Goal: Task Accomplishment & Management: Manage account settings

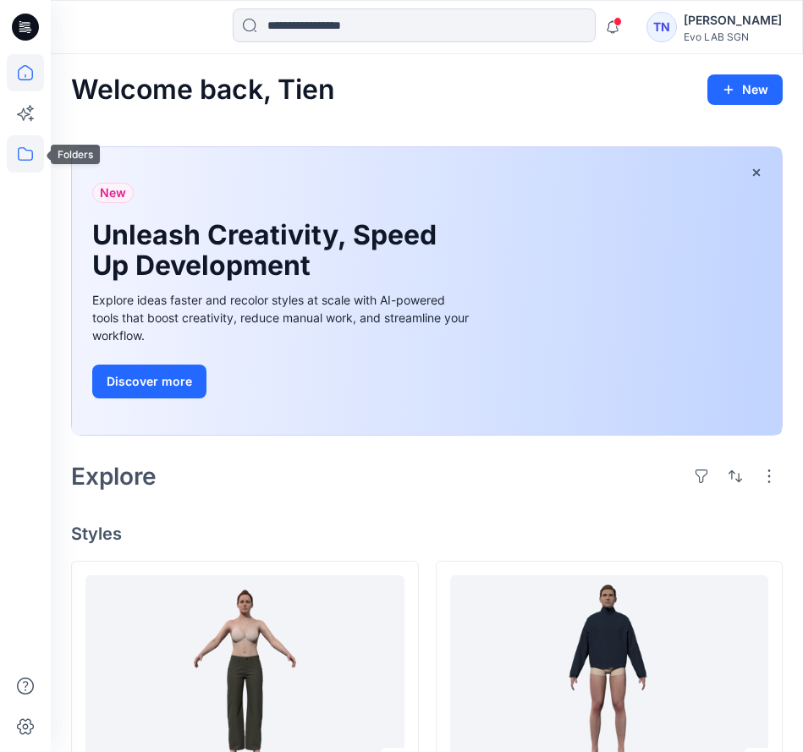
click at [26, 157] on icon at bounding box center [25, 153] width 37 height 37
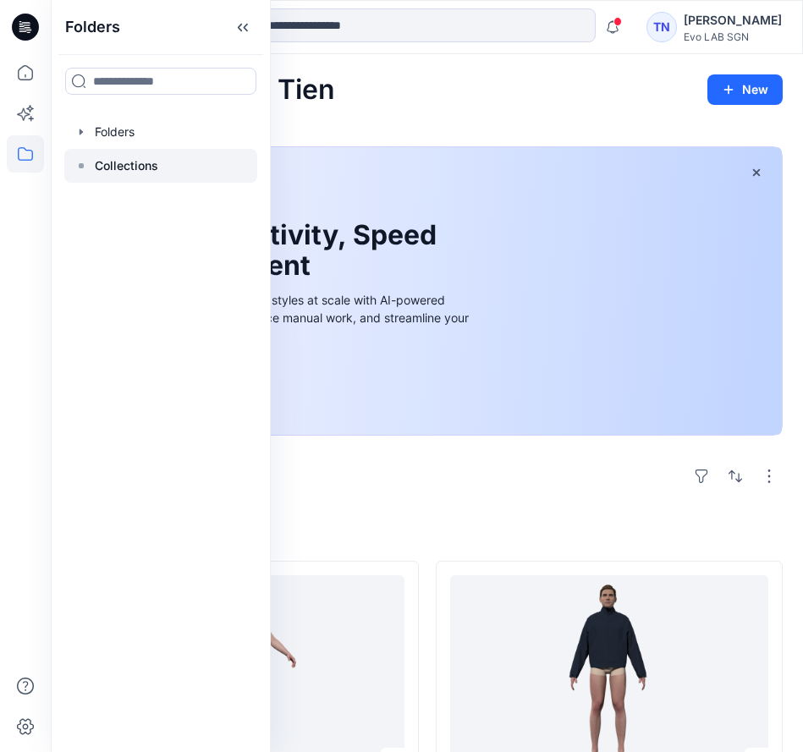
click at [146, 166] on p "Collections" at bounding box center [126, 166] width 63 height 20
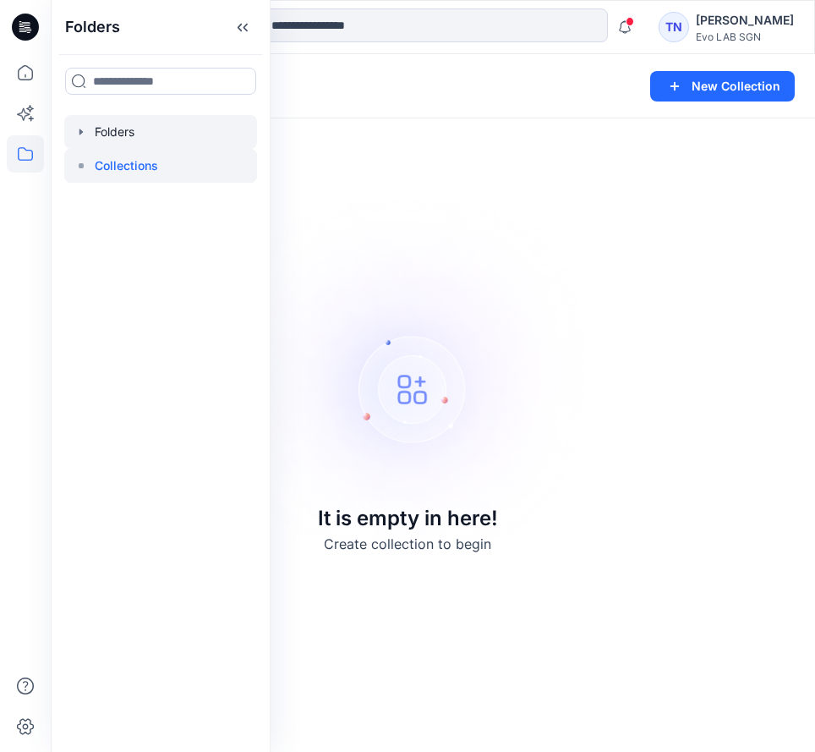
click at [129, 128] on div at bounding box center [160, 132] width 193 height 34
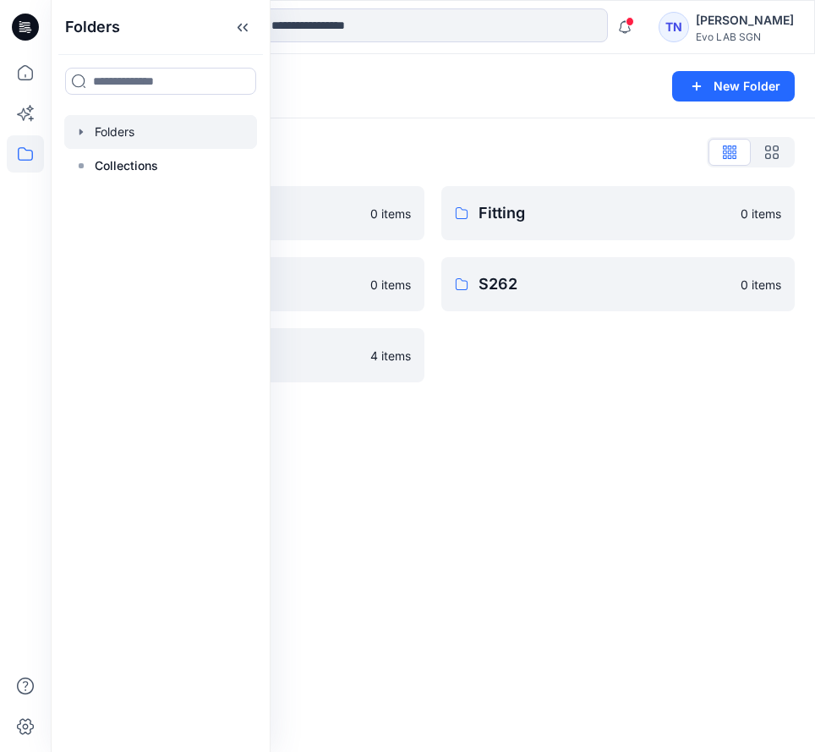
click at [572, 552] on div "Folders New Folder Folders List Fit Women 0 items Practice_Onboarding 0 items T…" at bounding box center [433, 403] width 765 height 698
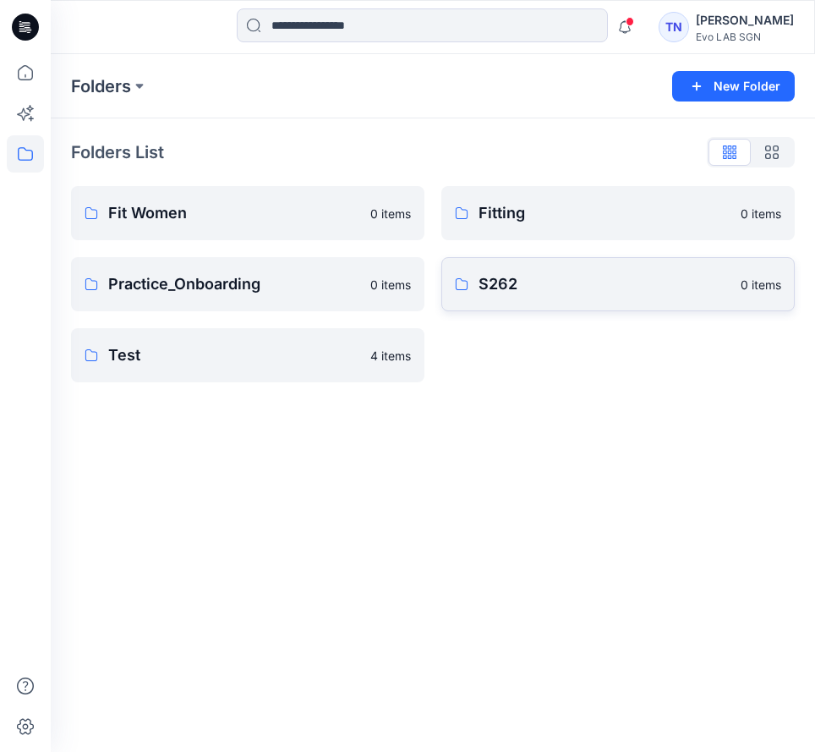
click at [577, 285] on p "S262" at bounding box center [605, 284] width 252 height 24
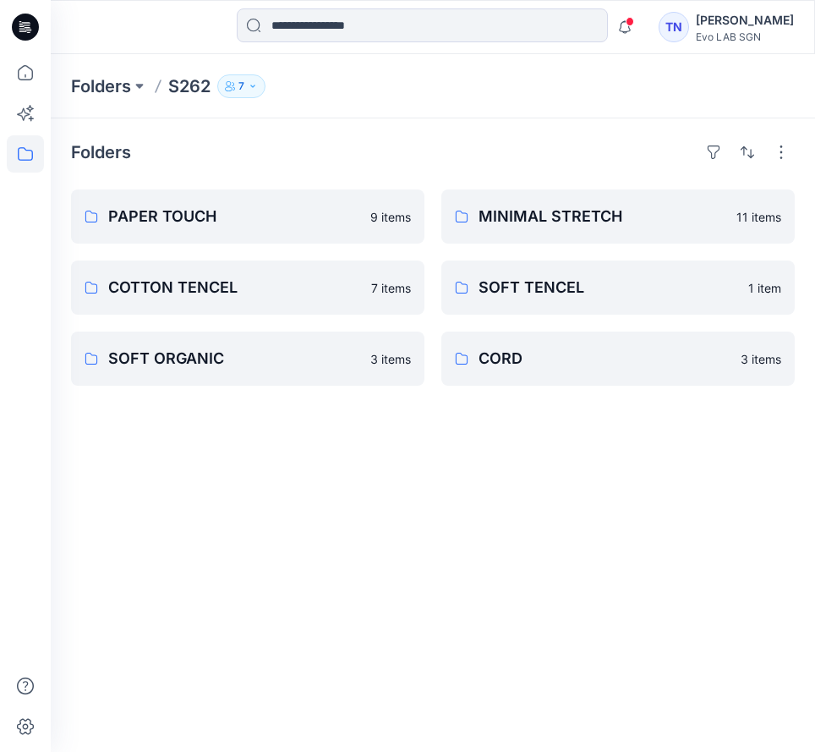
click at [374, 524] on div "Folders PAPER TOUCH 9 items COTTON TENCEL 7 items SOFT ORGANIC 3 items MINIMAL …" at bounding box center [433, 435] width 765 height 634
click at [588, 217] on p "MINIMAL STRETCH" at bounding box center [603, 217] width 248 height 24
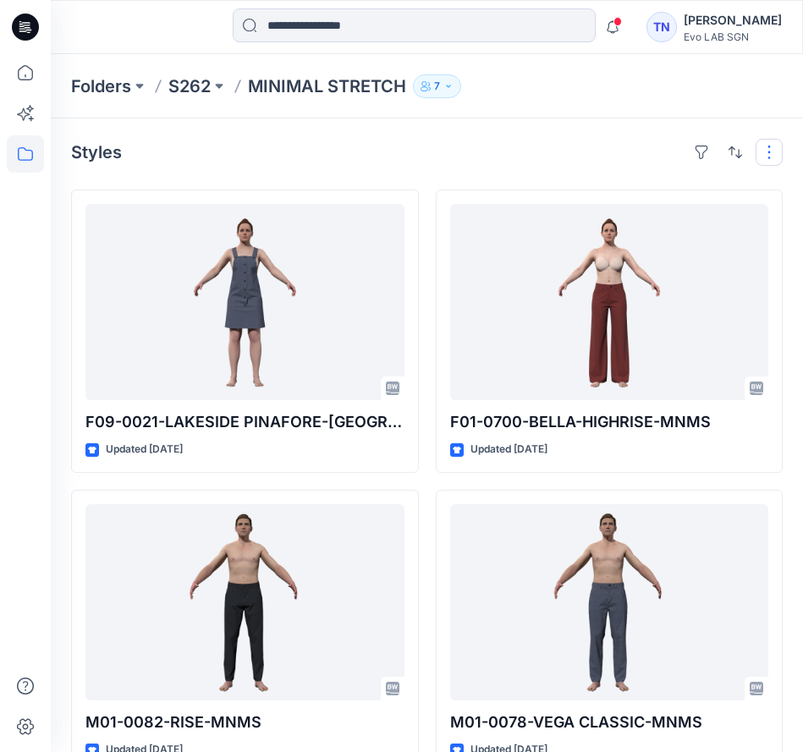
click at [664, 156] on button "button" at bounding box center [768, 152] width 27 height 27
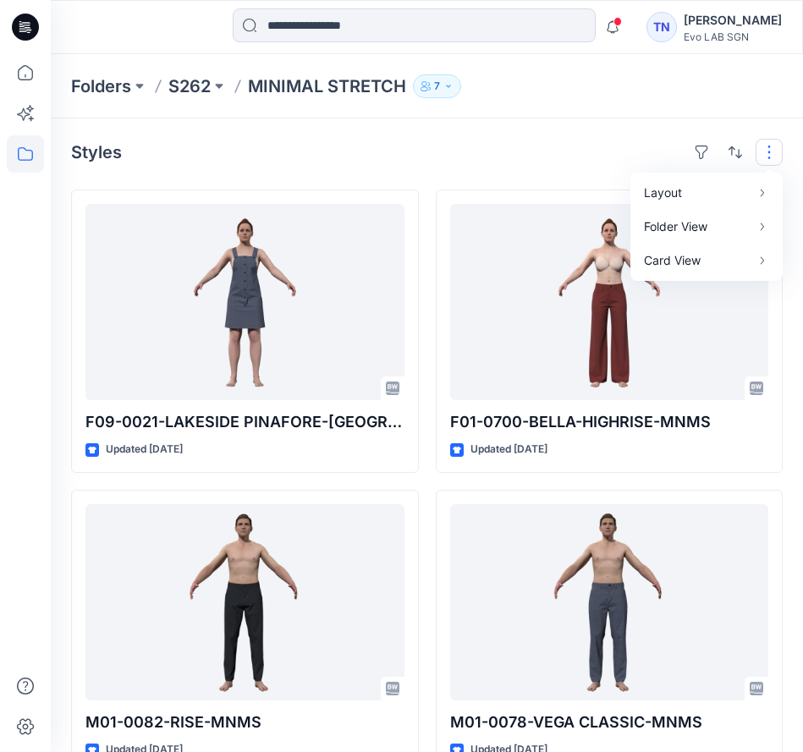
click at [664, 156] on button "button" at bounding box center [768, 152] width 27 height 27
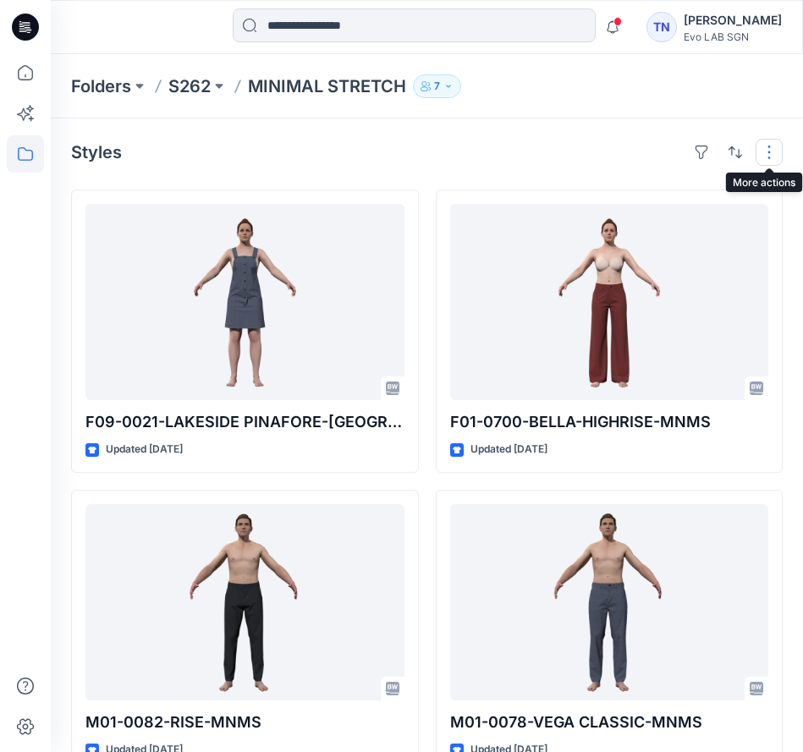
click at [664, 154] on button "button" at bounding box center [768, 152] width 27 height 27
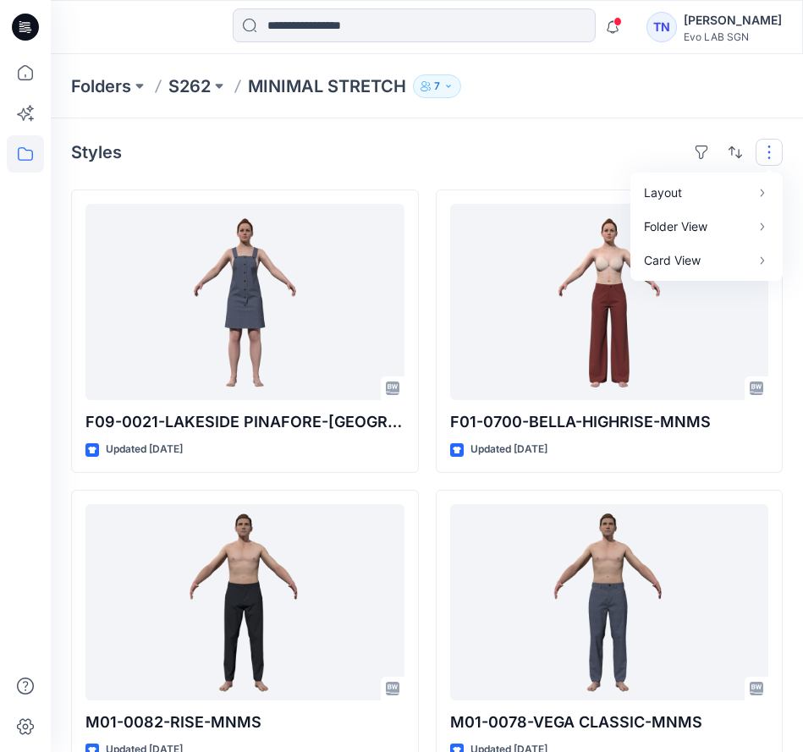
click at [664, 154] on button "button" at bounding box center [768, 152] width 27 height 27
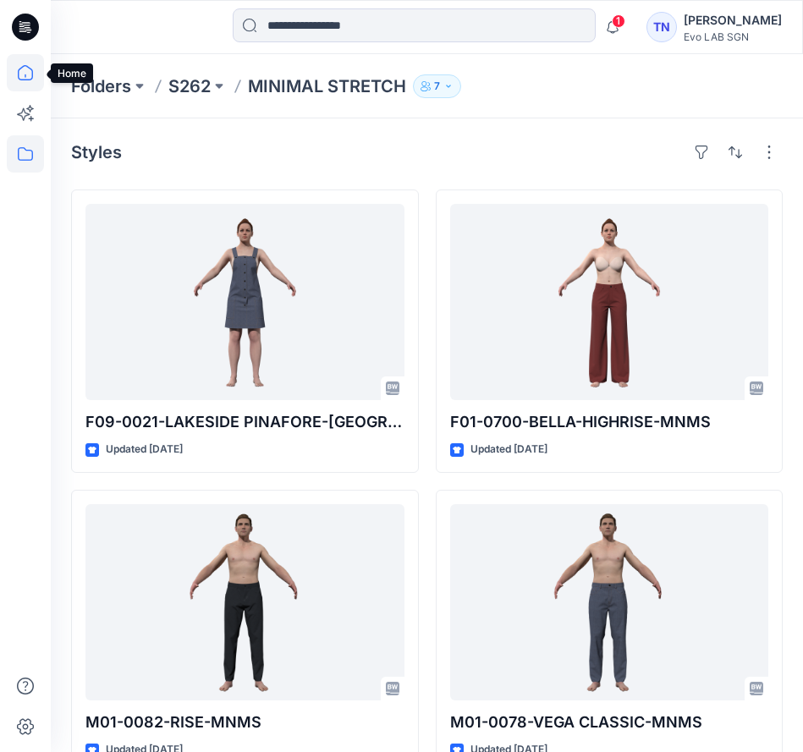
click at [26, 69] on icon at bounding box center [25, 72] width 37 height 37
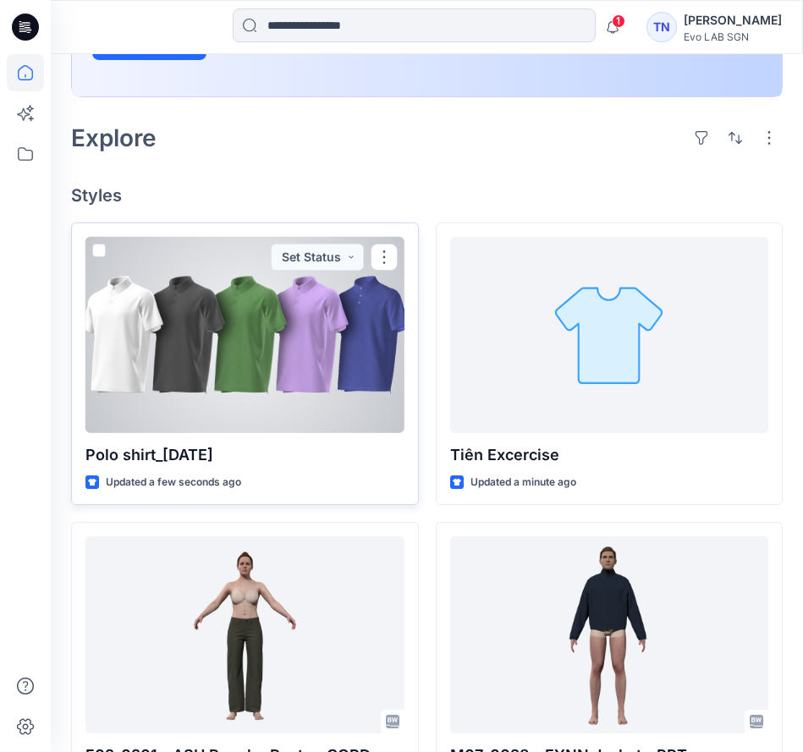
scroll to position [423, 0]
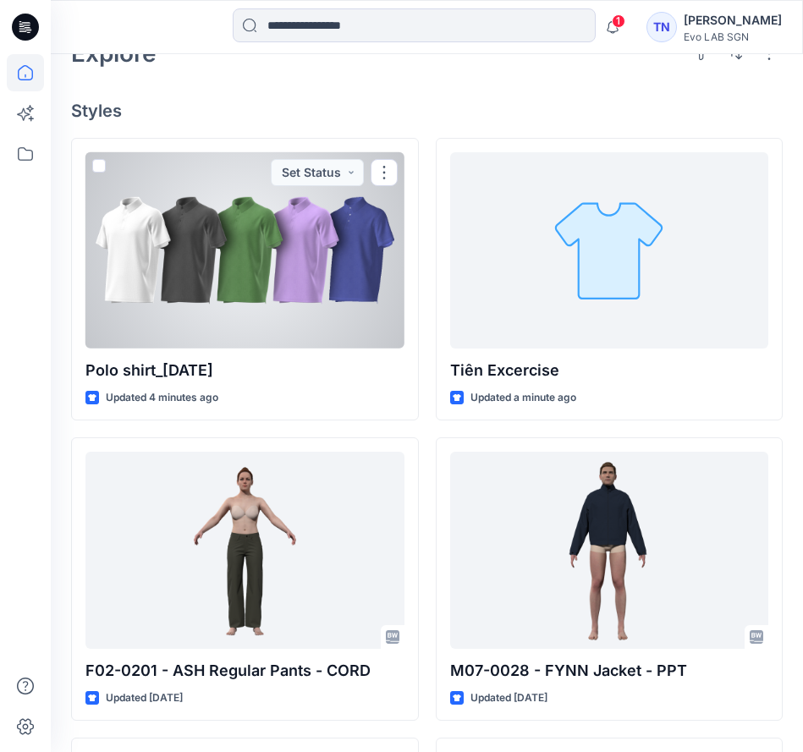
click at [247, 259] on div at bounding box center [244, 250] width 319 height 196
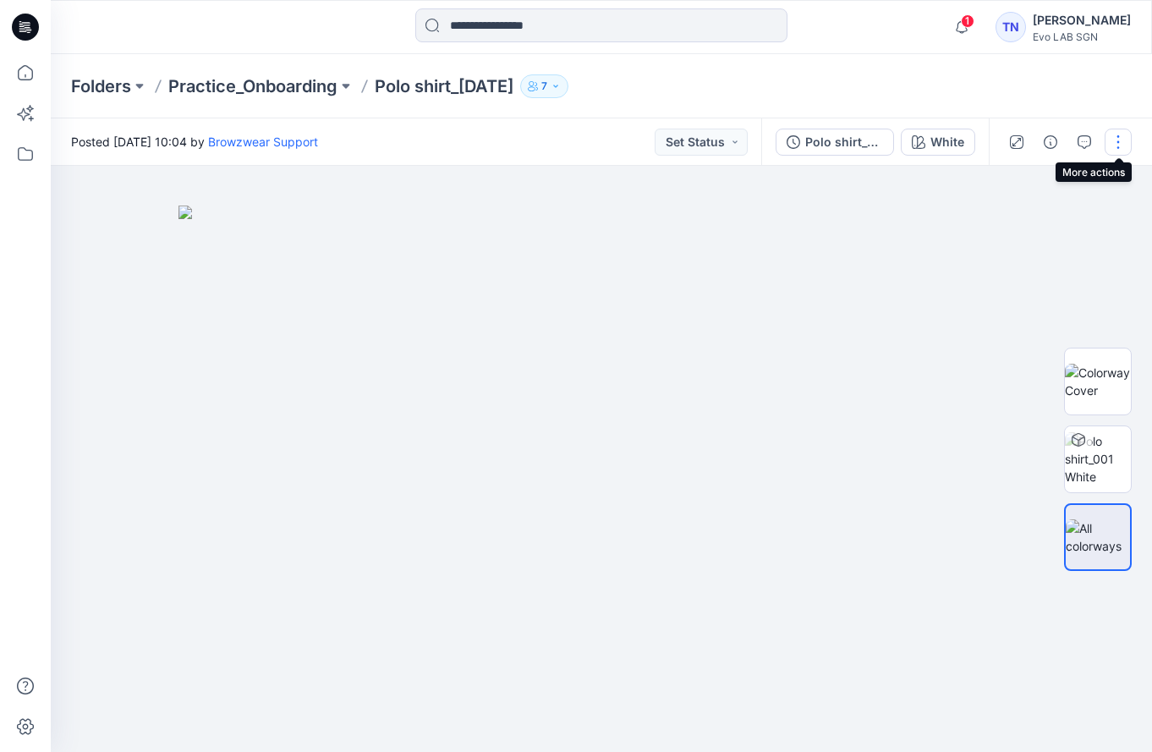
click at [664, 143] on button "button" at bounding box center [1118, 142] width 27 height 27
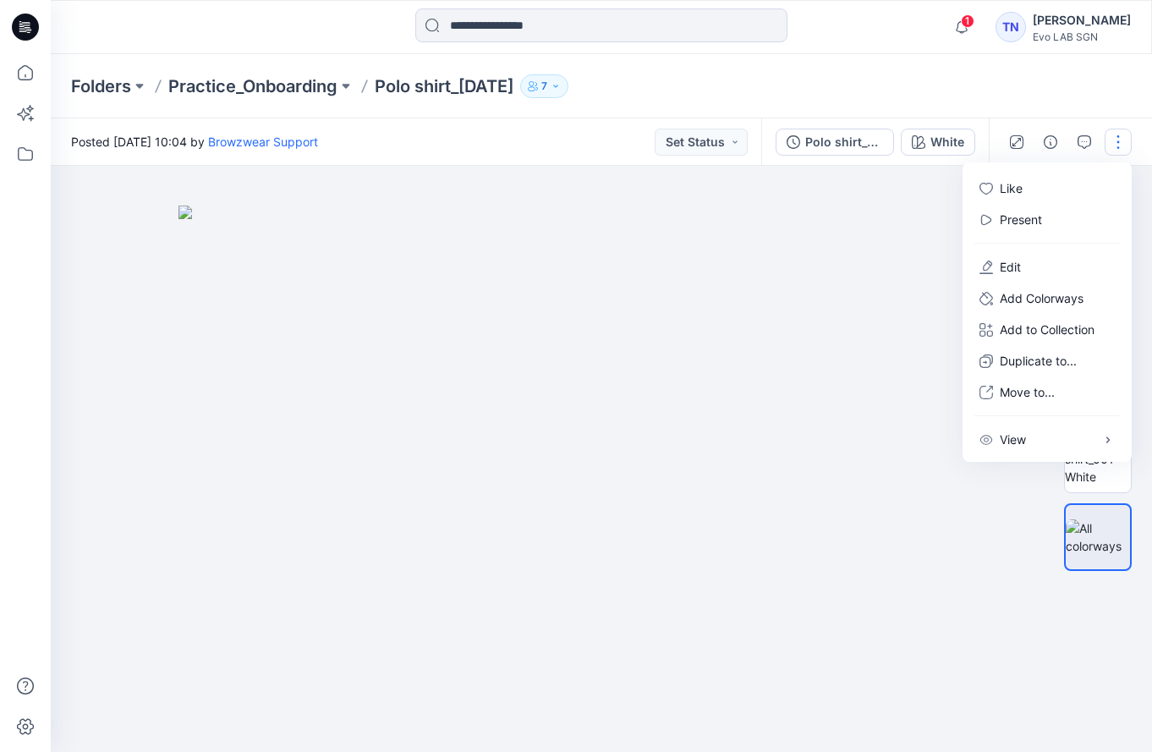
click at [664, 143] on button "button" at bounding box center [1118, 142] width 27 height 27
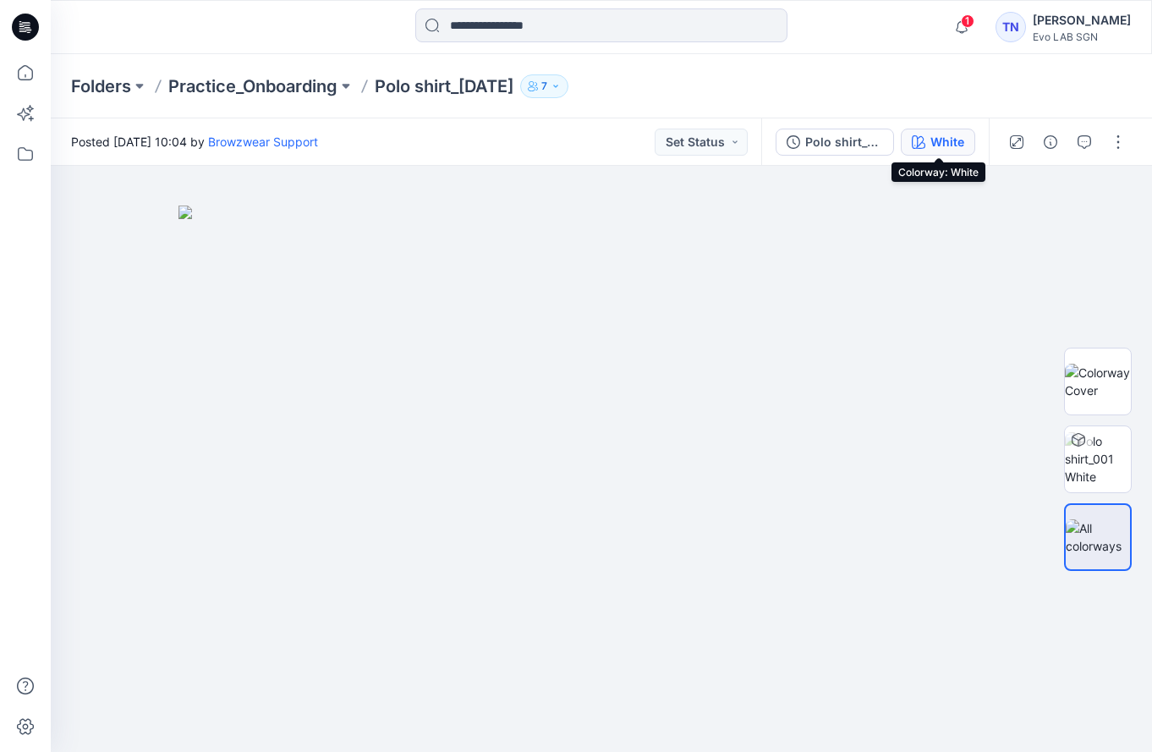
click at [664, 144] on div "White" at bounding box center [948, 142] width 34 height 19
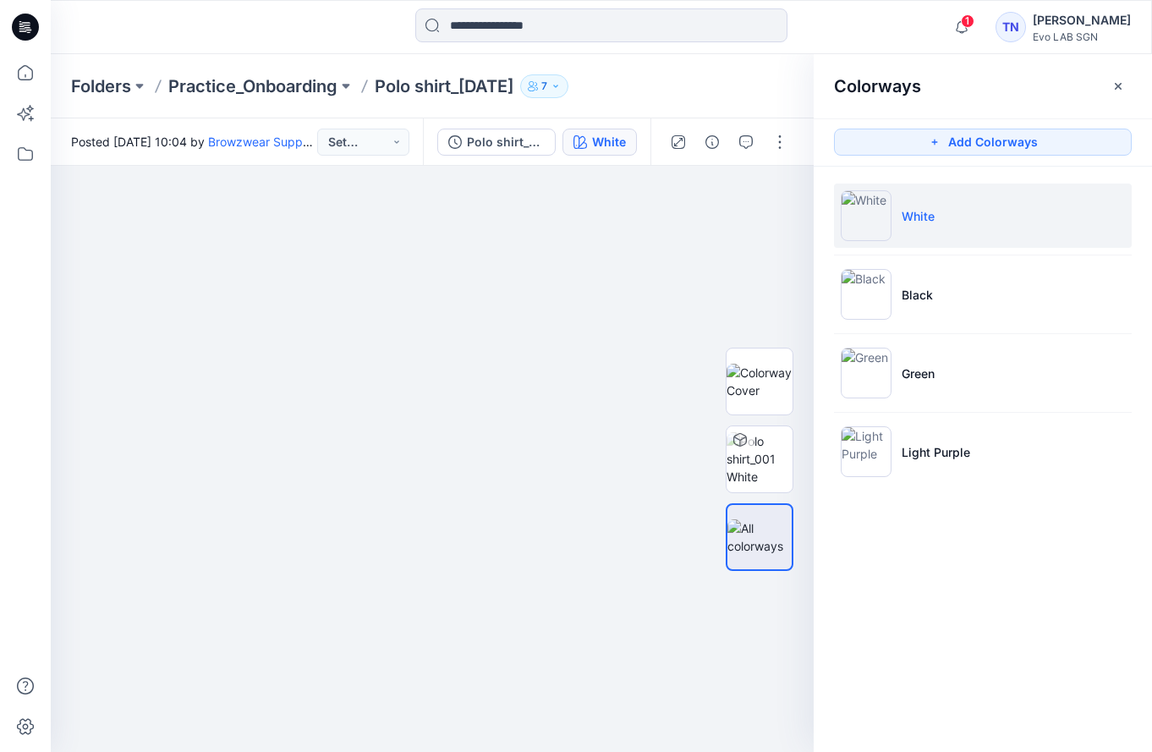
click at [664, 144] on button "Add Colorways" at bounding box center [983, 142] width 298 height 27
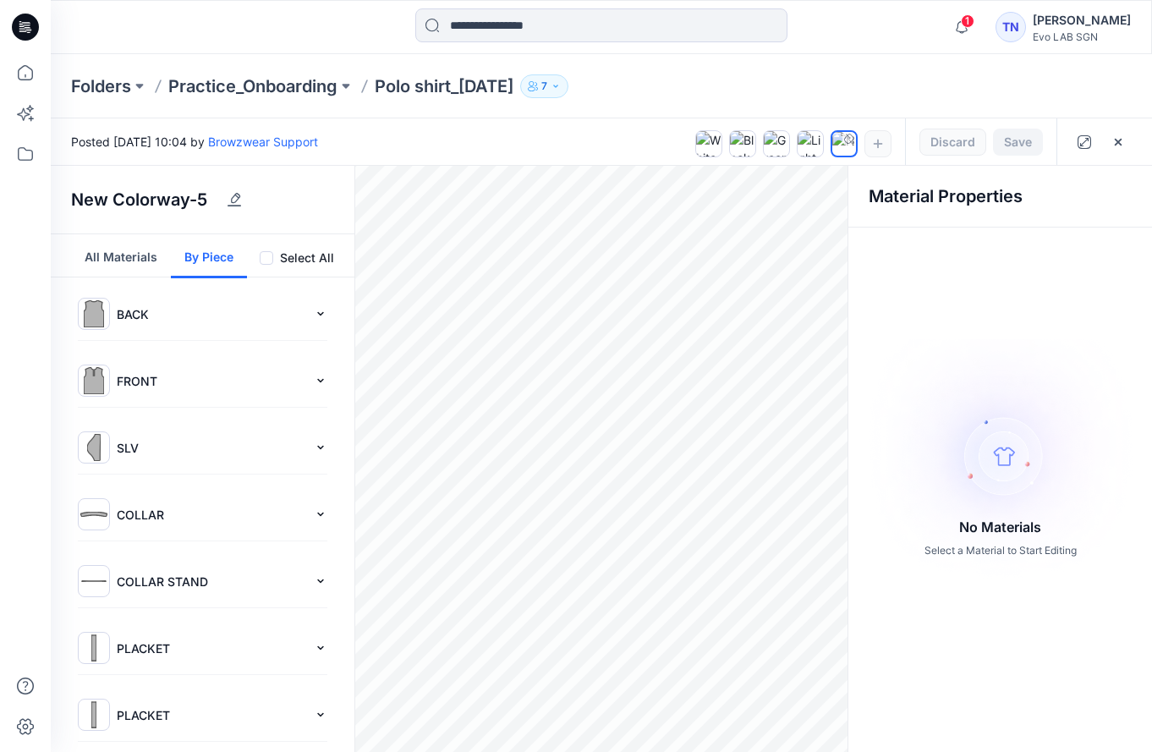
click at [224, 257] on button "By Piece" at bounding box center [209, 256] width 76 height 44
click at [288, 257] on label "Select All" at bounding box center [307, 258] width 54 height 20
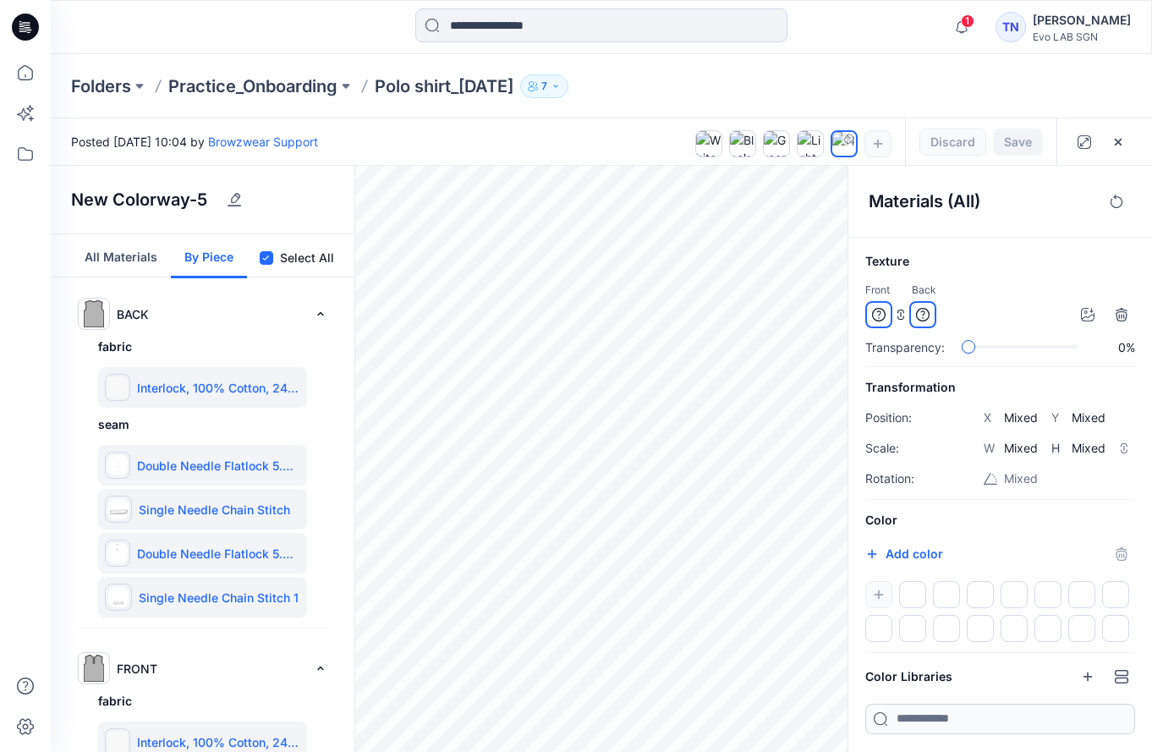
click at [288, 257] on label "Select All" at bounding box center [307, 258] width 54 height 20
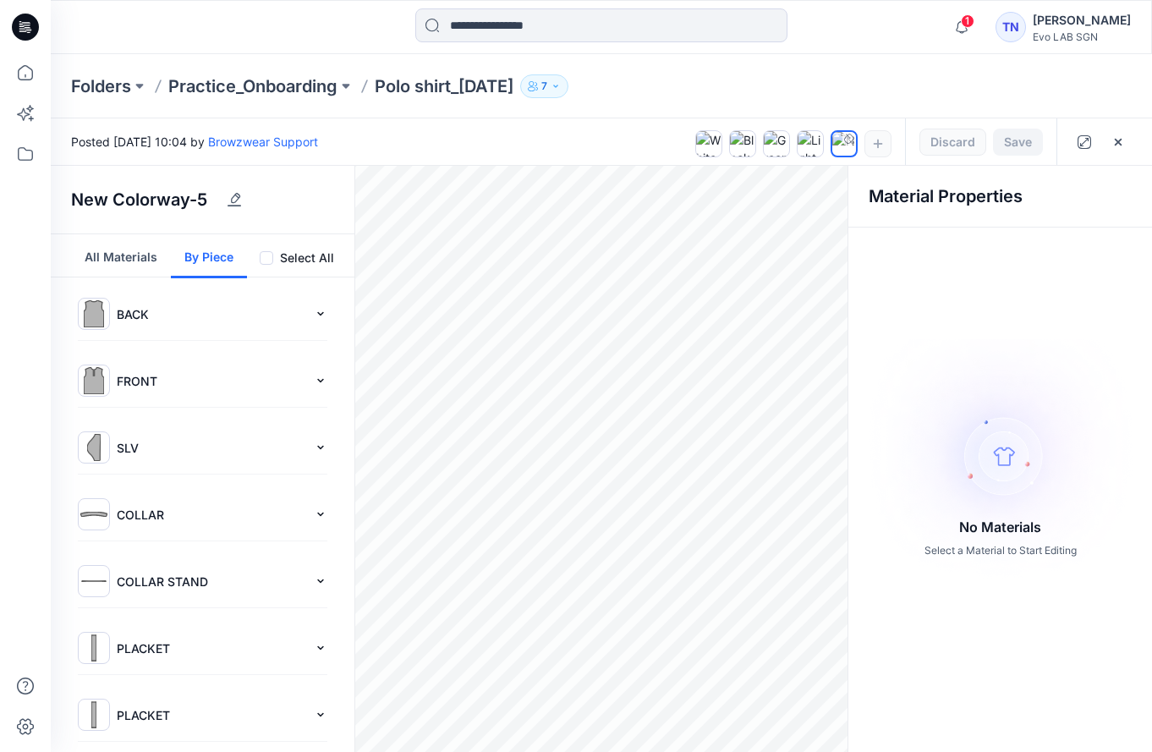
click at [91, 261] on button "All Materials" at bounding box center [121, 256] width 100 height 44
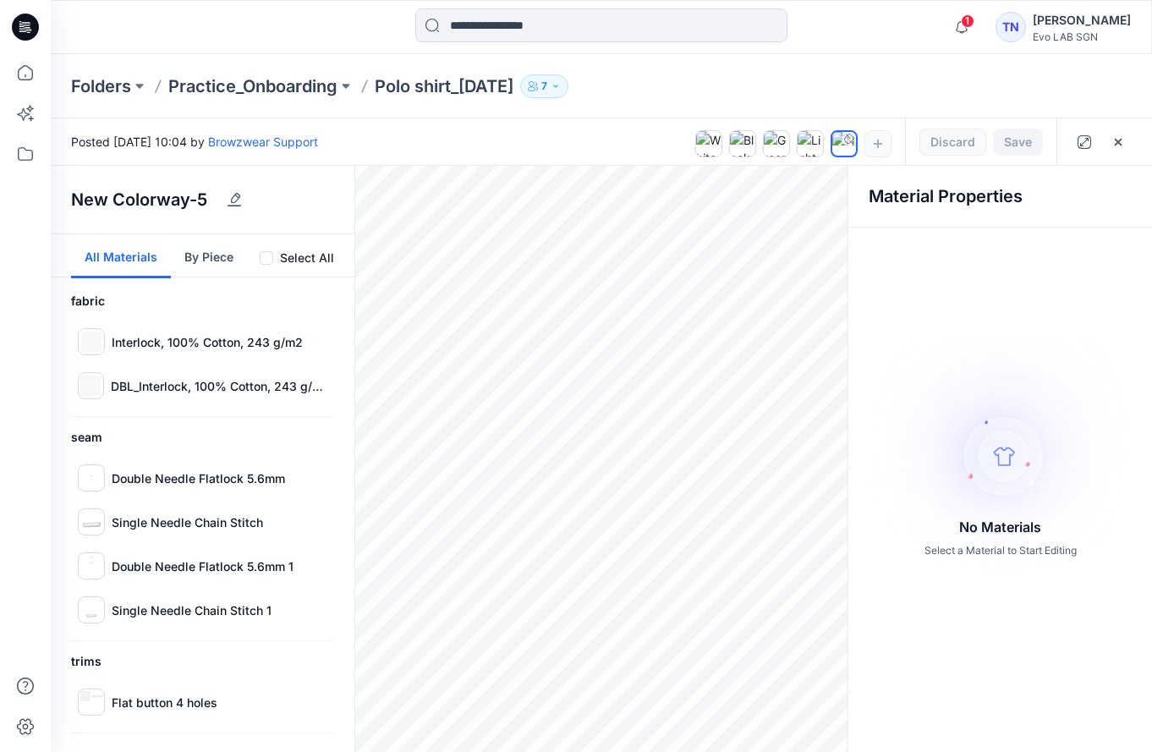
click at [272, 255] on span at bounding box center [267, 258] width 14 height 14
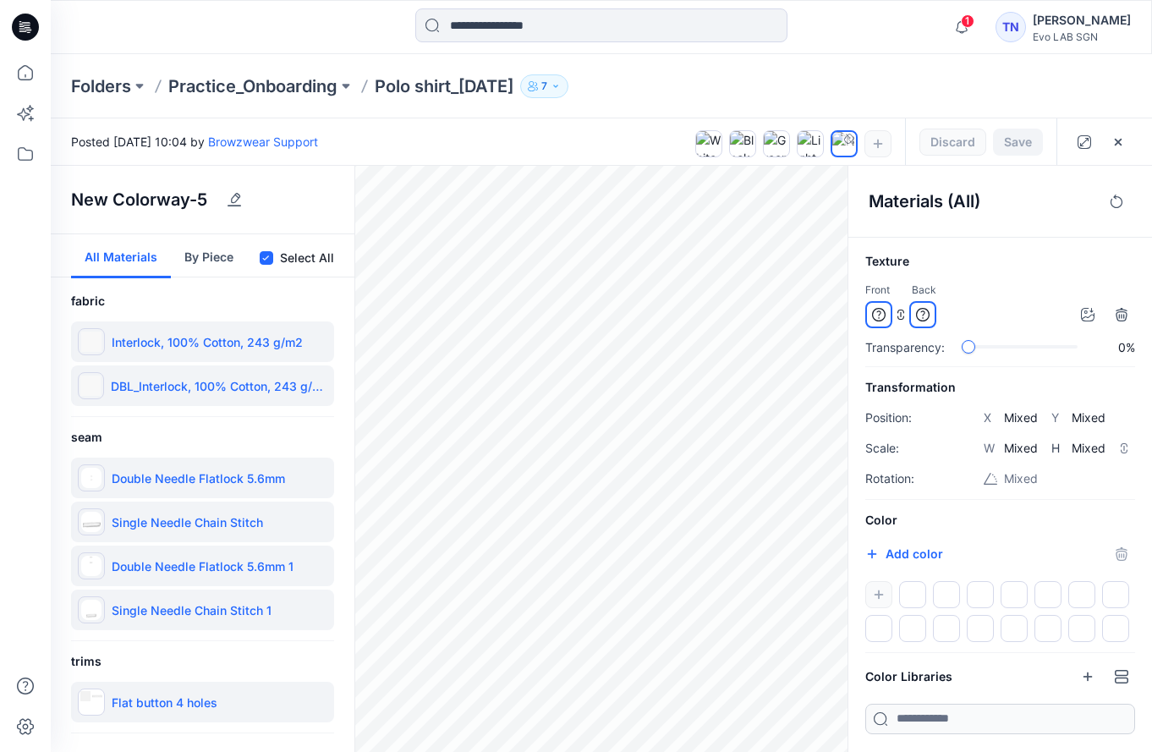
click at [664, 595] on div at bounding box center [1000, 611] width 270 height 61
click at [664, 596] on div at bounding box center [1000, 611] width 270 height 61
click at [664, 556] on icon "button" at bounding box center [872, 554] width 8 height 8
type input "*******"
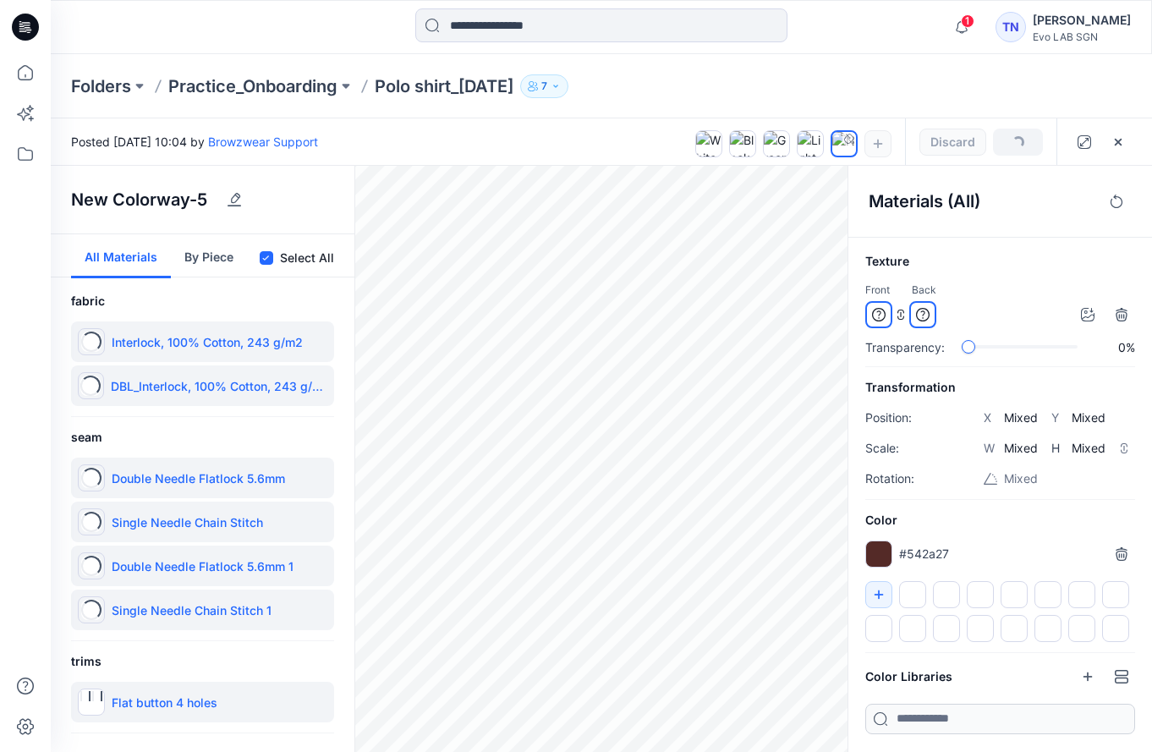
type input "*******"
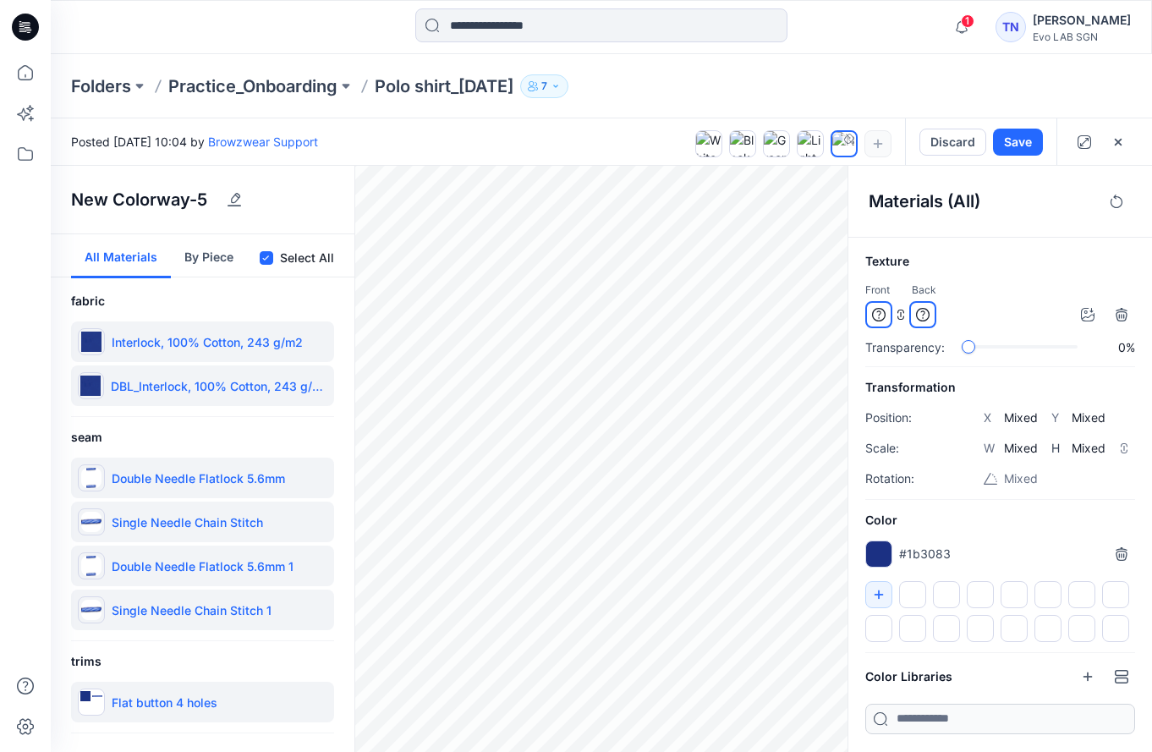
click at [664, 527] on h6 "Color" at bounding box center [1000, 520] width 270 height 20
drag, startPoint x: 881, startPoint y: 544, endPoint x: 882, endPoint y: 595, distance: 50.8
click at [664, 595] on div "Color #1b3083 *******" at bounding box center [1000, 576] width 270 height 132
click at [664, 595] on icon "button" at bounding box center [879, 594] width 9 height 9
click at [664, 541] on div "#1b3083 *******" at bounding box center [1000, 554] width 270 height 27
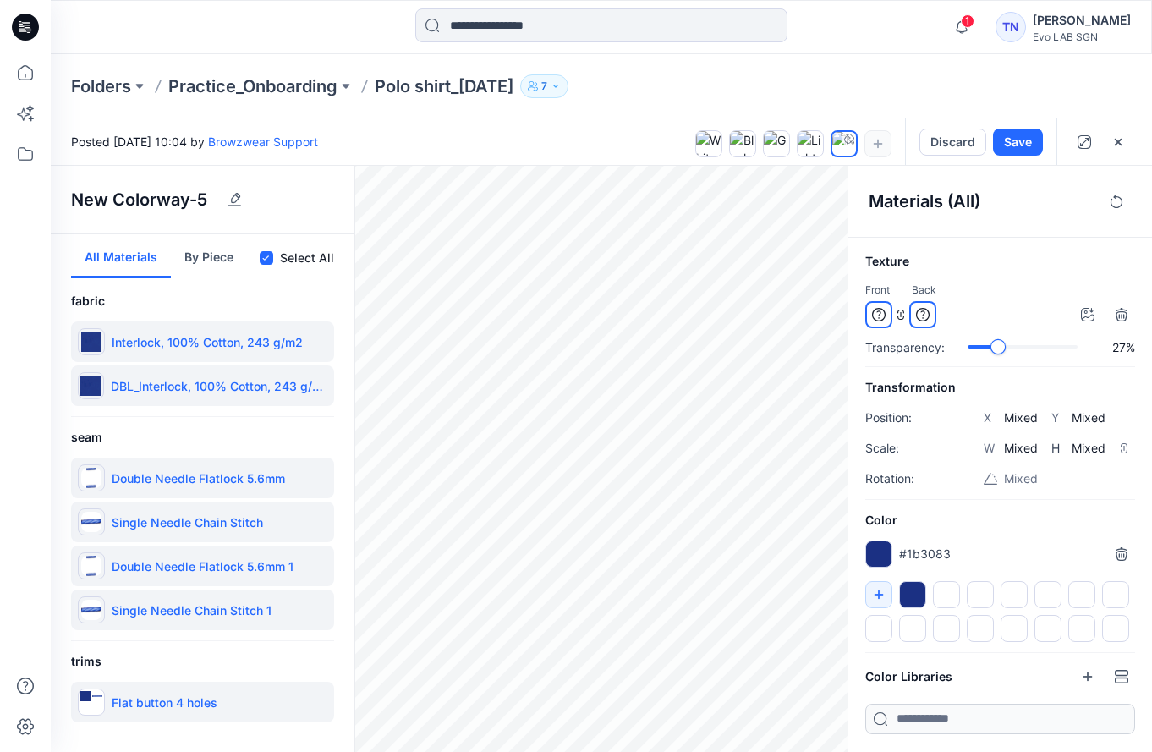
click at [664, 347] on div "slider-ex-1" at bounding box center [997, 346] width 15 height 15
click at [664, 347] on div "slider-ex-1" at bounding box center [1030, 346] width 15 height 15
click at [664, 350] on div "slider-ex-1" at bounding box center [967, 346] width 15 height 15
type input "******"
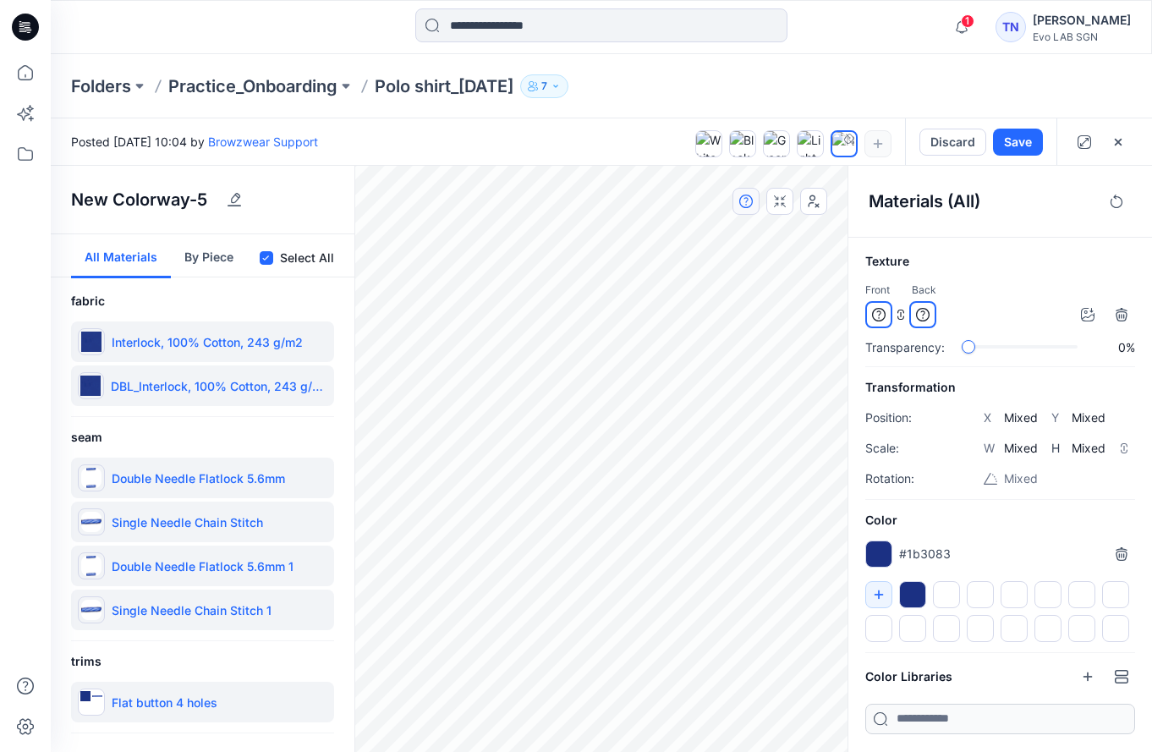
type input "****"
type input "***"
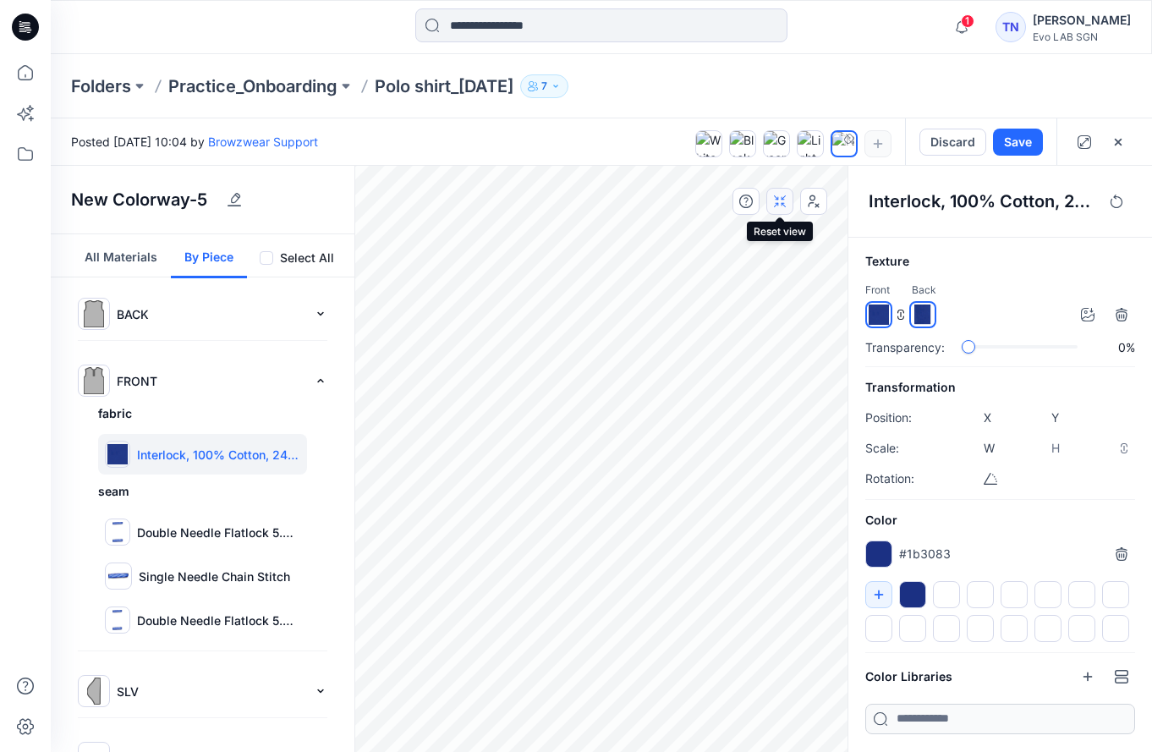
click at [664, 211] on button "button" at bounding box center [779, 201] width 27 height 27
click at [664, 202] on icon "button" at bounding box center [814, 202] width 14 height 14
click at [664, 203] on icon "button" at bounding box center [814, 202] width 14 height 14
click at [664, 205] on icon "button" at bounding box center [779, 201] width 11 height 11
click at [664, 199] on icon "button" at bounding box center [746, 202] width 14 height 14
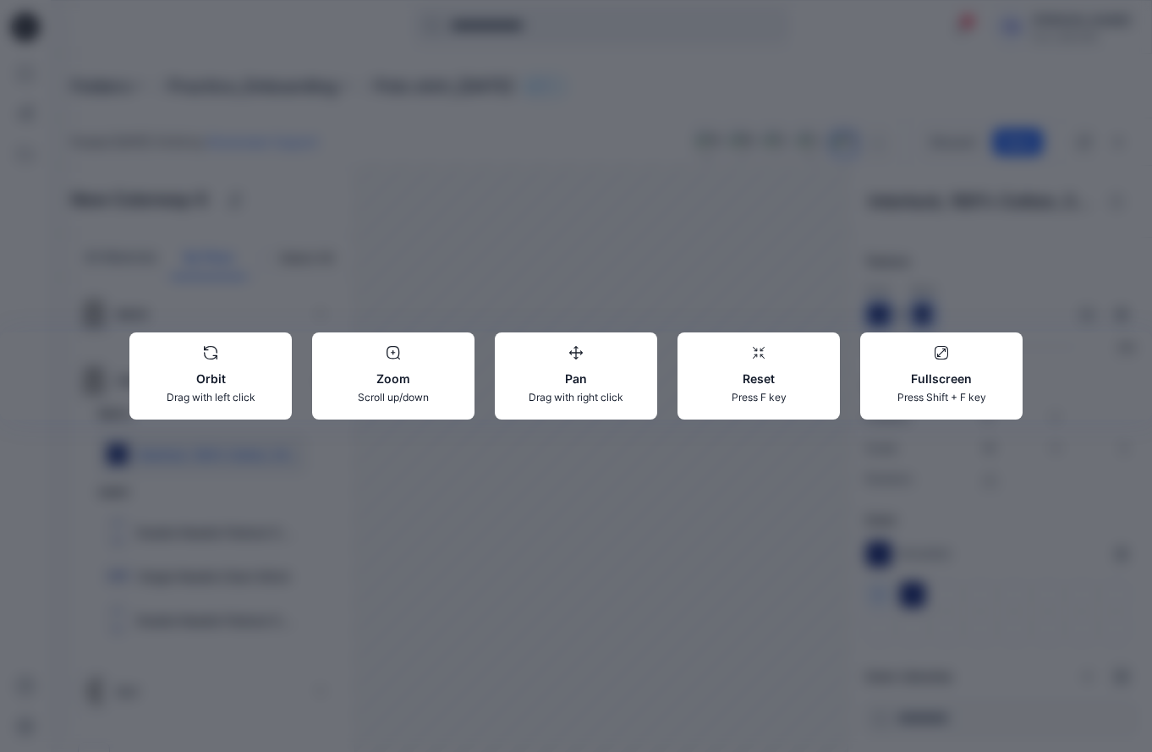
click at [383, 380] on p "Zoom" at bounding box center [393, 379] width 135 height 18
drag, startPoint x: 383, startPoint y: 380, endPoint x: 385, endPoint y: 347, distance: 33.0
click at [385, 347] on div at bounding box center [393, 353] width 135 height 14
click at [405, 355] on div at bounding box center [393, 353] width 135 height 14
drag, startPoint x: 462, startPoint y: 278, endPoint x: 480, endPoint y: 278, distance: 18.6
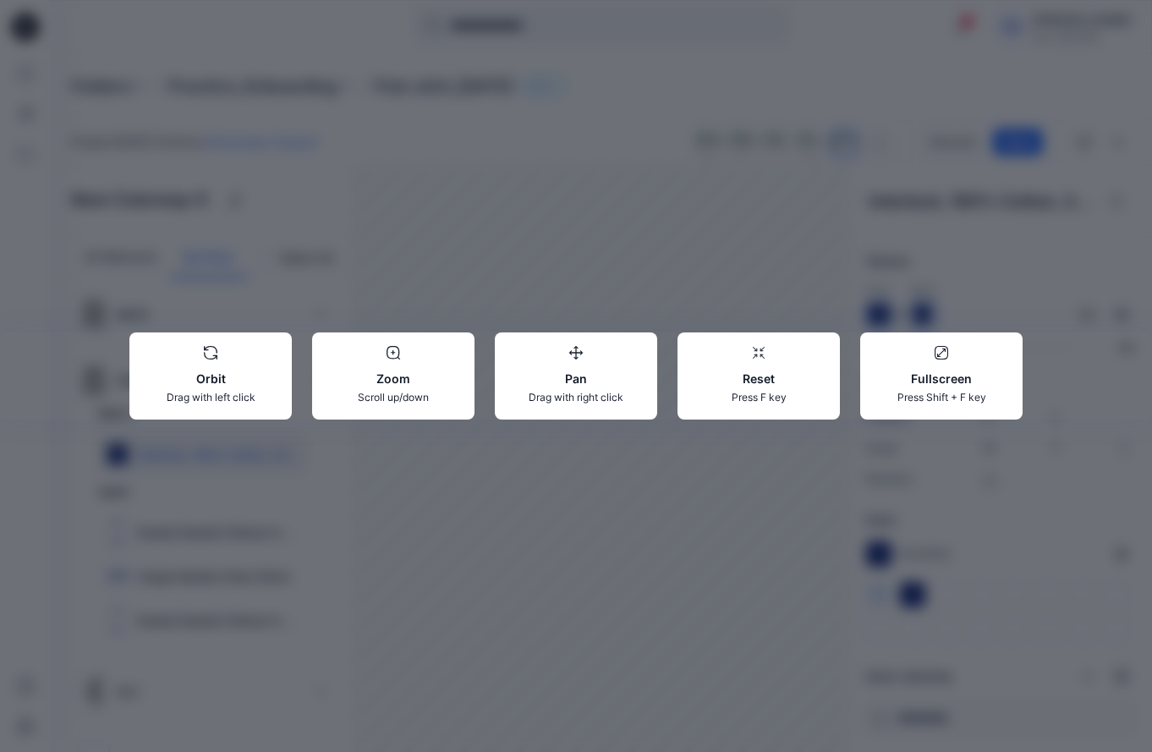
click at [480, 278] on div "Orbit Drag with left click Zoom Scroll up/down Pan Drag with right click Reset …" at bounding box center [576, 376] width 1152 height 752
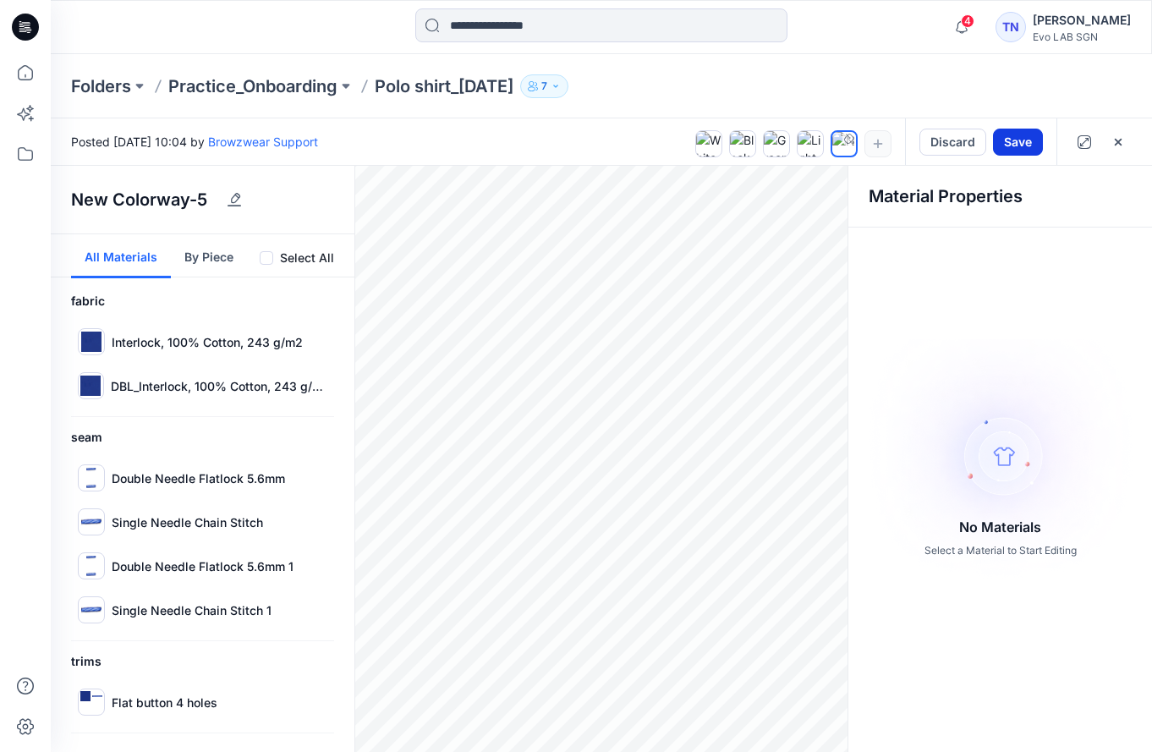
click at [664, 141] on button "Save" at bounding box center [1018, 142] width 50 height 27
click at [664, 22] on span "4" at bounding box center [968, 21] width 14 height 14
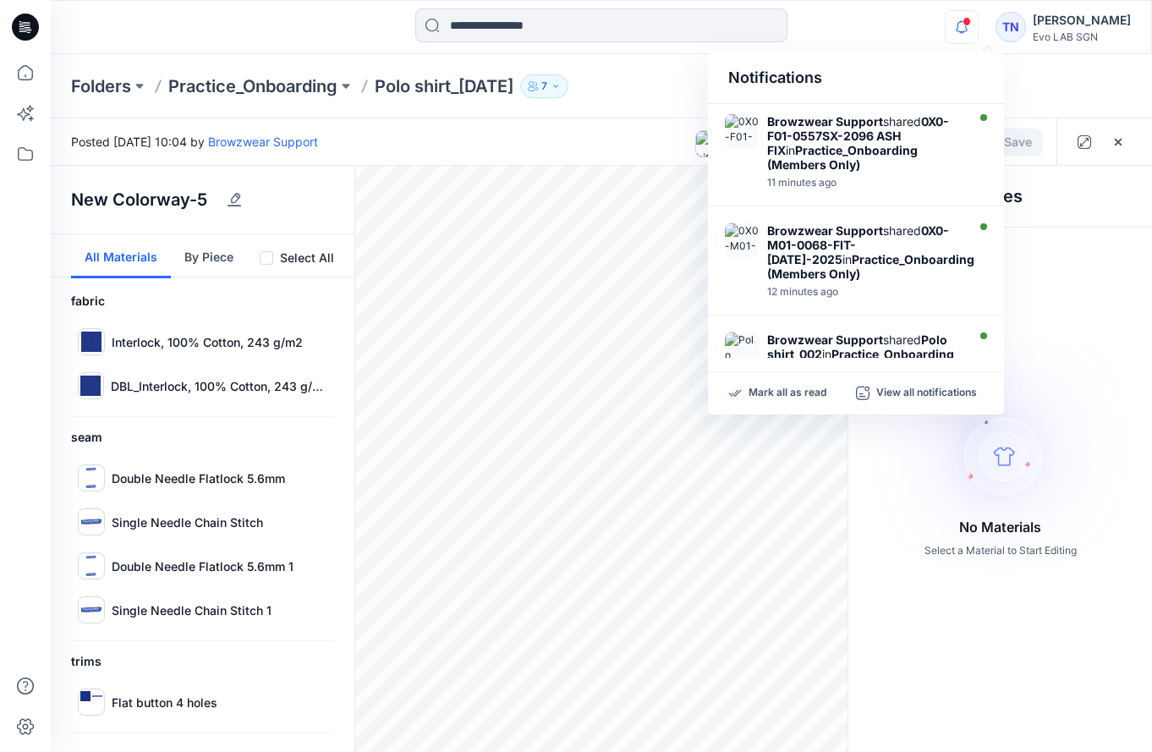
click at [664, 22] on span at bounding box center [967, 21] width 8 height 9
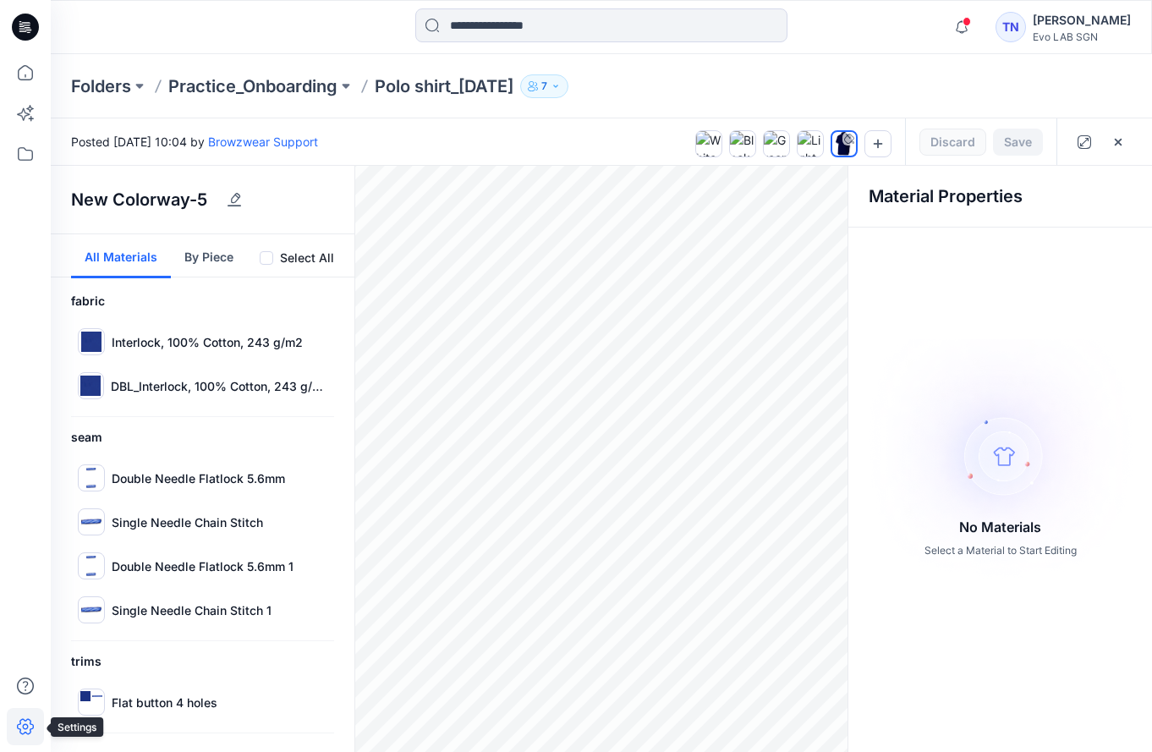
click at [29, 730] on icon at bounding box center [25, 726] width 37 height 37
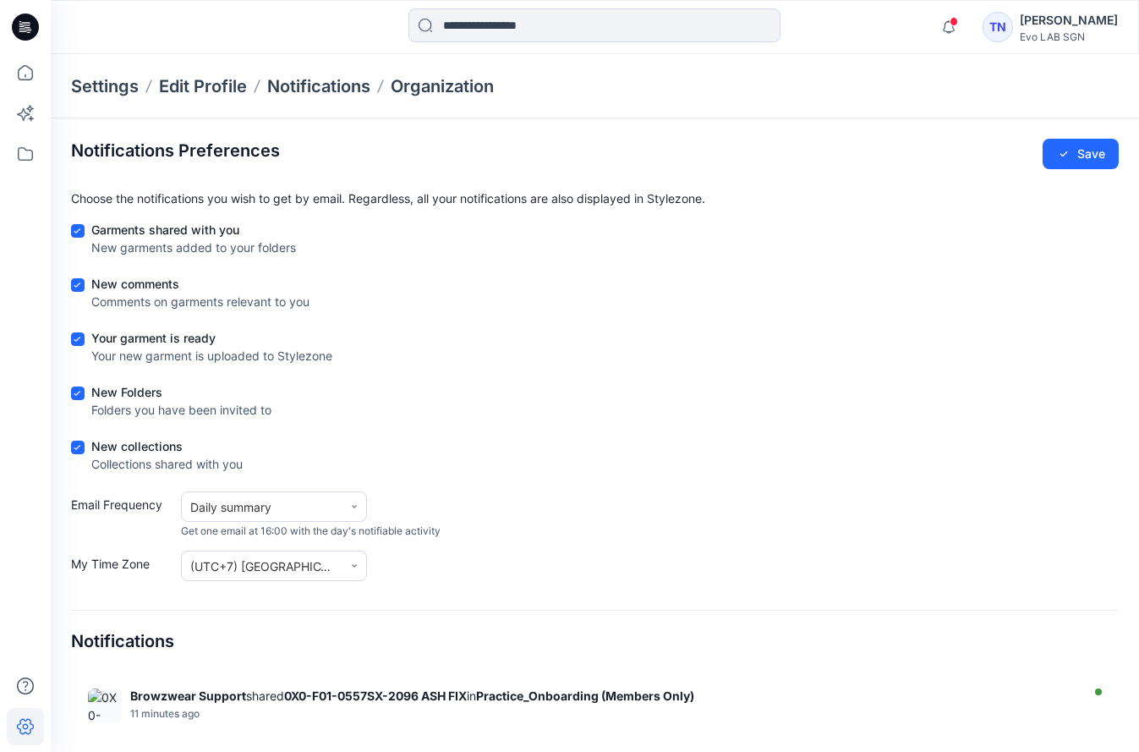
click at [113, 86] on p "Settings" at bounding box center [105, 86] width 68 height 24
click at [177, 81] on p "Edit Profile" at bounding box center [203, 86] width 88 height 24
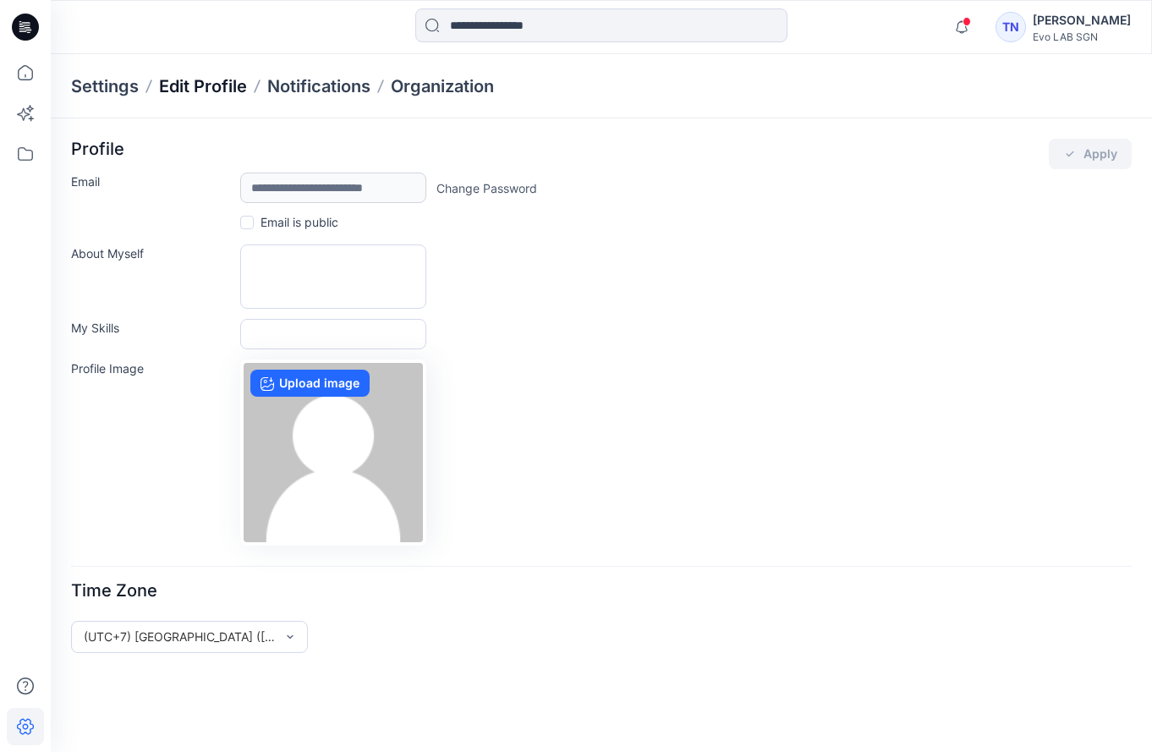
click at [210, 92] on p "Edit Profile" at bounding box center [203, 86] width 88 height 24
click at [319, 82] on p "Notifications" at bounding box center [318, 86] width 103 height 24
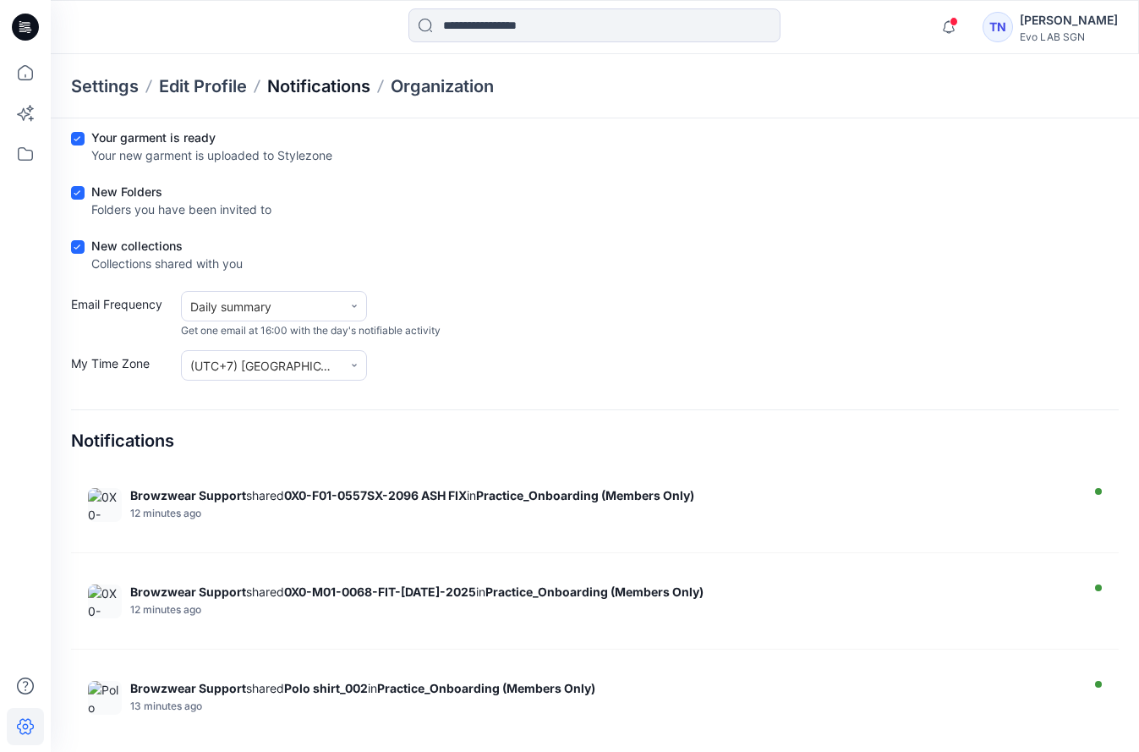
click at [321, 85] on p "Notifications" at bounding box center [318, 86] width 103 height 24
click at [452, 85] on p "Organization" at bounding box center [442, 86] width 103 height 24
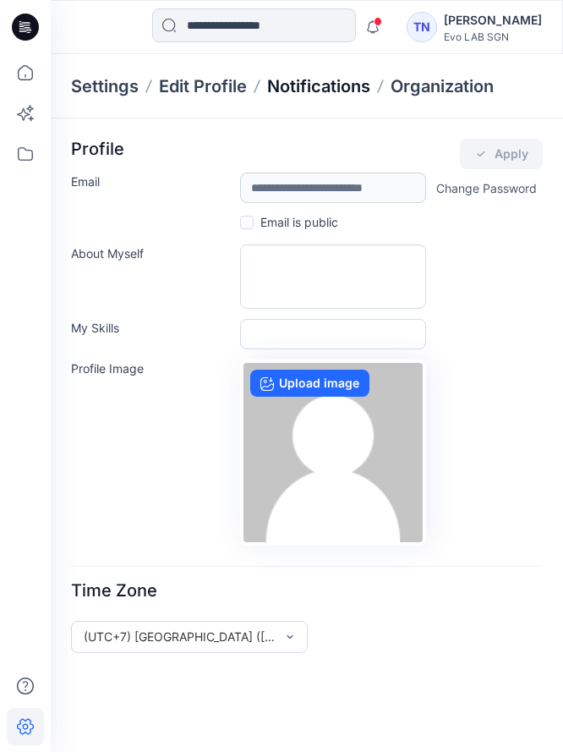
click at [328, 80] on p "Notifications" at bounding box center [318, 86] width 103 height 24
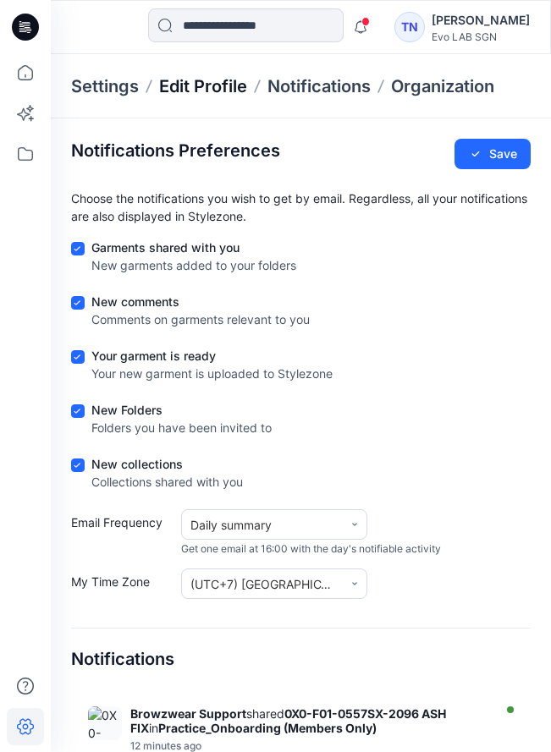
click at [197, 85] on p "Edit Profile" at bounding box center [203, 86] width 88 height 24
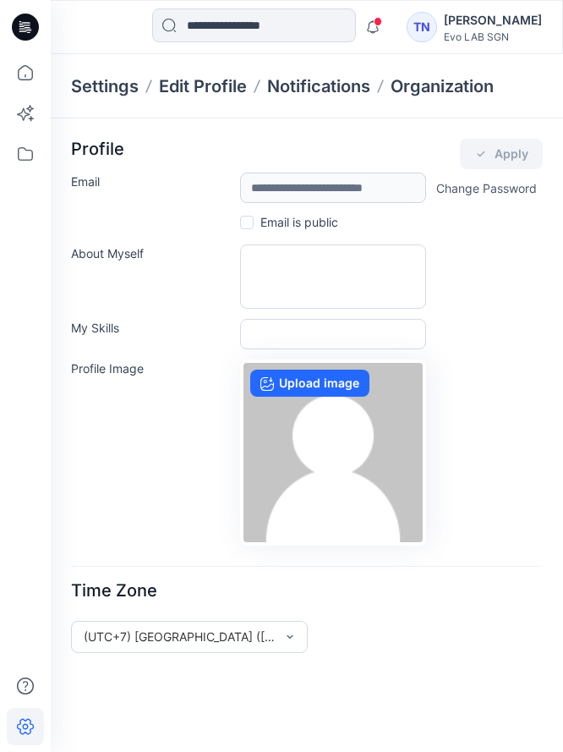
click at [113, 93] on p "Settings" at bounding box center [105, 86] width 68 height 24
click at [97, 84] on p "Settings" at bounding box center [105, 86] width 68 height 24
drag, startPoint x: 97, startPoint y: 84, endPoint x: 86, endPoint y: 84, distance: 11.0
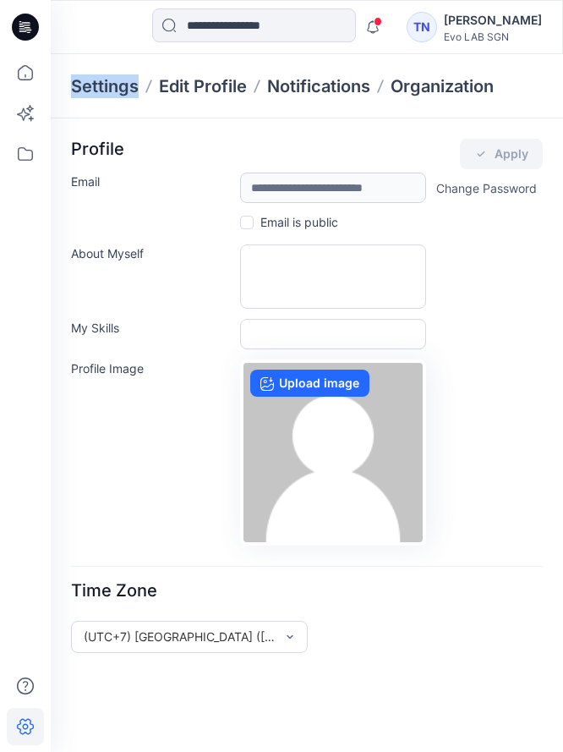
click at [86, 84] on p "Settings" at bounding box center [105, 86] width 68 height 24
click at [30, 68] on icon at bounding box center [25, 72] width 15 height 15
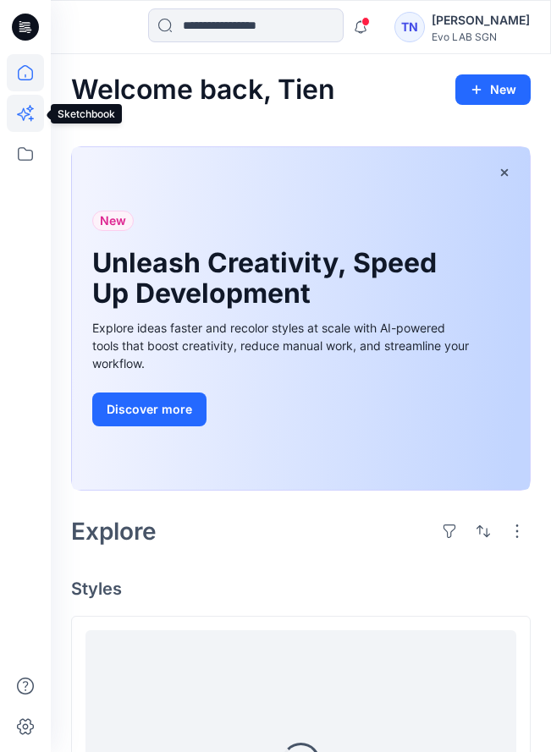
click at [25, 108] on icon at bounding box center [25, 113] width 37 height 37
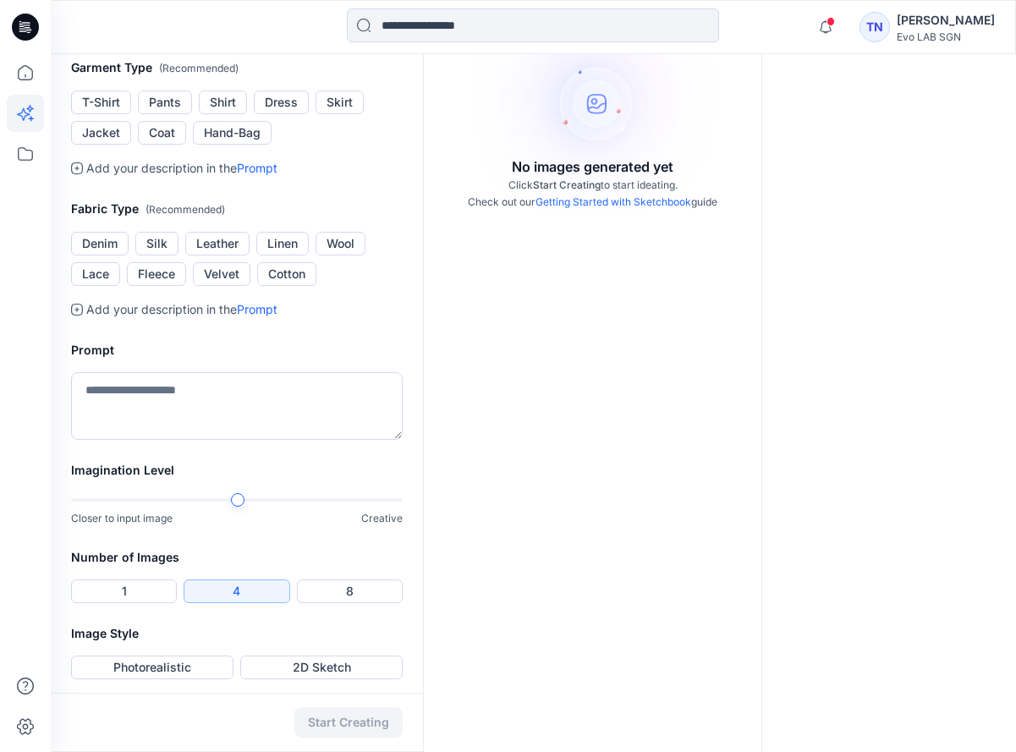
scroll to position [330, 0]
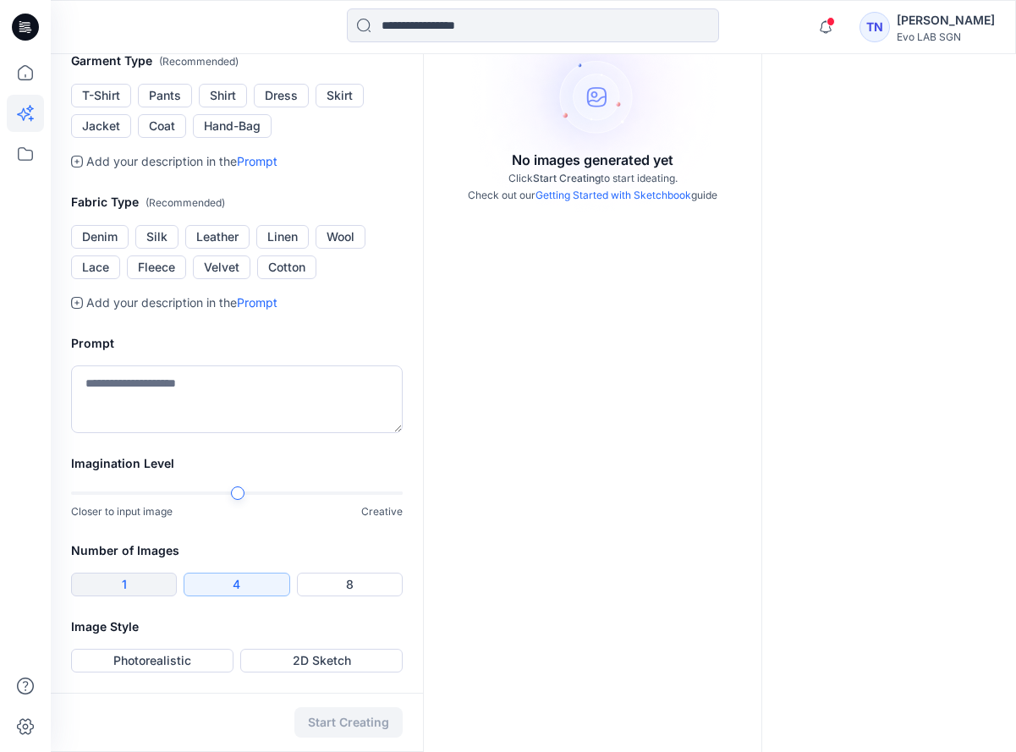
drag, startPoint x: 126, startPoint y: 578, endPoint x: 138, endPoint y: 577, distance: 11.9
click at [127, 577] on button "1" at bounding box center [124, 585] width 106 height 24
drag, startPoint x: 219, startPoint y: 579, endPoint x: 305, endPoint y: 590, distance: 87.1
click at [222, 579] on button "4" at bounding box center [237, 585] width 106 height 24
click at [331, 588] on button "8" at bounding box center [350, 585] width 106 height 24
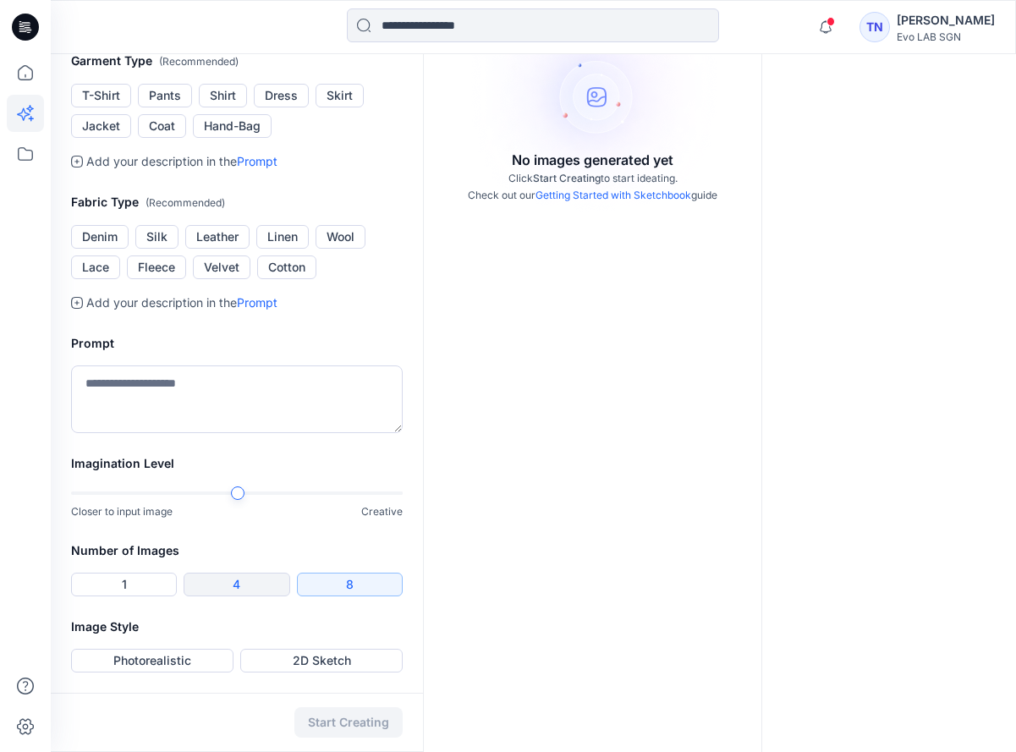
click at [261, 587] on button "4" at bounding box center [237, 585] width 106 height 24
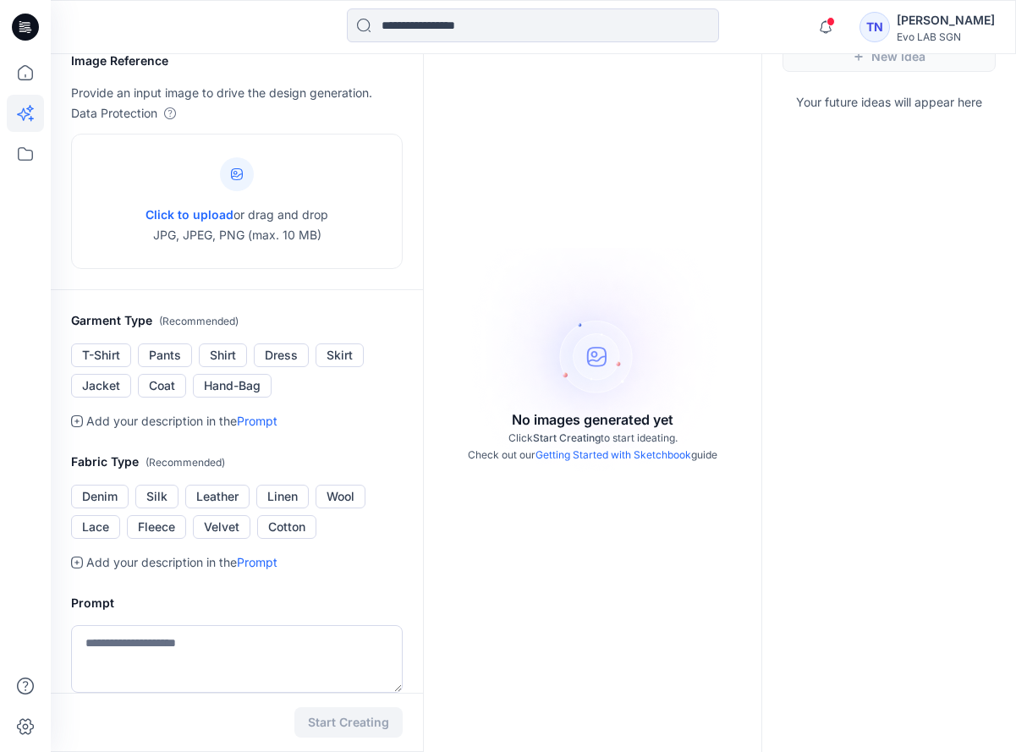
scroll to position [0, 0]
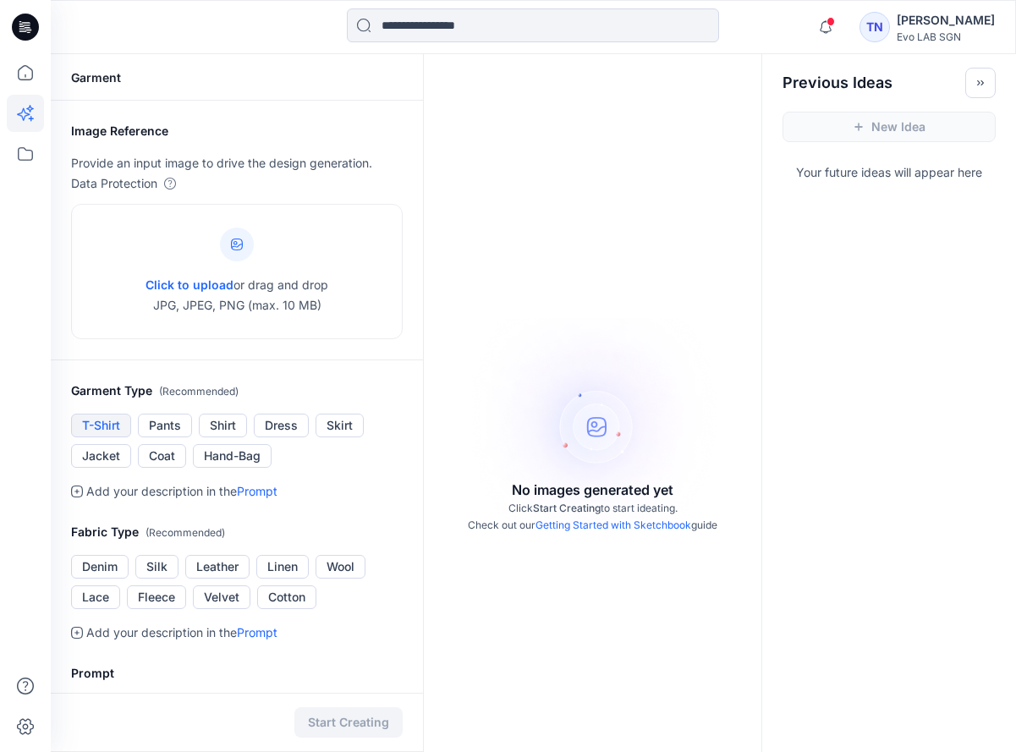
click at [116, 430] on button "T-Shirt" at bounding box center [101, 426] width 60 height 24
click at [31, 154] on icon at bounding box center [25, 153] width 37 height 37
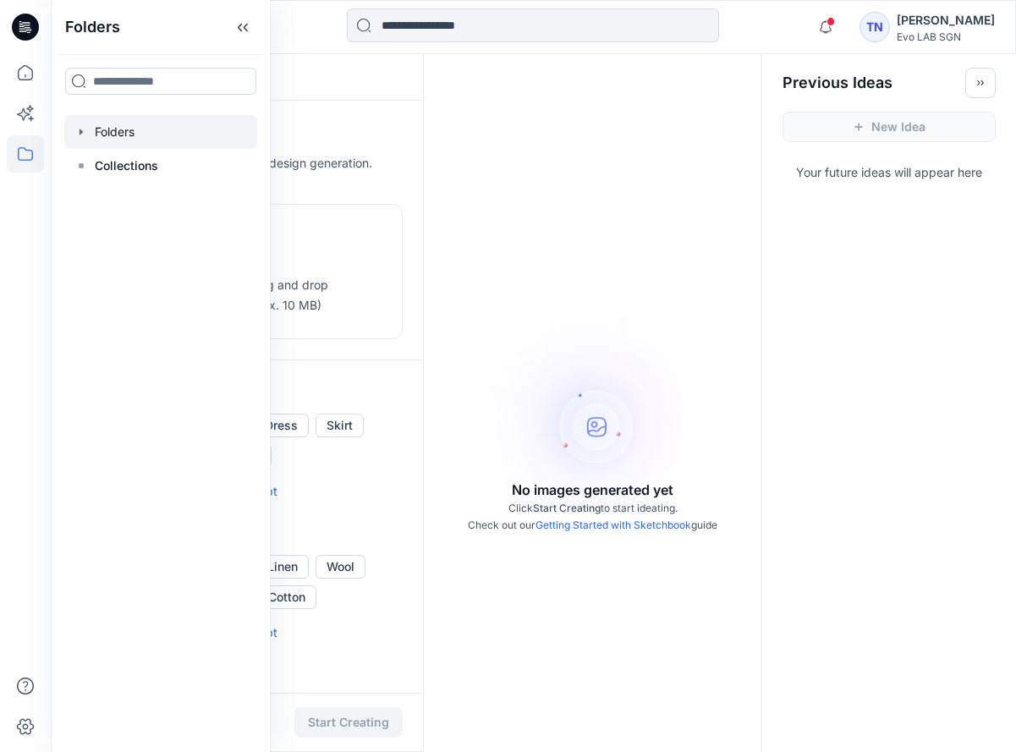
click at [148, 130] on div at bounding box center [160, 132] width 193 height 34
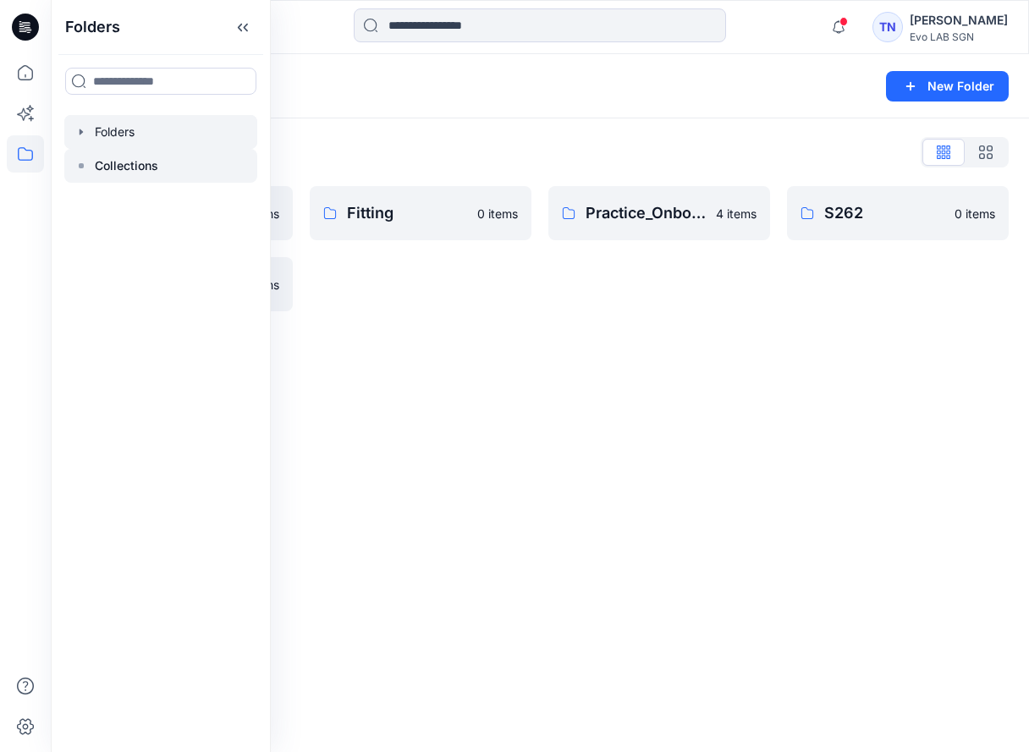
click at [158, 168] on div at bounding box center [160, 166] width 193 height 34
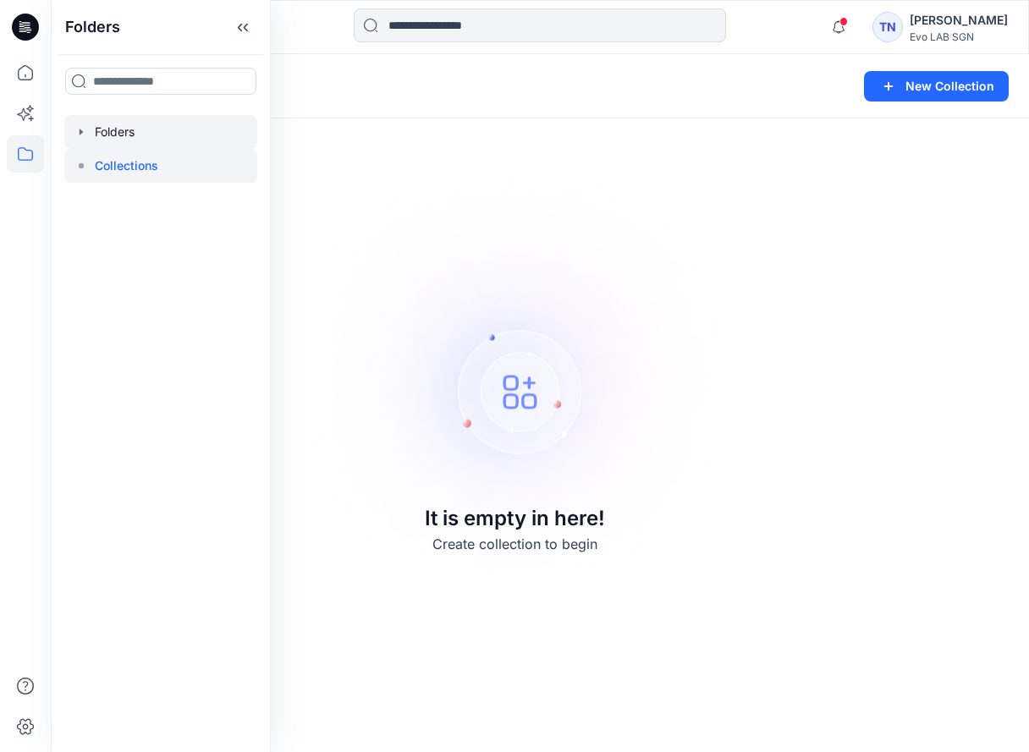
click at [156, 134] on div at bounding box center [160, 132] width 193 height 34
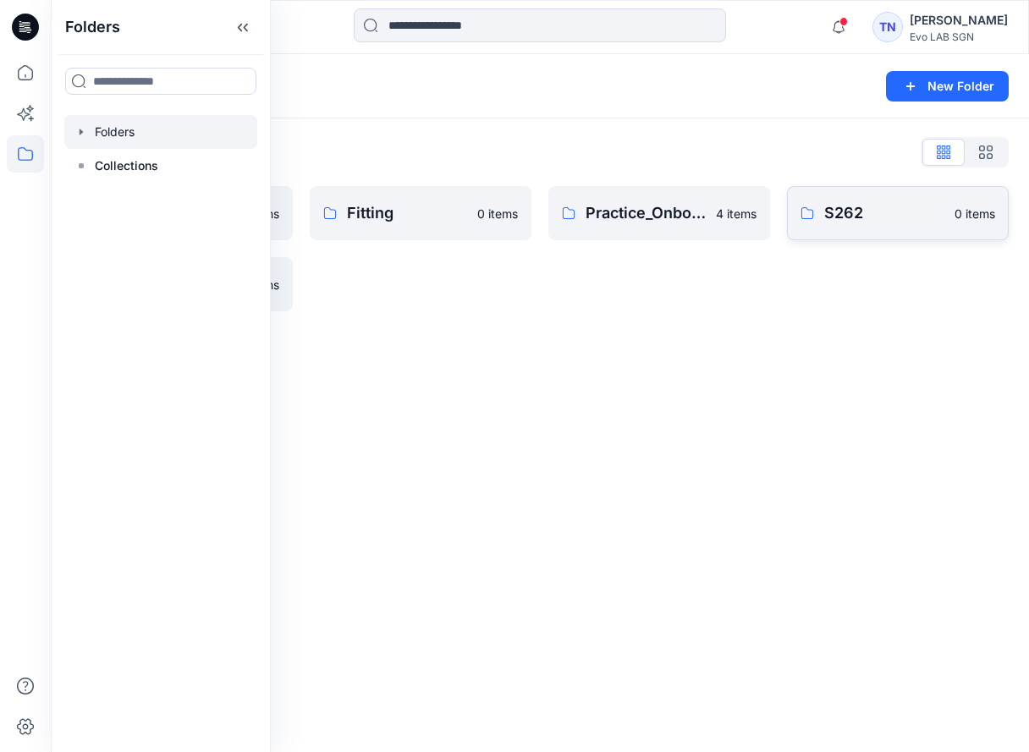
click at [664, 211] on p "S262" at bounding box center [884, 213] width 120 height 24
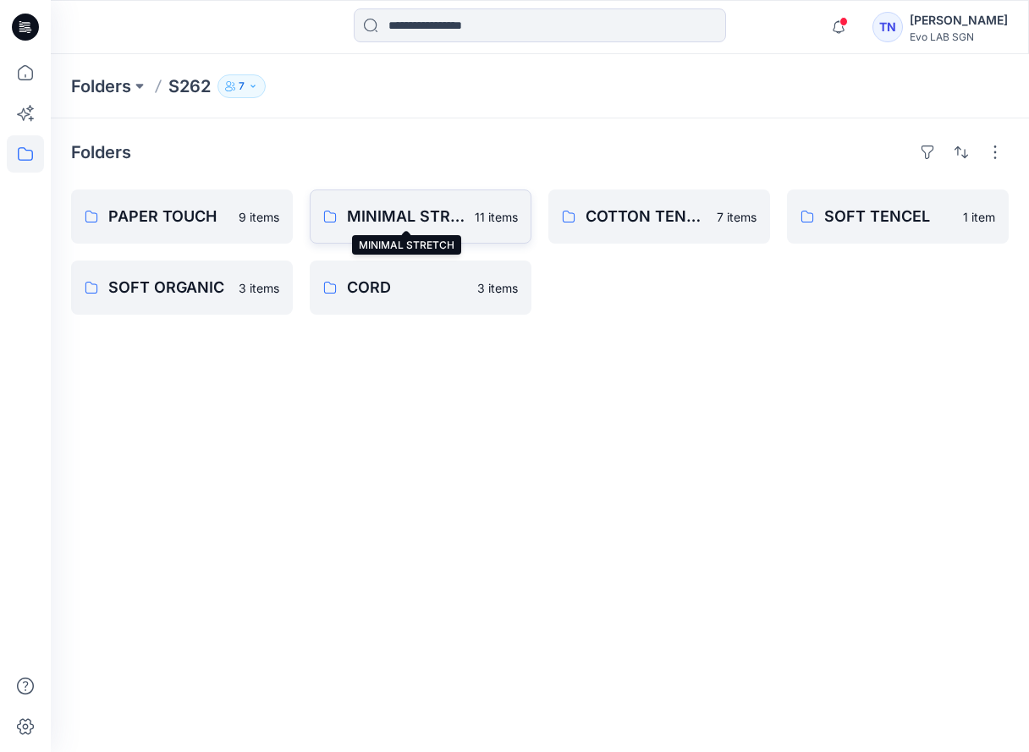
click at [440, 208] on p "MINIMAL STRETCH" at bounding box center [406, 217] width 118 height 24
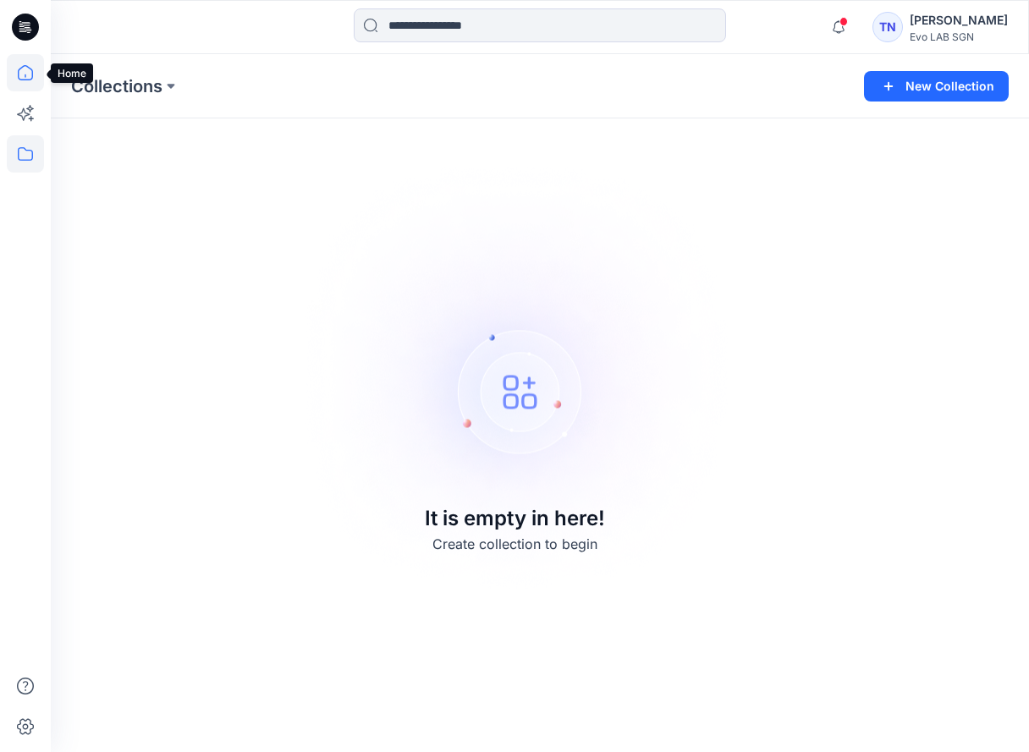
click at [31, 78] on icon at bounding box center [25, 72] width 37 height 37
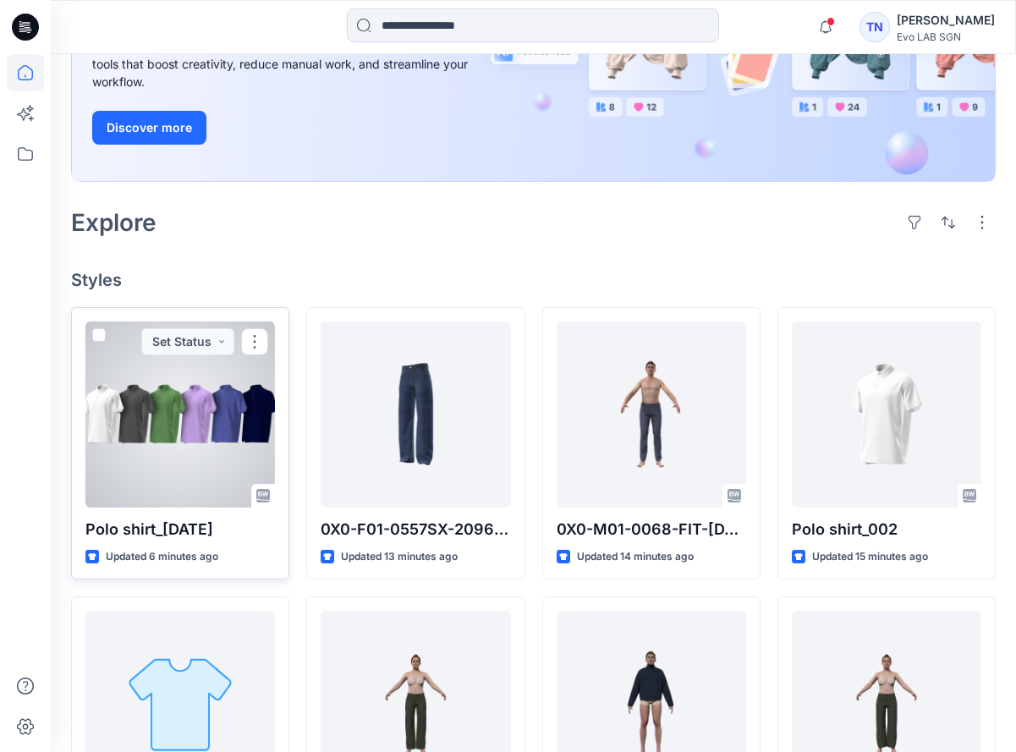
scroll to position [338, 0]
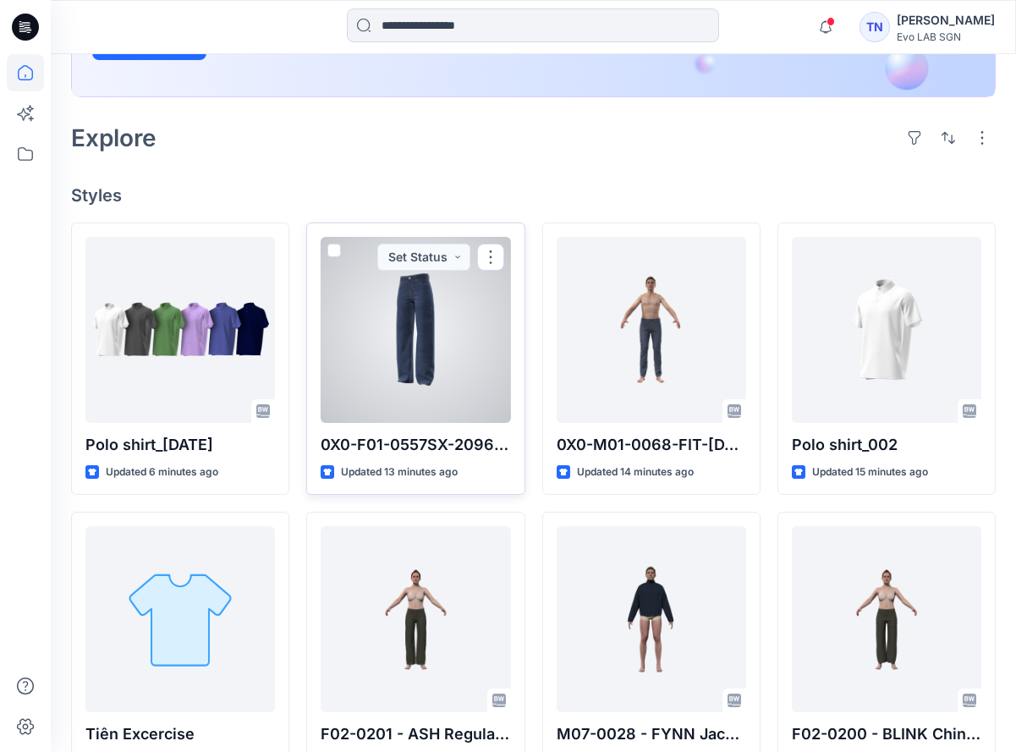
click at [339, 253] on span at bounding box center [334, 251] width 14 height 14
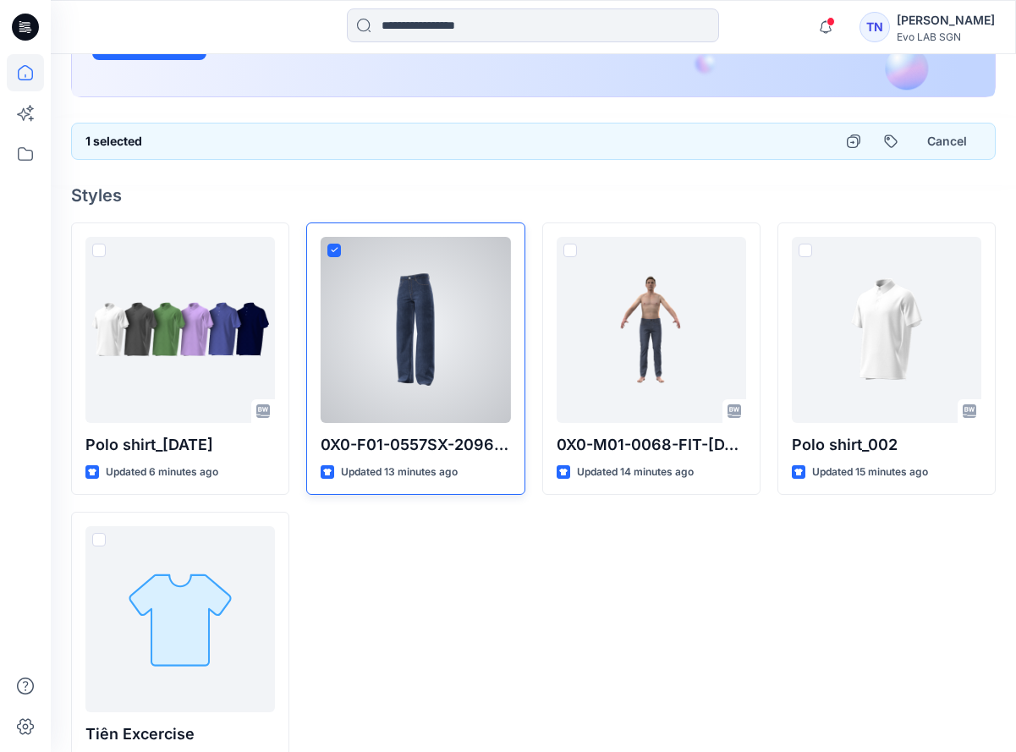
click at [338, 246] on span at bounding box center [334, 251] width 14 height 14
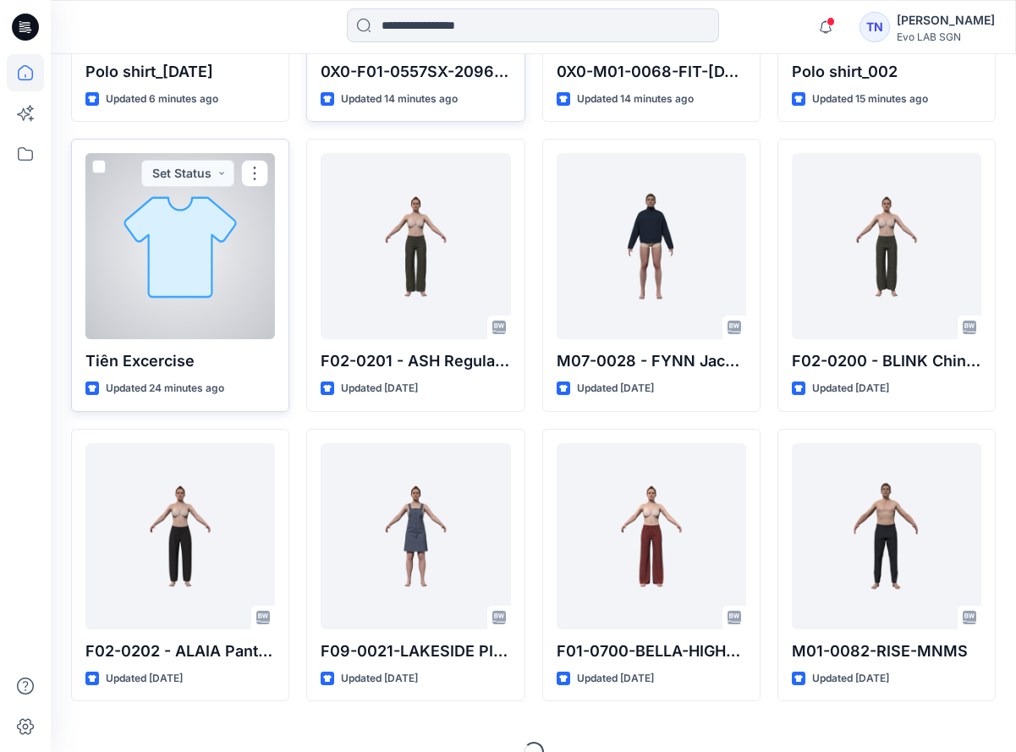
scroll to position [742, 0]
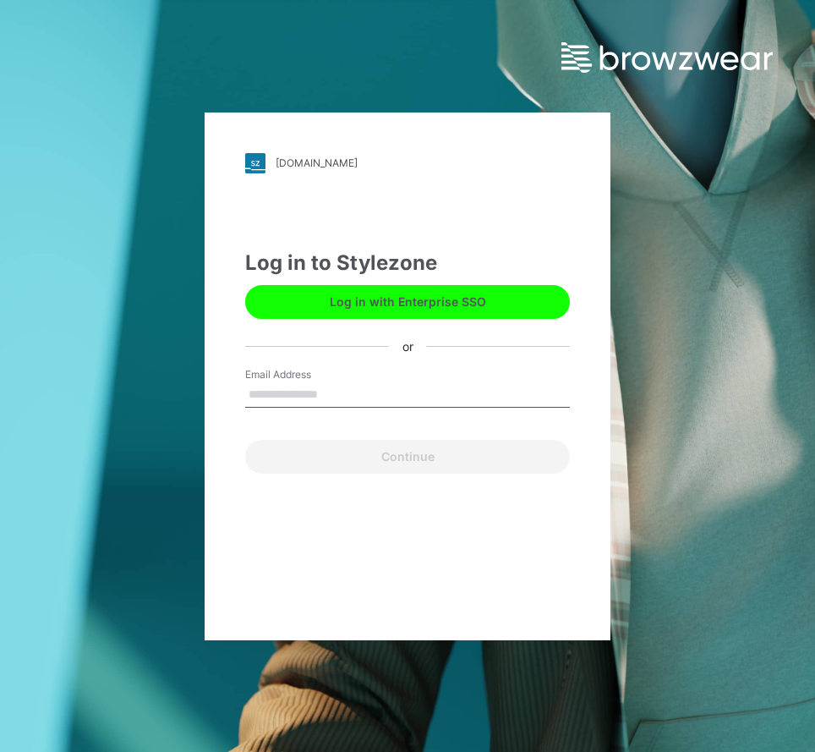
click at [277, 387] on input "Email Address" at bounding box center [407, 394] width 325 height 25
type input "**********"
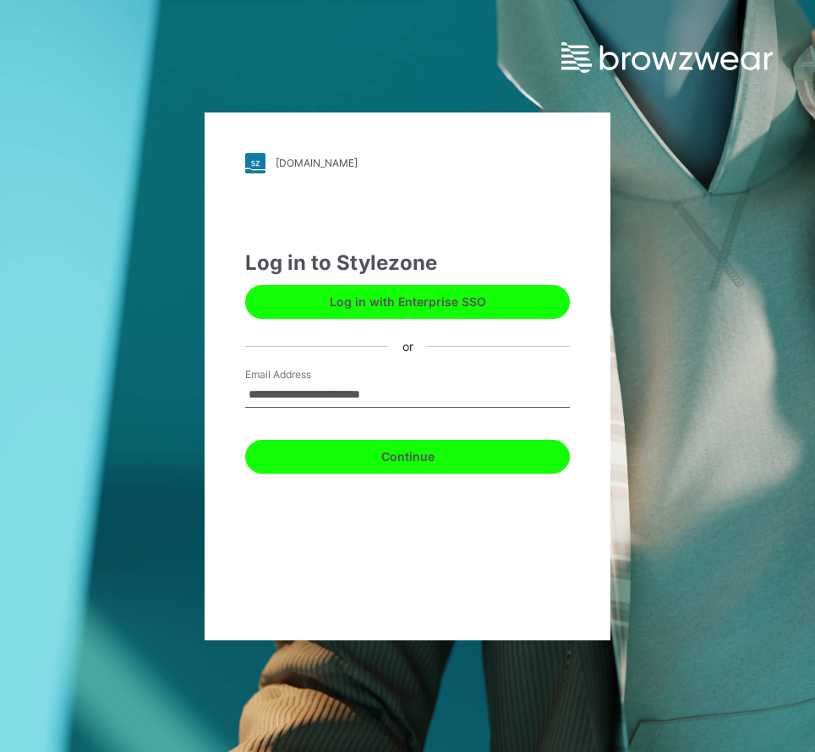
click at [382, 459] on button "Continue" at bounding box center [407, 457] width 325 height 34
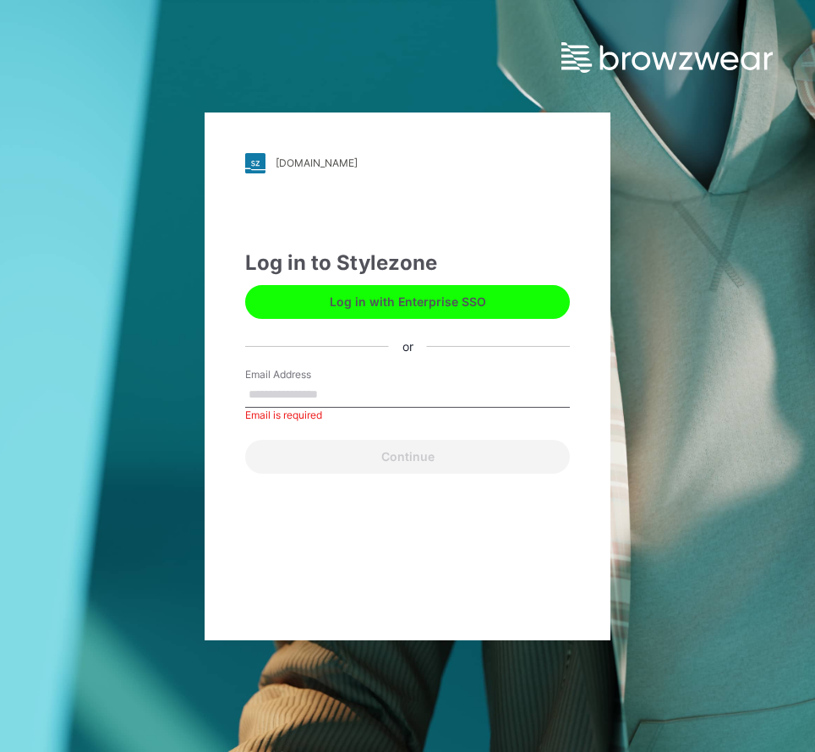
click at [324, 386] on input "Email Address" at bounding box center [407, 394] width 325 height 25
type input "**********"
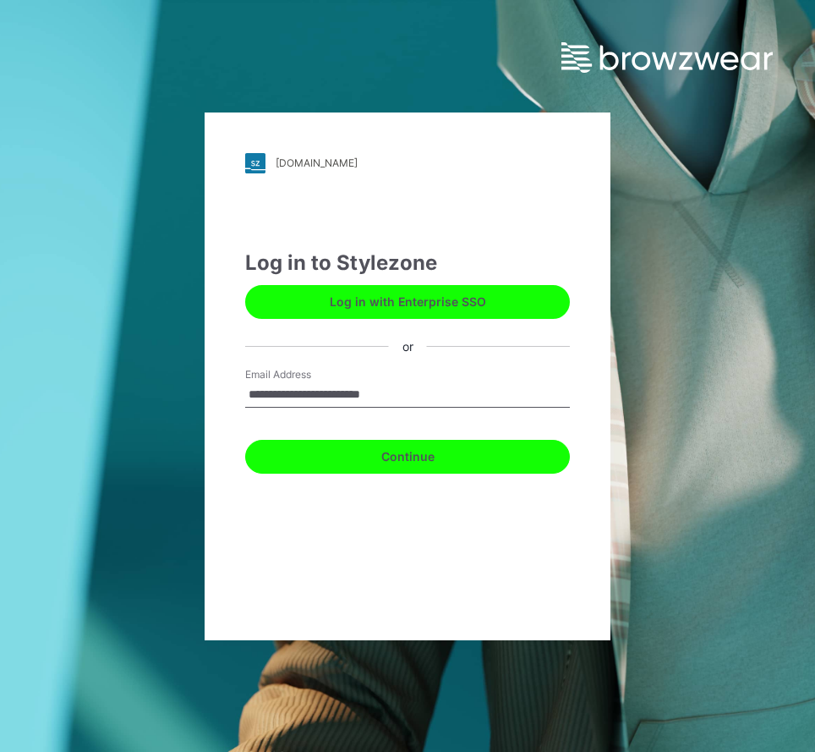
click at [369, 451] on button "Continue" at bounding box center [407, 457] width 325 height 34
click at [401, 457] on button "Continue" at bounding box center [407, 457] width 325 height 34
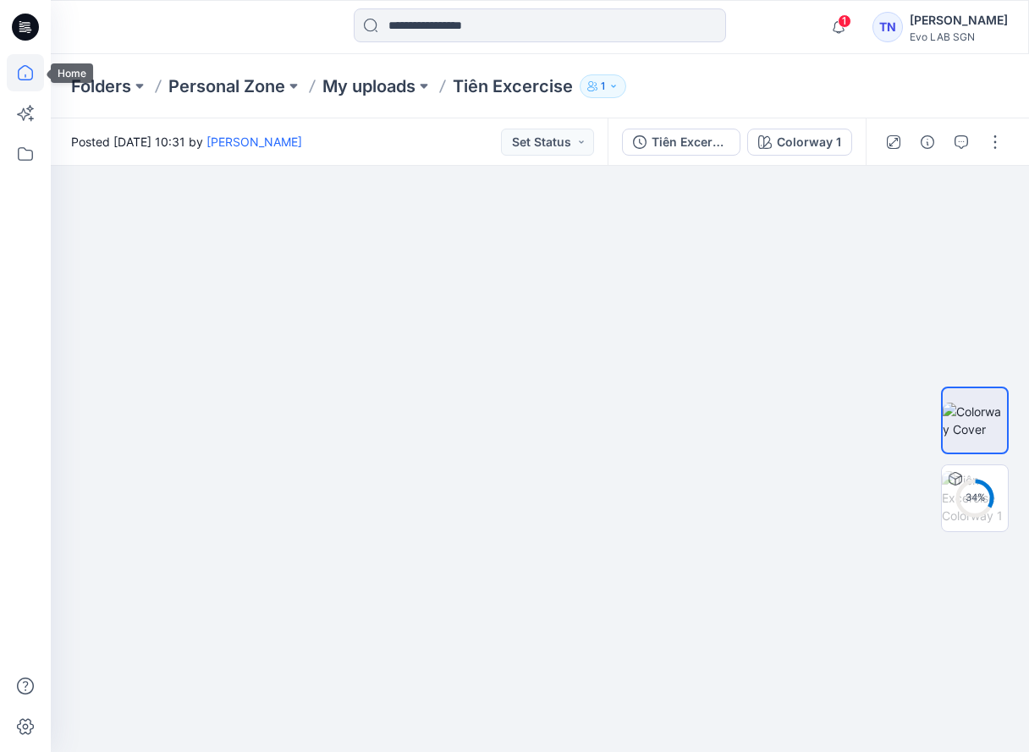
click at [30, 74] on icon at bounding box center [25, 72] width 37 height 37
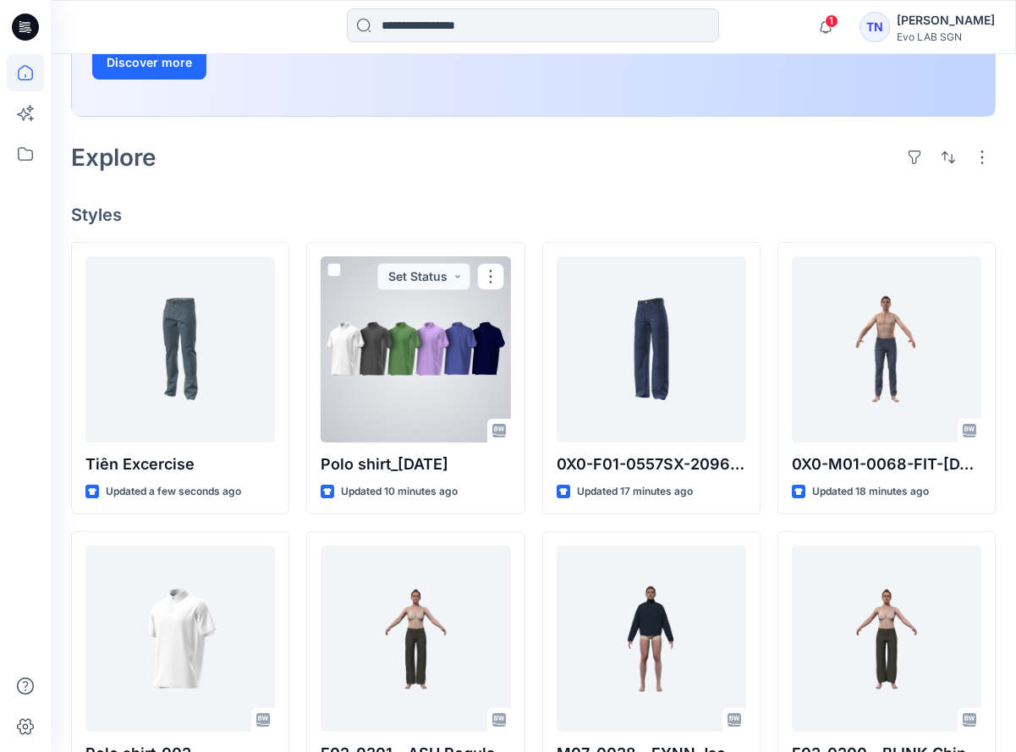
scroll to position [234, 0]
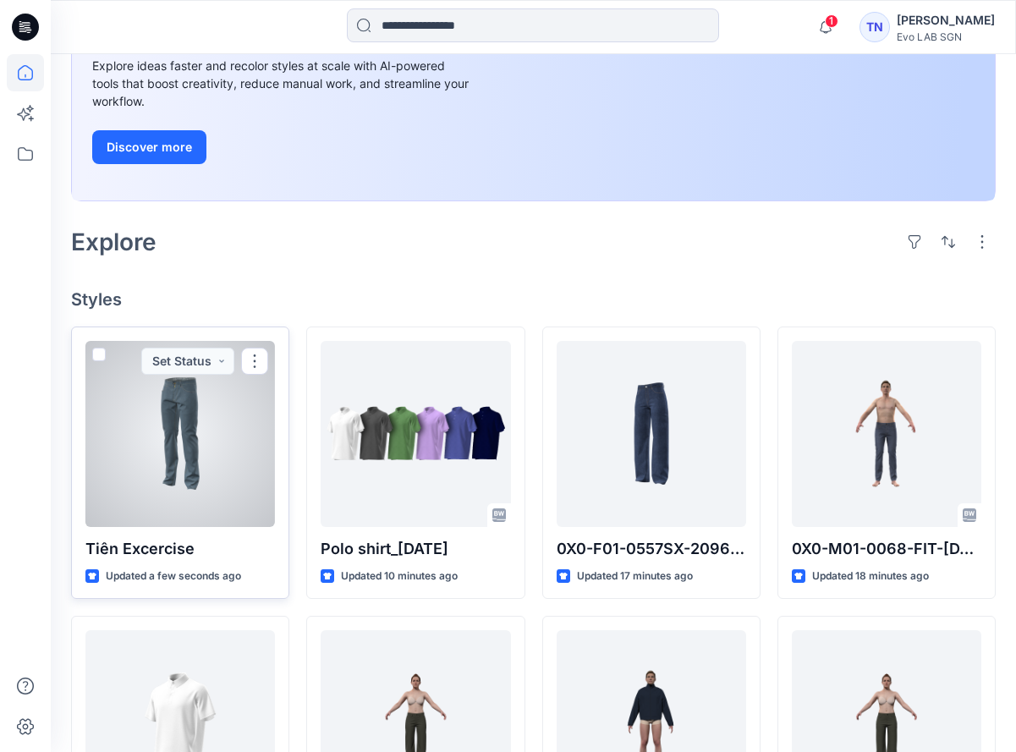
click at [98, 355] on span at bounding box center [99, 355] width 14 height 14
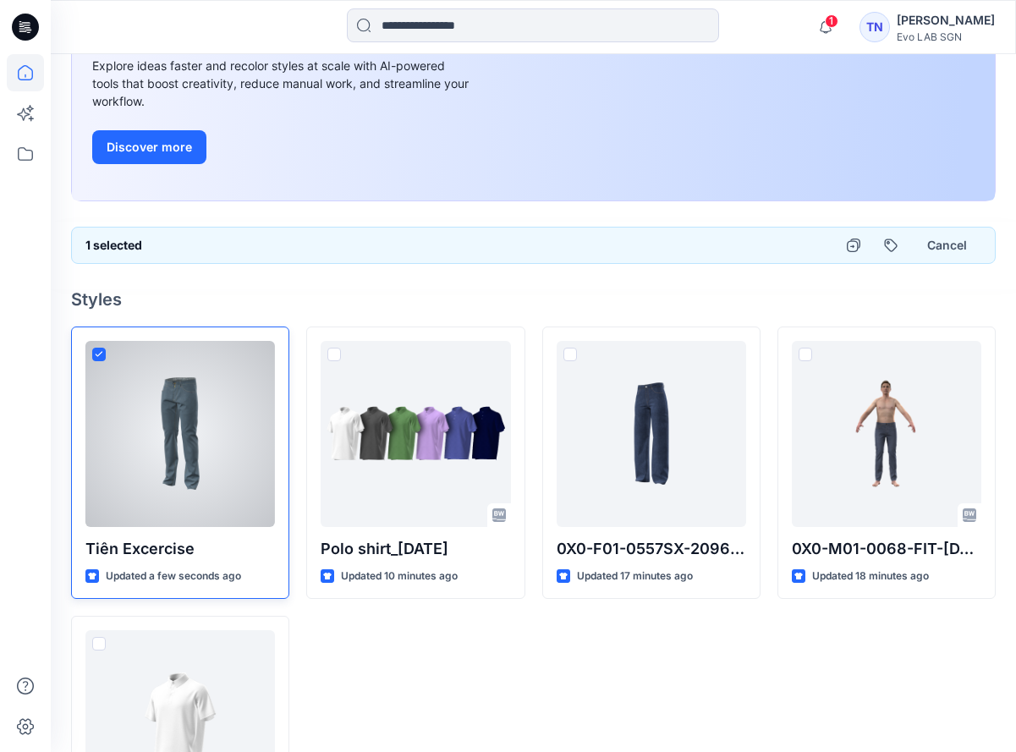
click at [176, 398] on div at bounding box center [179, 434] width 189 height 186
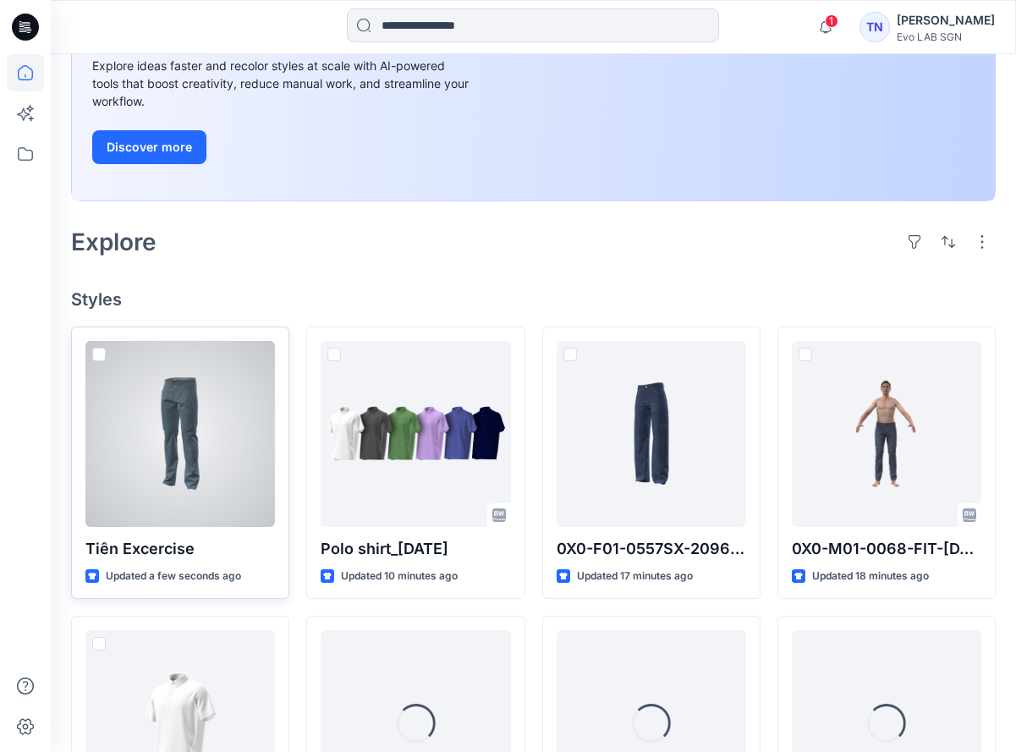
click at [176, 398] on div at bounding box center [179, 434] width 189 height 186
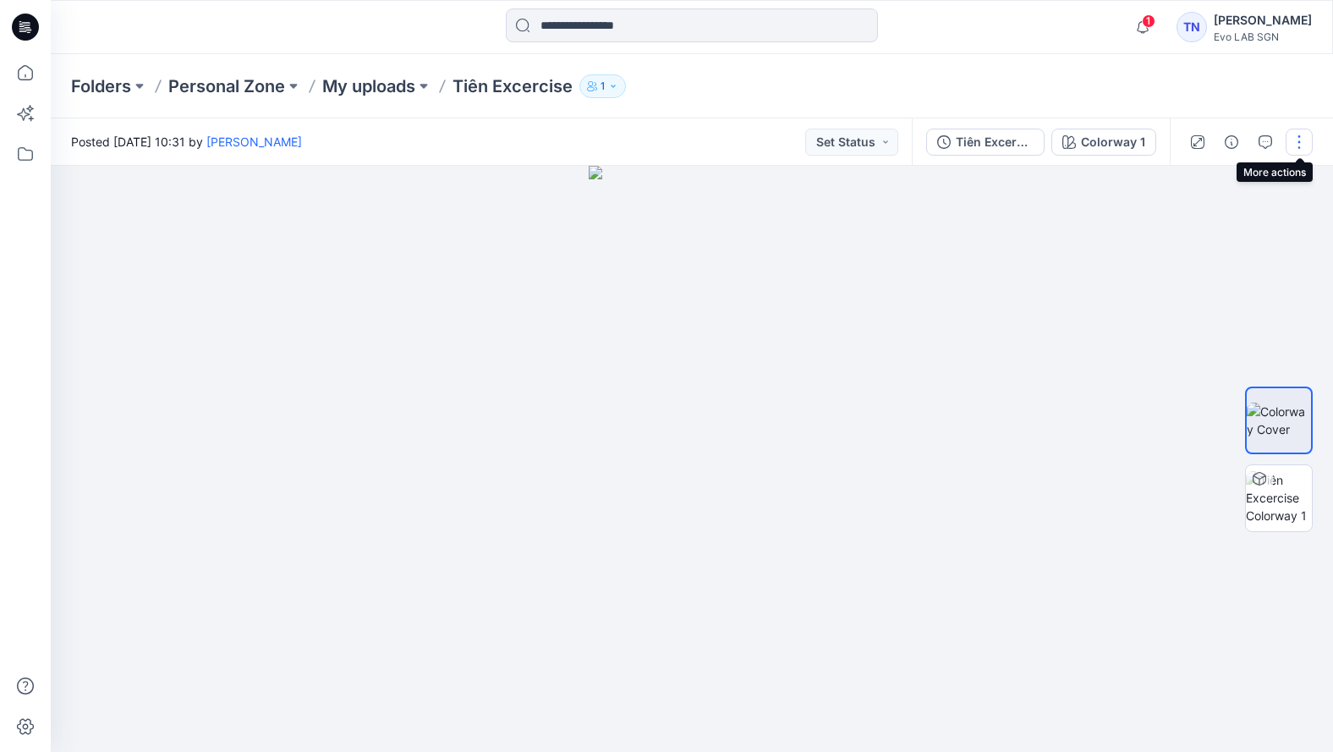
click at [1028, 145] on button "button" at bounding box center [1299, 142] width 27 height 27
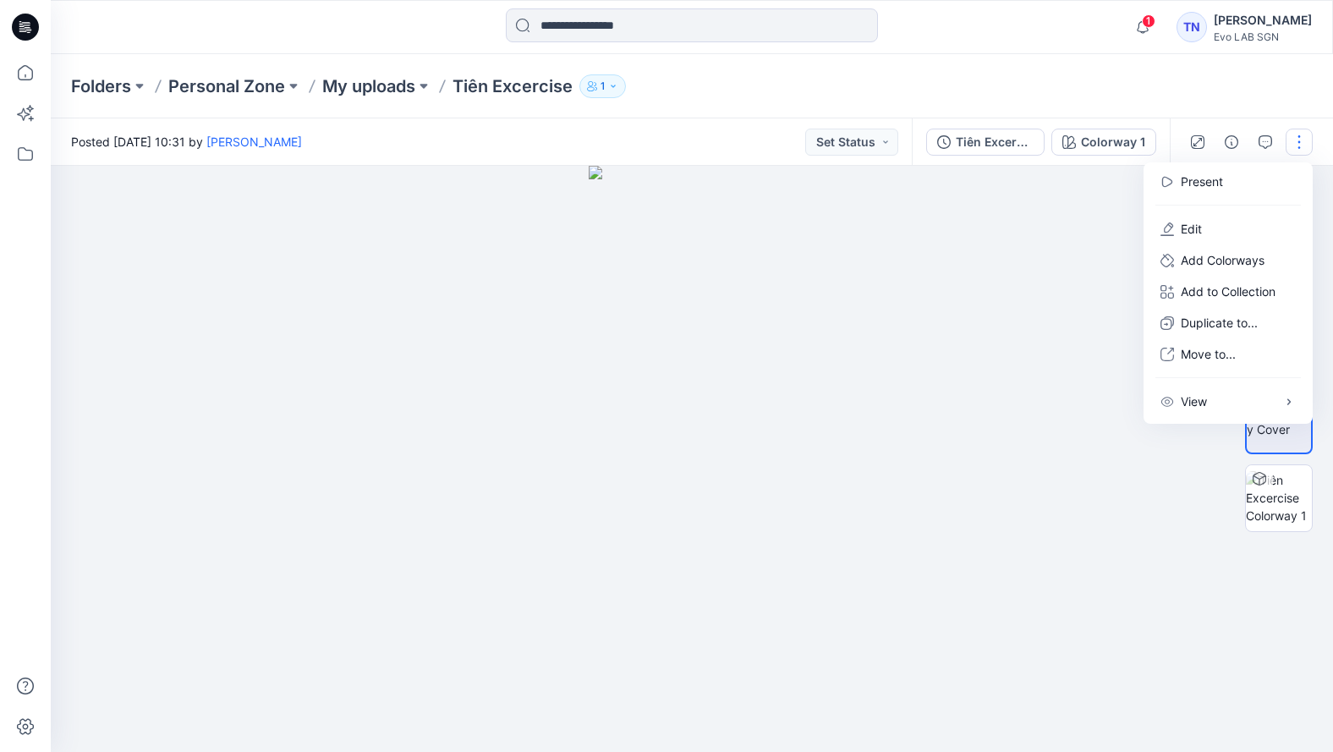
click at [1028, 145] on button "button" at bounding box center [1299, 142] width 27 height 27
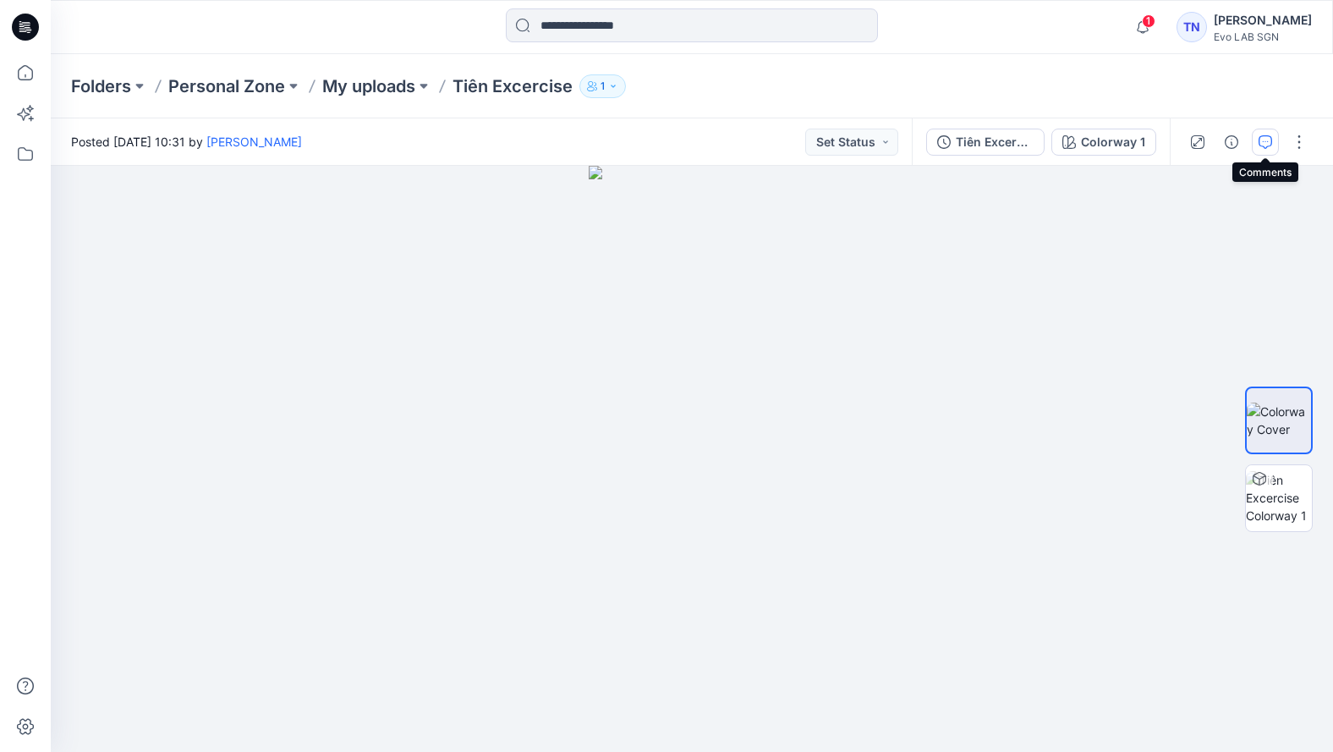
click at [1028, 140] on icon "button" at bounding box center [1266, 142] width 14 height 14
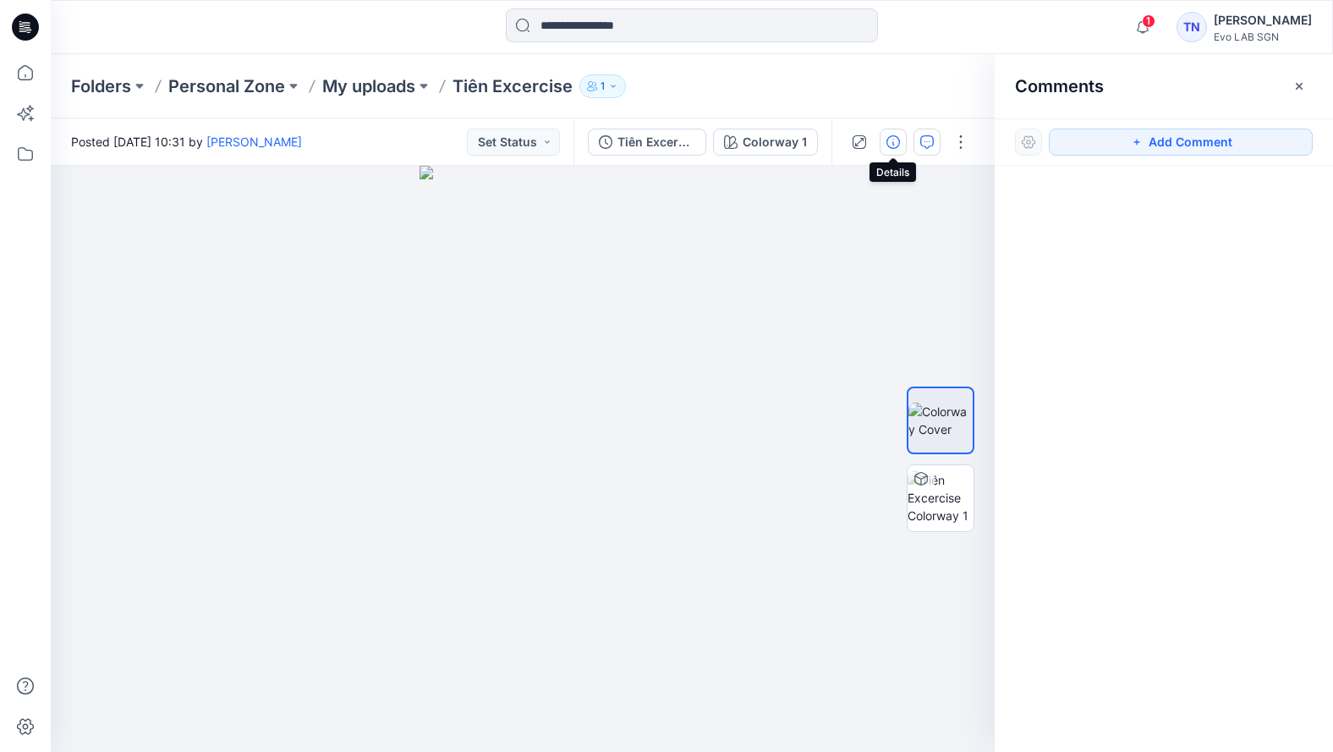
click at [898, 140] on icon "button" at bounding box center [894, 142] width 14 height 14
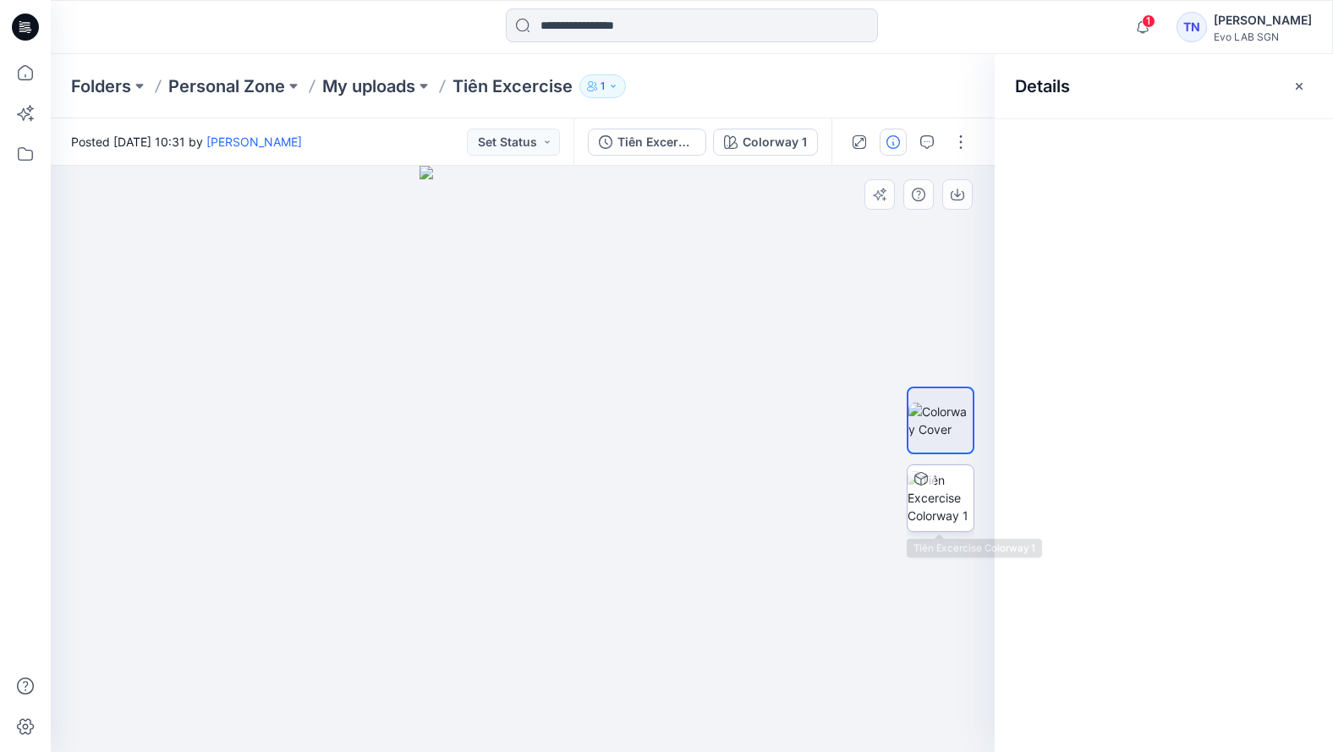
click at [923, 501] on img at bounding box center [941, 497] width 66 height 53
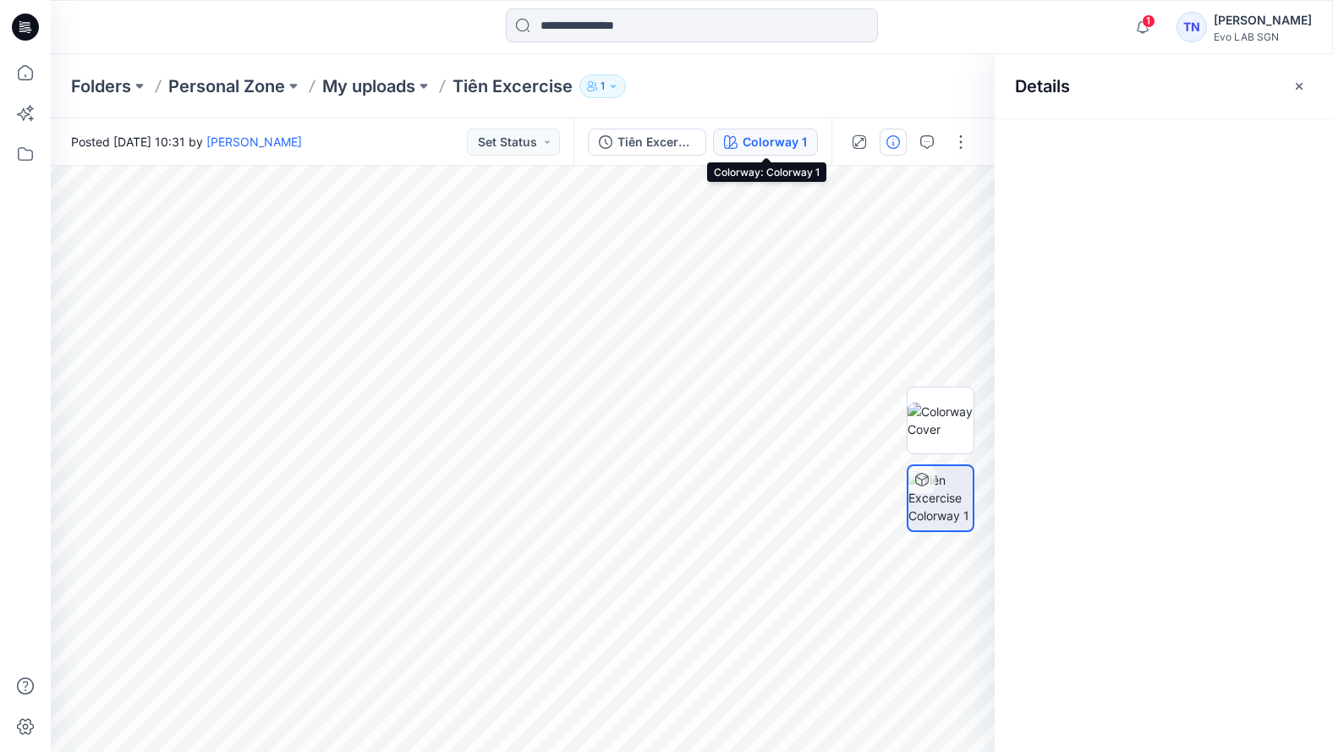
click at [776, 143] on div "Colorway 1" at bounding box center [775, 142] width 64 height 19
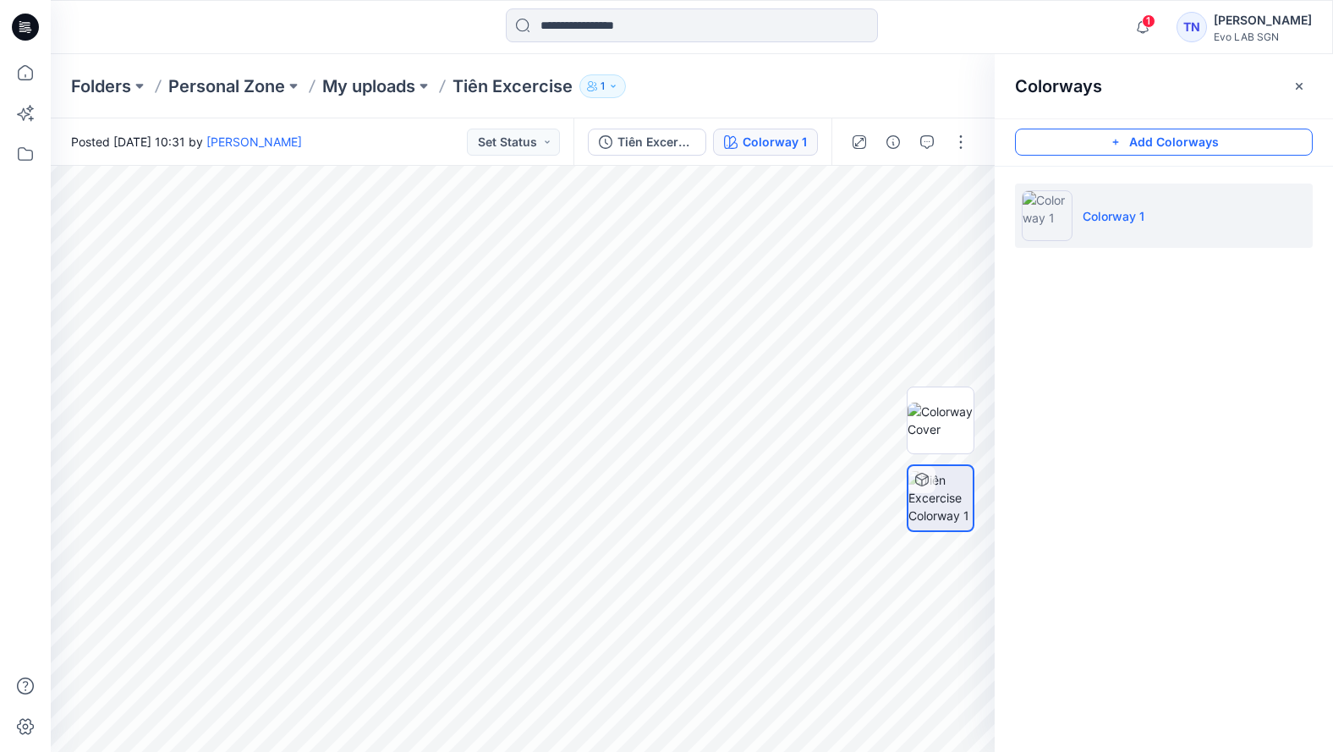
click at [1028, 142] on button "Add Colorways" at bounding box center [1164, 142] width 298 height 27
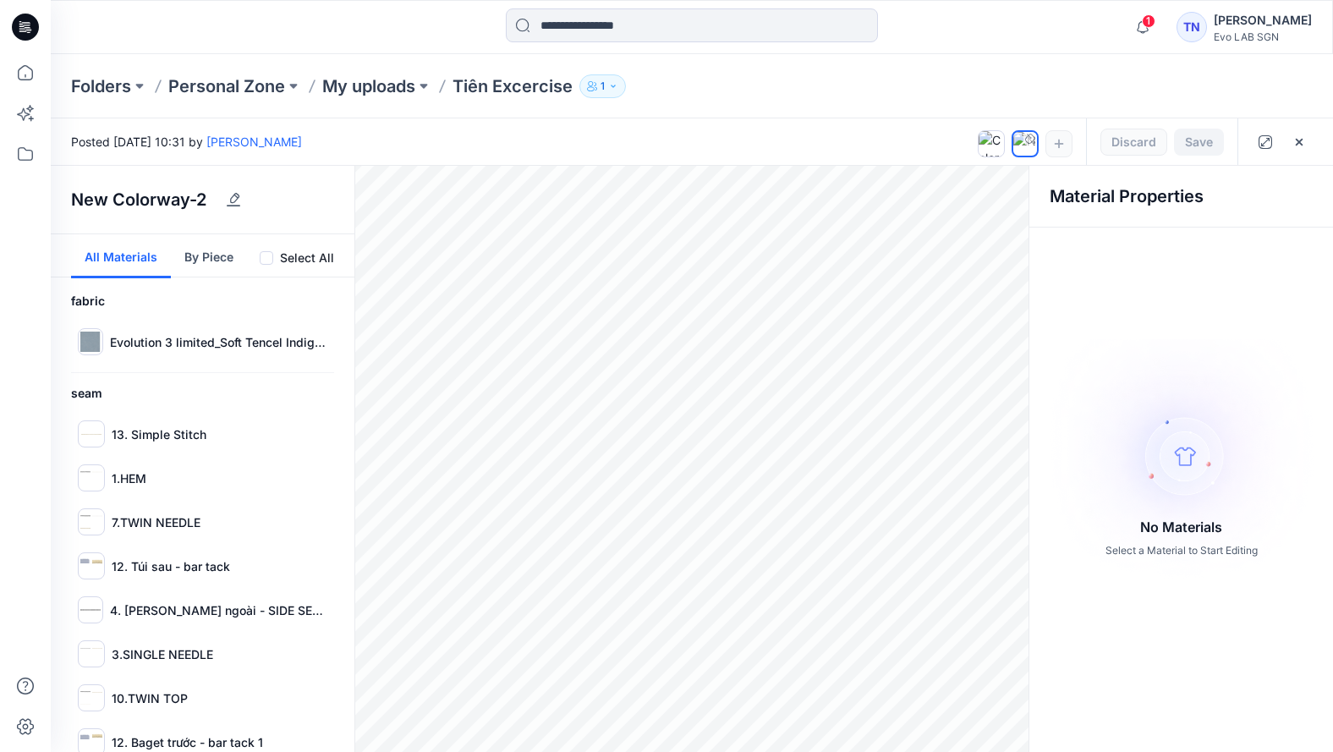
click at [268, 256] on span at bounding box center [267, 258] width 14 height 14
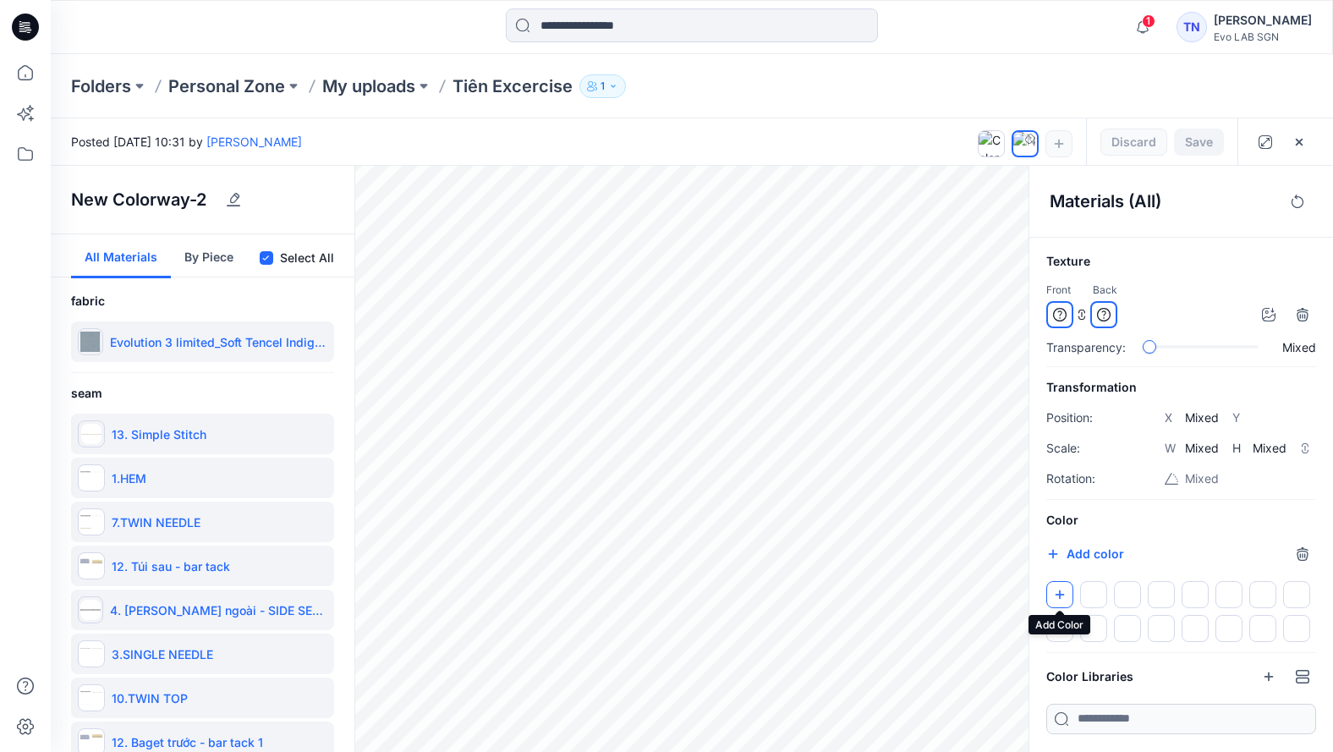
click at [1028, 597] on icon "button" at bounding box center [1060, 595] width 14 height 14
click at [194, 248] on button "By Piece" at bounding box center [209, 256] width 76 height 44
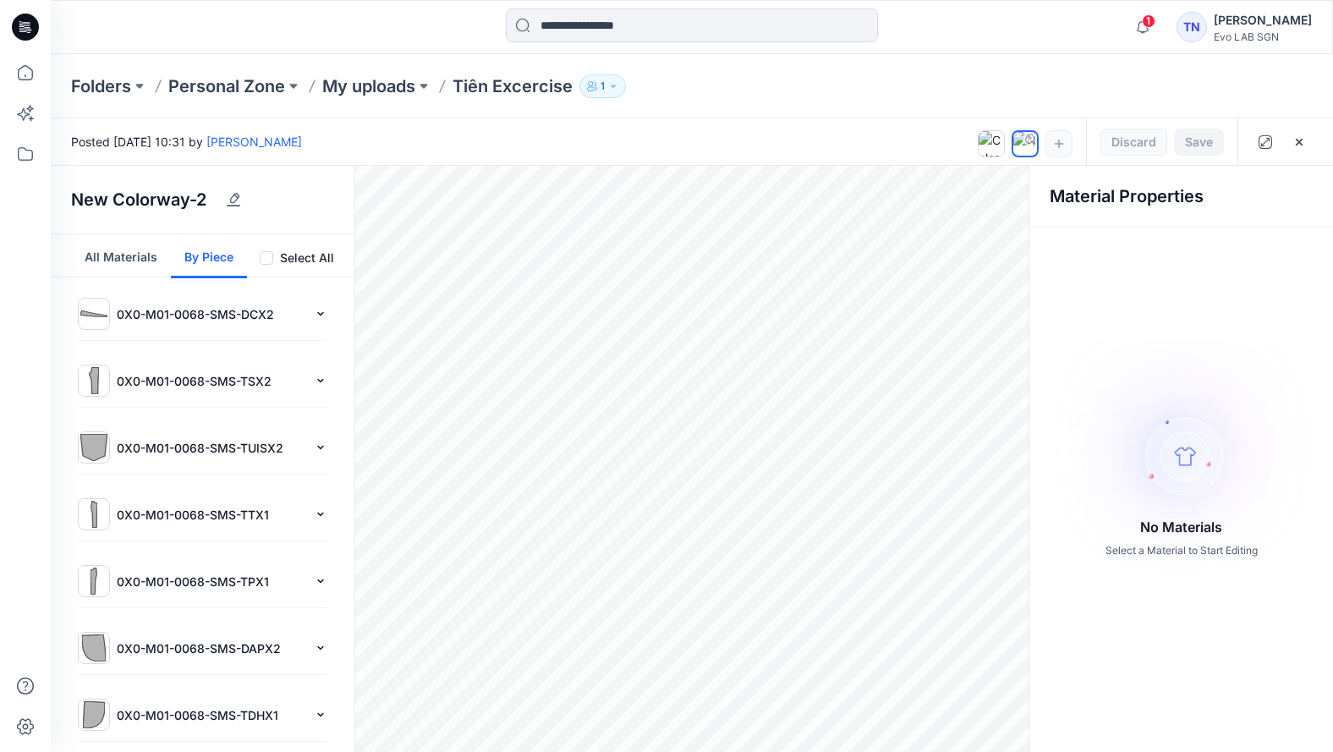
click at [172, 311] on p "0X0-M01-0068-SMS-DCX2" at bounding box center [212, 314] width 190 height 18
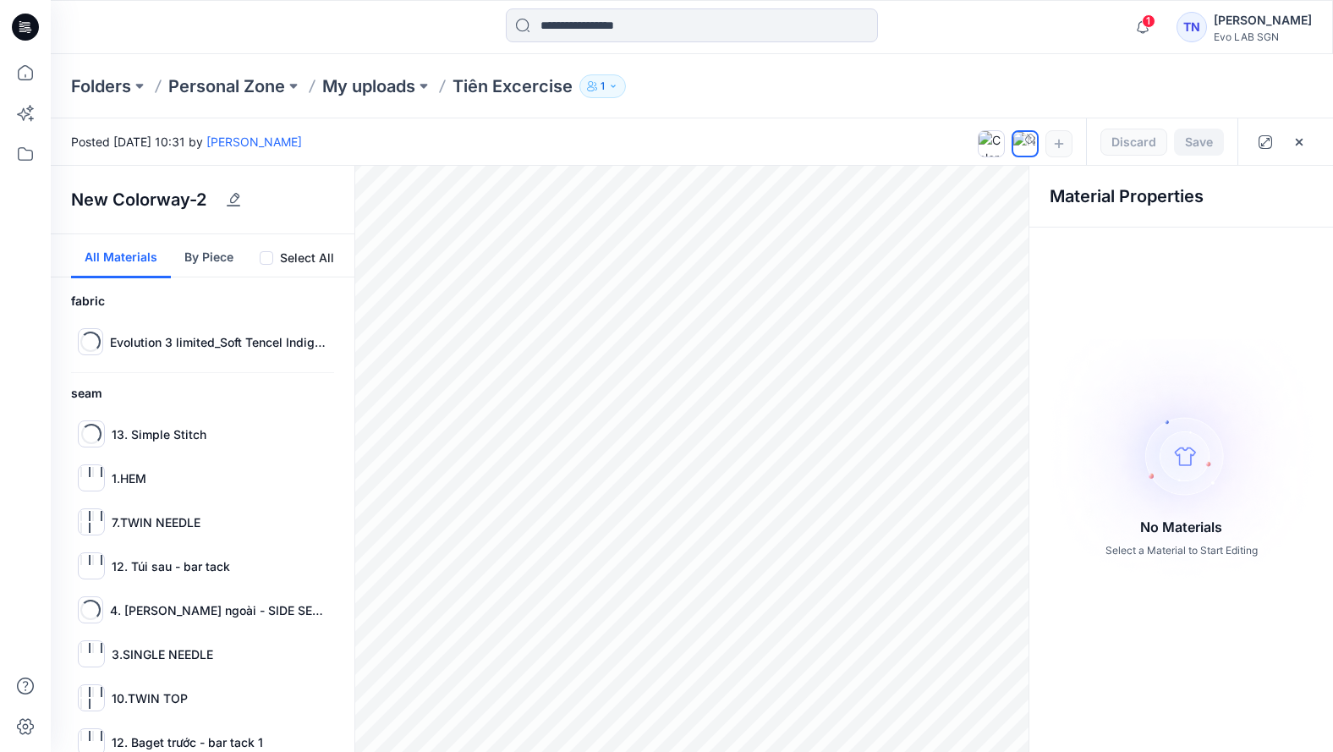
click at [107, 255] on button "All Materials" at bounding box center [121, 256] width 100 height 44
click at [217, 259] on button "By Piece" at bounding box center [209, 256] width 76 height 44
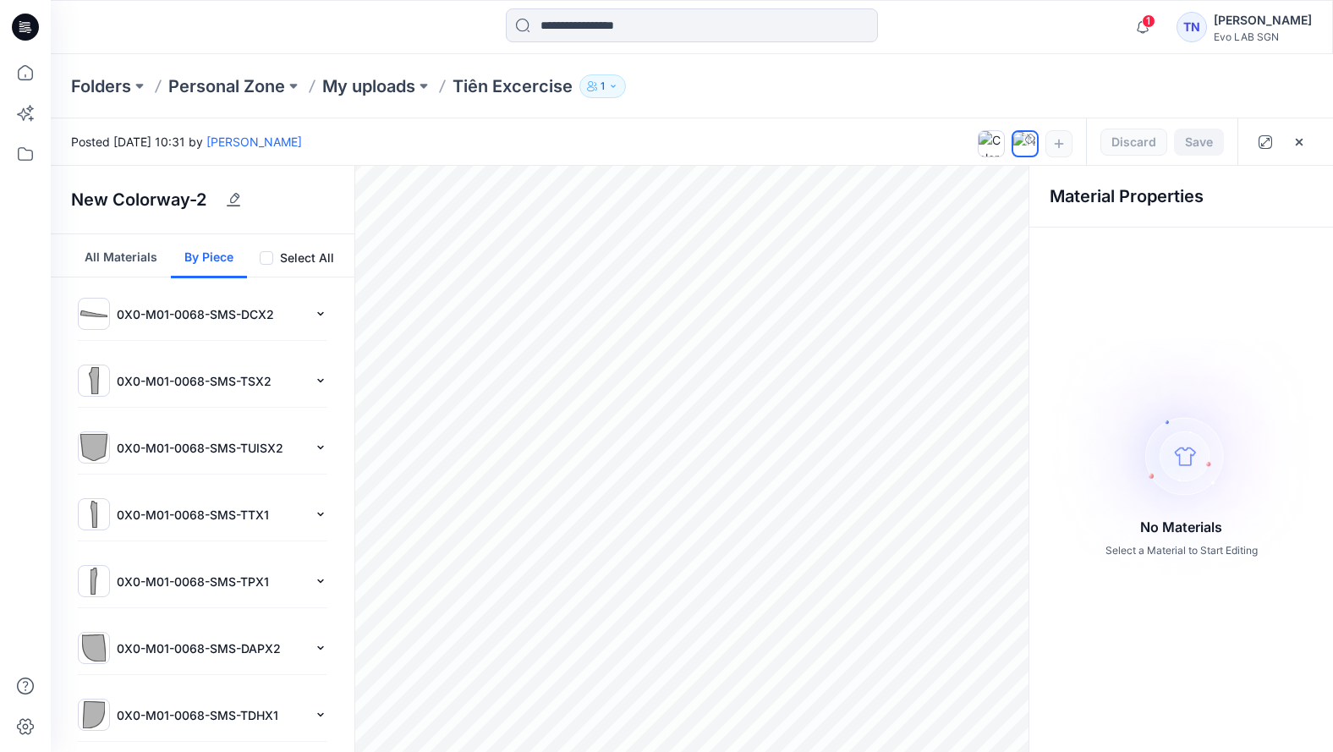
click at [282, 257] on label "Select All" at bounding box center [307, 258] width 54 height 20
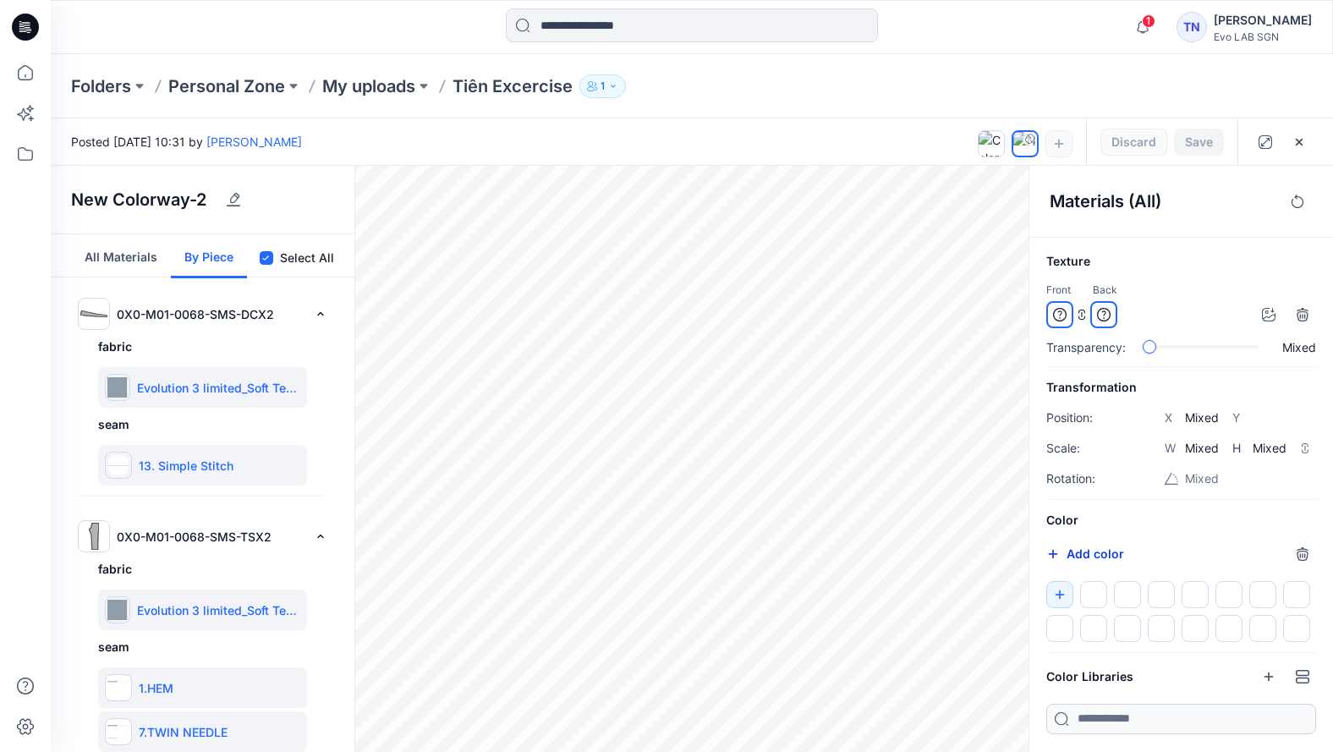
click at [1028, 553] on icon "button" at bounding box center [1053, 553] width 9 height 9
type input "*******"
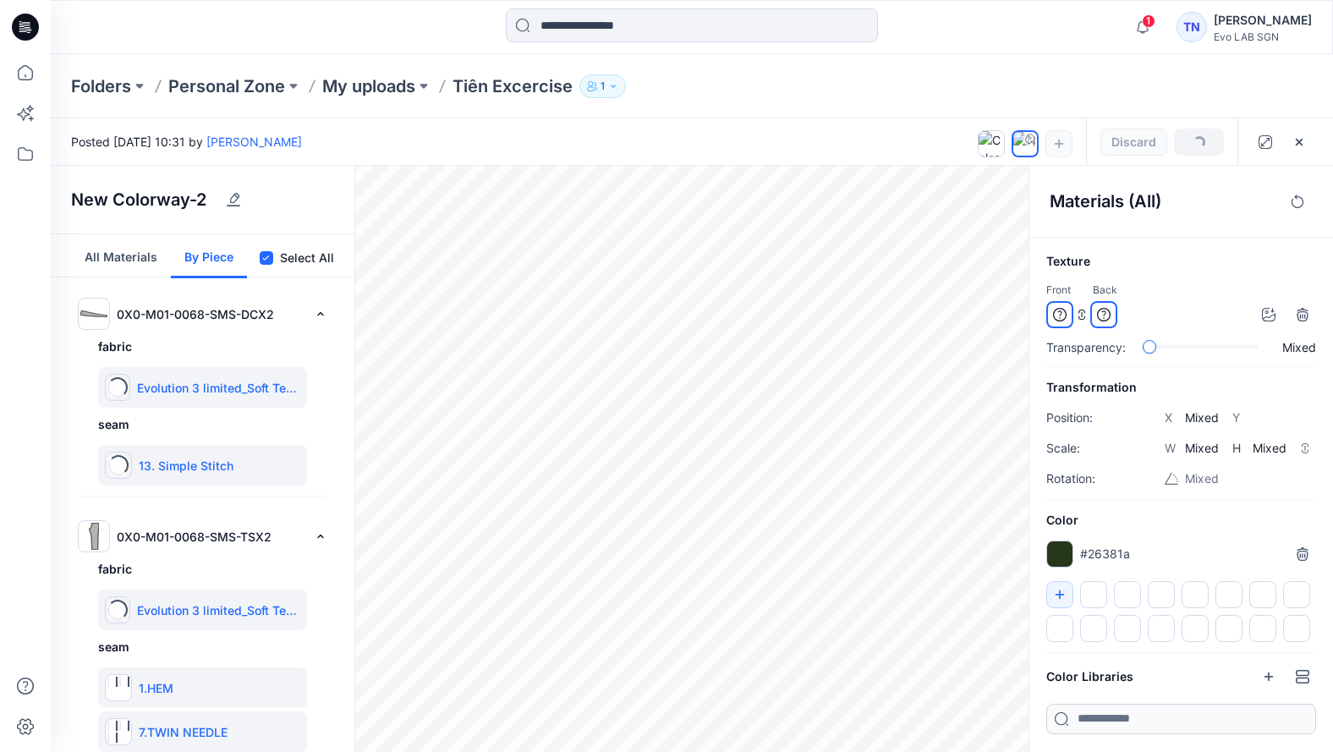
type input "*******"
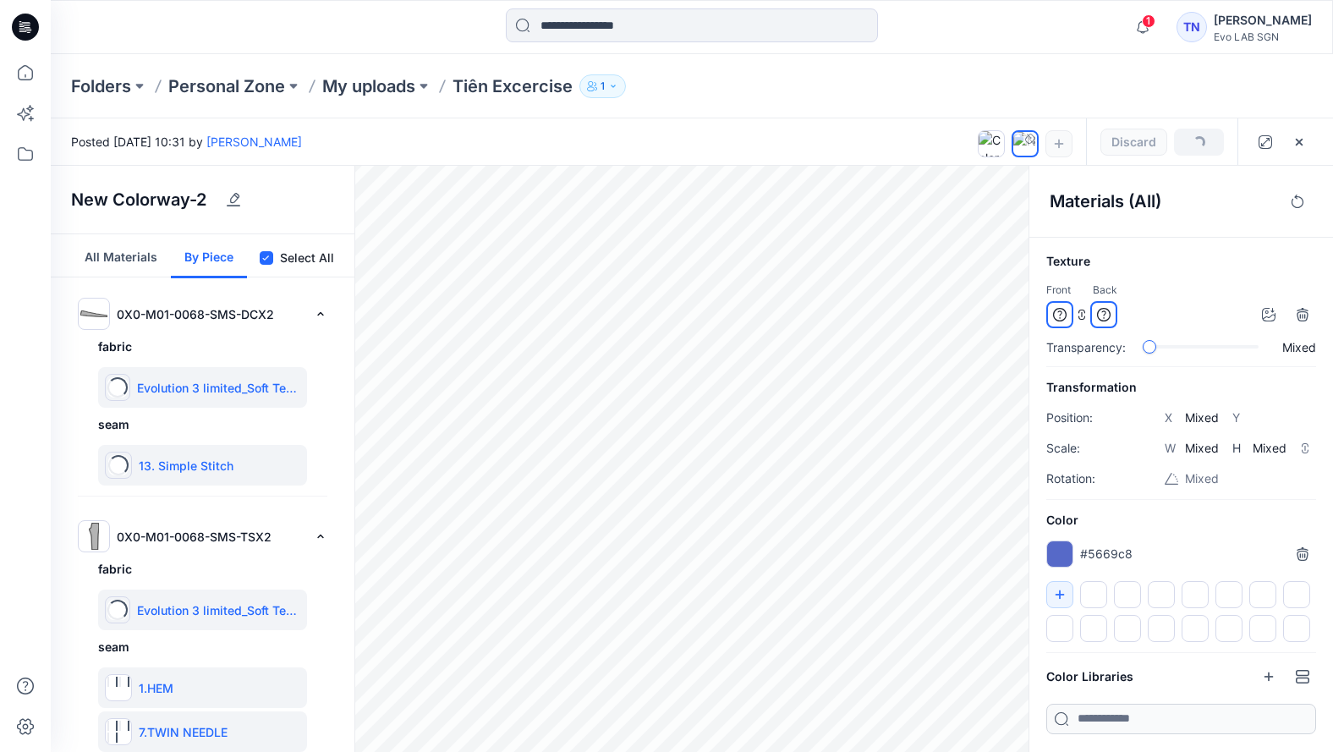
type input "*******"
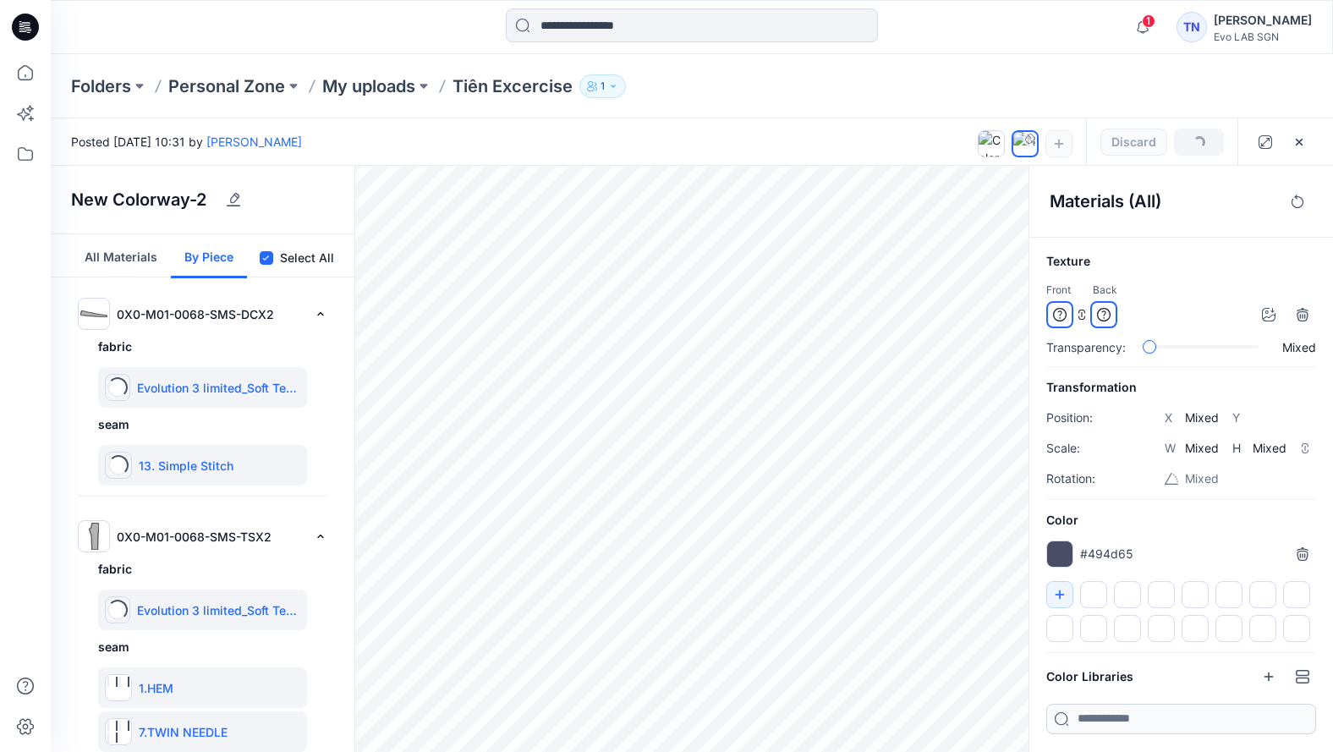
type input "*******"
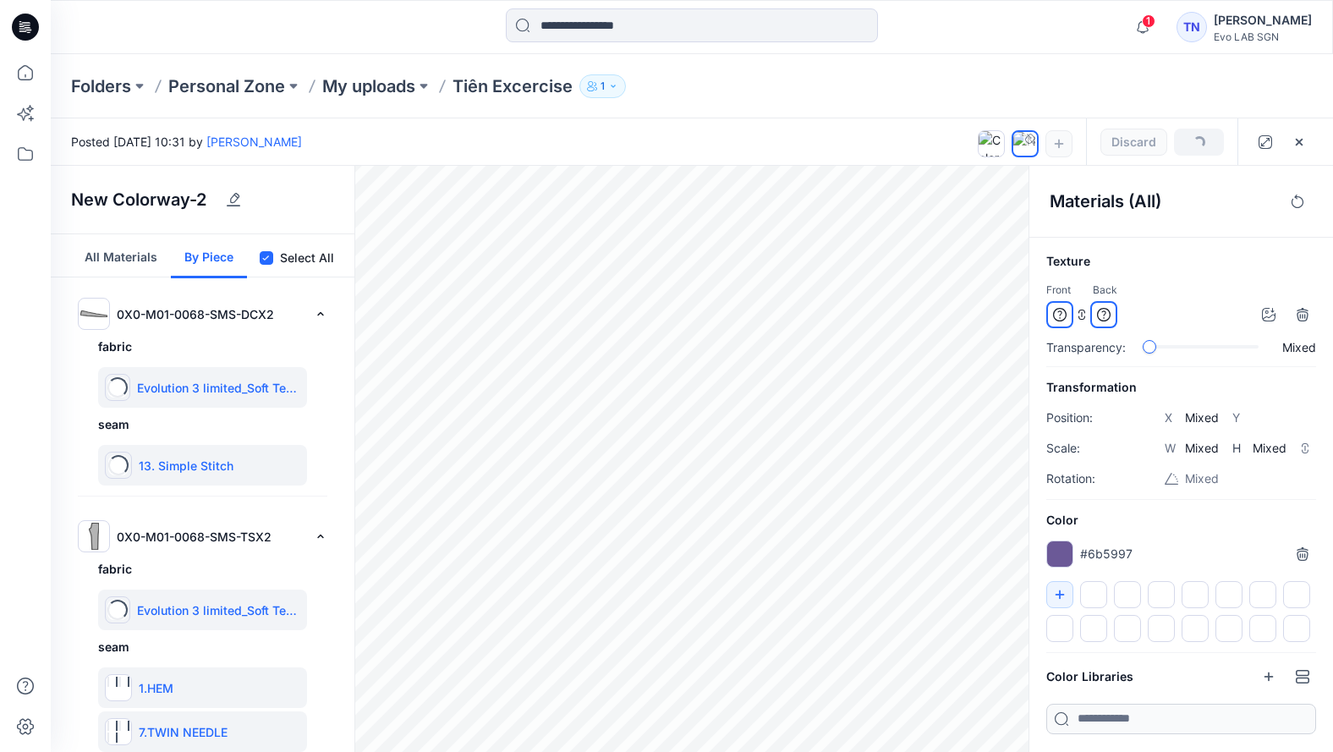
type input "*******"
click at [1028, 549] on div at bounding box center [1059, 554] width 27 height 27
click at [1028, 524] on h6 "Color" at bounding box center [1181, 520] width 270 height 20
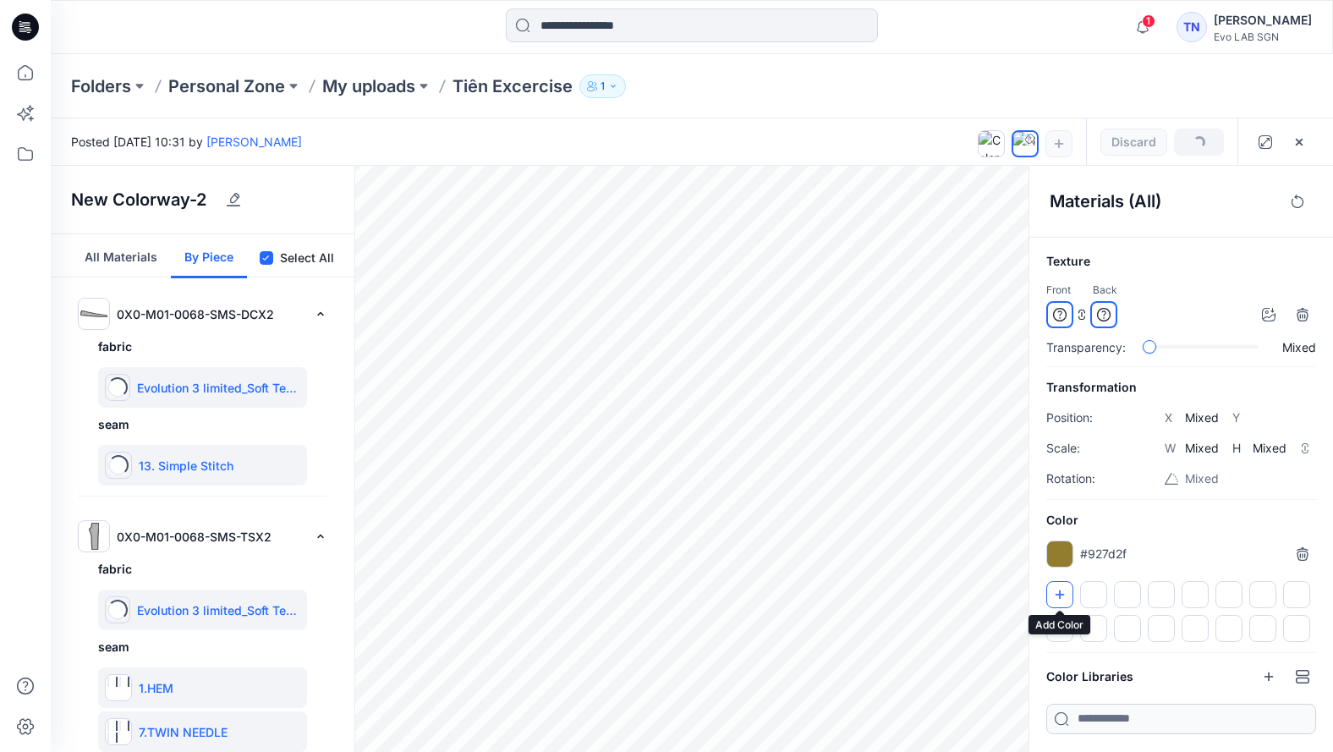
click at [1028, 588] on icon "button" at bounding box center [1060, 595] width 14 height 14
drag, startPoint x: 1127, startPoint y: 593, endPoint x: 1106, endPoint y: 592, distance: 21.2
click at [1028, 592] on div at bounding box center [1181, 611] width 270 height 61
click at [1028, 593] on div at bounding box center [1093, 594] width 27 height 27
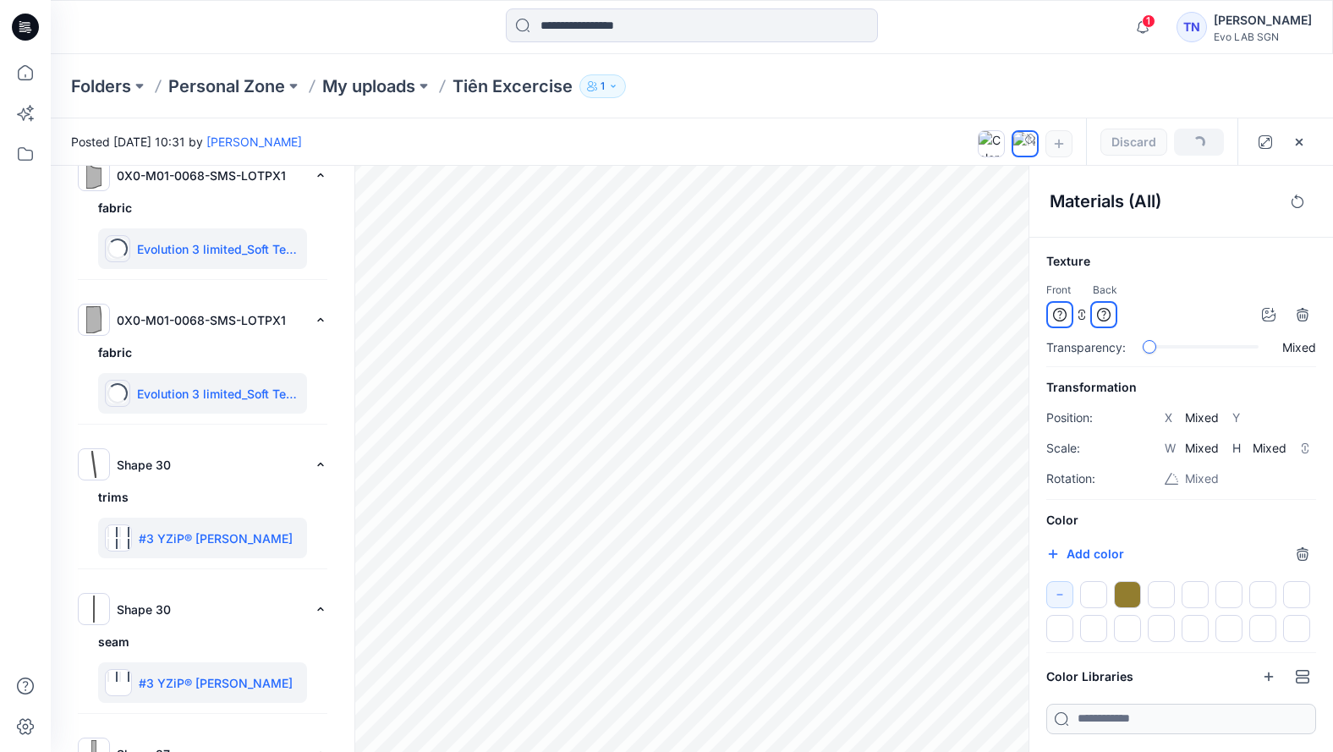
scroll to position [4314, 0]
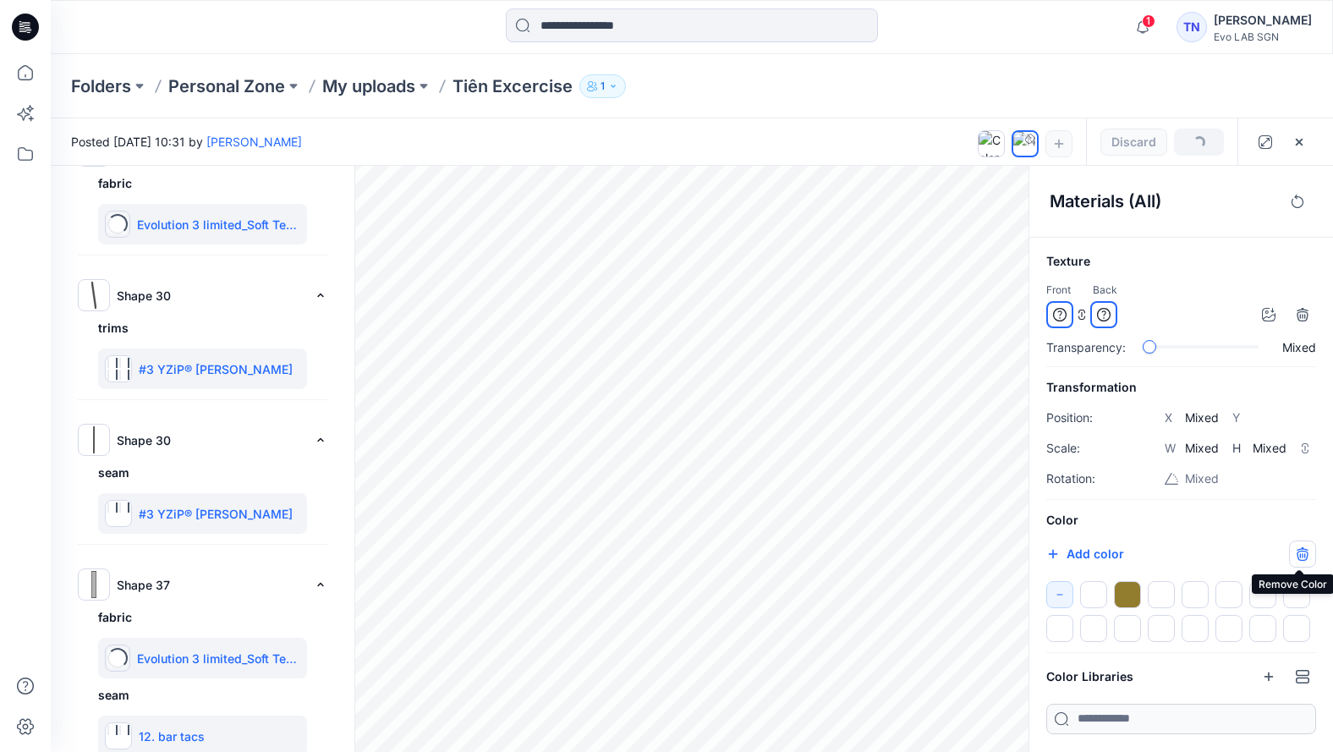
click at [1028, 551] on icon "button" at bounding box center [1302, 556] width 11 height 10
click at [1028, 591] on div at bounding box center [1127, 594] width 27 height 27
click at [1028, 551] on icon "button" at bounding box center [1302, 556] width 11 height 10
click at [1028, 595] on div at bounding box center [1127, 594] width 27 height 27
click at [1028, 553] on icon "button" at bounding box center [1302, 552] width 11 height 11
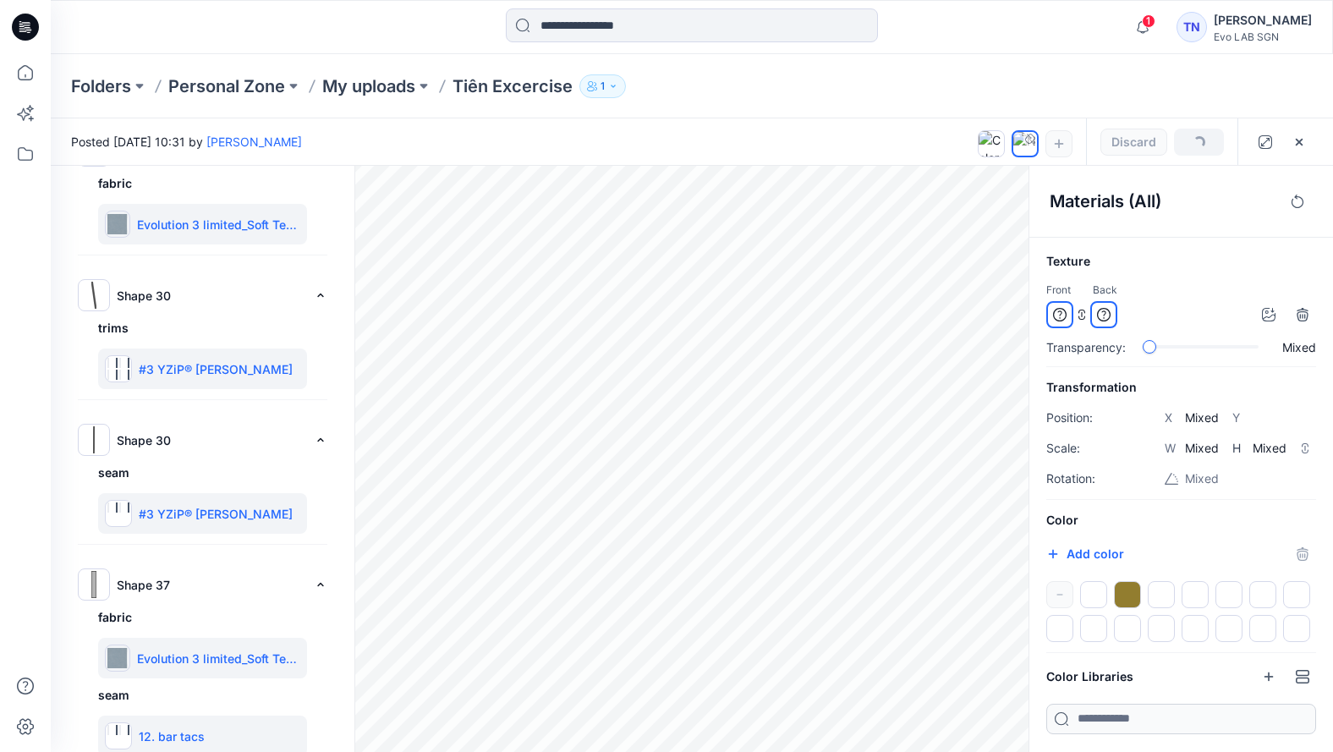
click at [1028, 599] on div at bounding box center [1181, 611] width 270 height 61
click at [1028, 598] on div at bounding box center [1093, 594] width 27 height 27
click at [1028, 593] on icon "button" at bounding box center [1060, 595] width 14 height 14
click at [1028, 598] on div at bounding box center [1093, 594] width 27 height 27
drag, startPoint x: 1299, startPoint y: 555, endPoint x: 1200, endPoint y: 555, distance: 99.0
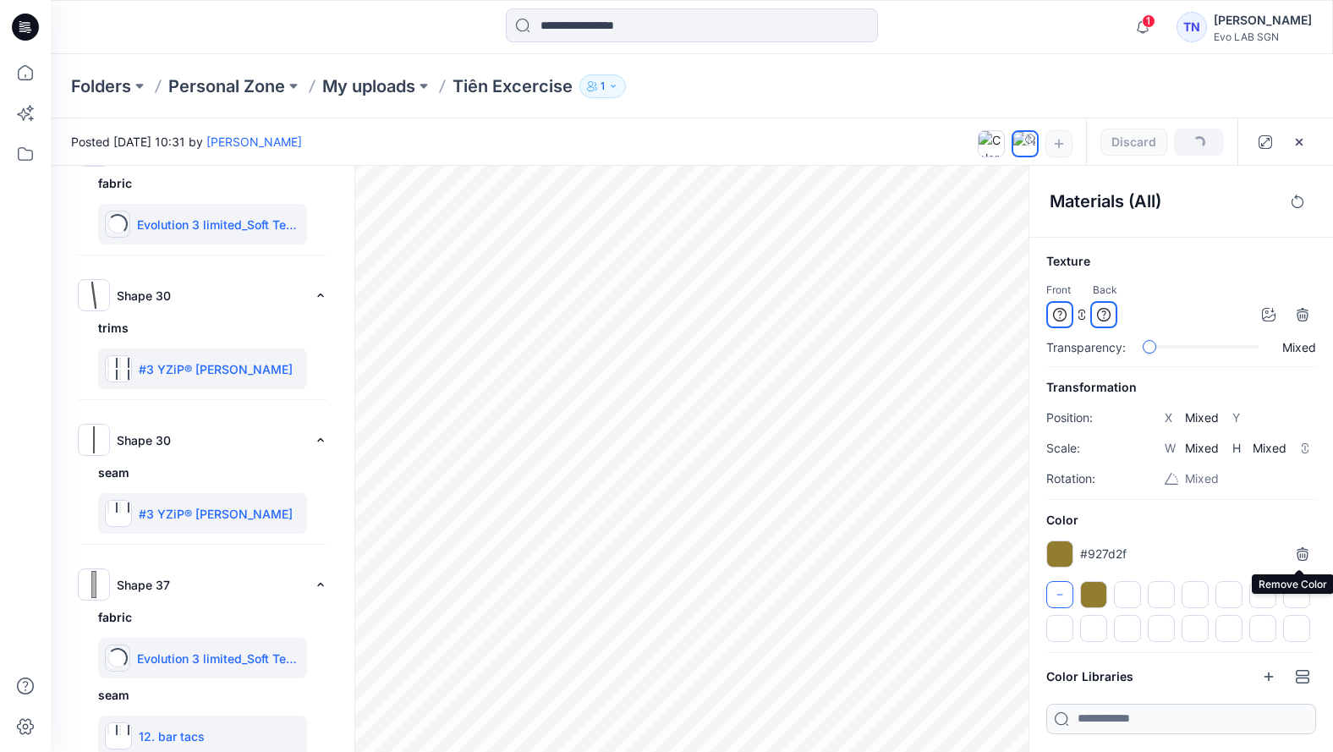
click at [1028, 555] on icon "button" at bounding box center [1303, 554] width 14 height 14
click at [1028, 140] on icon "button" at bounding box center [1299, 141] width 7 height 7
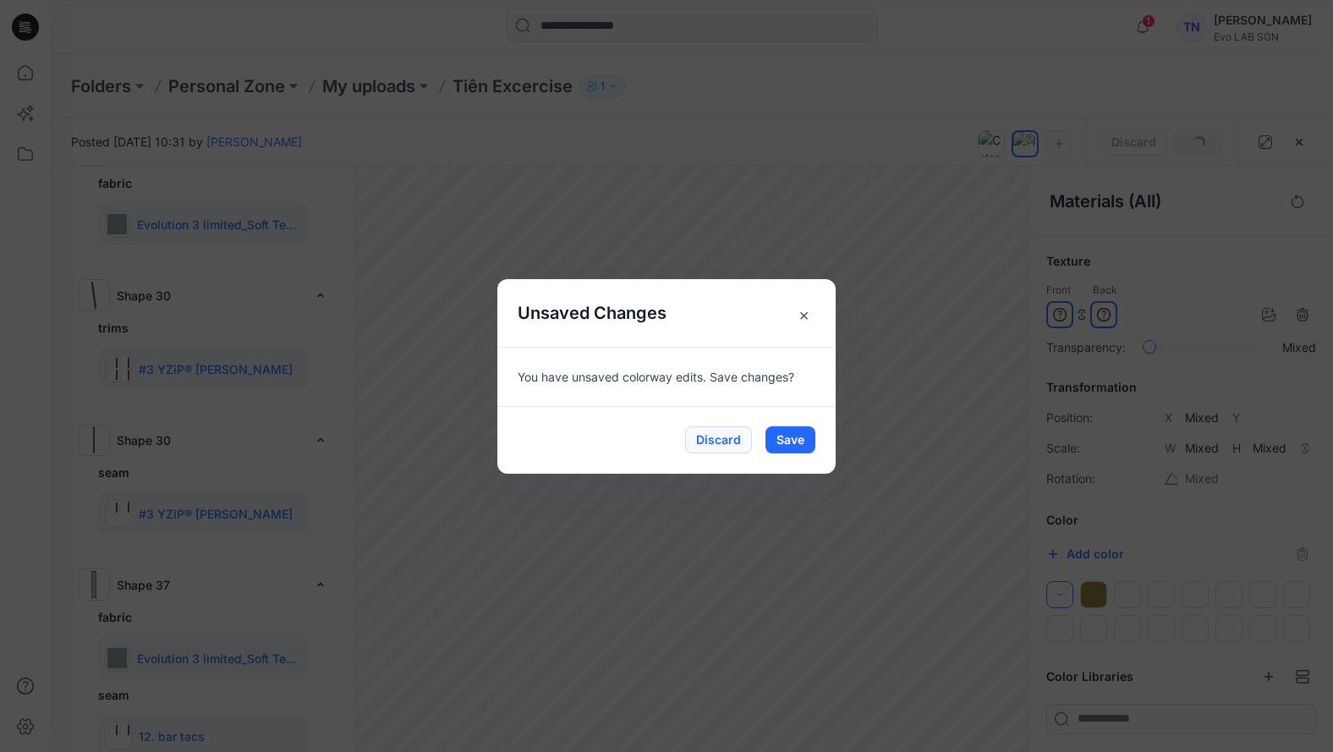
click at [722, 443] on button "Discard" at bounding box center [718, 439] width 67 height 27
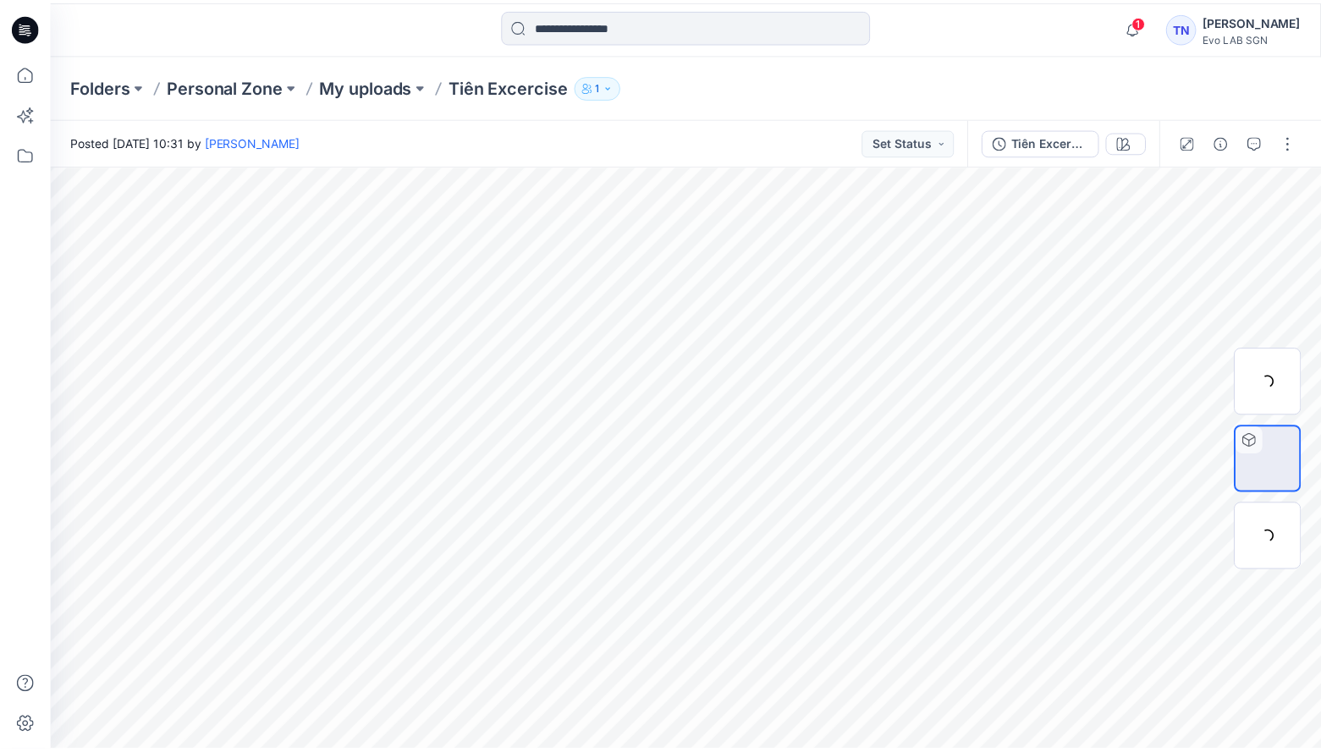
scroll to position [299, 0]
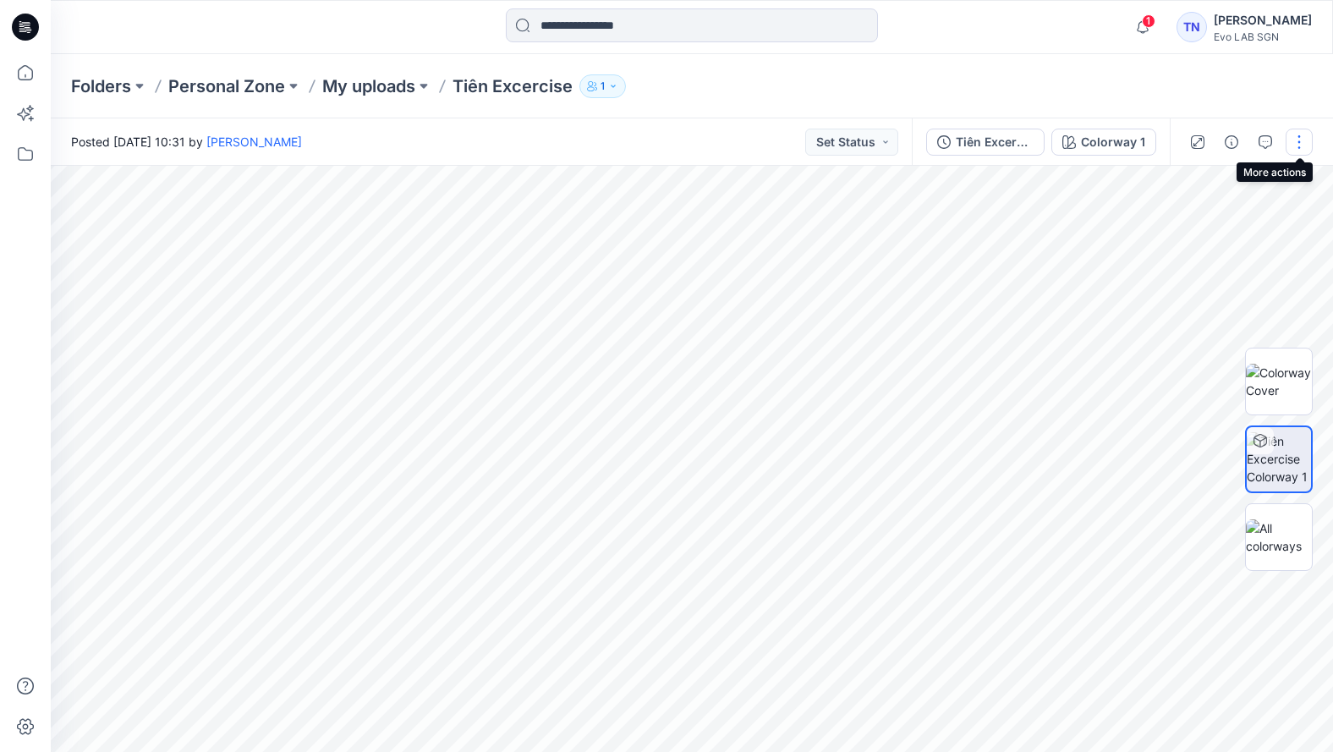
click at [1028, 147] on button "button" at bounding box center [1299, 142] width 27 height 27
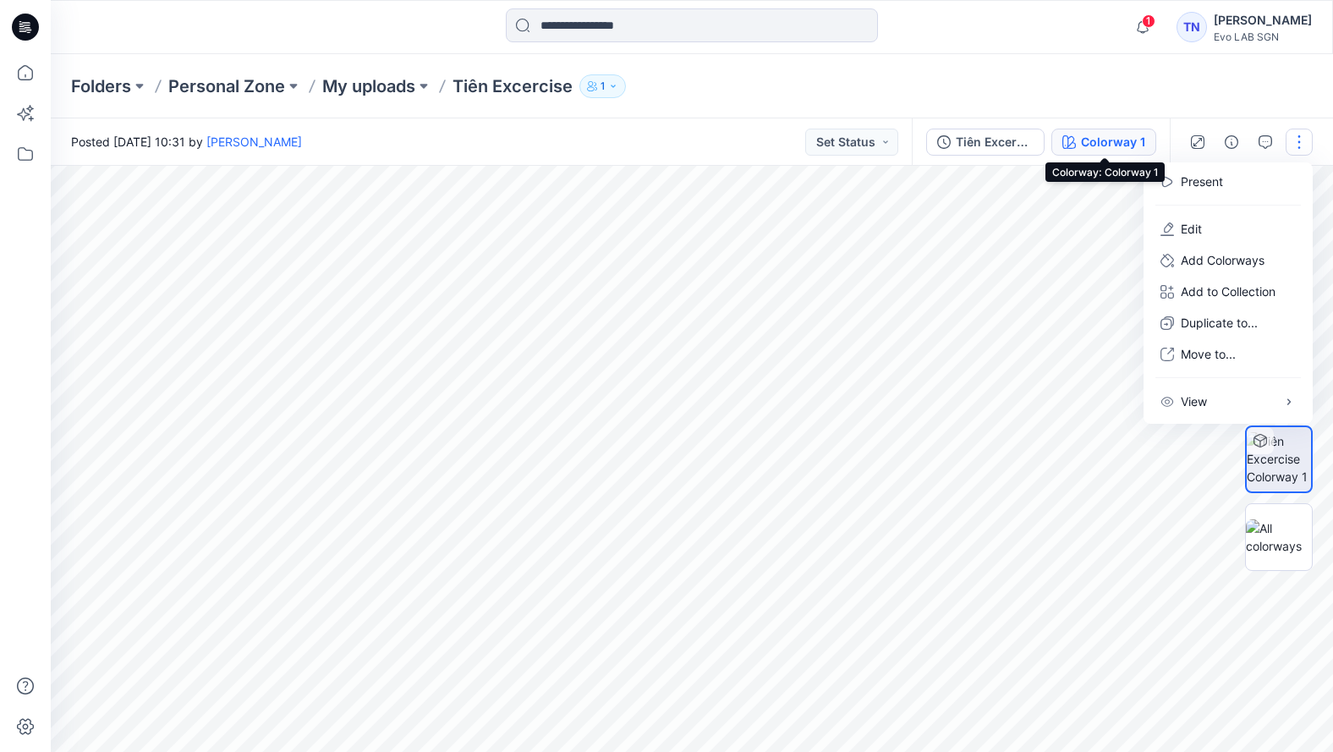
click at [1028, 140] on div "Colorway 1" at bounding box center [1113, 142] width 64 height 19
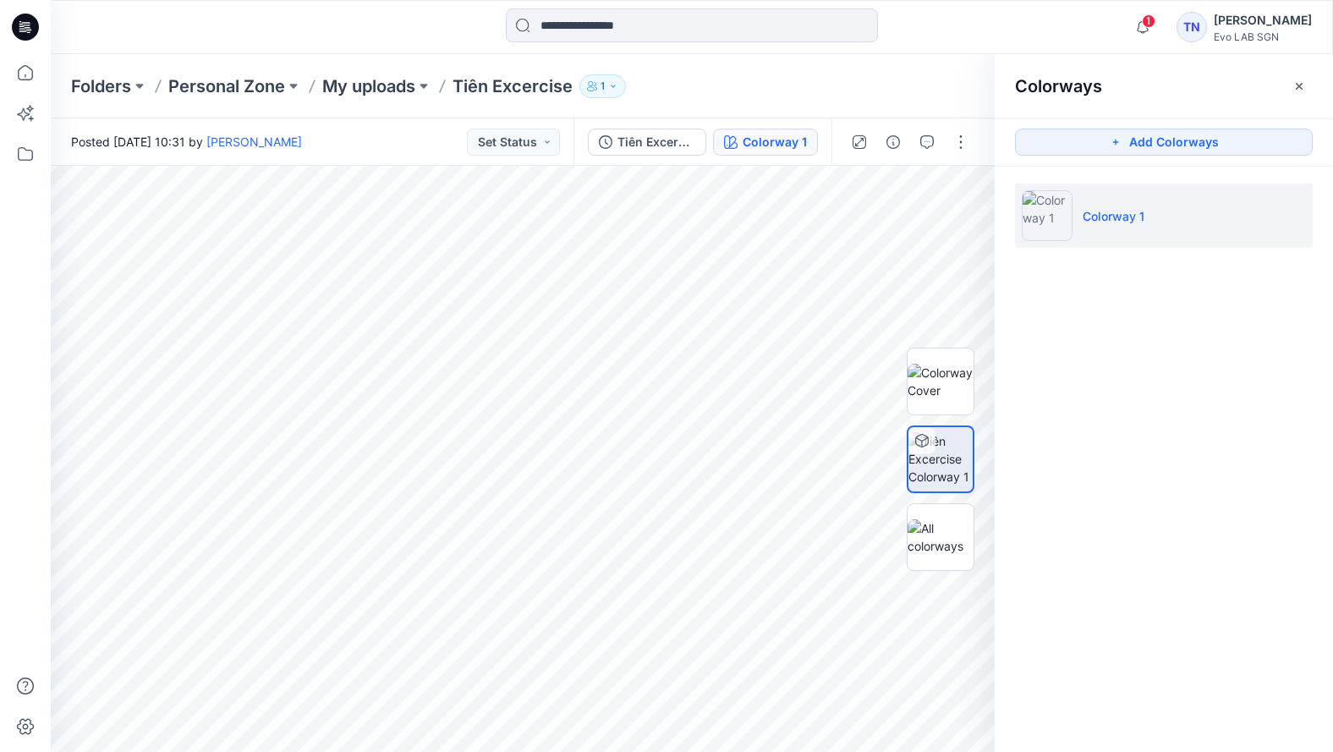
click at [1028, 220] on p "Colorway 1" at bounding box center [1114, 216] width 62 height 18
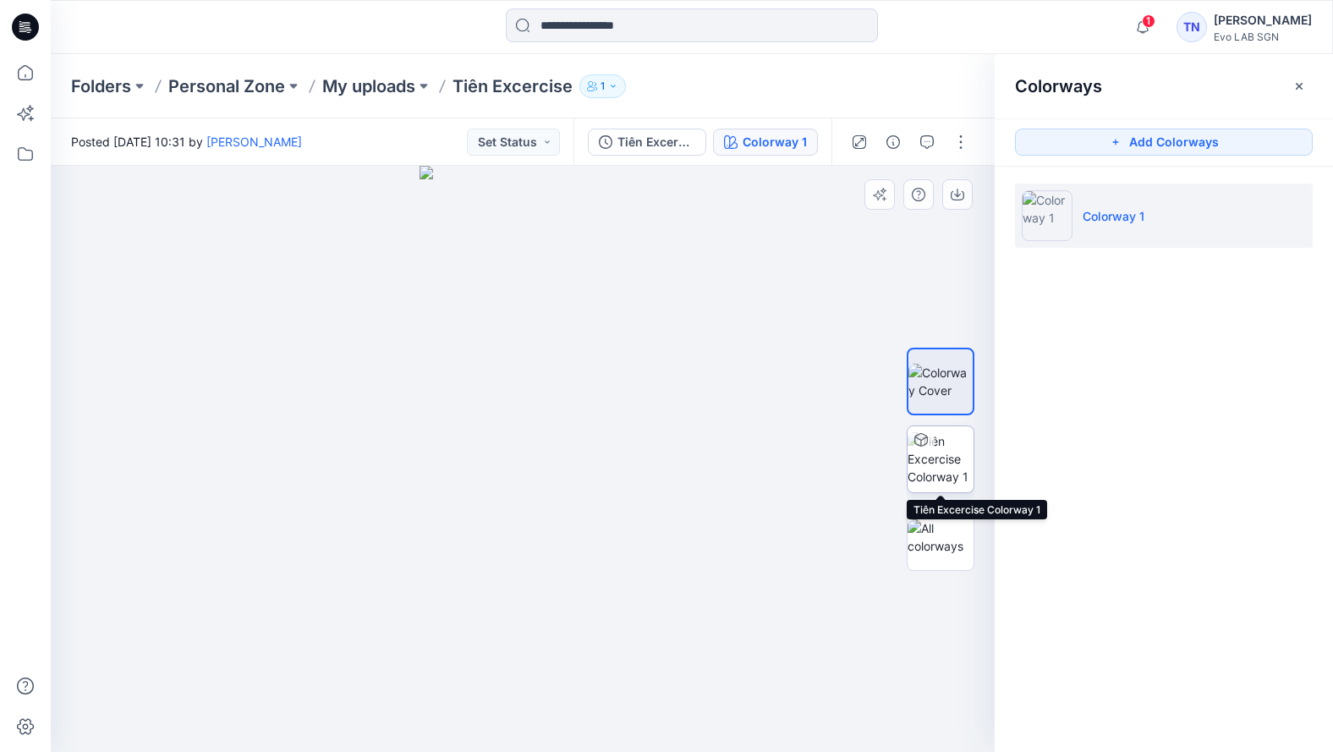
click at [933, 448] on div at bounding box center [921, 439] width 27 height 27
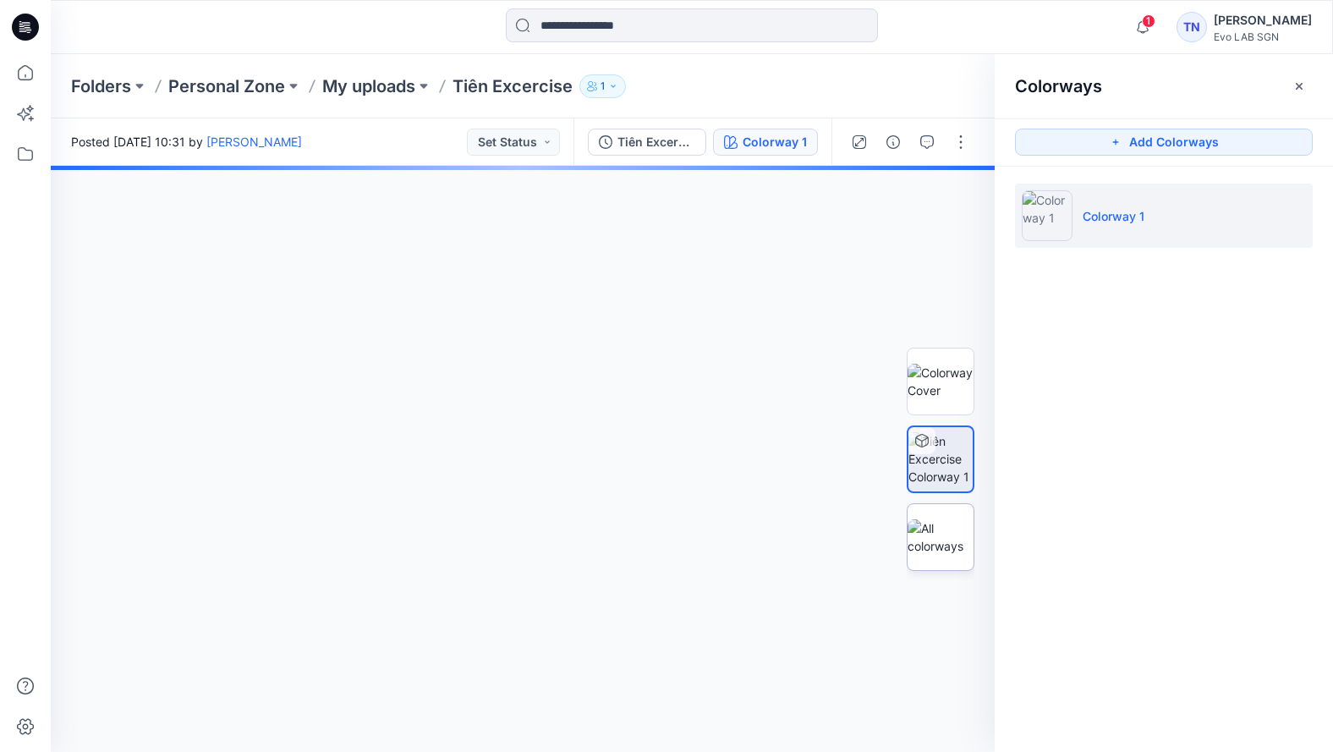
click at [953, 538] on img at bounding box center [941, 537] width 66 height 36
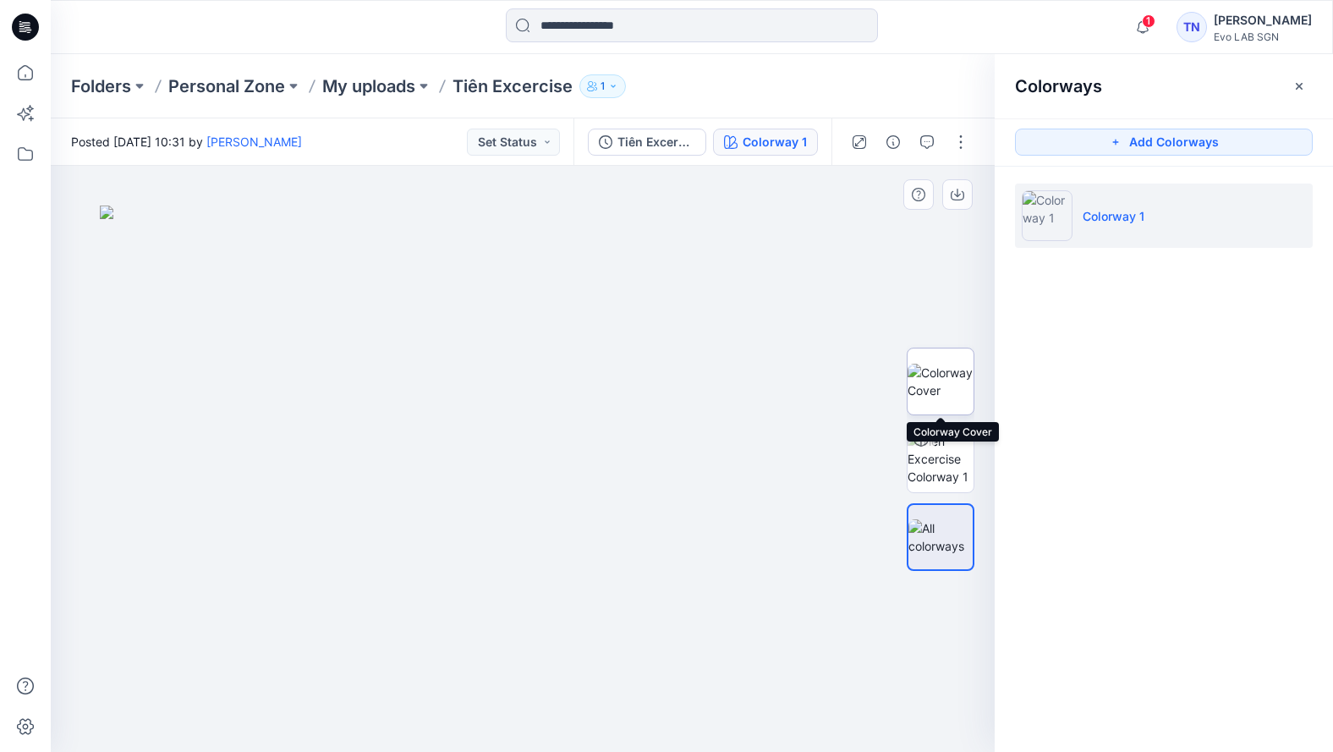
click at [952, 371] on img at bounding box center [941, 382] width 66 height 36
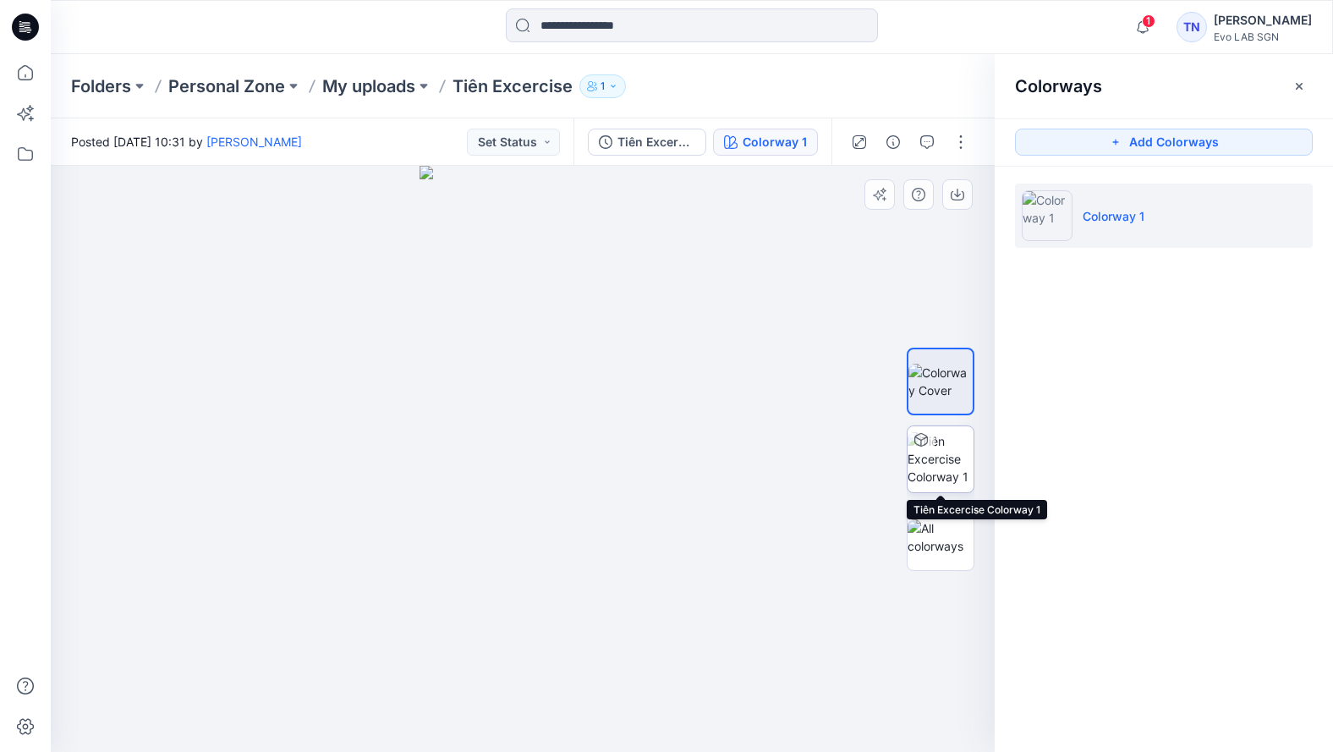
click at [953, 441] on img at bounding box center [941, 458] width 66 height 53
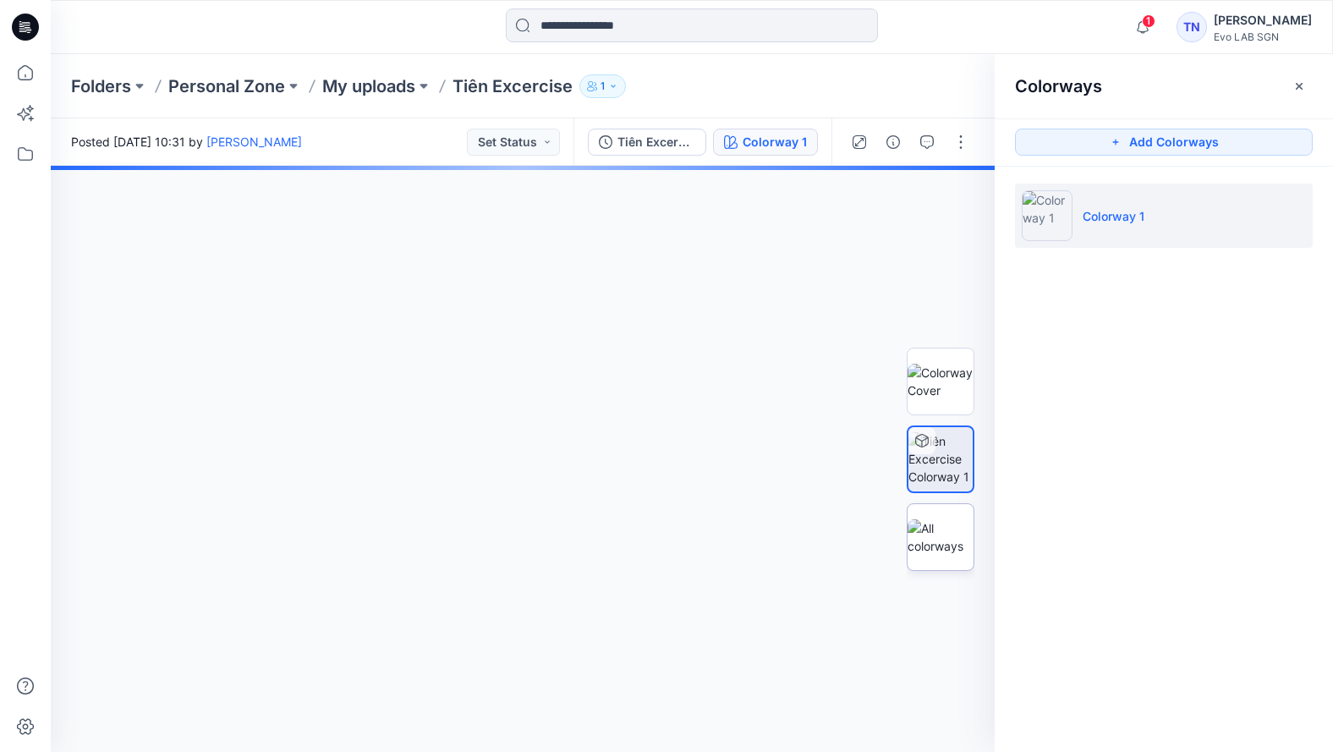
click at [948, 535] on img at bounding box center [941, 537] width 66 height 36
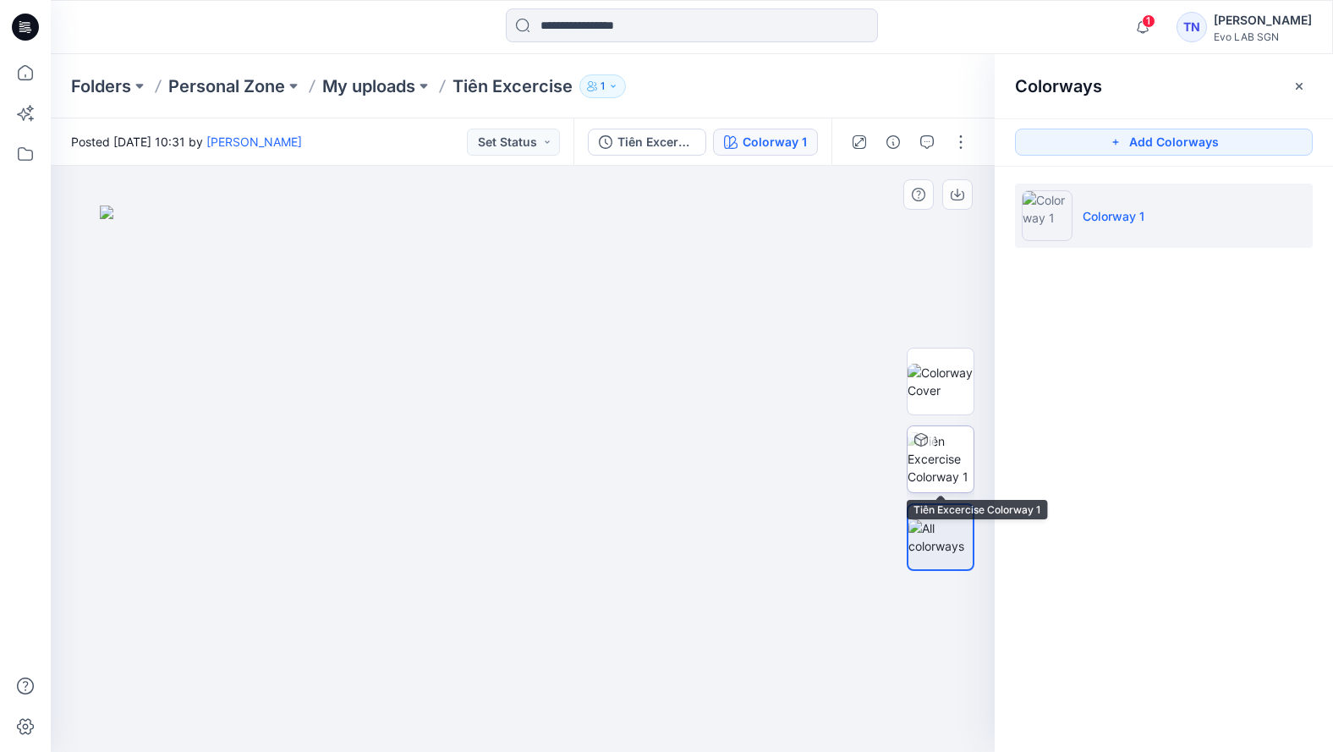
click at [949, 471] on img at bounding box center [941, 458] width 66 height 53
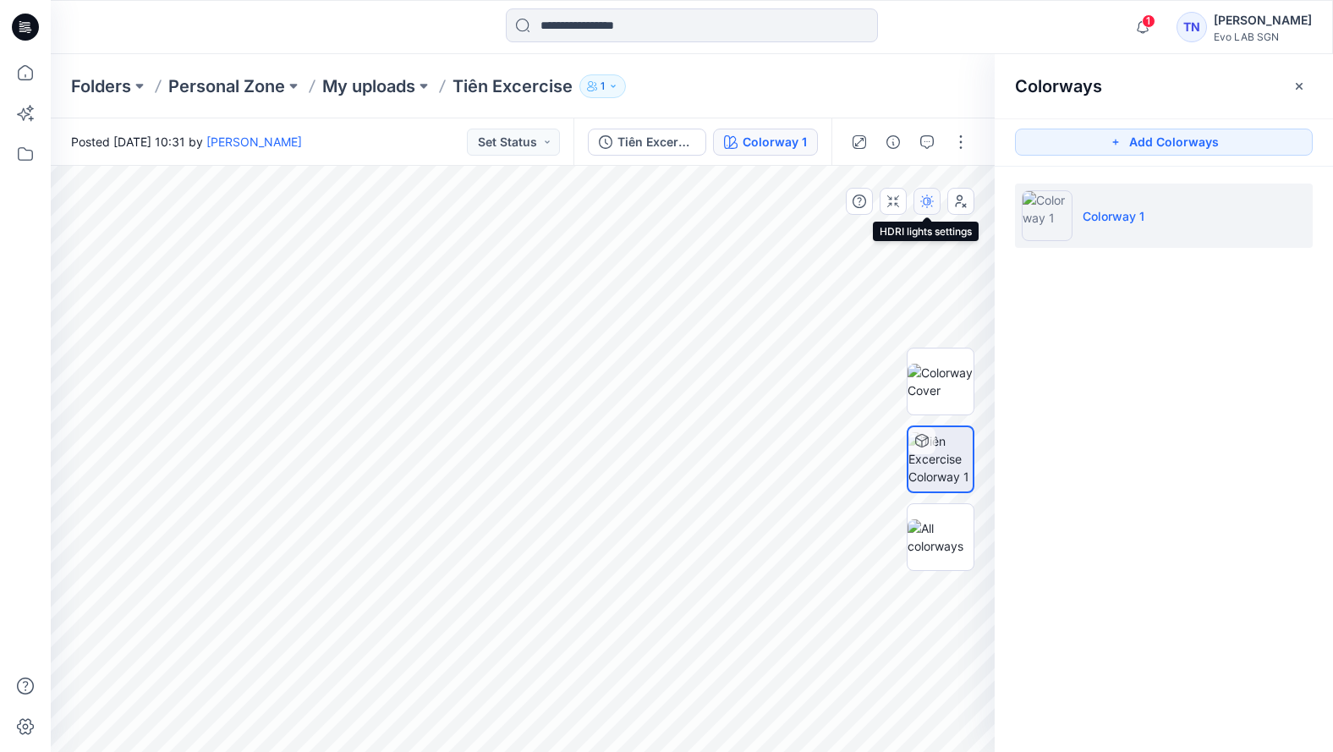
click at [925, 204] on icon "button" at bounding box center [927, 202] width 14 height 14
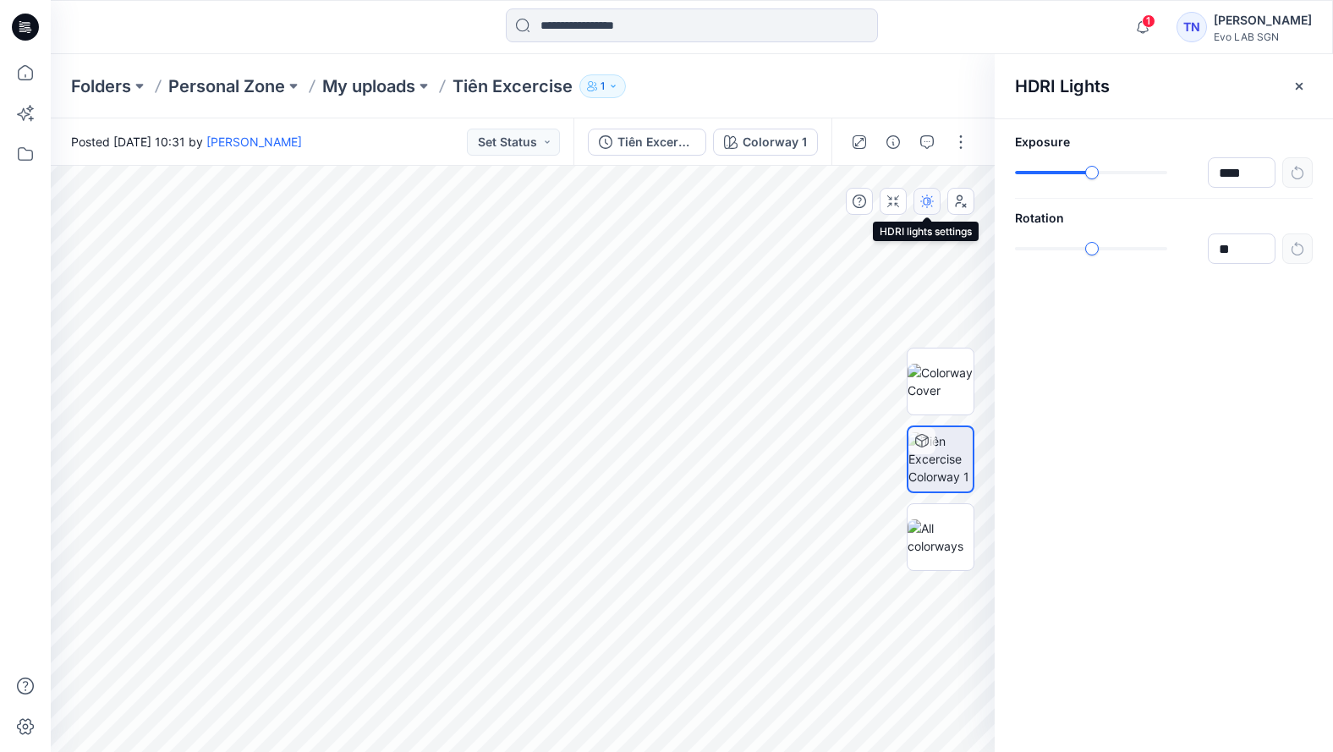
click at [932, 195] on button "button" at bounding box center [927, 201] width 27 height 27
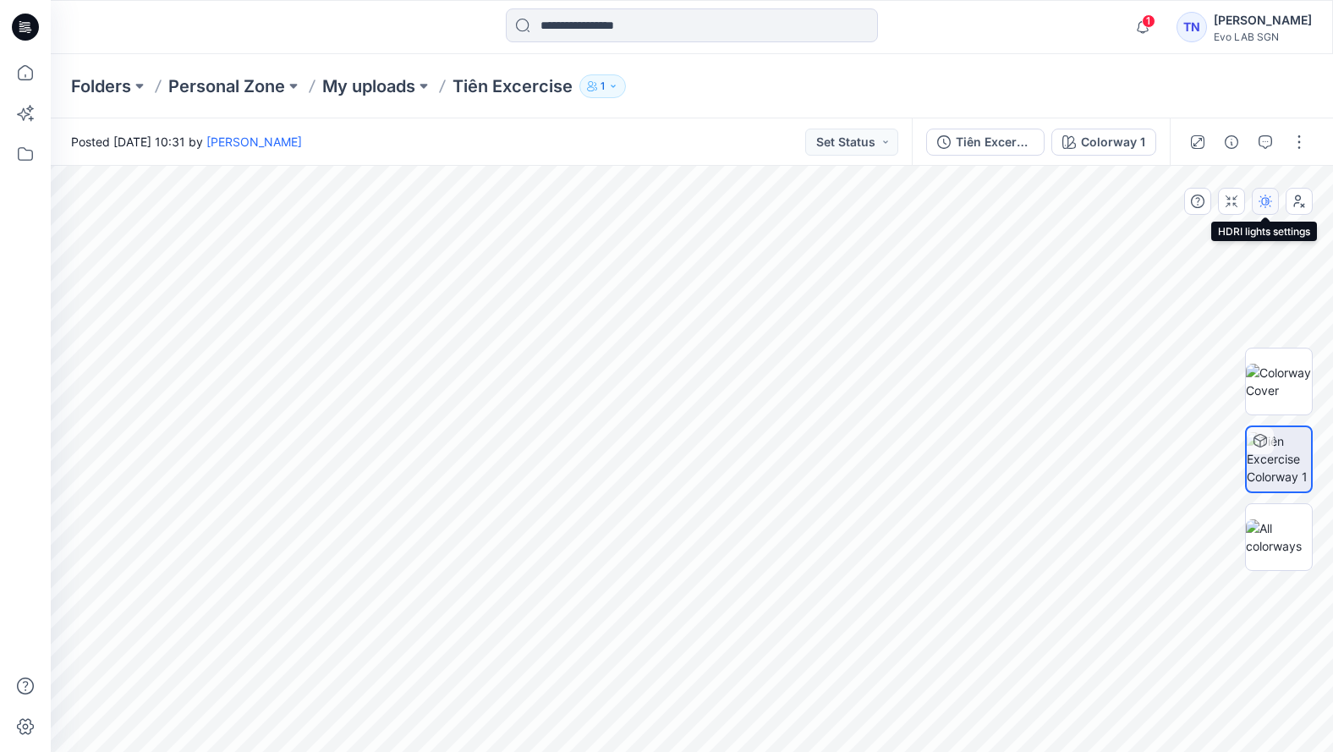
click at [1028, 200] on icon "button" at bounding box center [1266, 202] width 14 height 14
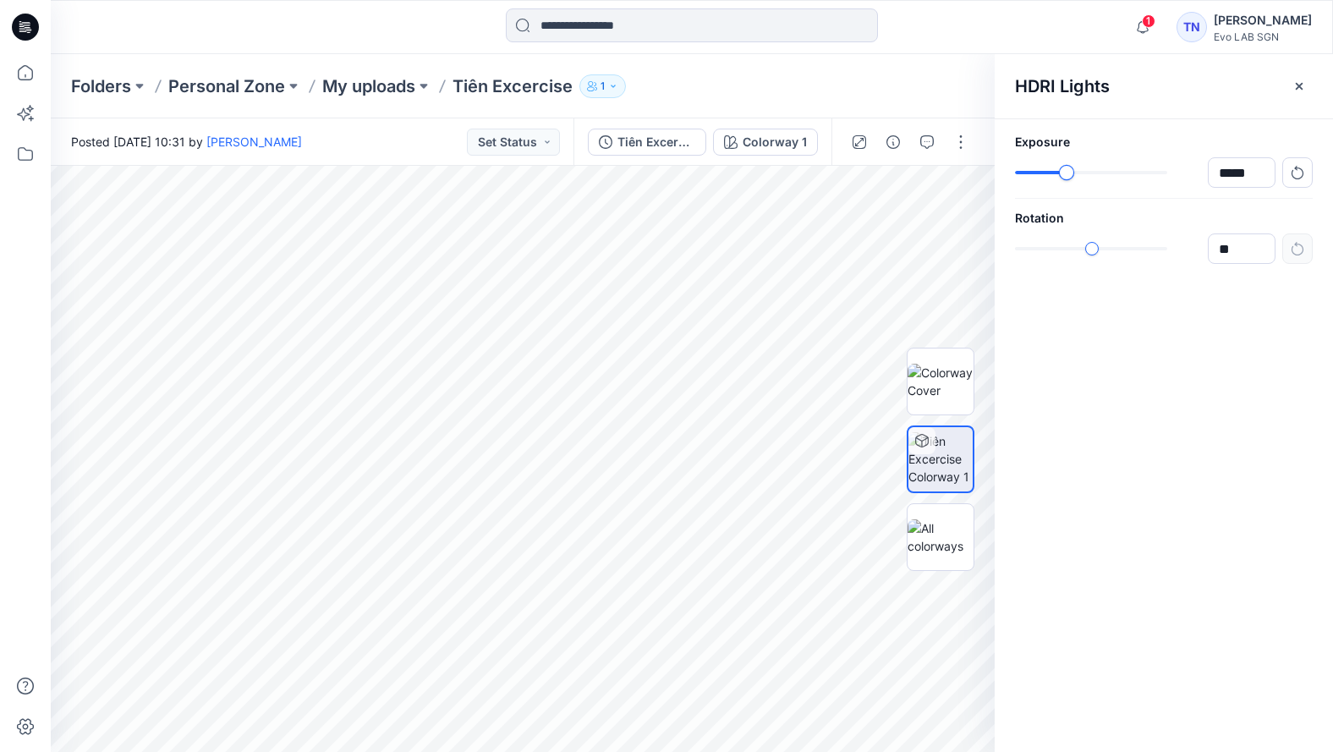
click at [1028, 174] on div "slider-ex-1" at bounding box center [1066, 172] width 15 height 15
click at [1028, 178] on div "slider-ex-1" at bounding box center [1168, 172] width 15 height 15
click at [922, 532] on img at bounding box center [941, 537] width 66 height 36
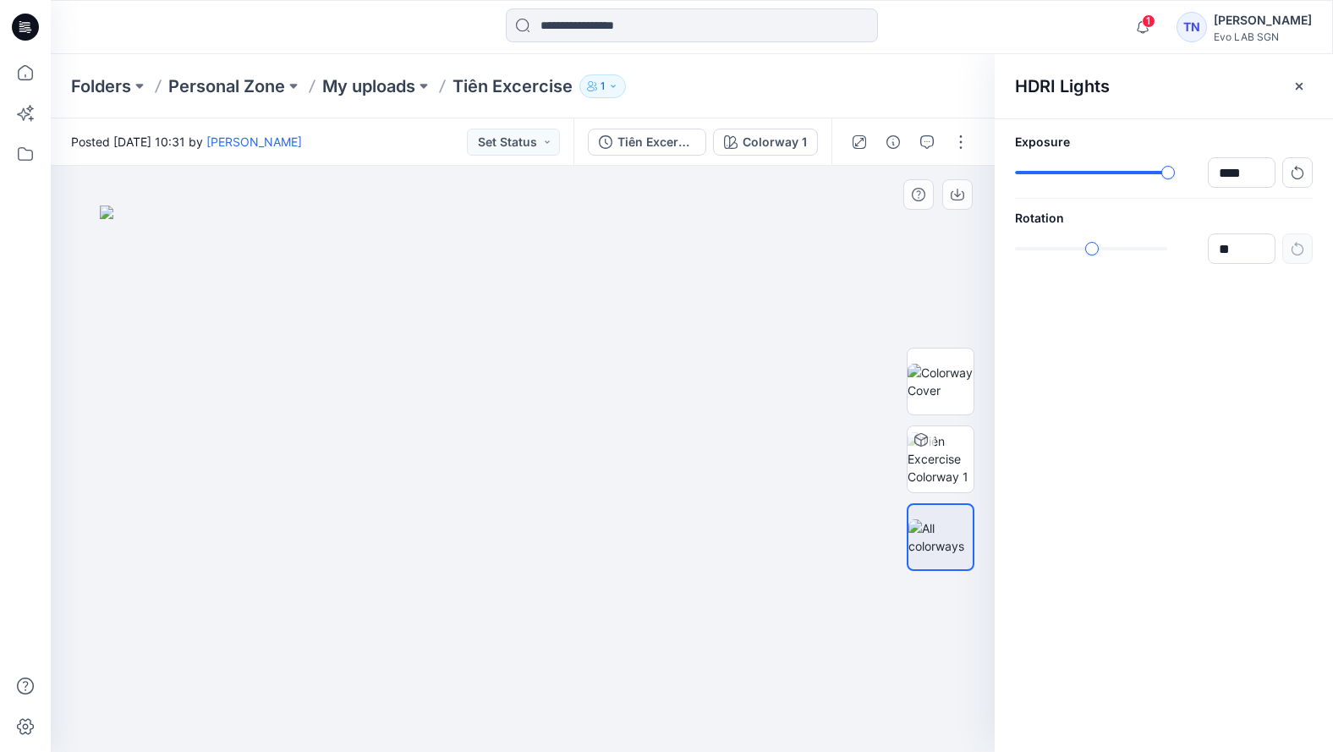
drag, startPoint x: 530, startPoint y: 400, endPoint x: 741, endPoint y: 423, distance: 212.7
click at [772, 422] on img at bounding box center [523, 479] width 846 height 547
click at [1028, 244] on div "slider-ex-1" at bounding box center [1063, 248] width 15 height 15
click at [538, 355] on img at bounding box center [523, 479] width 846 height 547
click at [1028, 255] on div "slider-ex-1" at bounding box center [1118, 248] width 15 height 15
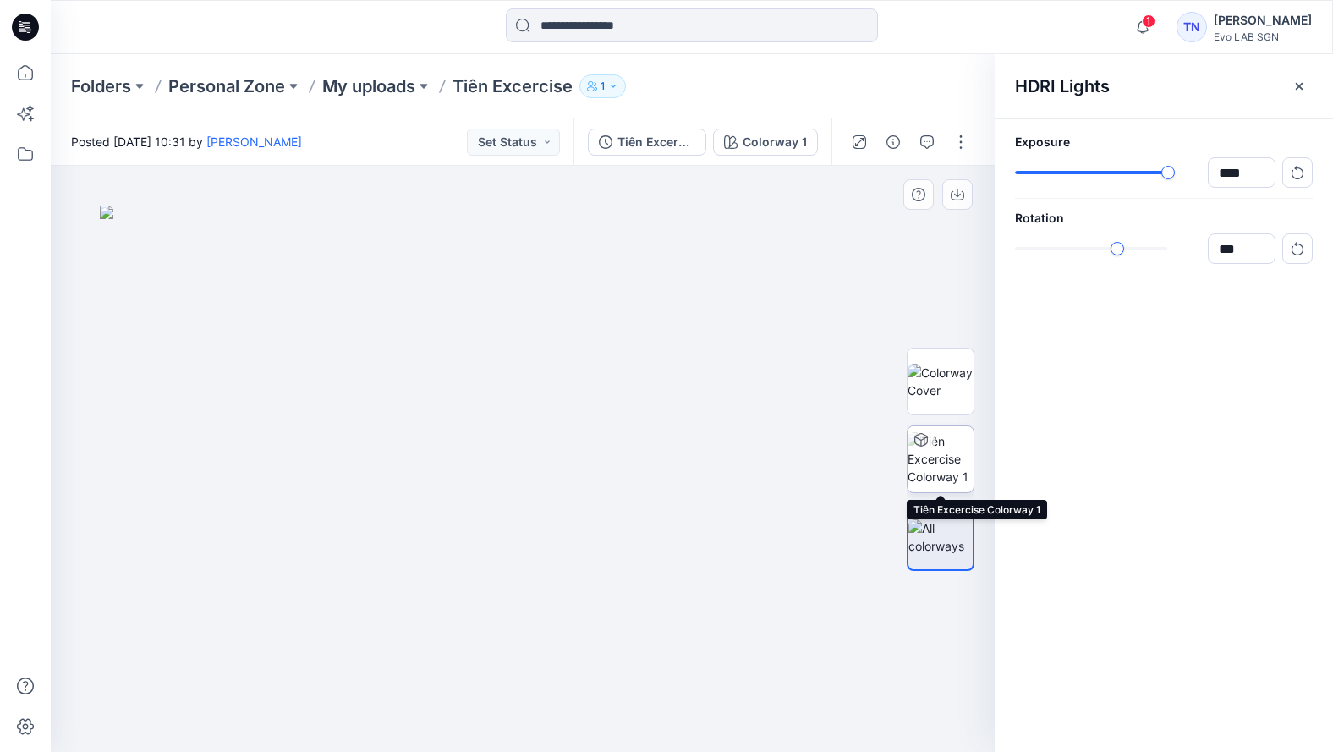
click at [942, 451] on img at bounding box center [941, 458] width 66 height 53
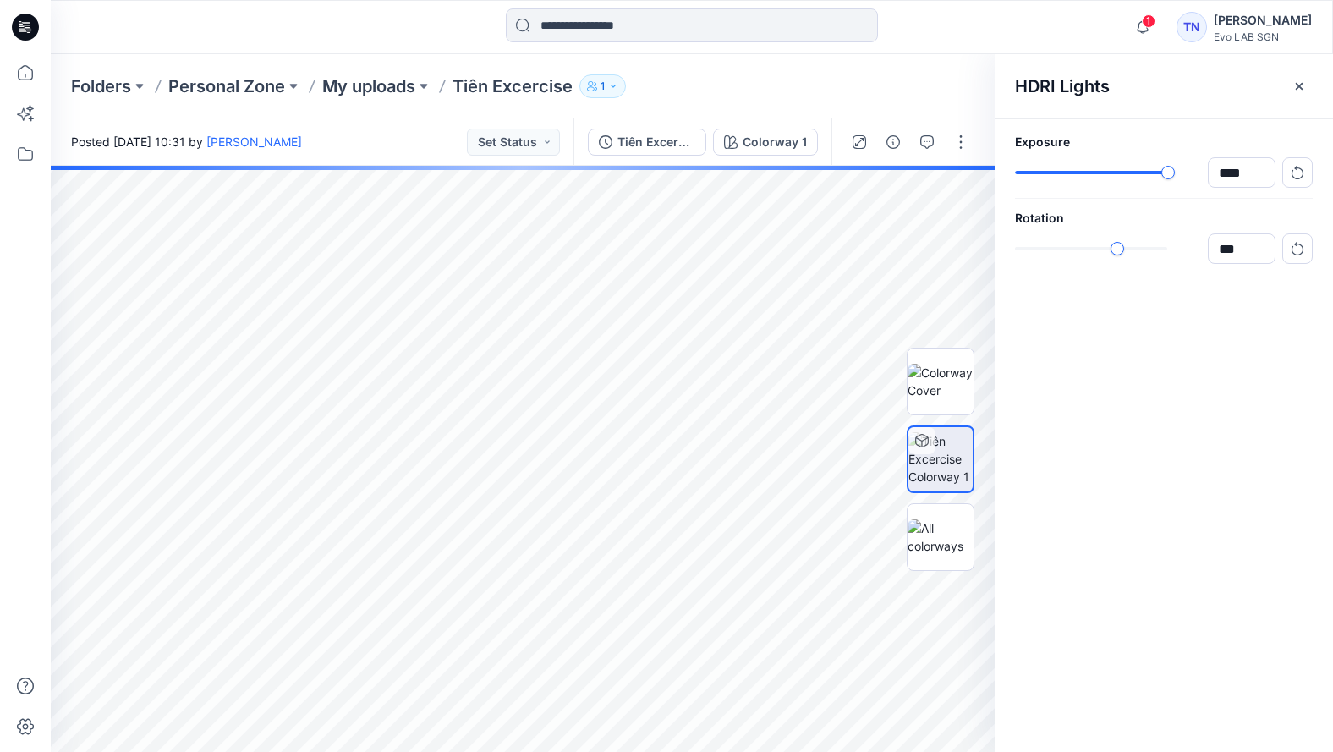
click at [560, 471] on div "Colorway 1 All Materials By Piece Select All fabric Evolution 3 limited_Soft Te…" at bounding box center [523, 459] width 944 height 586
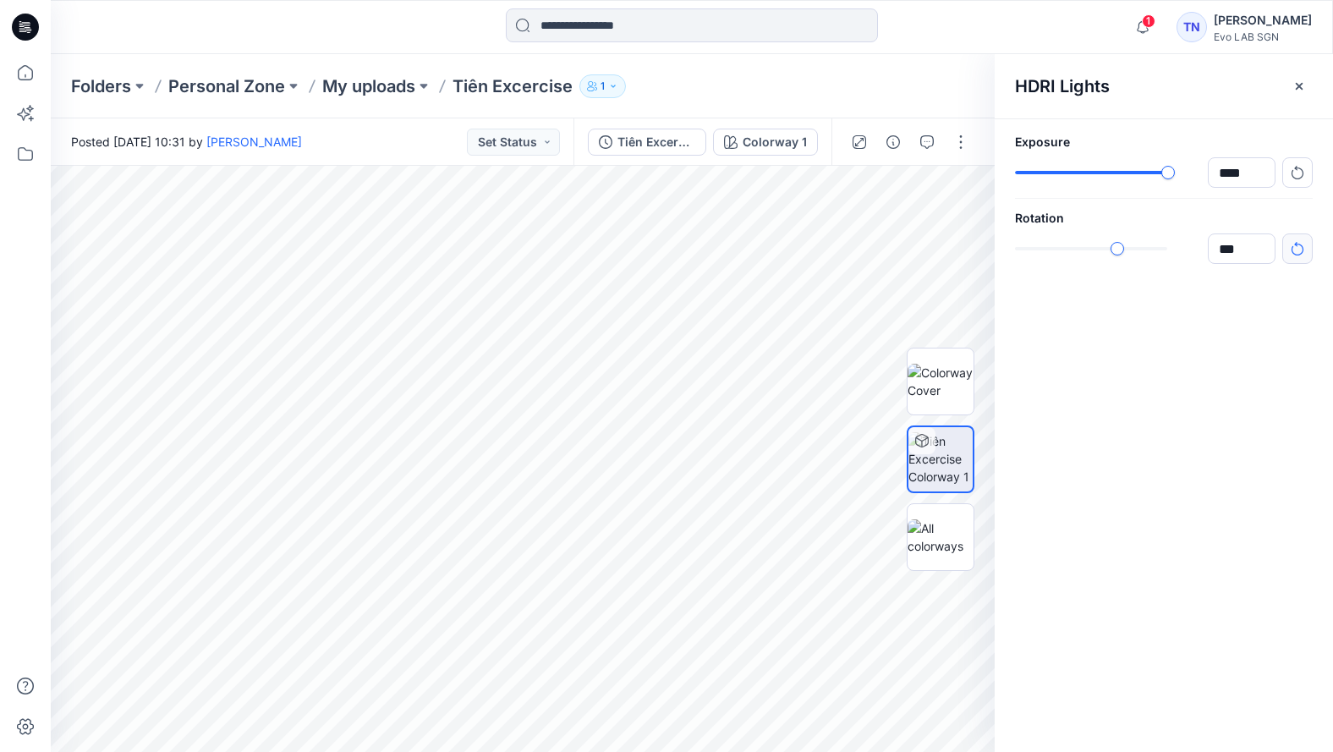
click at [1028, 255] on button "button" at bounding box center [1297, 248] width 30 height 30
click at [1028, 181] on div "******" at bounding box center [1164, 172] width 298 height 30
click at [25, 721] on icon at bounding box center [25, 727] width 17 height 16
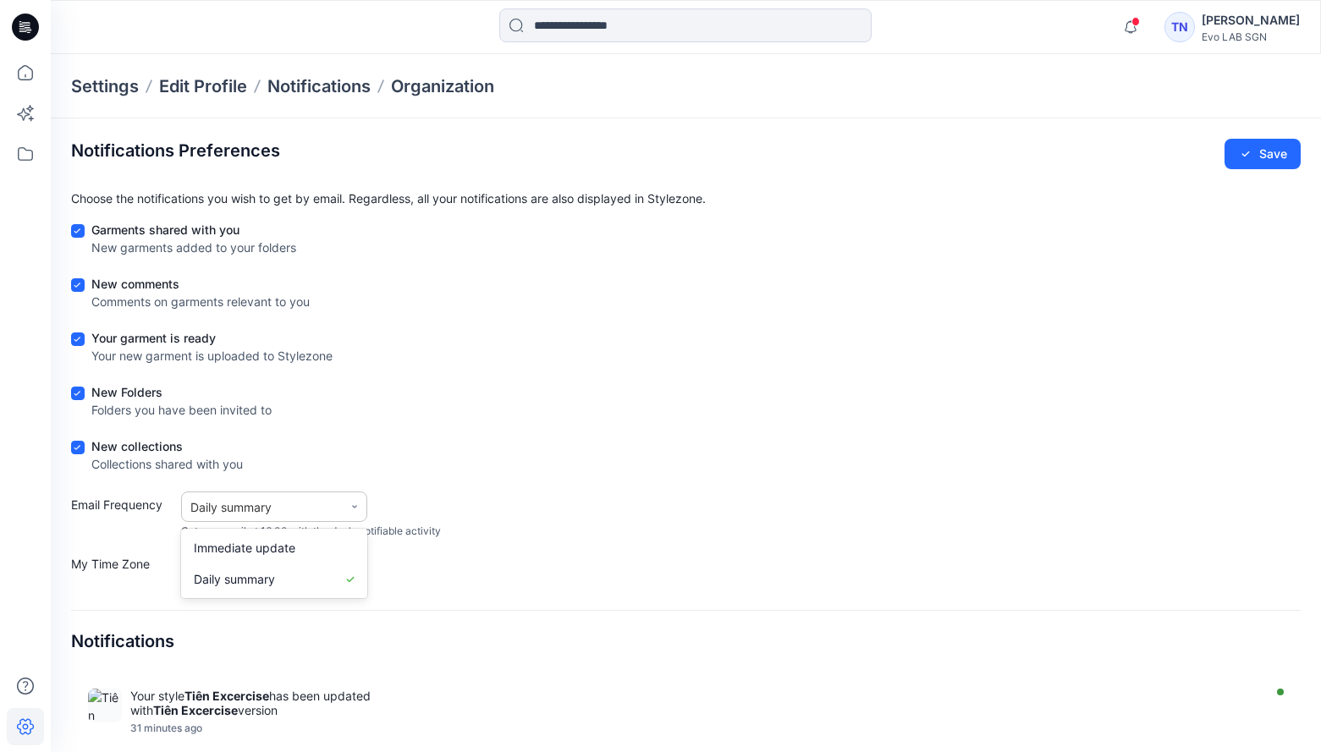
click at [352, 502] on icon at bounding box center [354, 507] width 10 height 10
click at [264, 550] on div "Immediate update" at bounding box center [245, 548] width 102 height 18
click at [576, 550] on form "Garments shared with you New garments added to your folders New comments Commen…" at bounding box center [685, 401] width 1229 height 360
click at [1028, 143] on button "Save" at bounding box center [1262, 154] width 76 height 30
click at [19, 147] on icon at bounding box center [25, 153] width 37 height 37
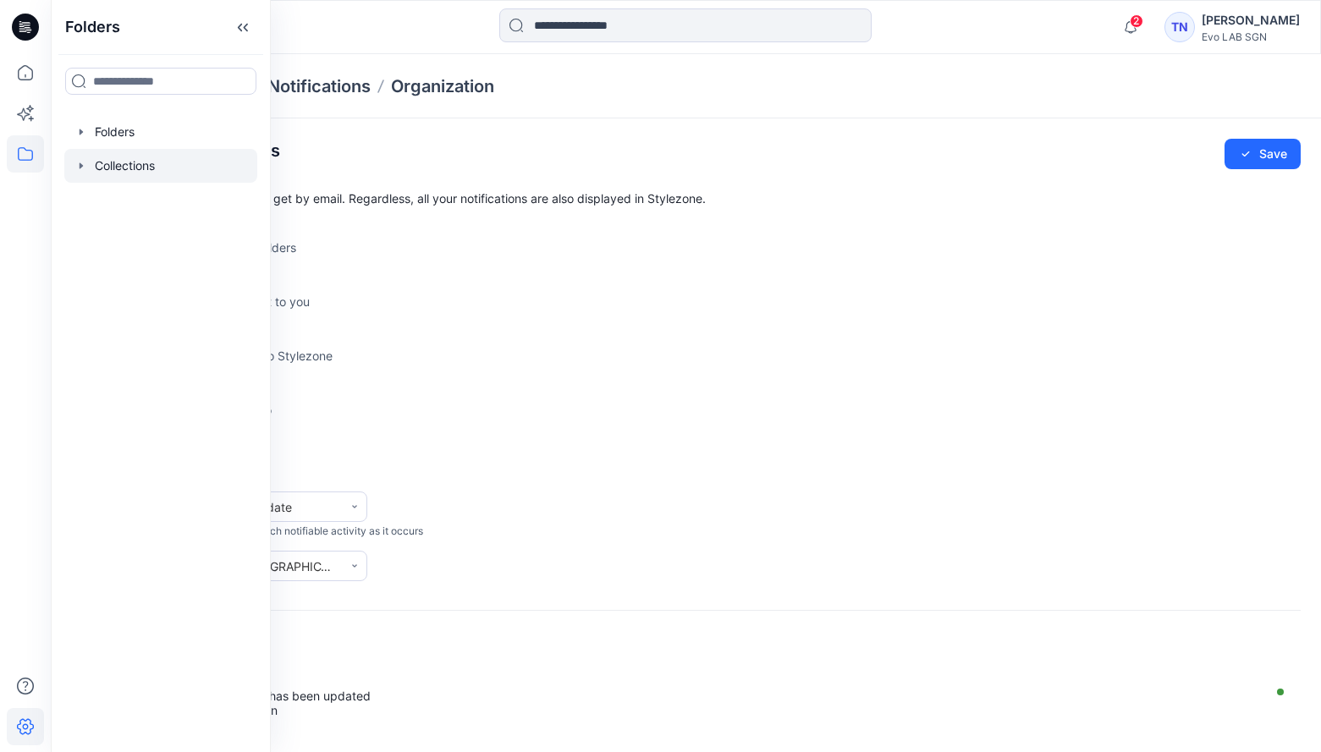
click at [129, 167] on div at bounding box center [160, 166] width 193 height 34
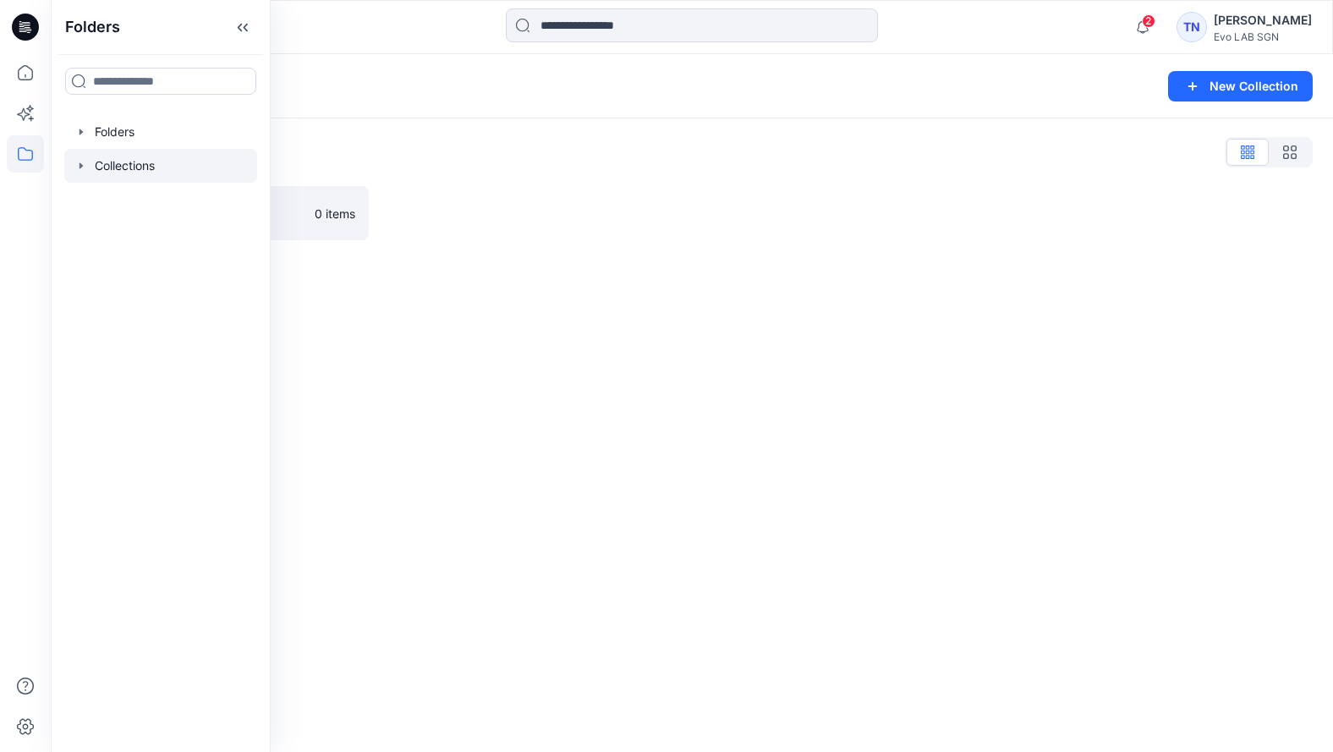
click at [386, 321] on div "Collections New Collection Collections List Collection 1-Test 0 items" at bounding box center [692, 403] width 1282 height 698
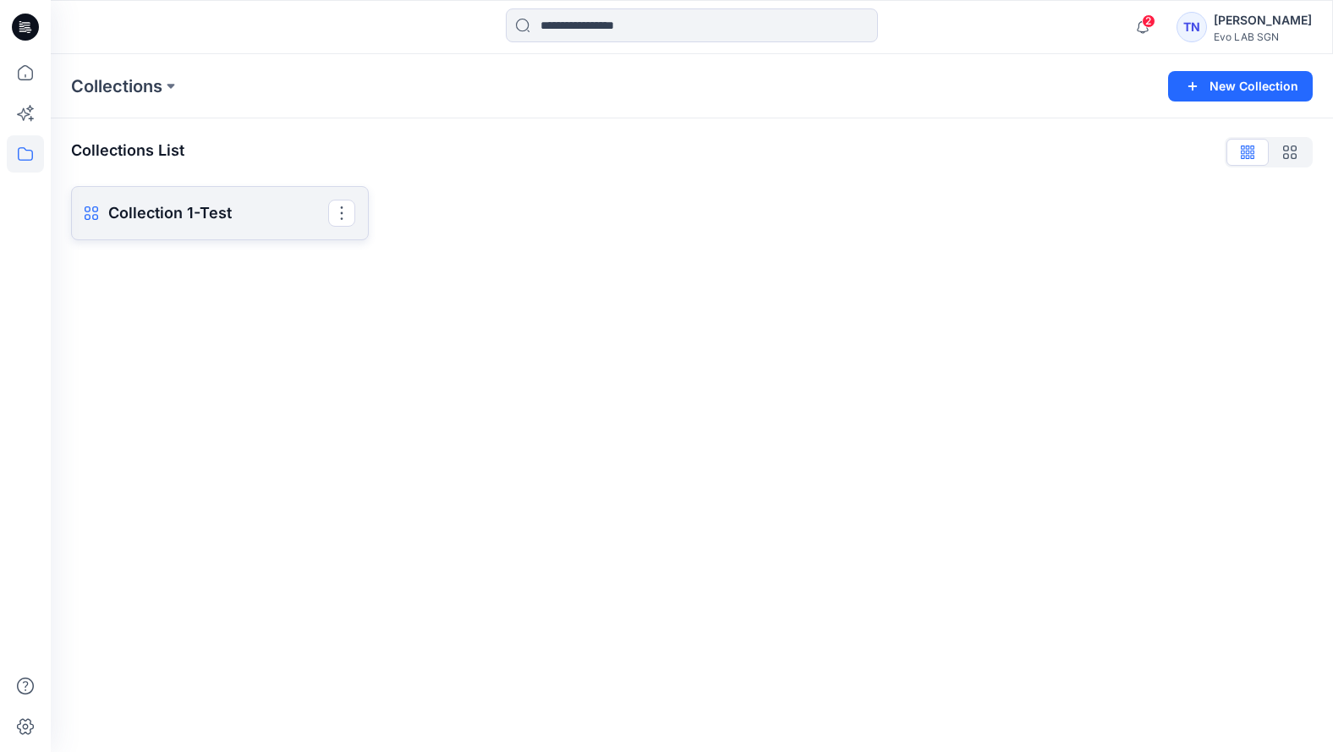
click at [161, 208] on p "Collection 1-Test" at bounding box center [218, 213] width 220 height 24
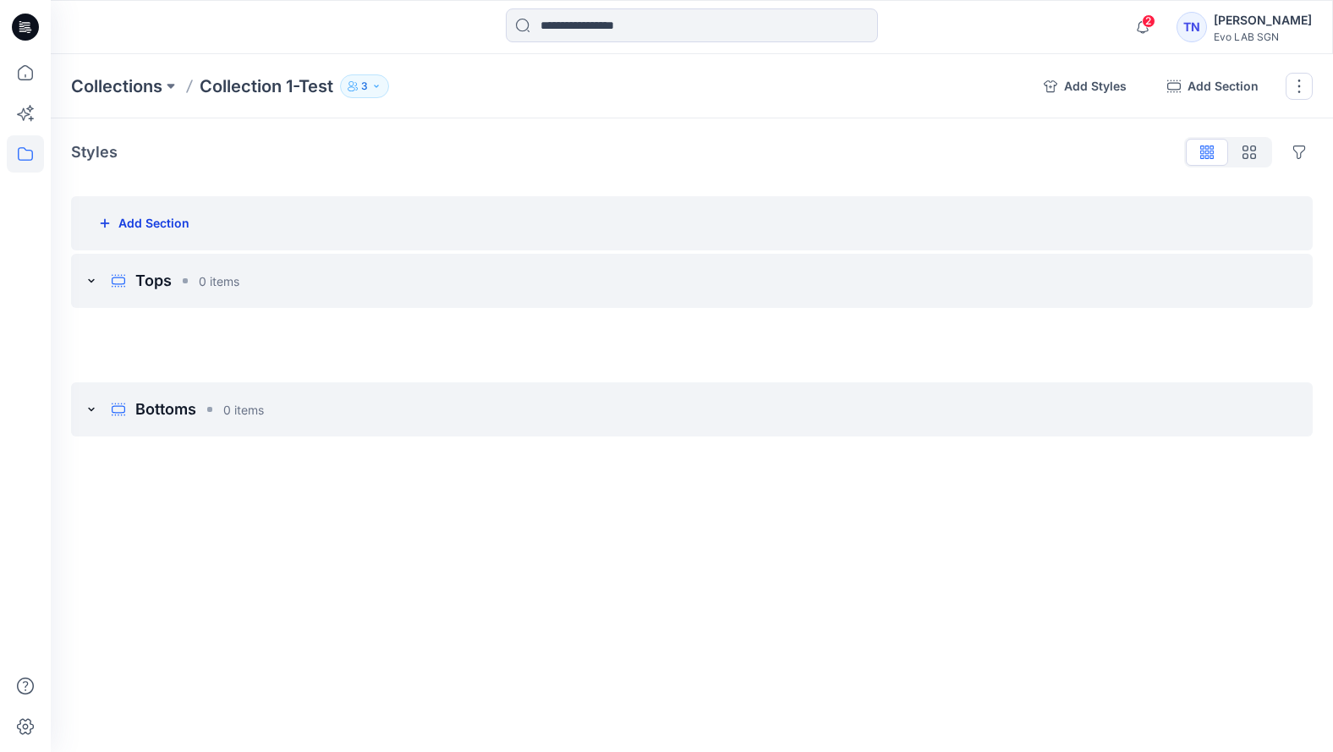
click at [109, 218] on icon "button" at bounding box center [105, 224] width 14 height 14
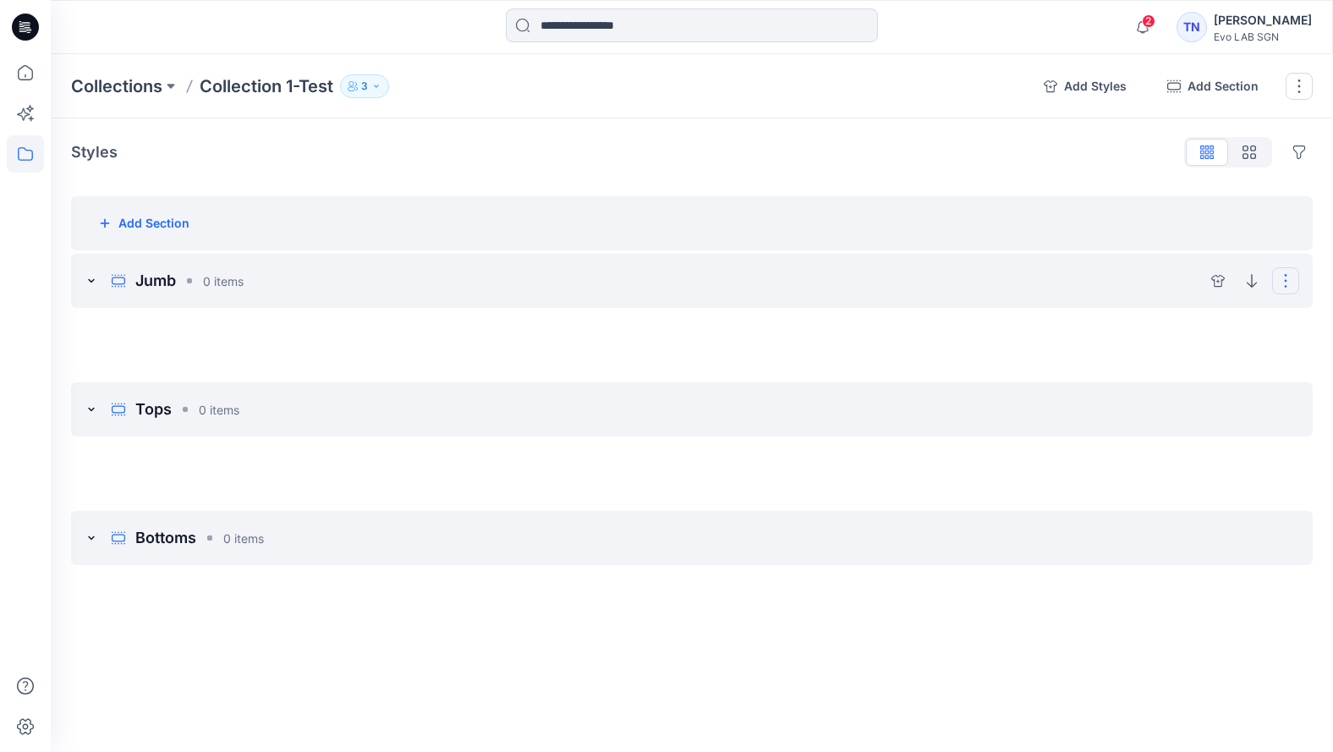
click at [1028, 277] on button "Options" at bounding box center [1285, 280] width 27 height 27
click at [328, 285] on div "Jumb 0 items Hide section Delete section" at bounding box center [692, 281] width 1242 height 54
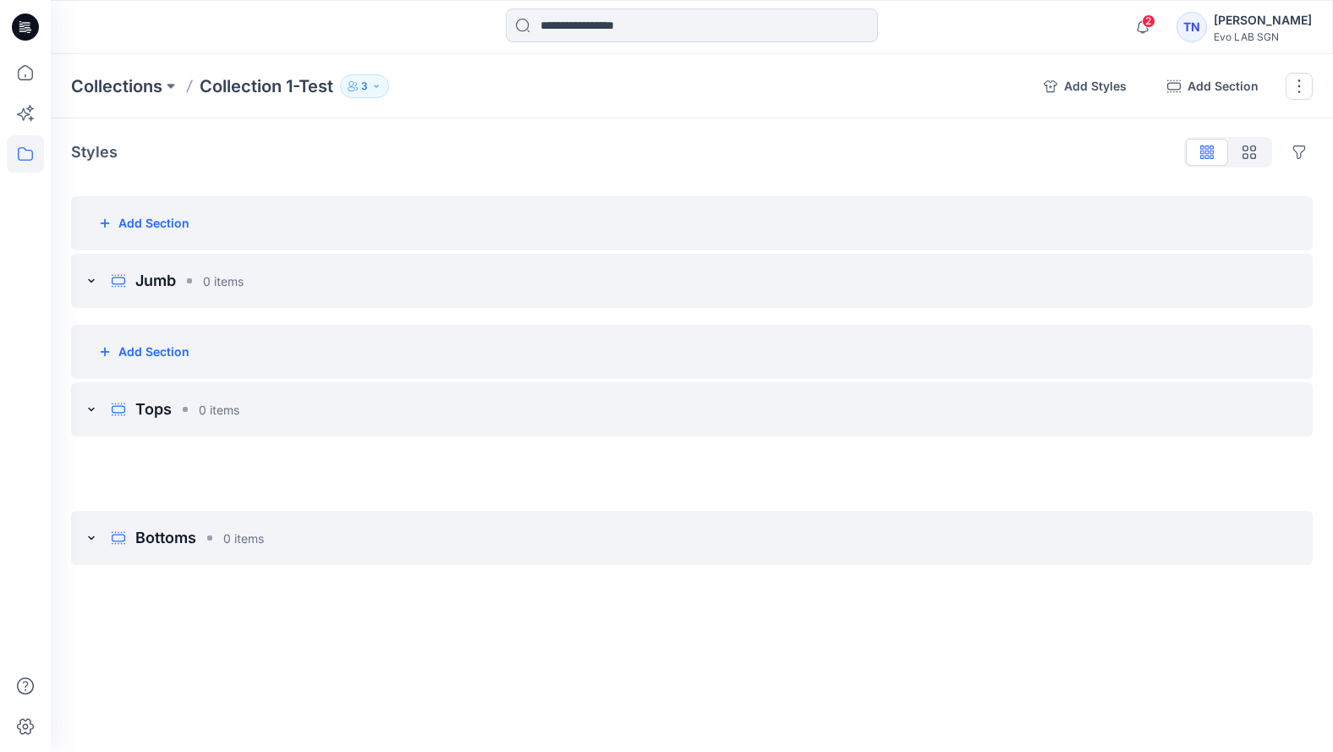
click at [301, 327] on div "Add Section" at bounding box center [692, 352] width 1242 height 54
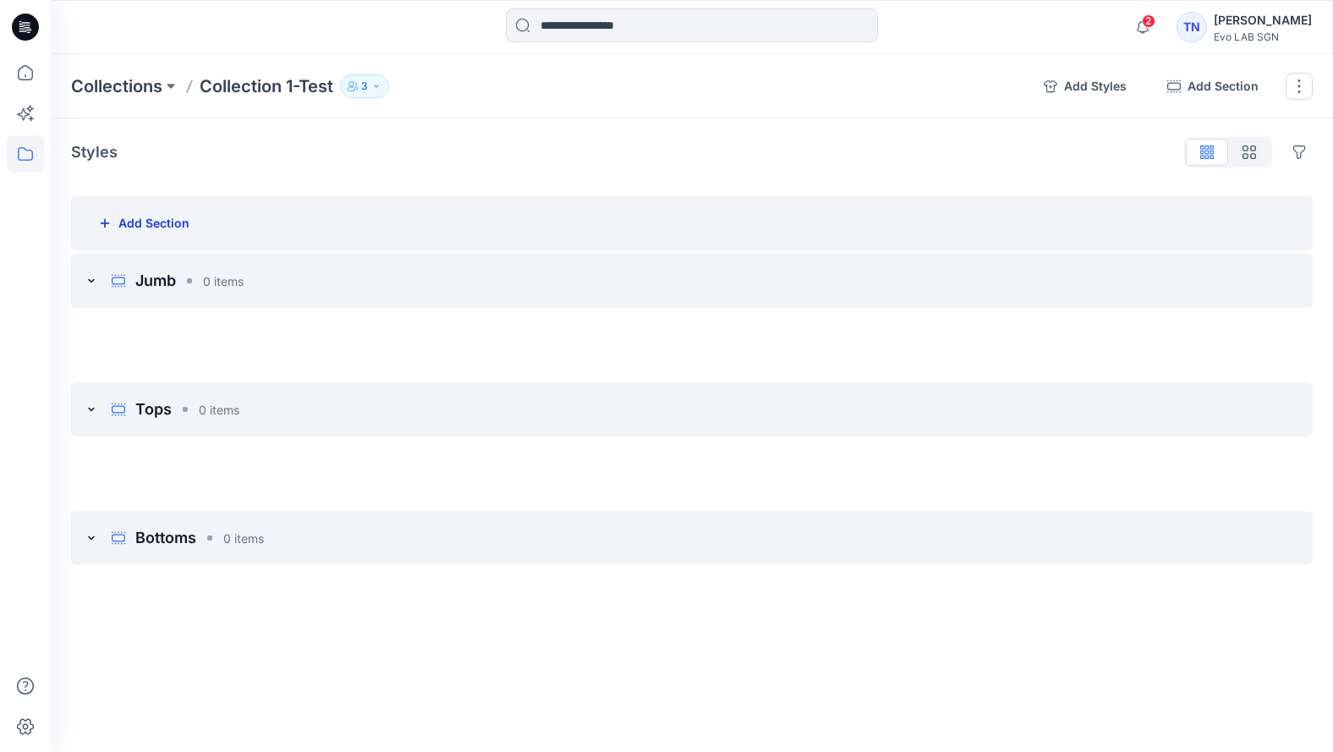
click at [107, 222] on icon "button" at bounding box center [105, 224] width 14 height 14
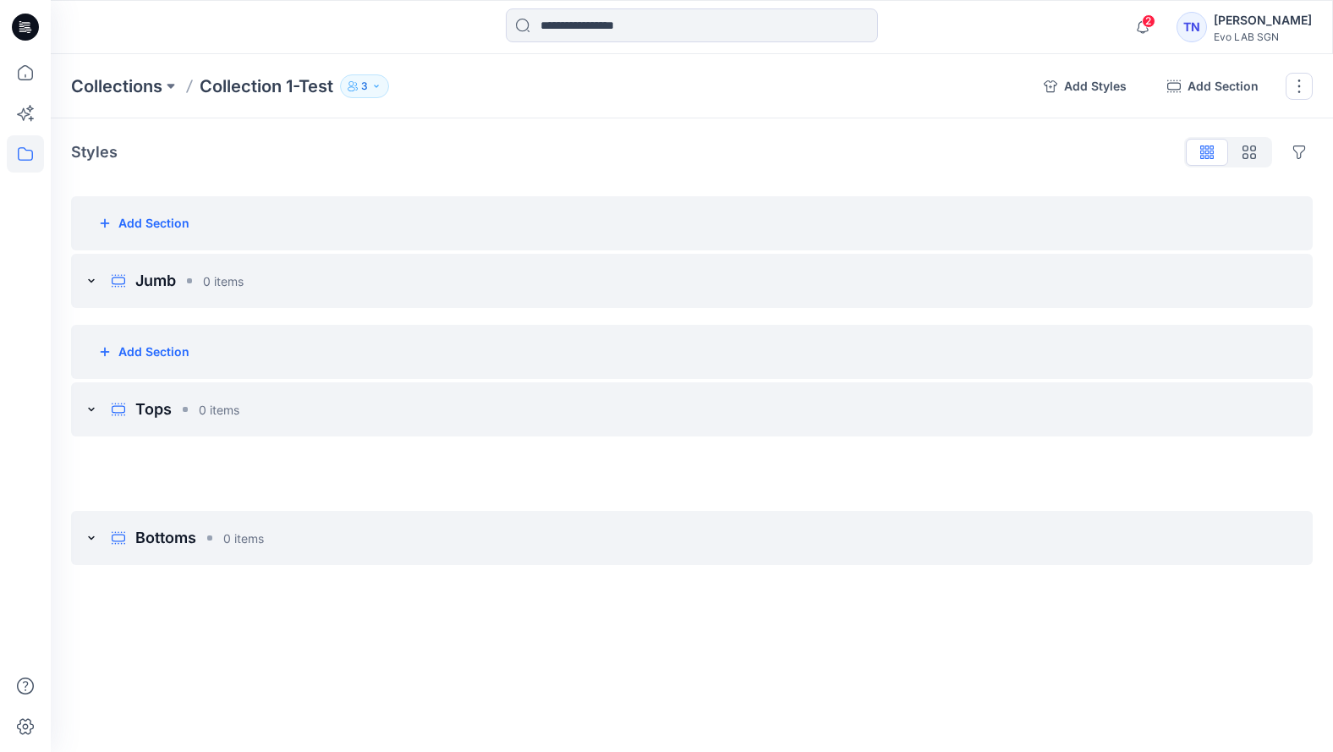
click at [265, 348] on div "Add Section" at bounding box center [692, 352] width 1242 height 54
click at [104, 349] on icon "button" at bounding box center [105, 352] width 14 height 14
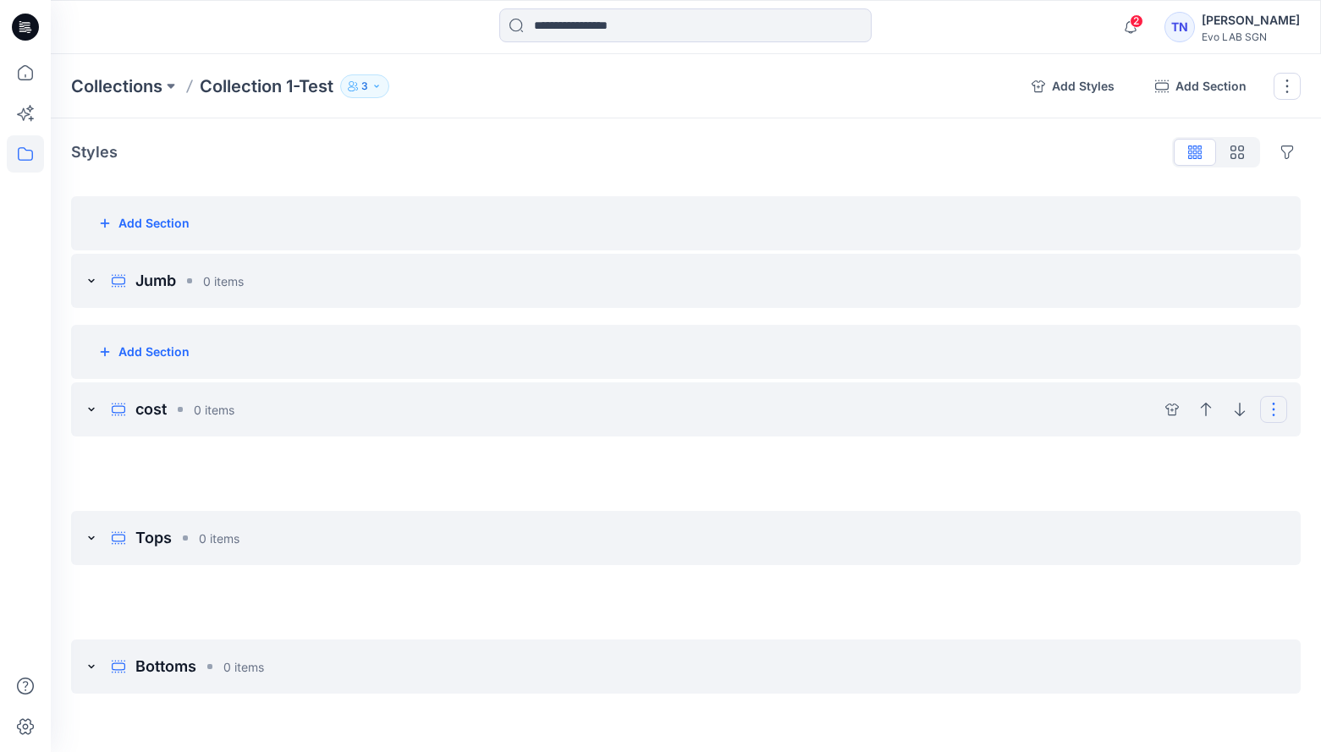
click at [1028, 409] on button "Options" at bounding box center [1273, 409] width 27 height 27
click at [1028, 495] on button "Delete section" at bounding box center [1192, 495] width 176 height 34
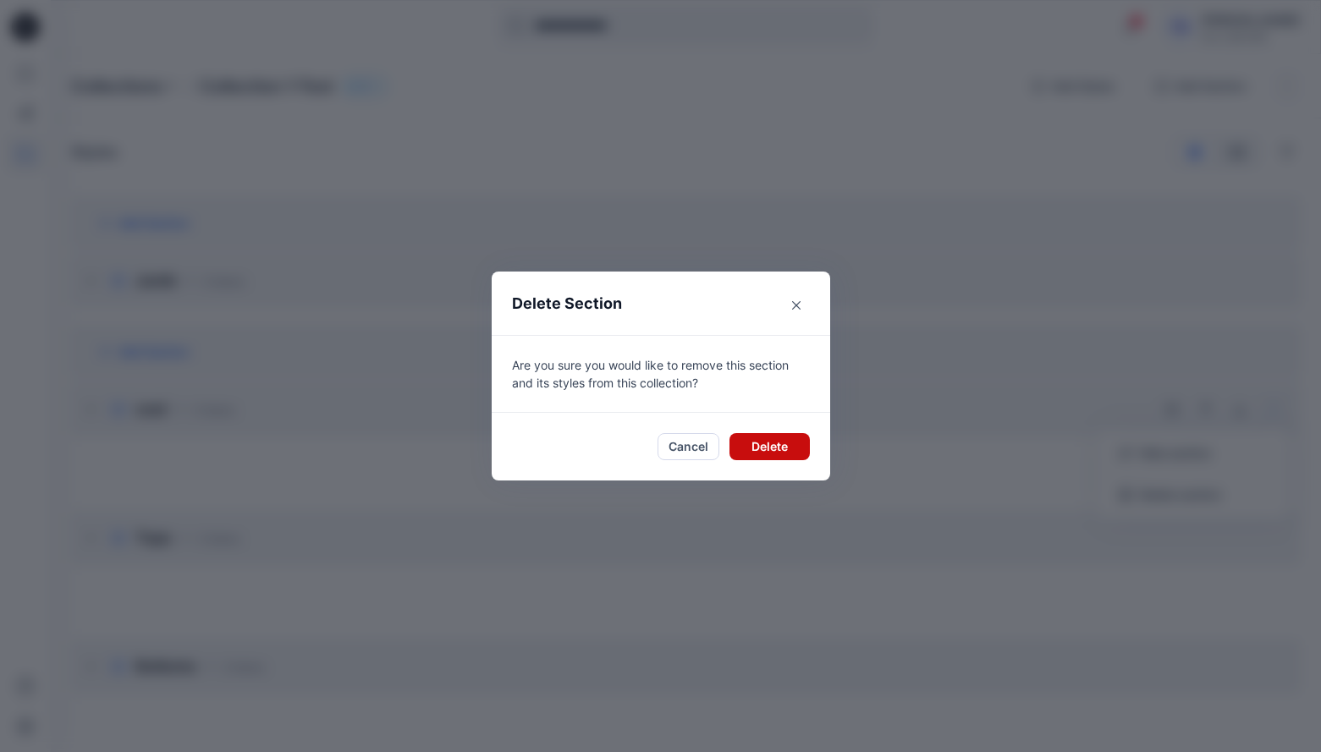
click at [779, 448] on button "Delete" at bounding box center [769, 446] width 80 height 27
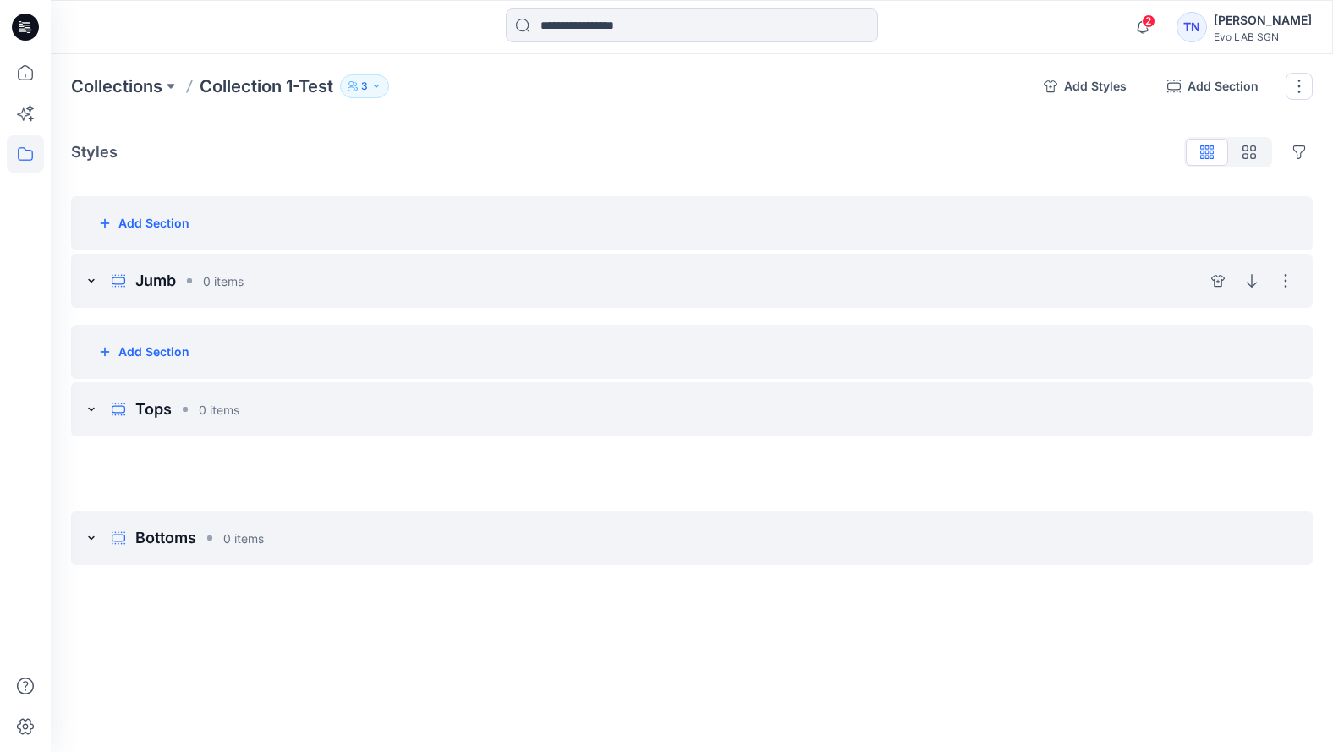
click at [1028, 280] on div "Jumb 0 items Hide section Delete section" at bounding box center [692, 281] width 1242 height 54
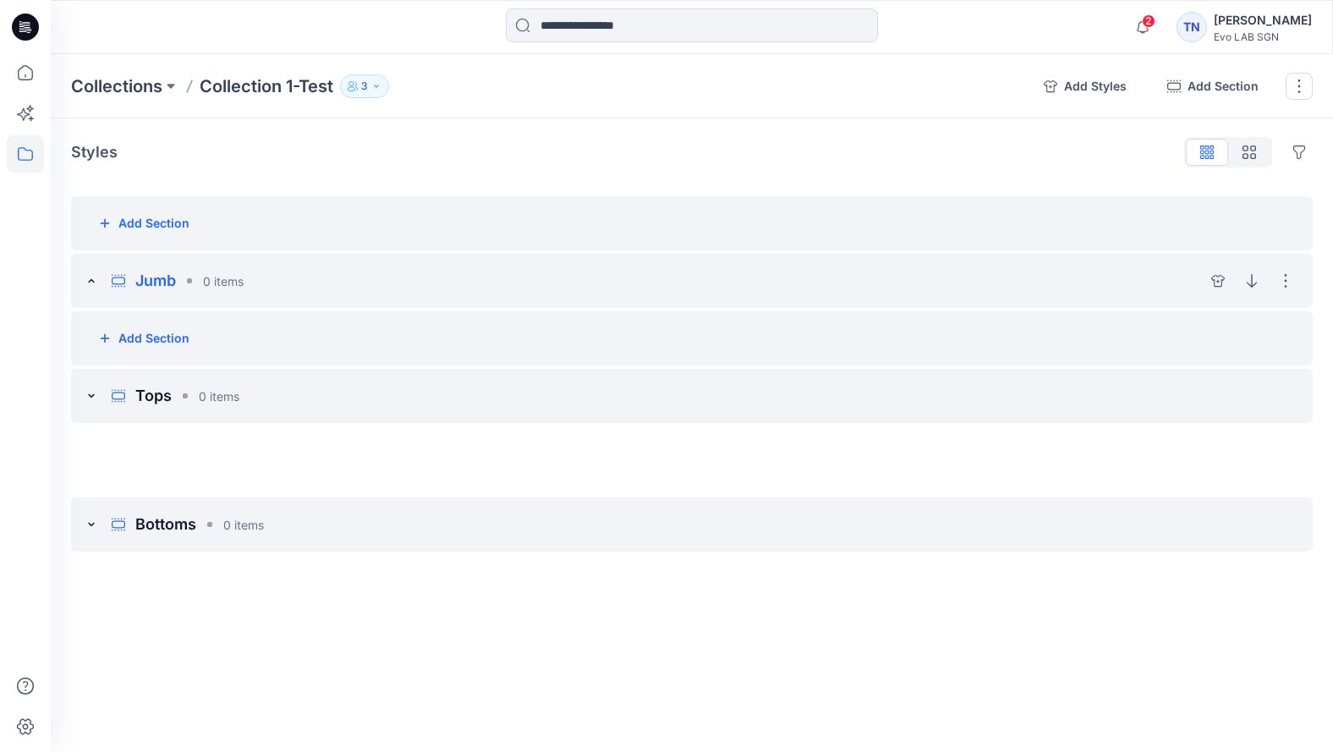
click at [124, 281] on icon at bounding box center [119, 281] width 14 height 14
click at [124, 281] on input "****" at bounding box center [208, 280] width 247 height 27
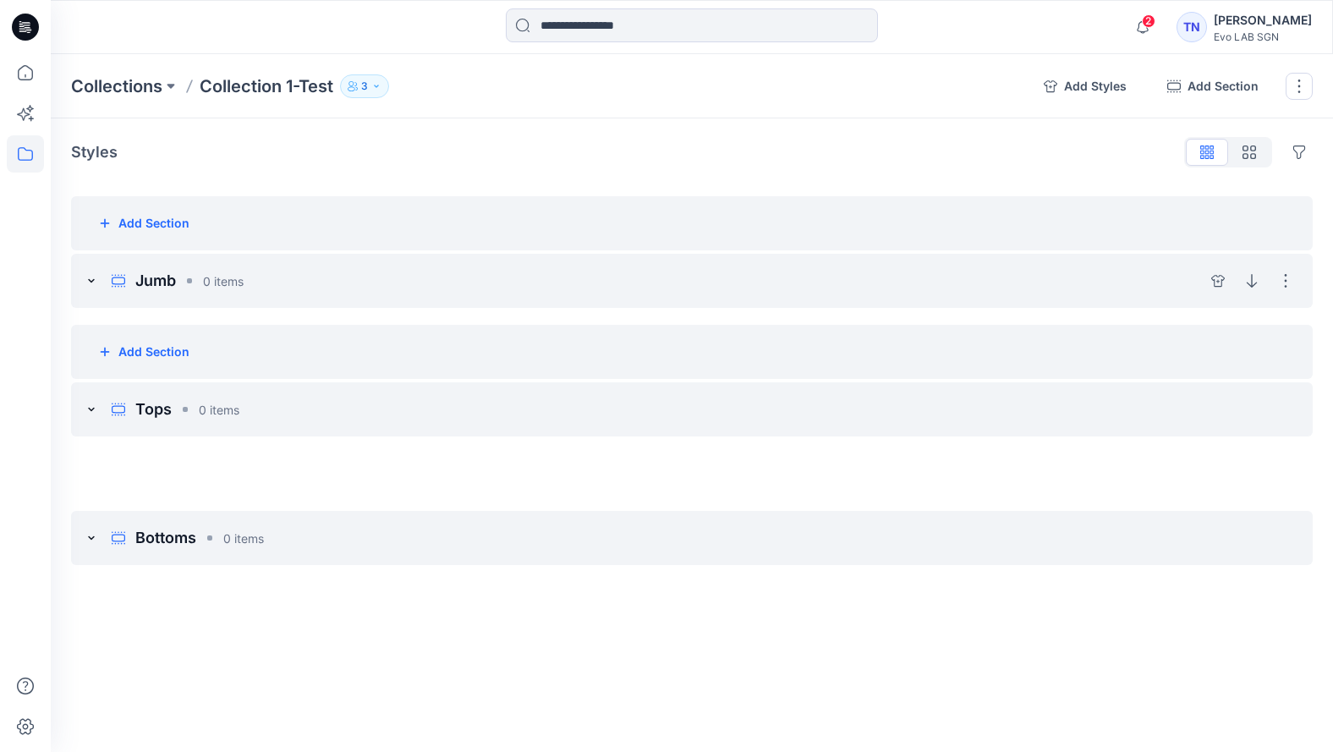
click at [426, 277] on div "Jumb 0 items Hide section Delete section" at bounding box center [692, 281] width 1242 height 54
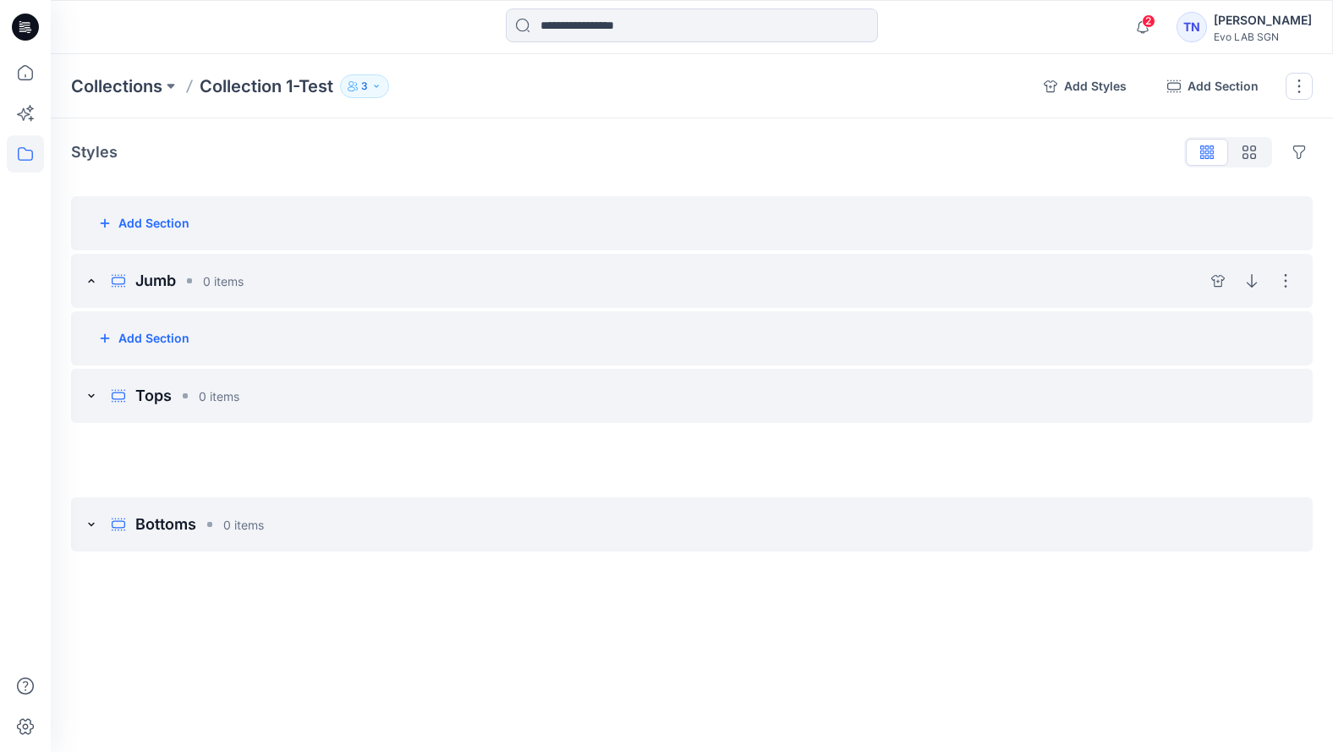
click at [258, 283] on div "Jumb 0 items Hide section Delete section" at bounding box center [692, 281] width 1242 height 54
click at [260, 283] on div "Jumb 0 items Hide section Delete section" at bounding box center [692, 281] width 1242 height 54
click at [1028, 275] on button "Options" at bounding box center [1285, 280] width 27 height 27
click at [861, 275] on div "Jumb 0 items Hide section Delete section" at bounding box center [692, 281] width 1242 height 54
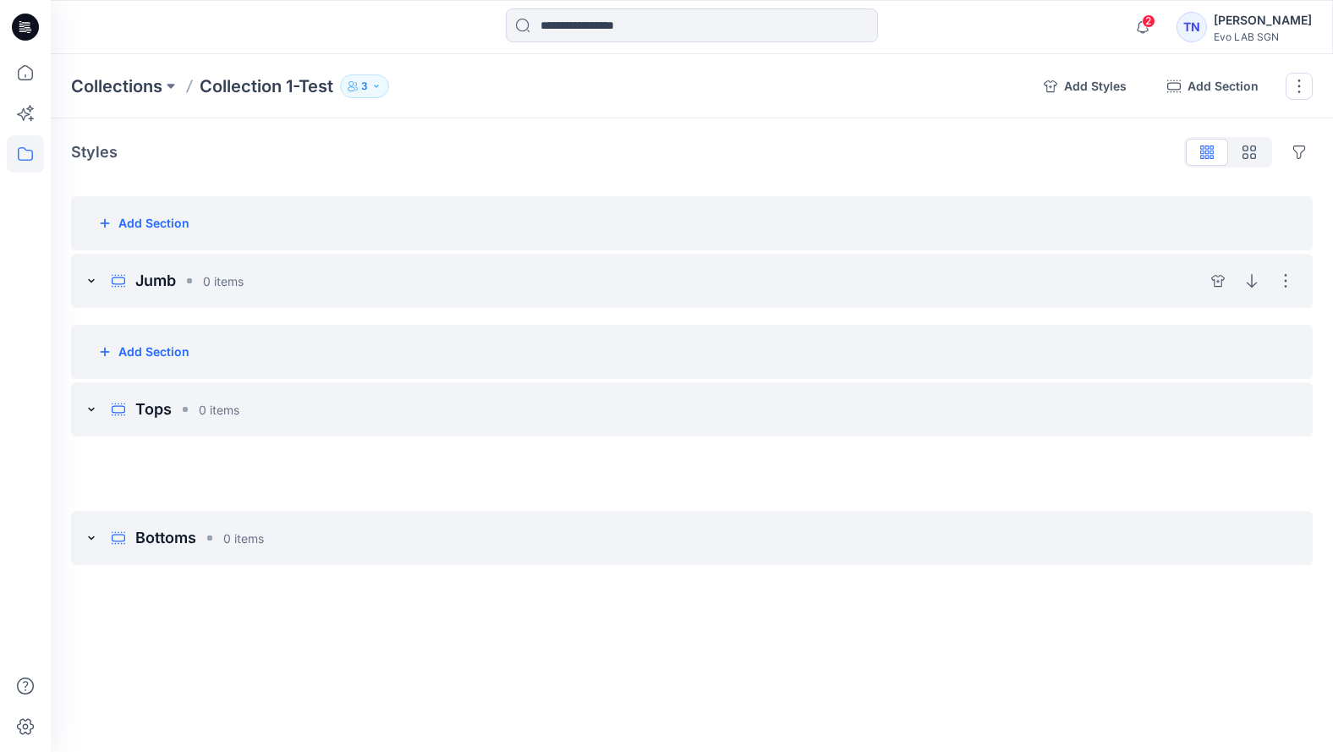
click at [91, 279] on icon at bounding box center [92, 281] width 14 height 14
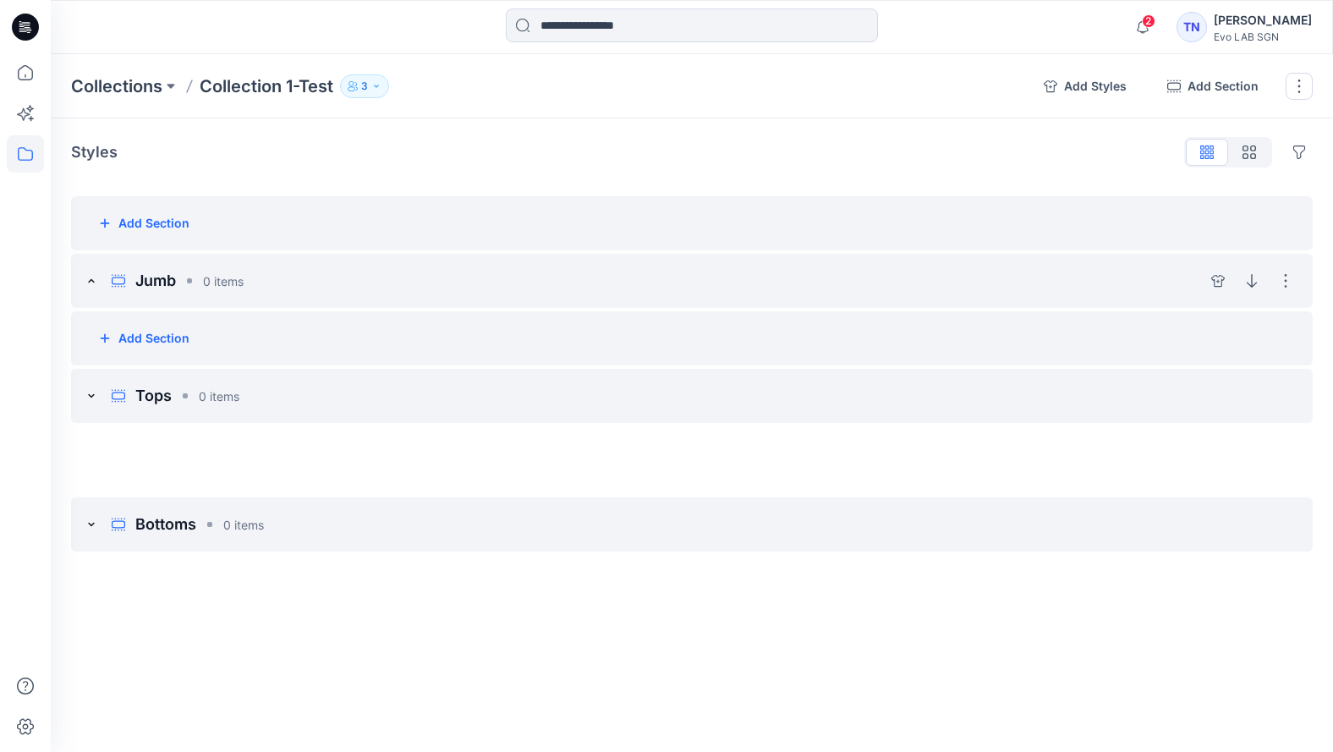
click at [91, 279] on icon at bounding box center [91, 280] width 6 height 3
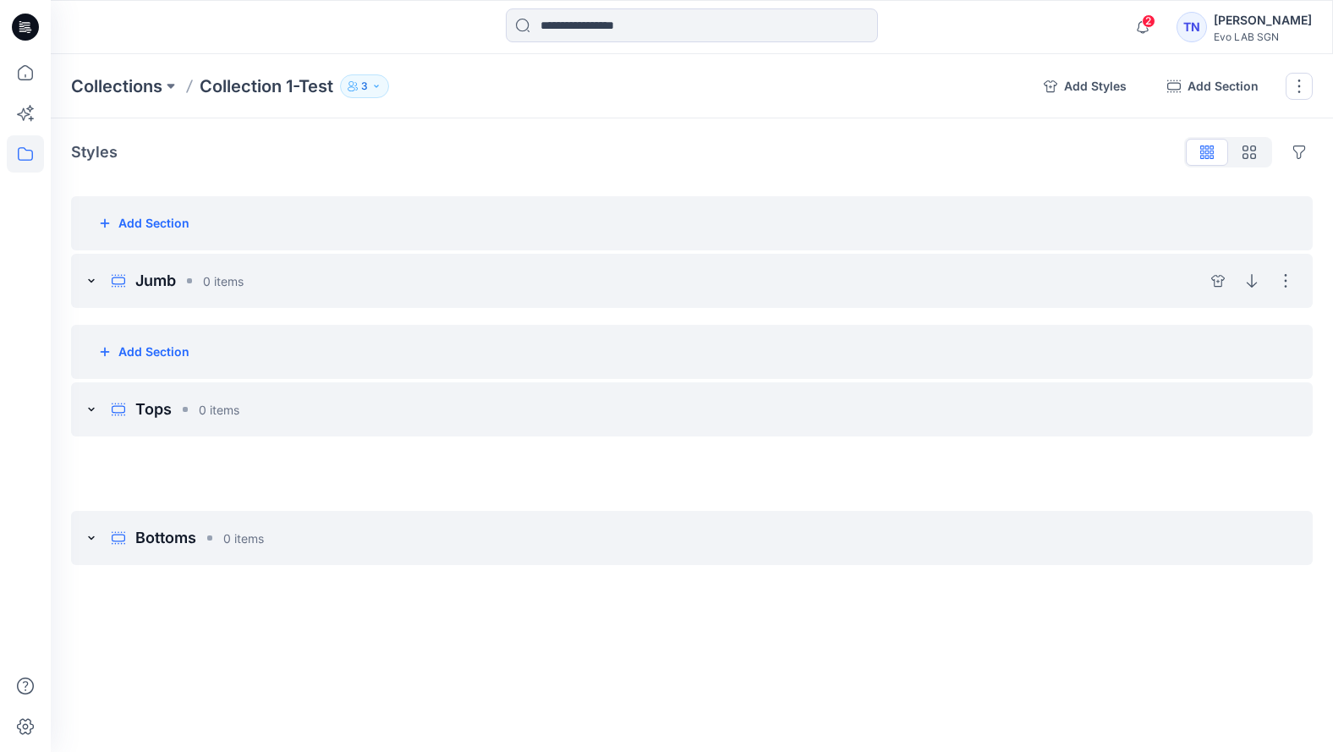
click at [215, 280] on p "0 items" at bounding box center [223, 281] width 41 height 18
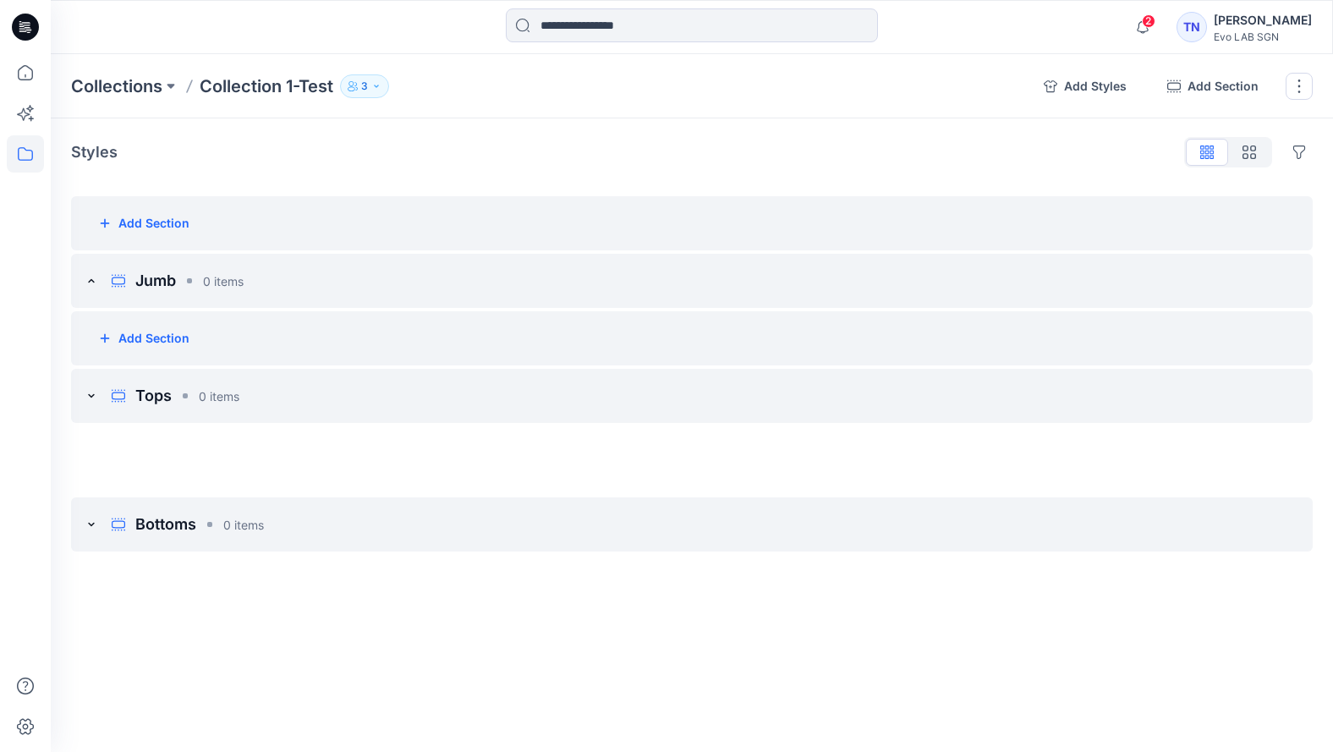
click at [307, 82] on p "Collection 1-Test" at bounding box center [267, 86] width 134 height 24
click at [120, 98] on div "Collections Collection 1-Test 3 Add Styles Add Section Rename Collection Clone …" at bounding box center [692, 86] width 1282 height 64
click at [122, 89] on p "Collections" at bounding box center [116, 86] width 91 height 24
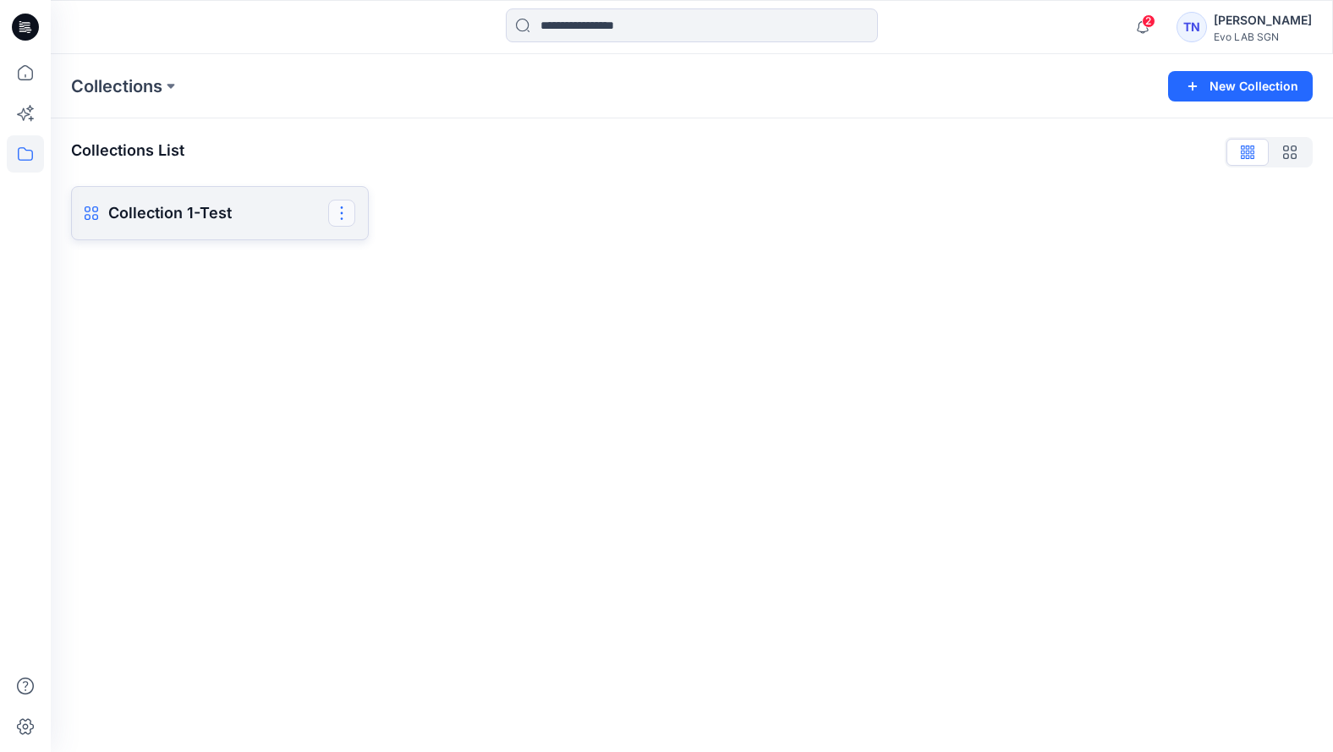
click at [340, 216] on button "button" at bounding box center [341, 213] width 27 height 27
click at [295, 285] on button "Clone Collection" at bounding box center [260, 290] width 183 height 31
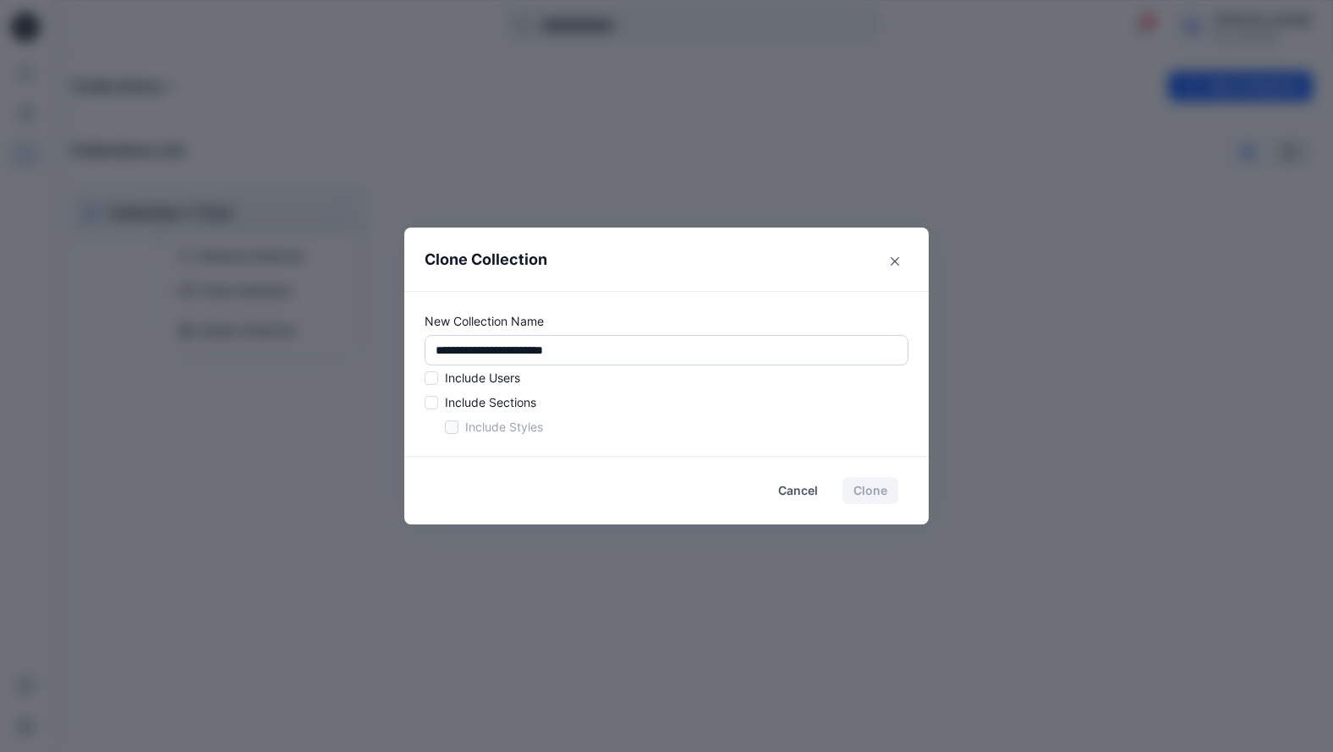
click at [586, 347] on input "**********" at bounding box center [667, 350] width 484 height 30
click at [491, 349] on input "**********" at bounding box center [667, 350] width 484 height 30
click at [501, 353] on input "**********" at bounding box center [667, 350] width 484 height 30
click at [432, 388] on div "Include Users Include Sections Include Styles" at bounding box center [667, 402] width 484 height 67
click at [427, 380] on span at bounding box center [432, 378] width 14 height 14
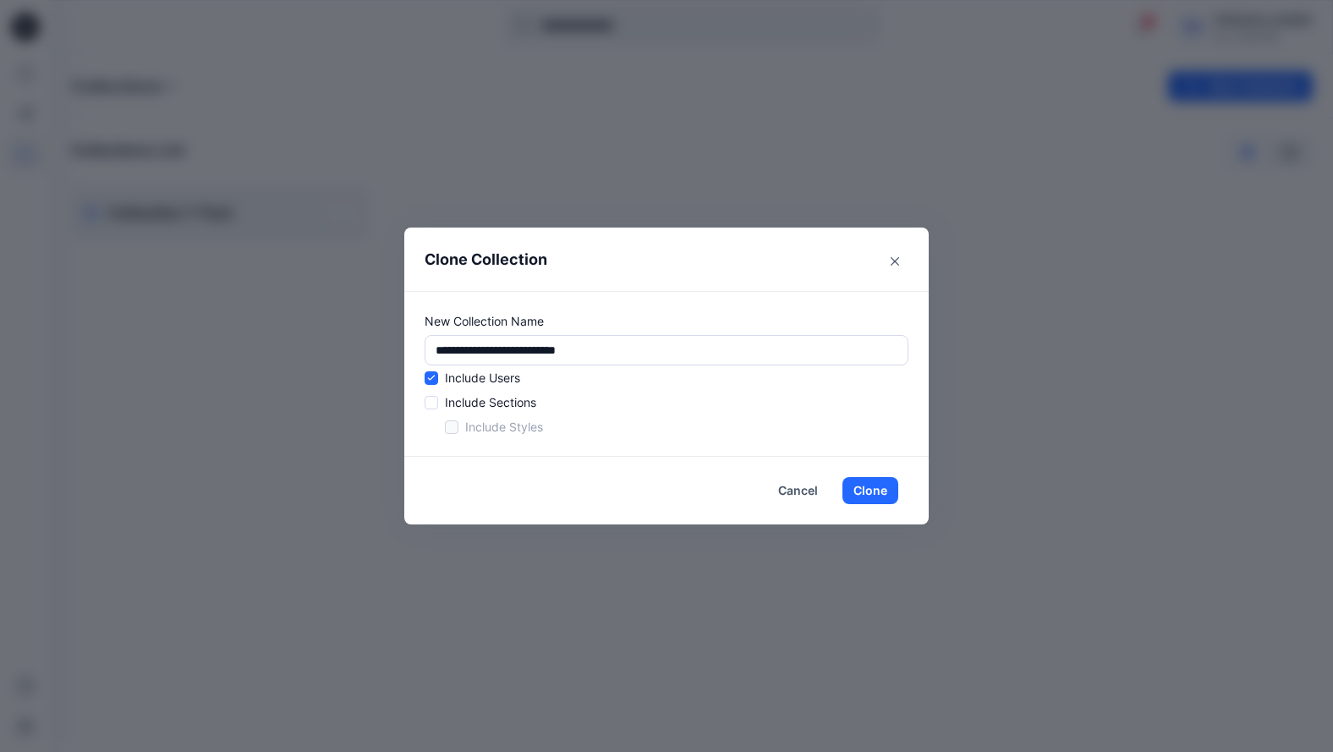
click at [431, 388] on div "Include Users Include Sections Include Styles" at bounding box center [667, 402] width 484 height 67
click at [436, 399] on span at bounding box center [432, 403] width 14 height 14
click at [431, 404] on icon at bounding box center [431, 402] width 7 height 5
click at [431, 396] on span at bounding box center [432, 403] width 14 height 14
click at [875, 488] on button "Clone" at bounding box center [871, 490] width 56 height 27
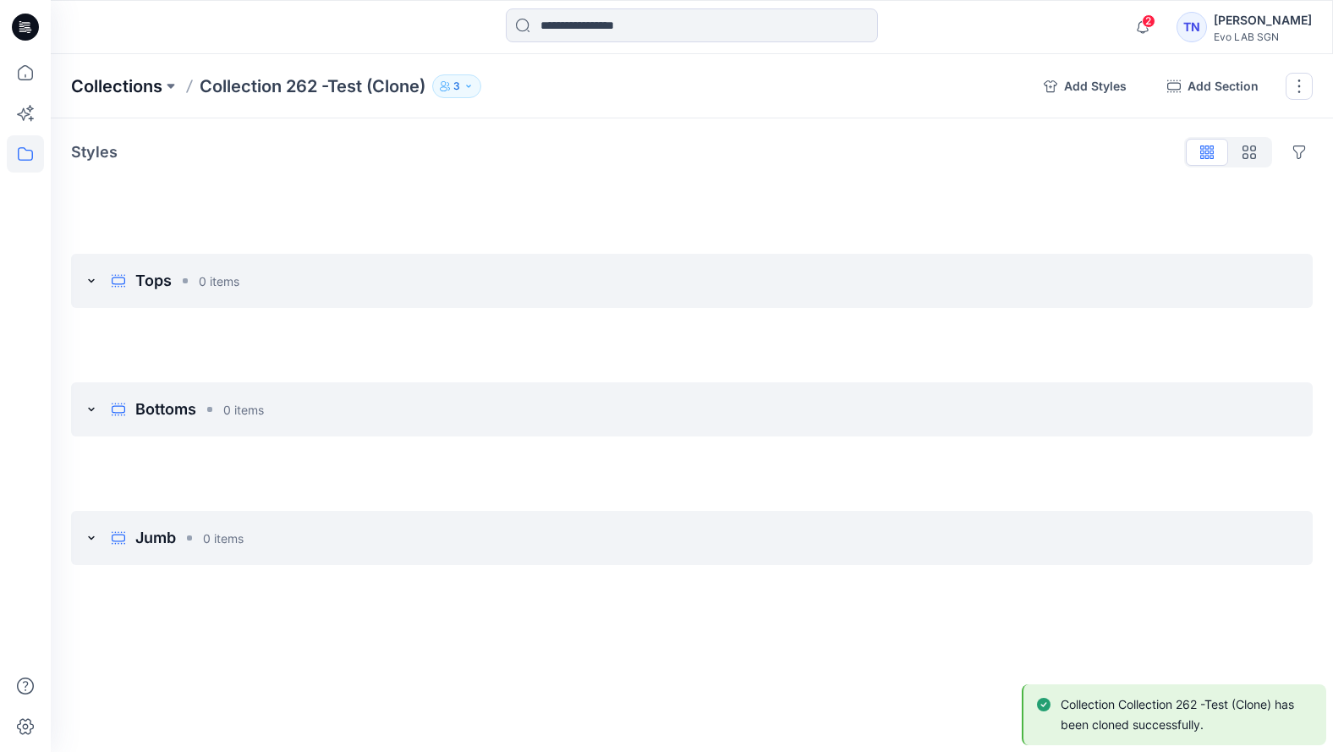
click at [125, 93] on p "Collections" at bounding box center [116, 86] width 91 height 24
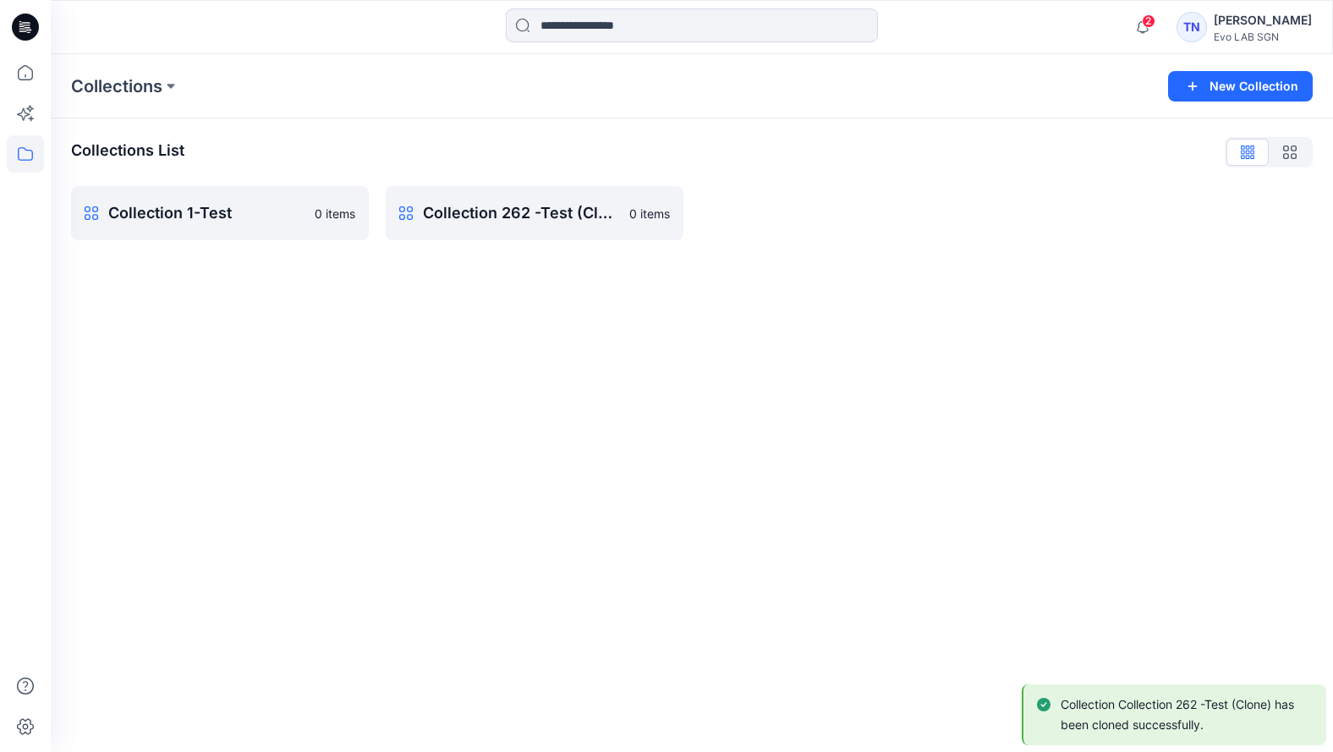
drag, startPoint x: 404, startPoint y: 329, endPoint x: 450, endPoint y: 245, distance: 95.4
click at [408, 323] on div "Collections New Collection Collections List Collection 1-Test 0 items Collectio…" at bounding box center [692, 403] width 1282 height 698
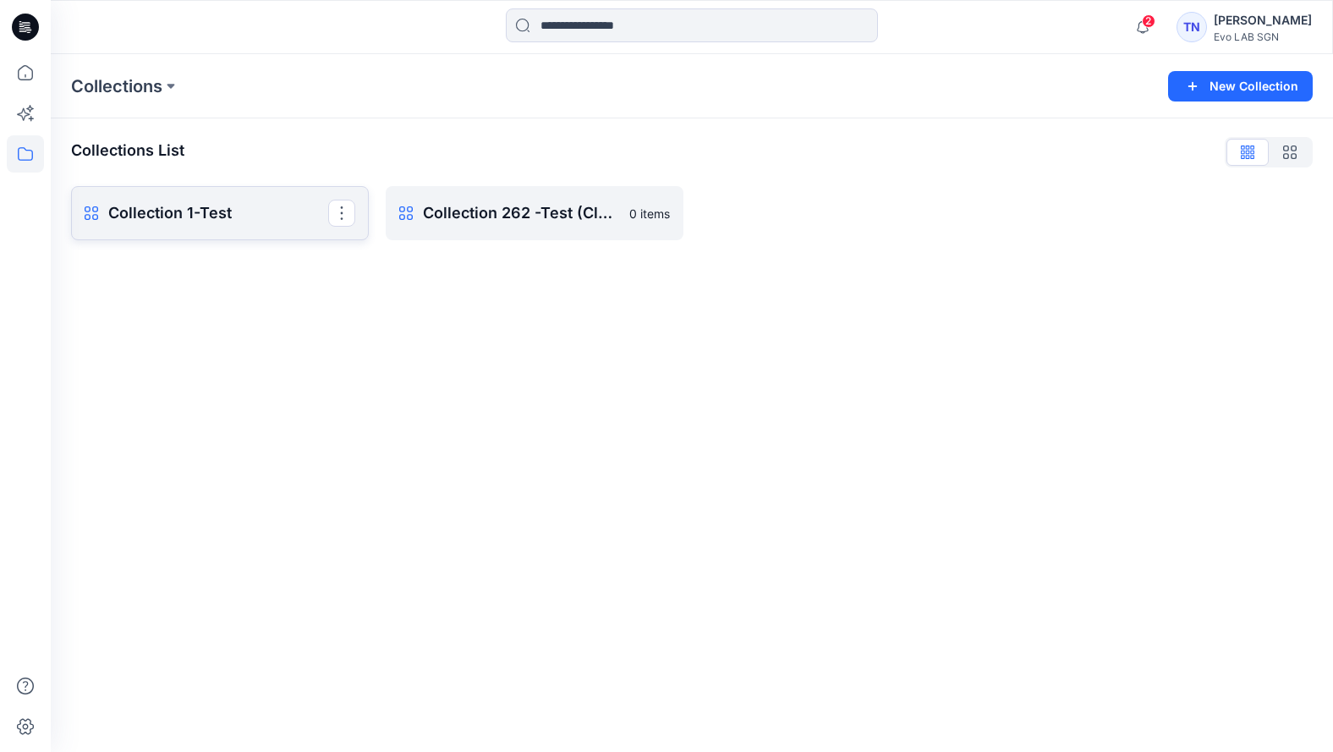
click at [268, 216] on p "Collection 1-Test" at bounding box center [218, 213] width 220 height 24
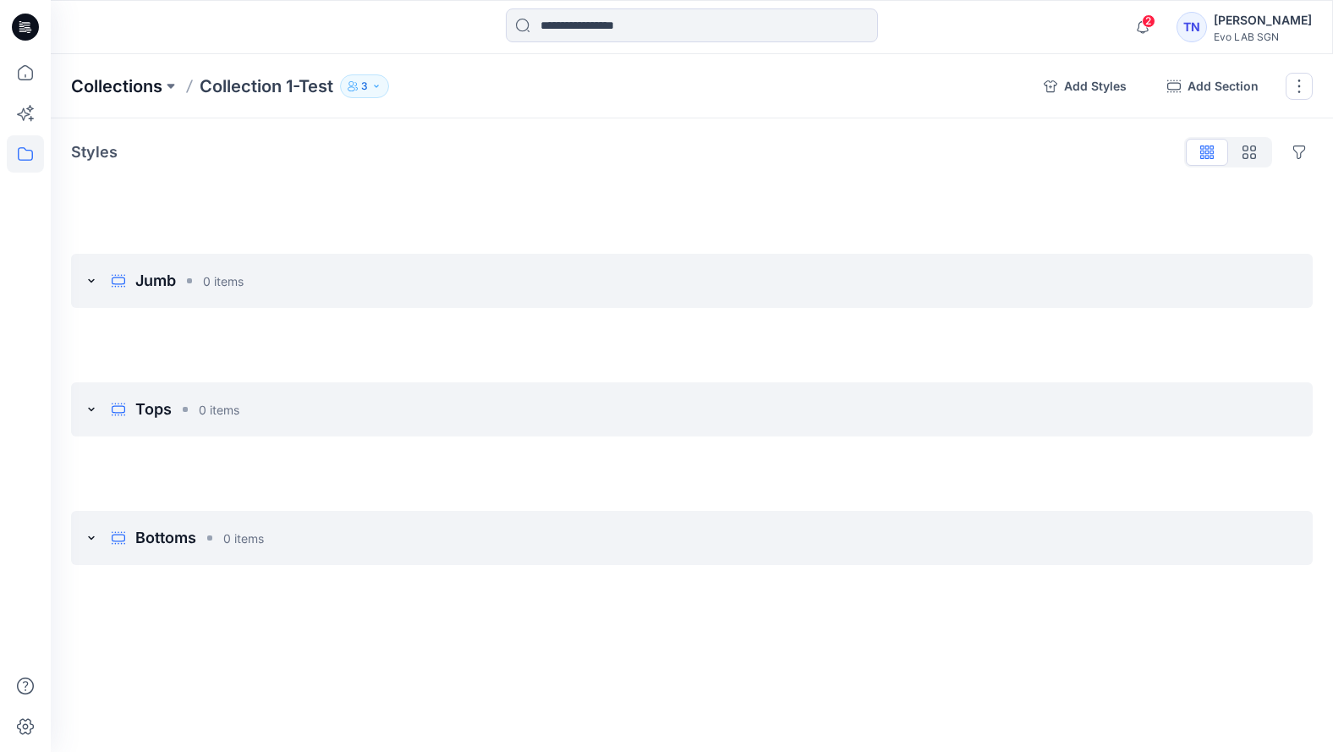
click at [137, 83] on p "Collections" at bounding box center [116, 86] width 91 height 24
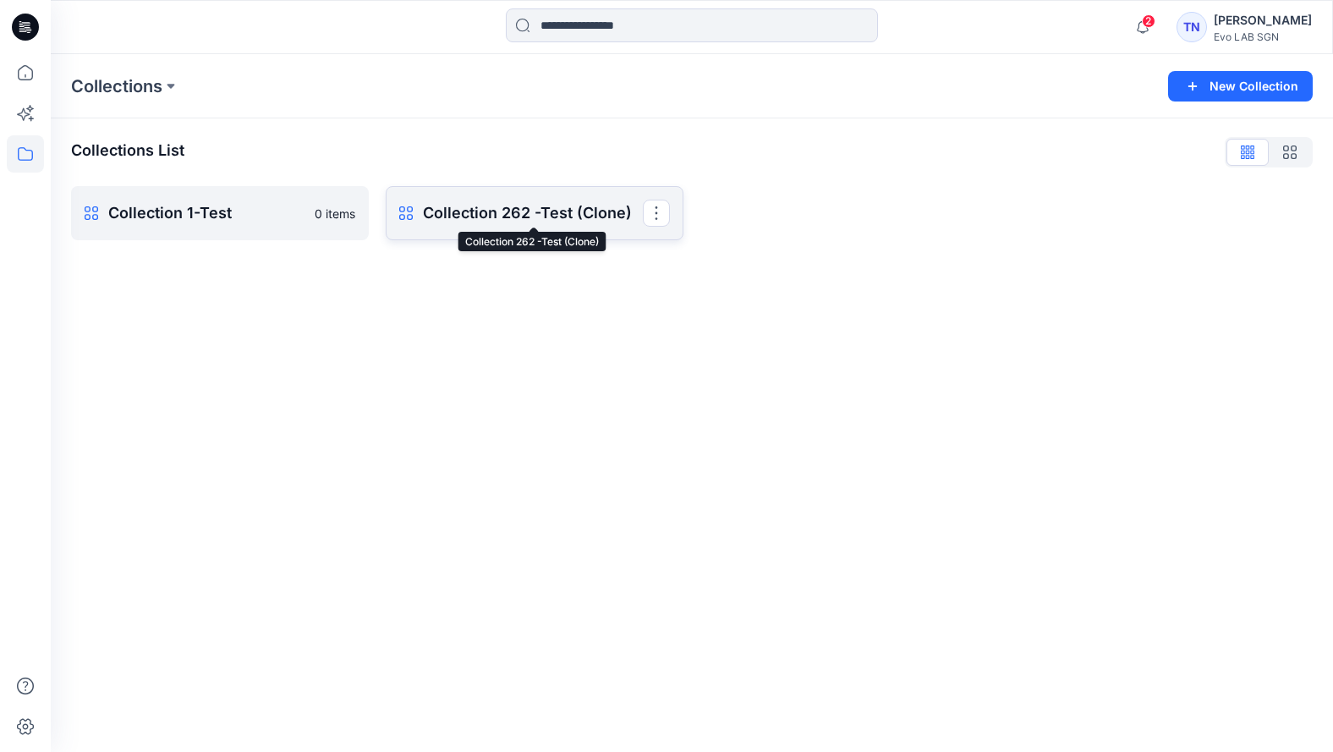
click at [568, 217] on p "Collection 262 -Test (Clone)" at bounding box center [533, 213] width 220 height 24
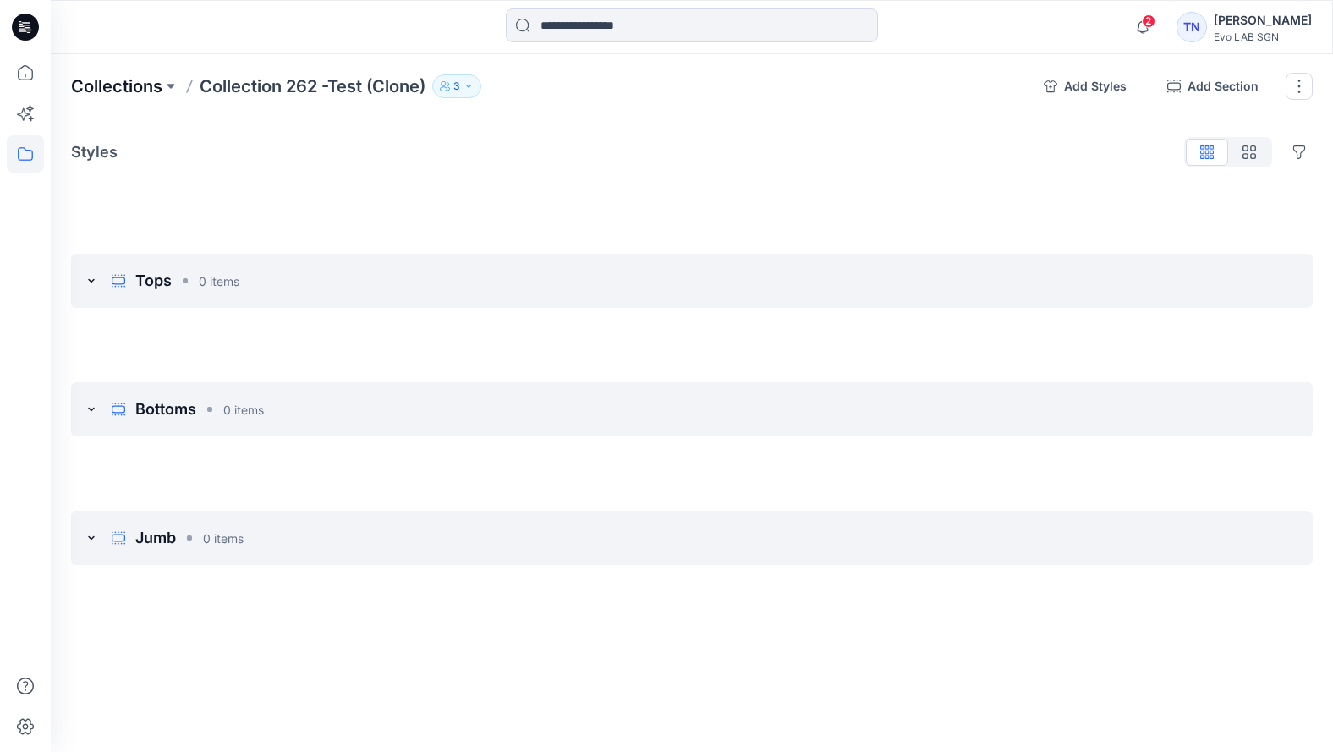
click at [106, 86] on p "Collections" at bounding box center [116, 86] width 91 height 24
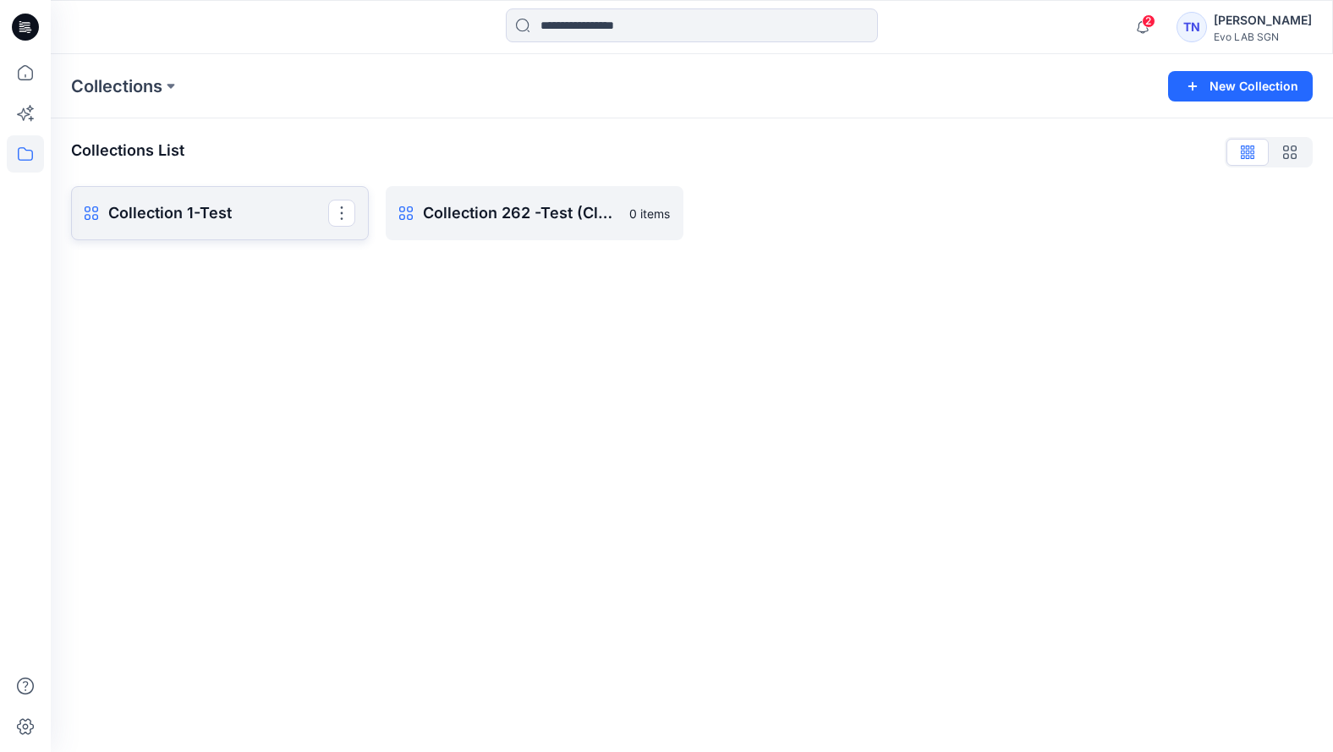
click at [218, 209] on p "Collection 1-Test" at bounding box center [218, 213] width 220 height 24
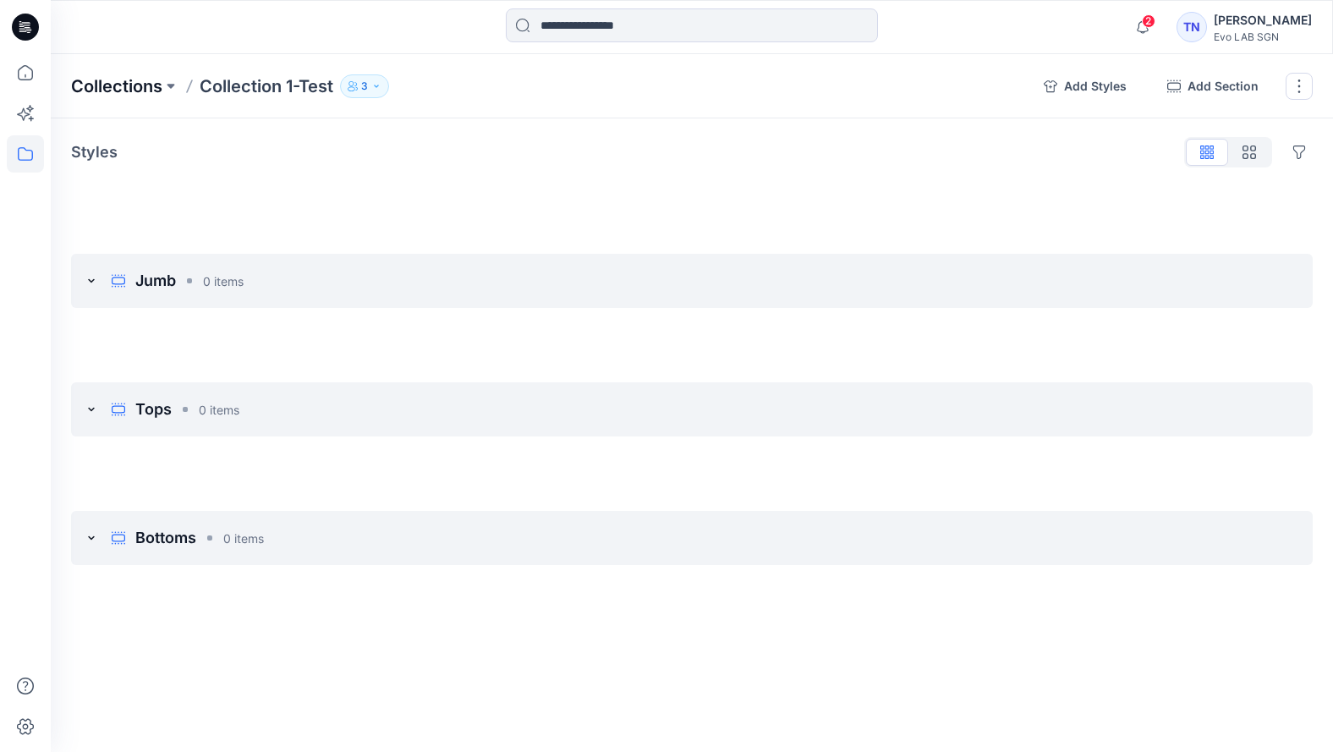
click at [121, 75] on p "Collections" at bounding box center [116, 86] width 91 height 24
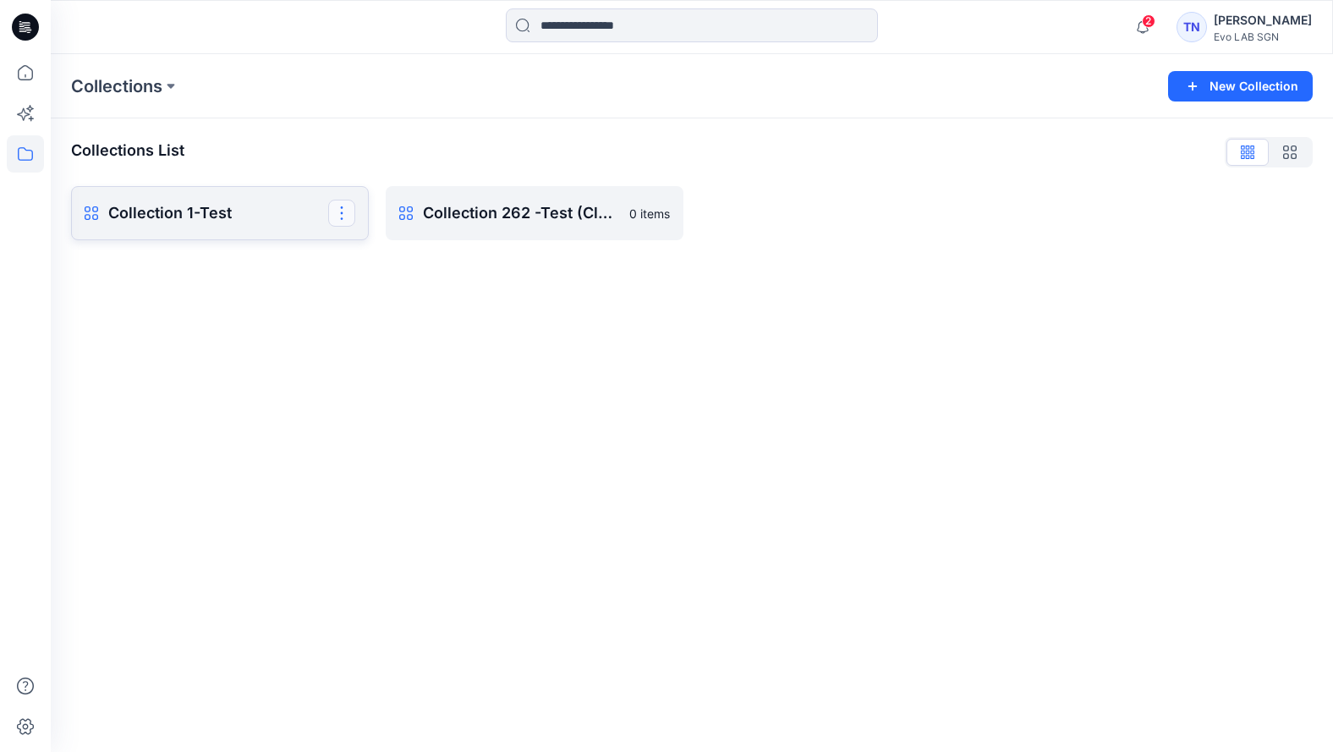
click at [343, 213] on button "button" at bounding box center [341, 213] width 27 height 27
click at [466, 333] on div "Collections New Collection Collections List Collection 1-Test Rename Collection…" at bounding box center [692, 403] width 1282 height 698
click at [339, 213] on button "button" at bounding box center [341, 213] width 27 height 27
click at [254, 253] on button "Rename Collection" at bounding box center [260, 255] width 183 height 31
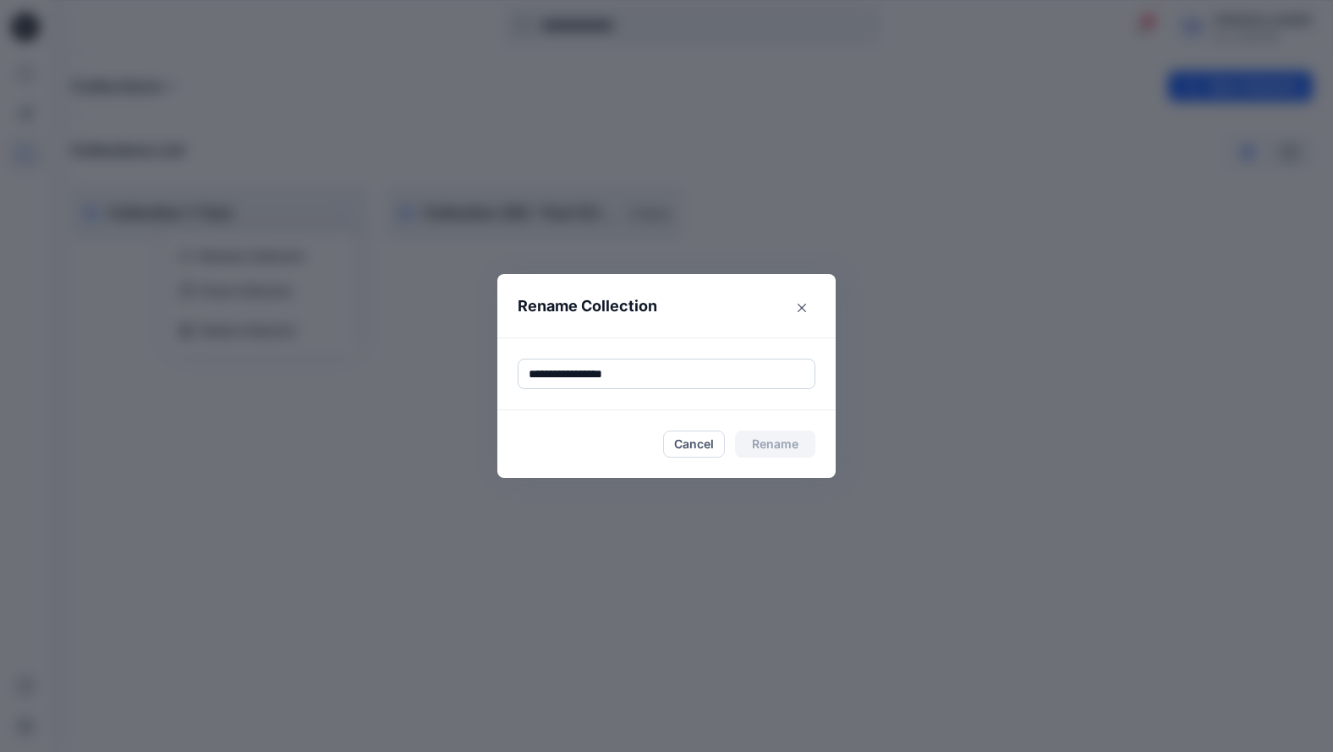
click at [623, 367] on input "**********" at bounding box center [667, 374] width 298 height 30
drag, startPoint x: 644, startPoint y: 371, endPoint x: 456, endPoint y: 376, distance: 187.9
click at [459, 376] on div "**********" at bounding box center [666, 376] width 1333 height 752
click at [754, 443] on button "Rename" at bounding box center [775, 444] width 80 height 27
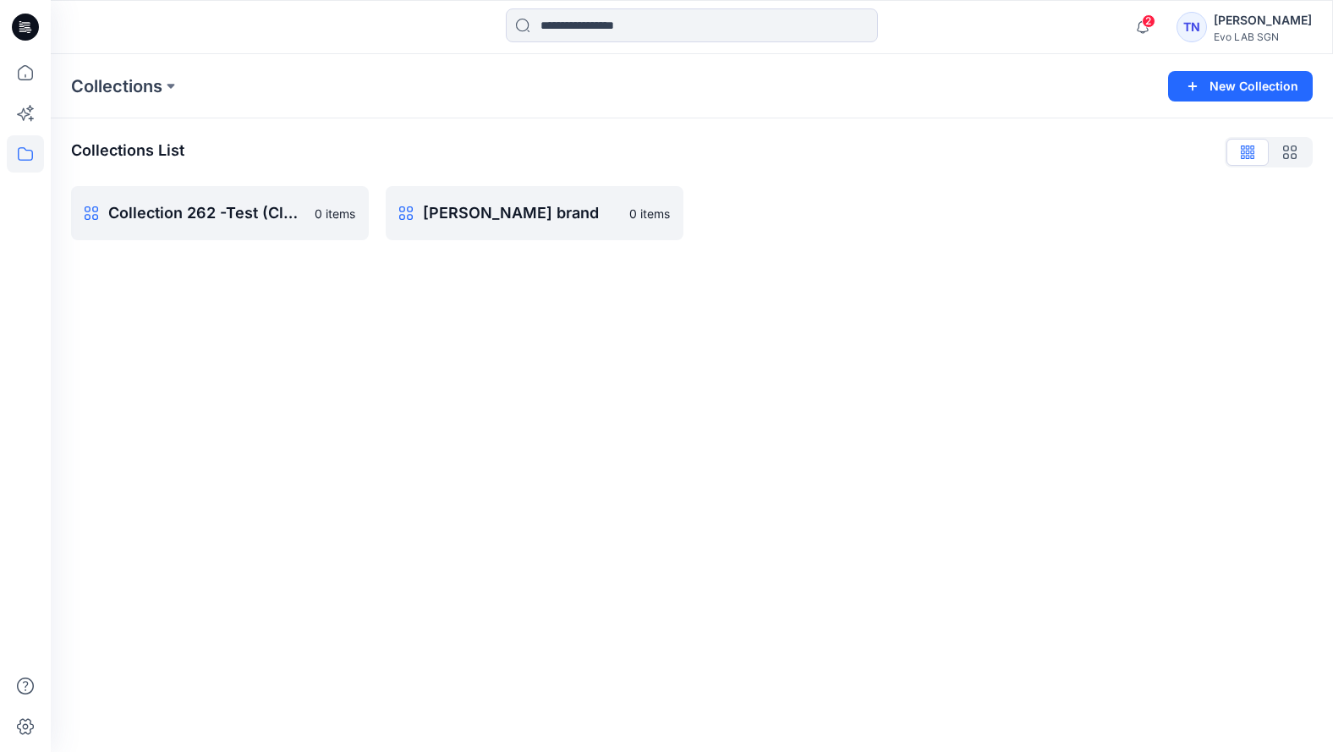
click at [212, 353] on div "Collections New Collection Collections List Collection 262 -Test (Clone) 0 item…" at bounding box center [692, 403] width 1282 height 698
drag, startPoint x: 243, startPoint y: 291, endPoint x: 283, endPoint y: 282, distance: 40.8
click at [244, 291] on div "Collections New Collection Collections List Collection 262 -Test (Clone) 0 item…" at bounding box center [692, 403] width 1282 height 698
click at [525, 212] on p "[PERSON_NAME] brand" at bounding box center [533, 213] width 220 height 24
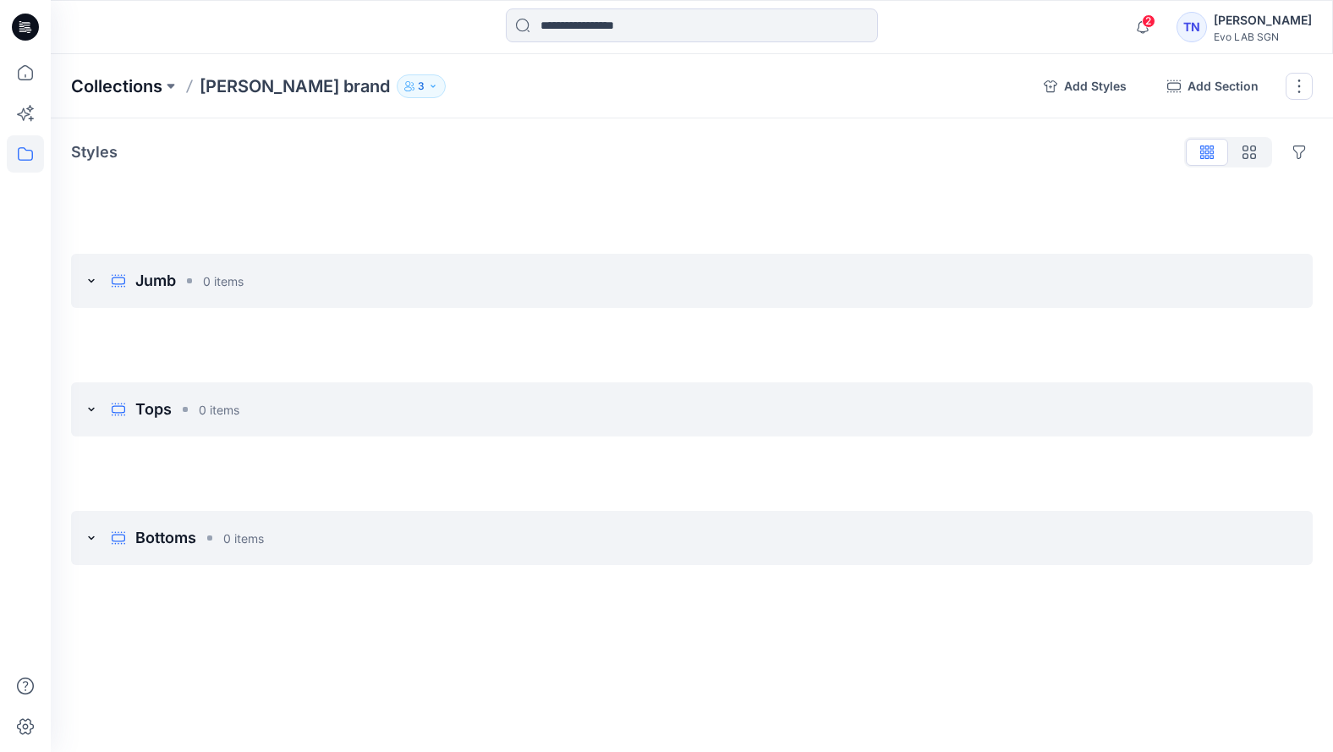
click at [130, 90] on p "Collections" at bounding box center [116, 86] width 91 height 24
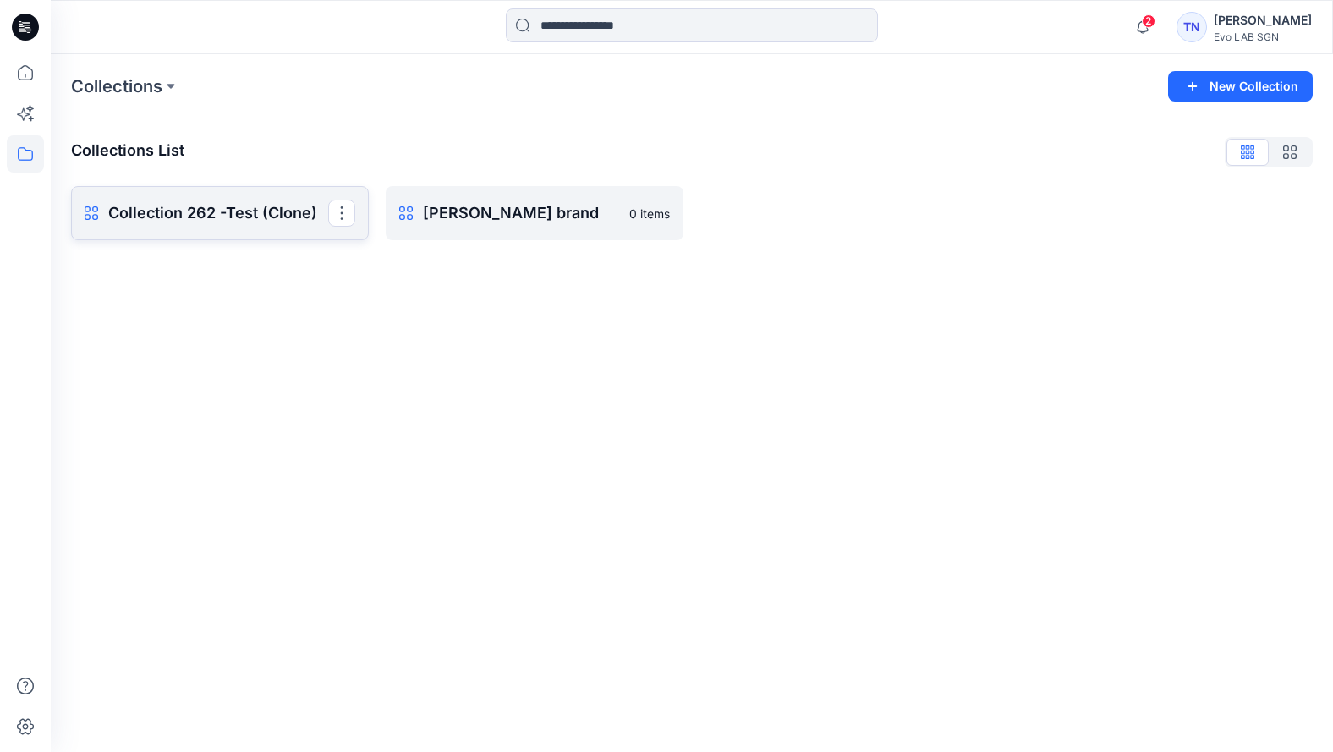
click at [189, 207] on p "Collection 262 -Test (Clone)" at bounding box center [218, 213] width 220 height 24
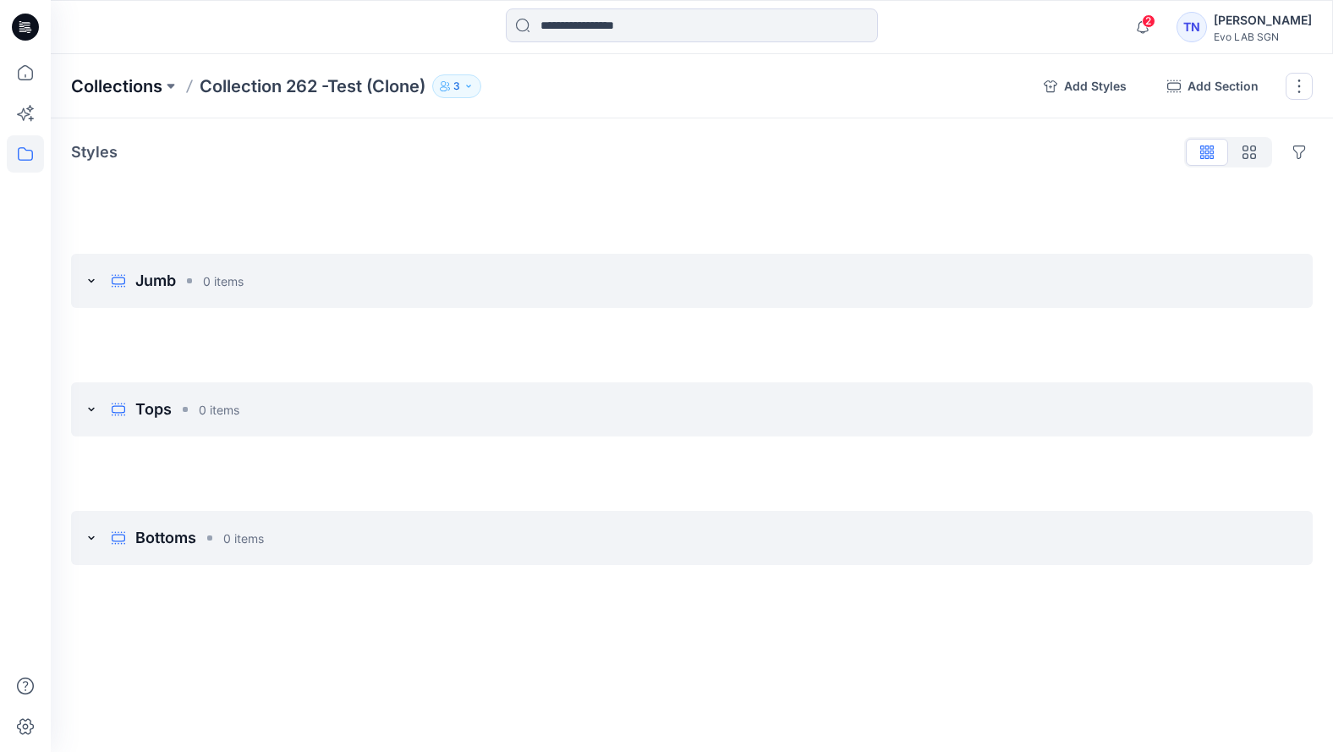
click at [130, 84] on p "Collections" at bounding box center [116, 86] width 91 height 24
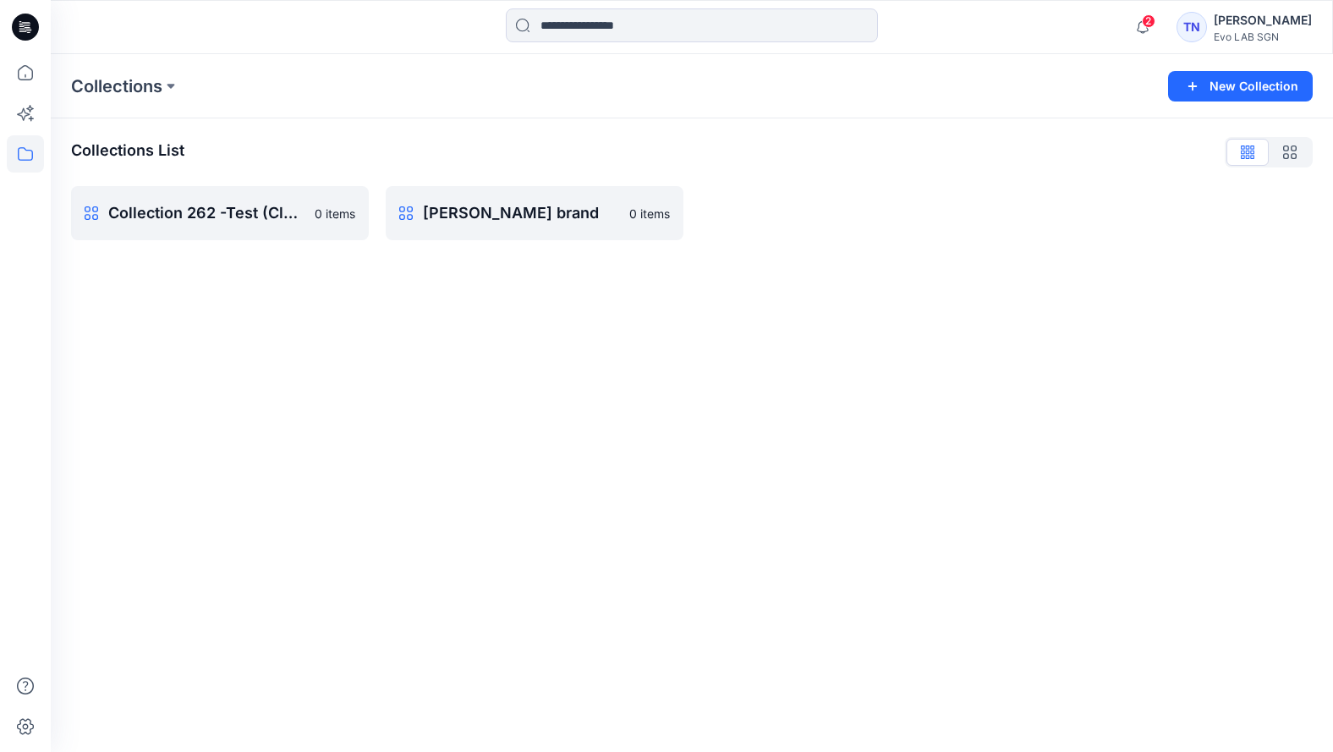
click at [283, 327] on div "Collections New Collection Collections List Collection 262 -Test (Clone) 0 item…" at bounding box center [692, 403] width 1282 height 698
click at [228, 201] on p "Collection 262 -Test (Clone)" at bounding box center [218, 213] width 220 height 24
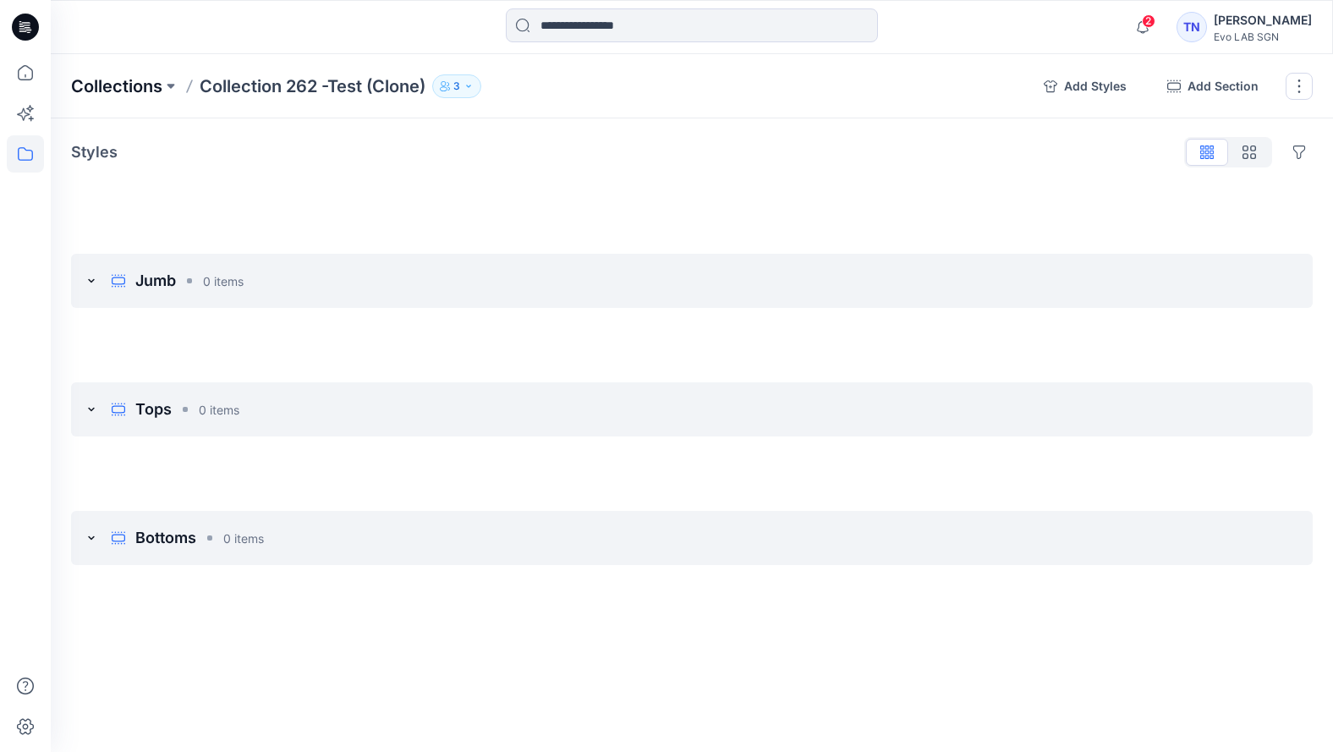
click at [115, 85] on p "Collections" at bounding box center [116, 86] width 91 height 24
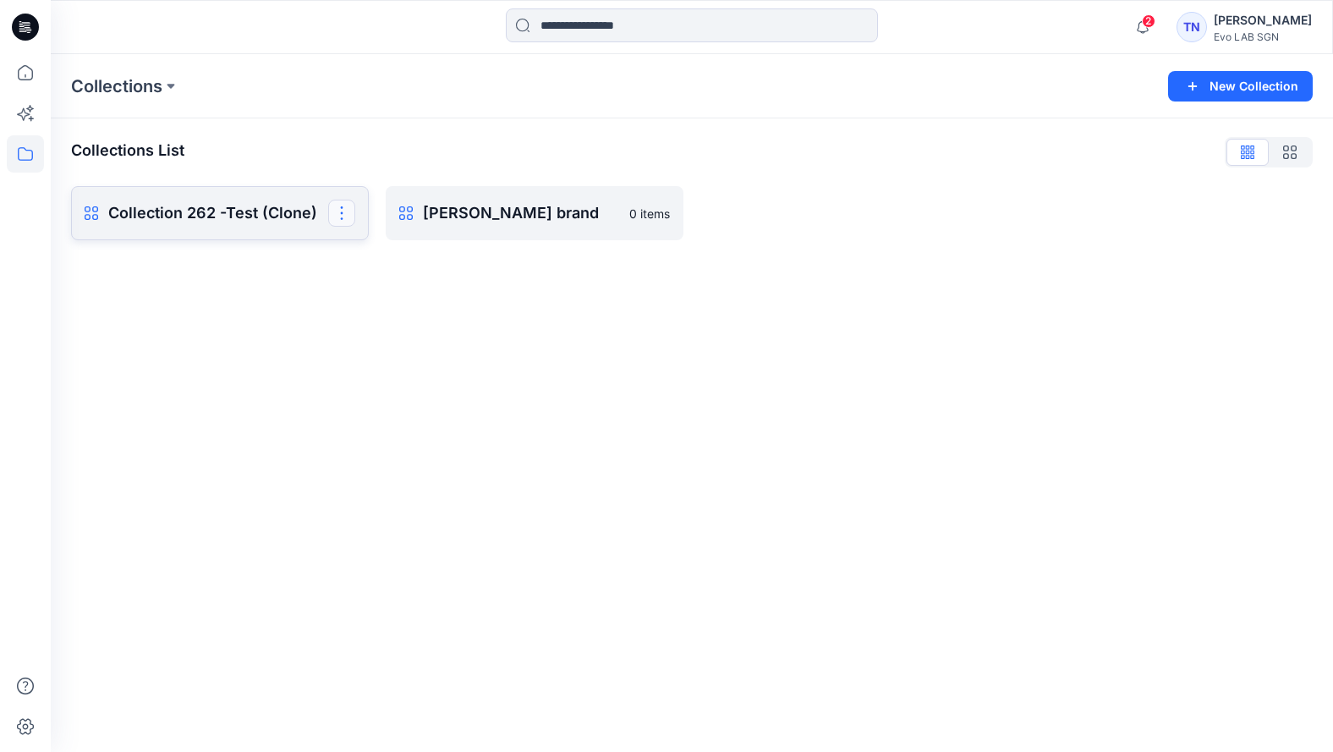
click at [346, 209] on button "button" at bounding box center [341, 213] width 27 height 27
click at [244, 332] on button "Delete Collection" at bounding box center [260, 330] width 183 height 31
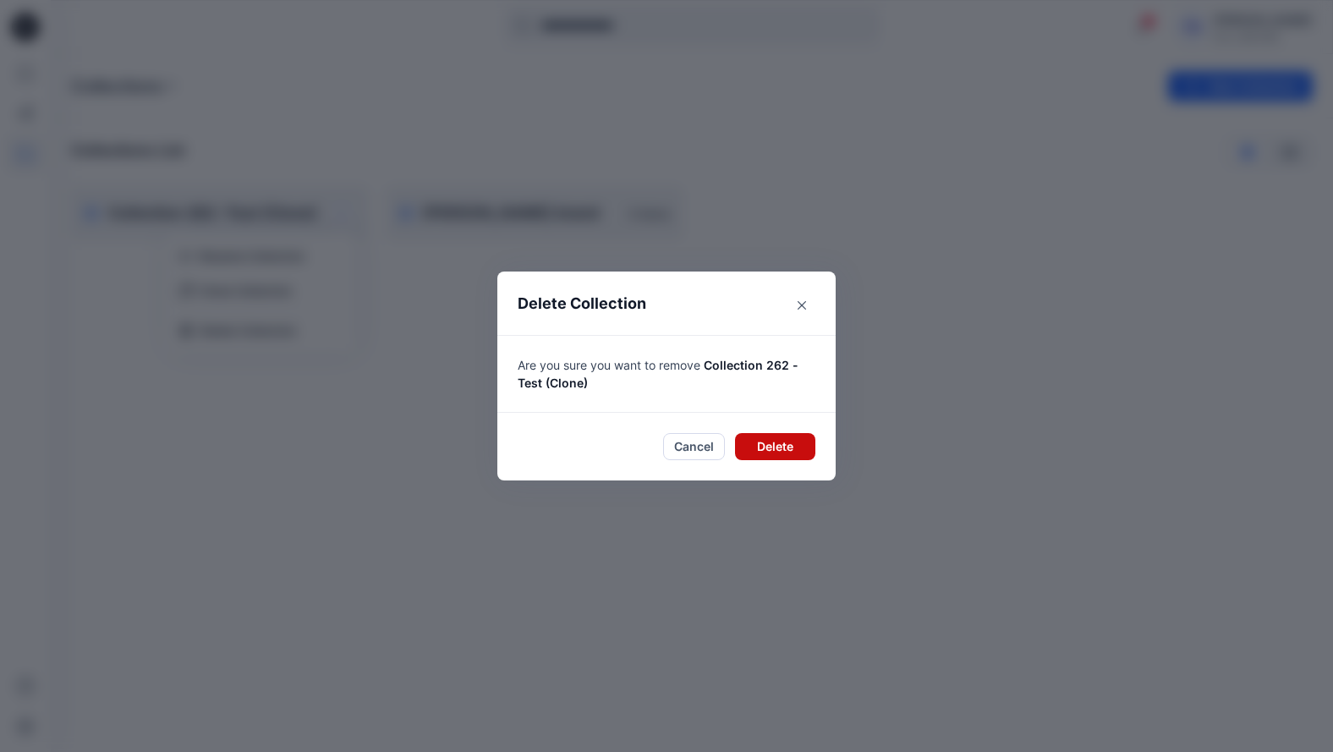
click at [777, 444] on button "Delete" at bounding box center [775, 446] width 80 height 27
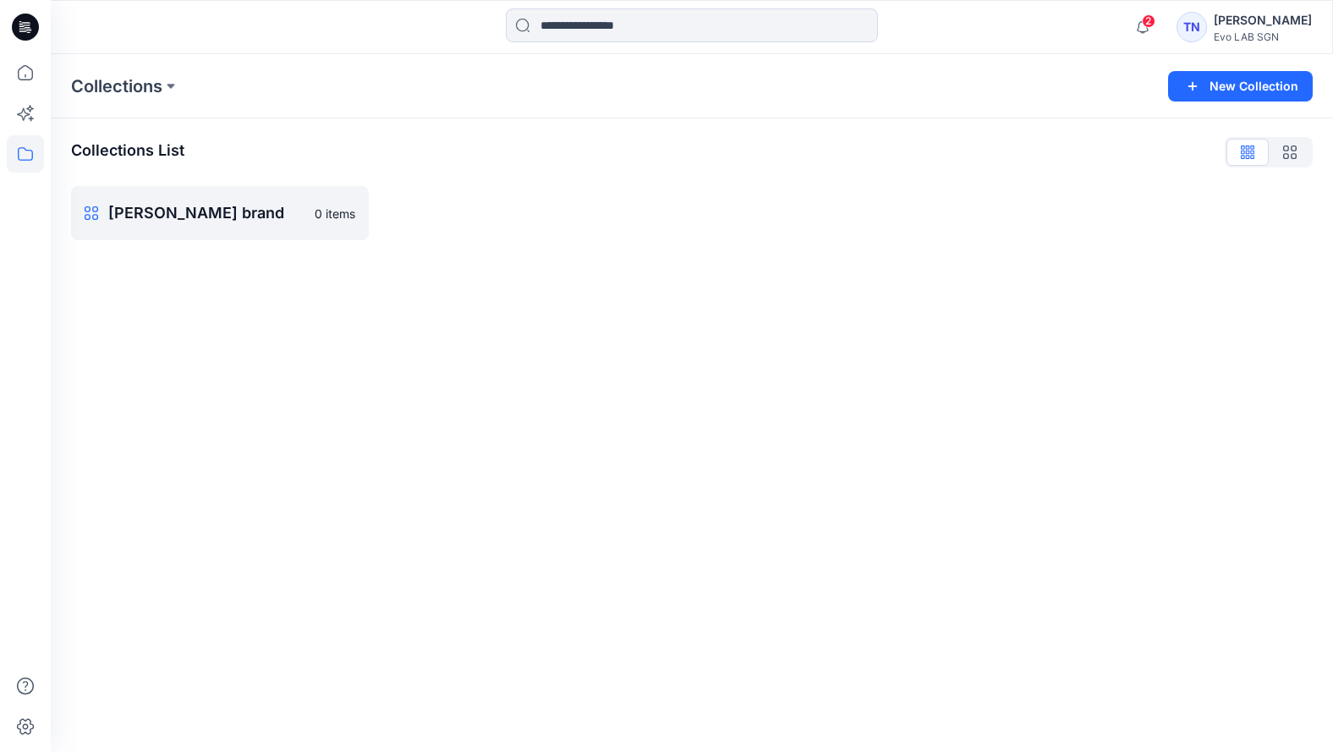
click at [324, 372] on div "Collections New Collection Collections List Dawn brand 0 items" at bounding box center [692, 403] width 1282 height 698
click at [267, 215] on p "[PERSON_NAME] brand" at bounding box center [218, 213] width 220 height 24
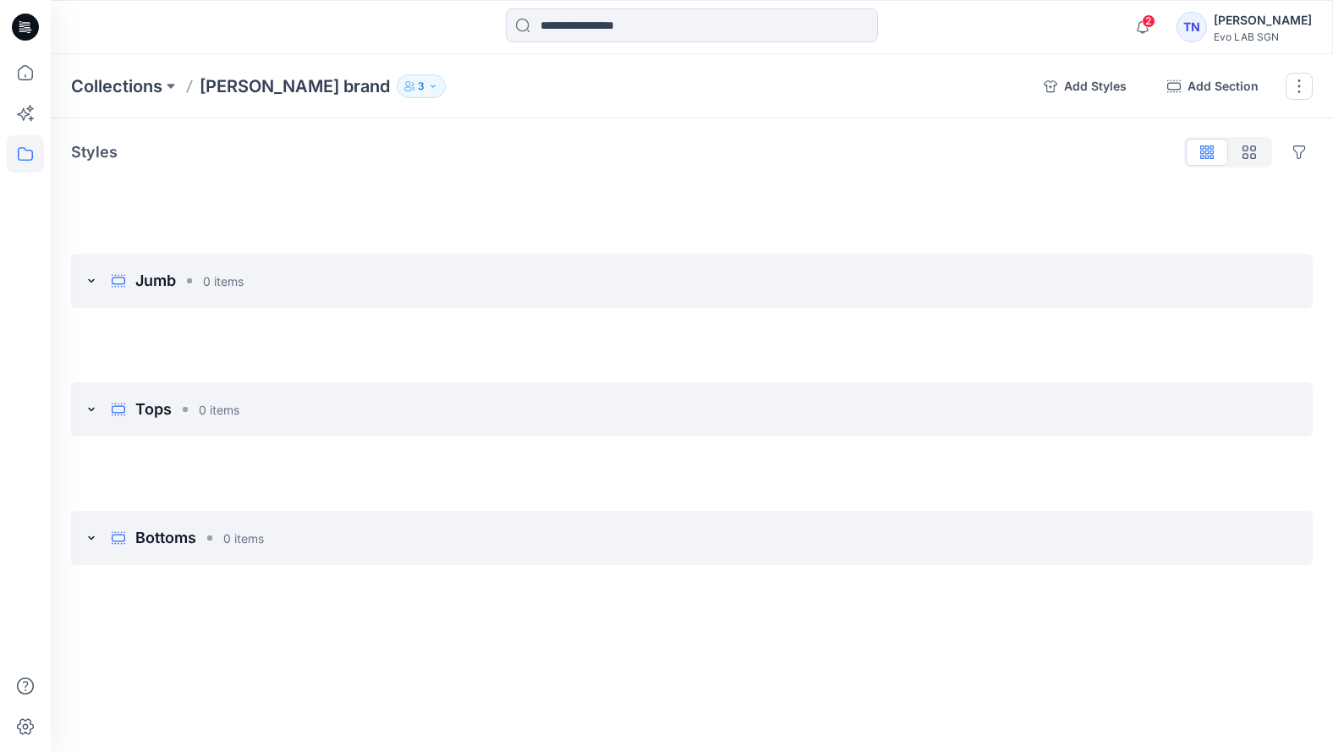
click at [92, 156] on p "Styles" at bounding box center [94, 152] width 47 height 24
click at [1028, 154] on icon "button" at bounding box center [1250, 153] width 14 height 14
click at [1028, 146] on button "button" at bounding box center [1207, 152] width 42 height 27
click at [1028, 155] on button "Options" at bounding box center [1299, 152] width 27 height 27
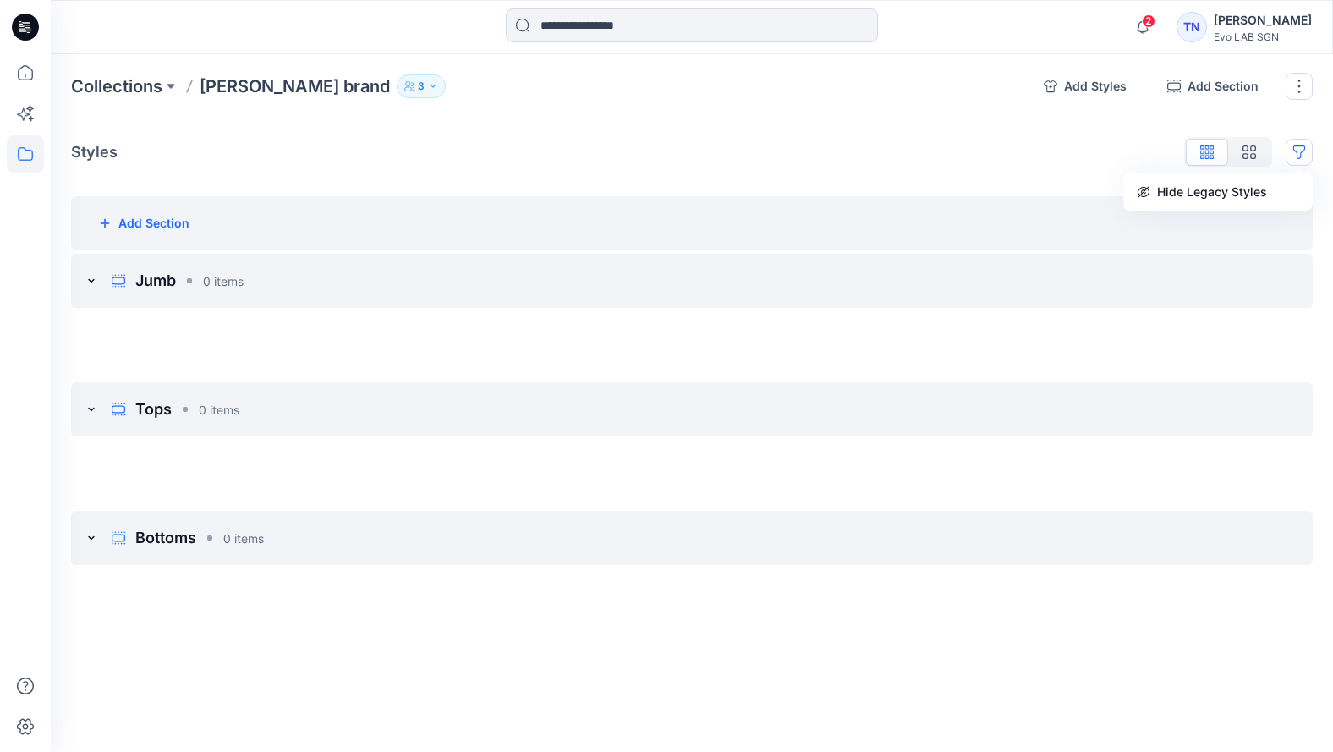
click at [942, 208] on div "Add Section" at bounding box center [692, 223] width 1242 height 54
click at [235, 197] on div "Add Section" at bounding box center [692, 223] width 1242 height 54
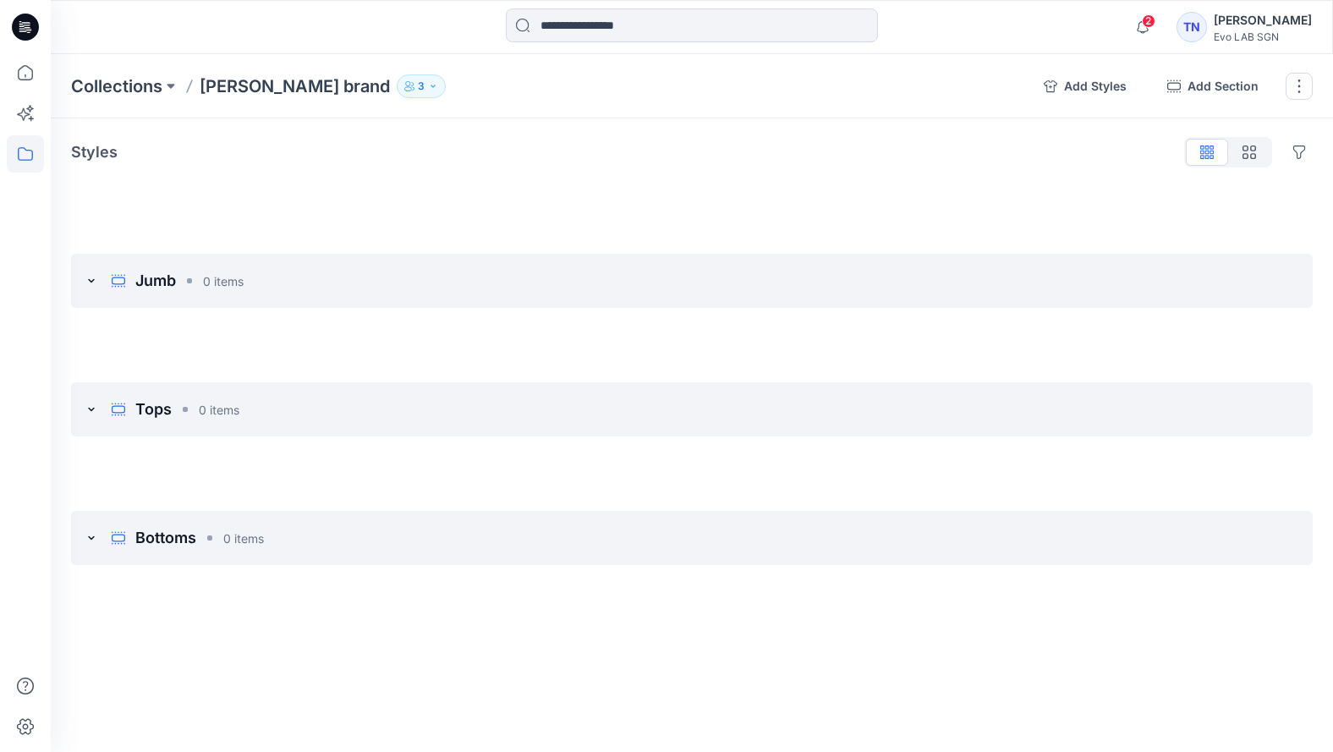
click at [108, 153] on p "Styles" at bounding box center [94, 152] width 47 height 24
click at [397, 85] on button "3" at bounding box center [421, 86] width 49 height 24
click at [230, 151] on div "Styles Hide Legacy Styles" at bounding box center [692, 152] width 1242 height 27
click at [272, 85] on p "[PERSON_NAME] brand" at bounding box center [295, 86] width 190 height 24
click at [100, 153] on p "Styles" at bounding box center [94, 152] width 47 height 24
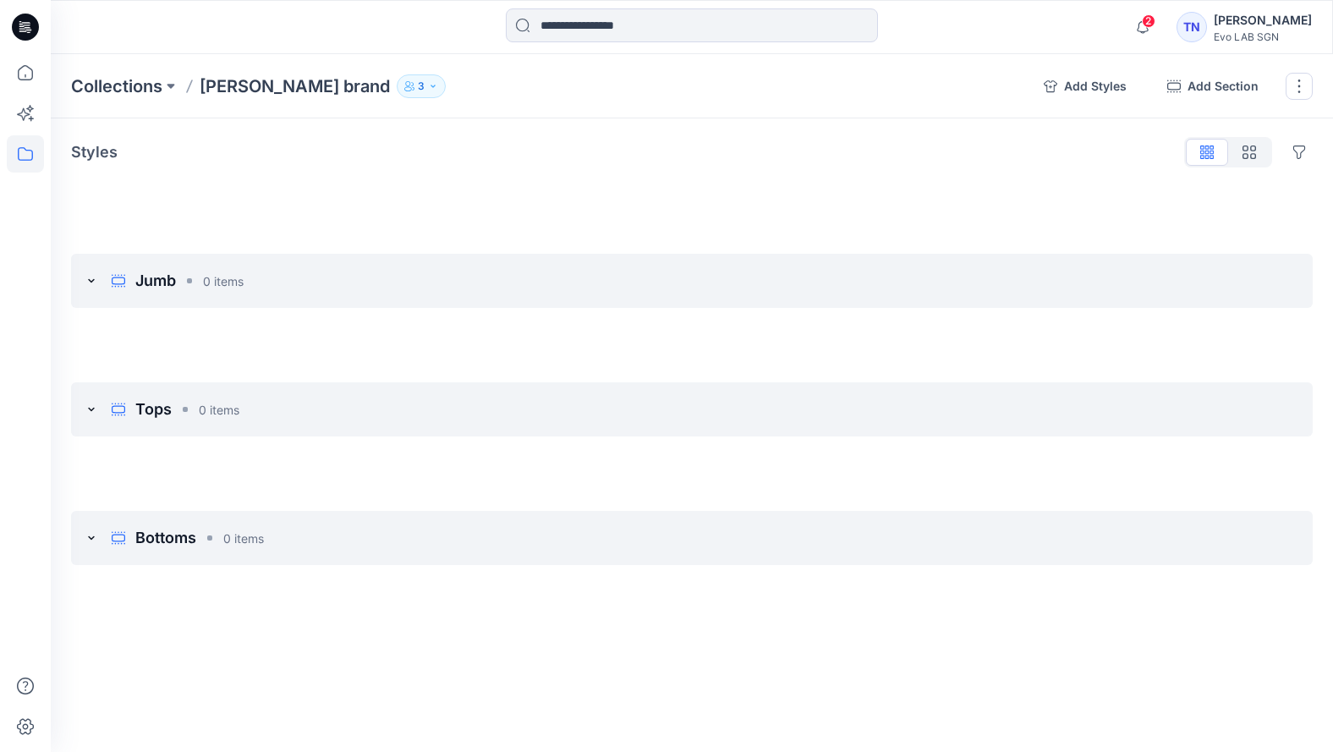
click at [125, 183] on div at bounding box center [692, 190] width 1242 height 14
click at [1028, 282] on icon "move-down" at bounding box center [1252, 281] width 14 height 14
click at [1028, 408] on icon "move-down" at bounding box center [1252, 410] width 14 height 14
click at [159, 281] on p "Tops" at bounding box center [153, 281] width 36 height 24
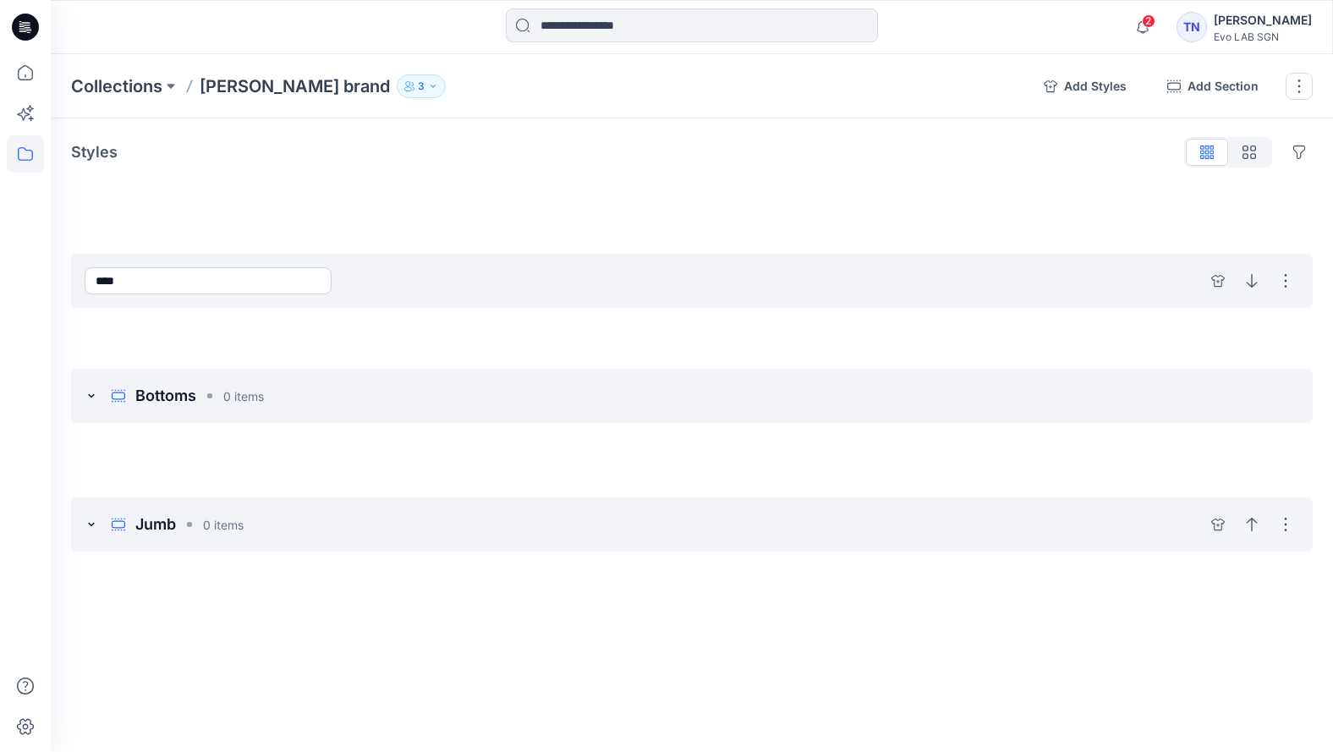
click at [329, 281] on input "****" at bounding box center [208, 280] width 247 height 27
click at [370, 283] on div "**** Hide section Delete section" at bounding box center [692, 281] width 1242 height 54
click at [1028, 282] on icon "add styles" at bounding box center [1217, 281] width 3 height 1
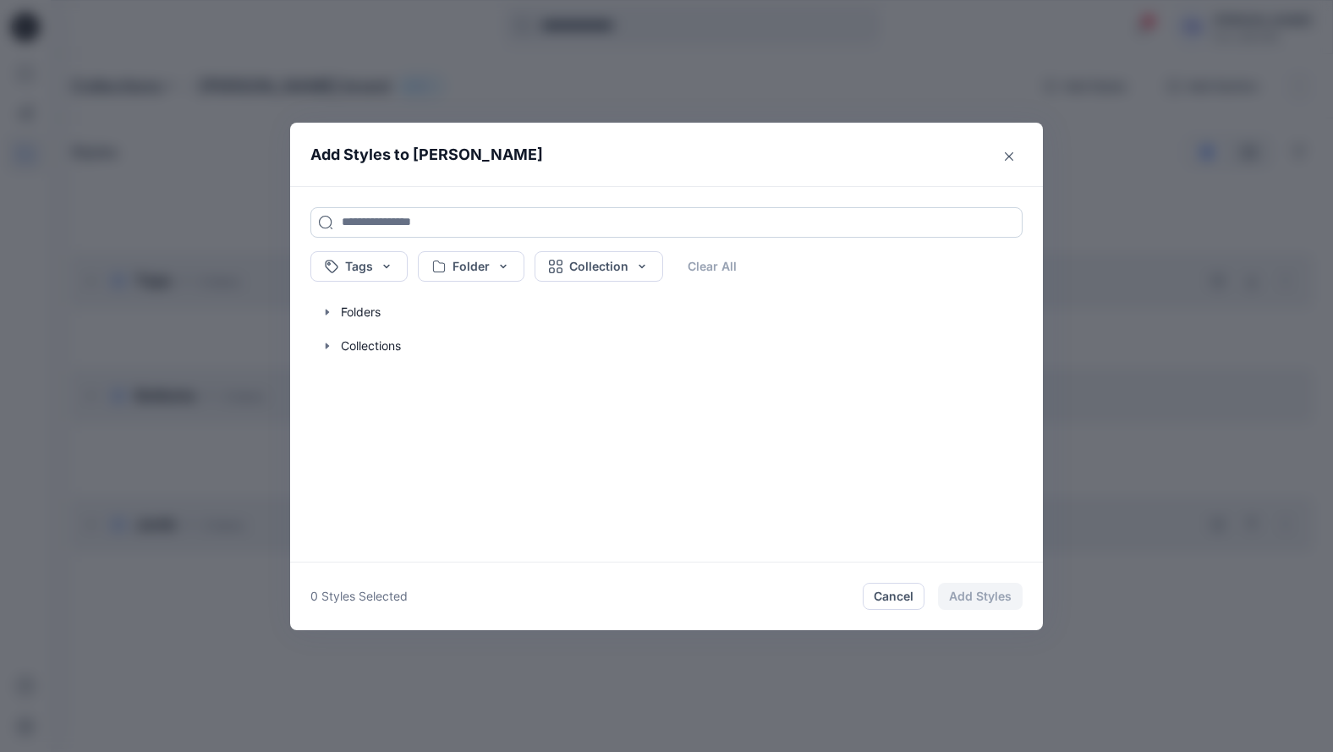
click at [380, 222] on input at bounding box center [666, 222] width 712 height 30
click at [385, 269] on button "Tags" at bounding box center [358, 266] width 97 height 30
click at [349, 424] on p "Top" at bounding box center [354, 427] width 21 height 20
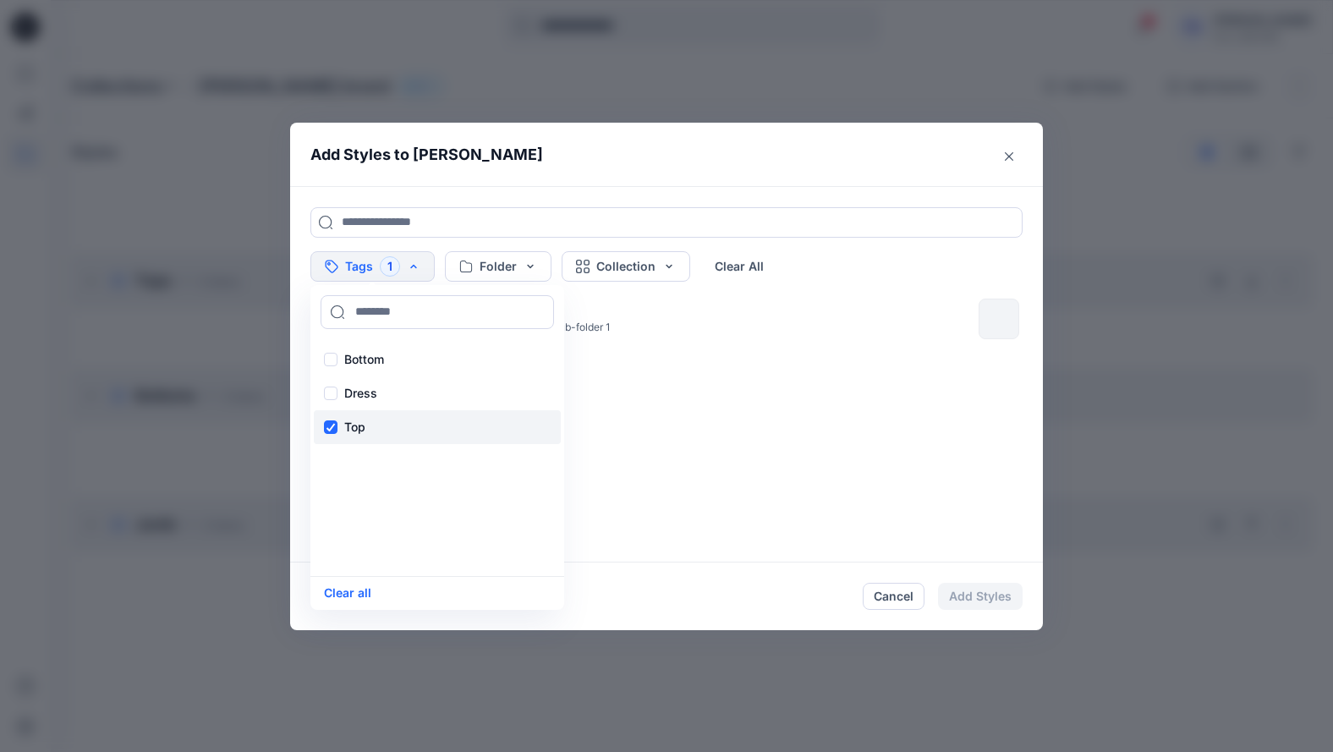
click at [349, 424] on p "Top" at bounding box center [354, 427] width 21 height 20
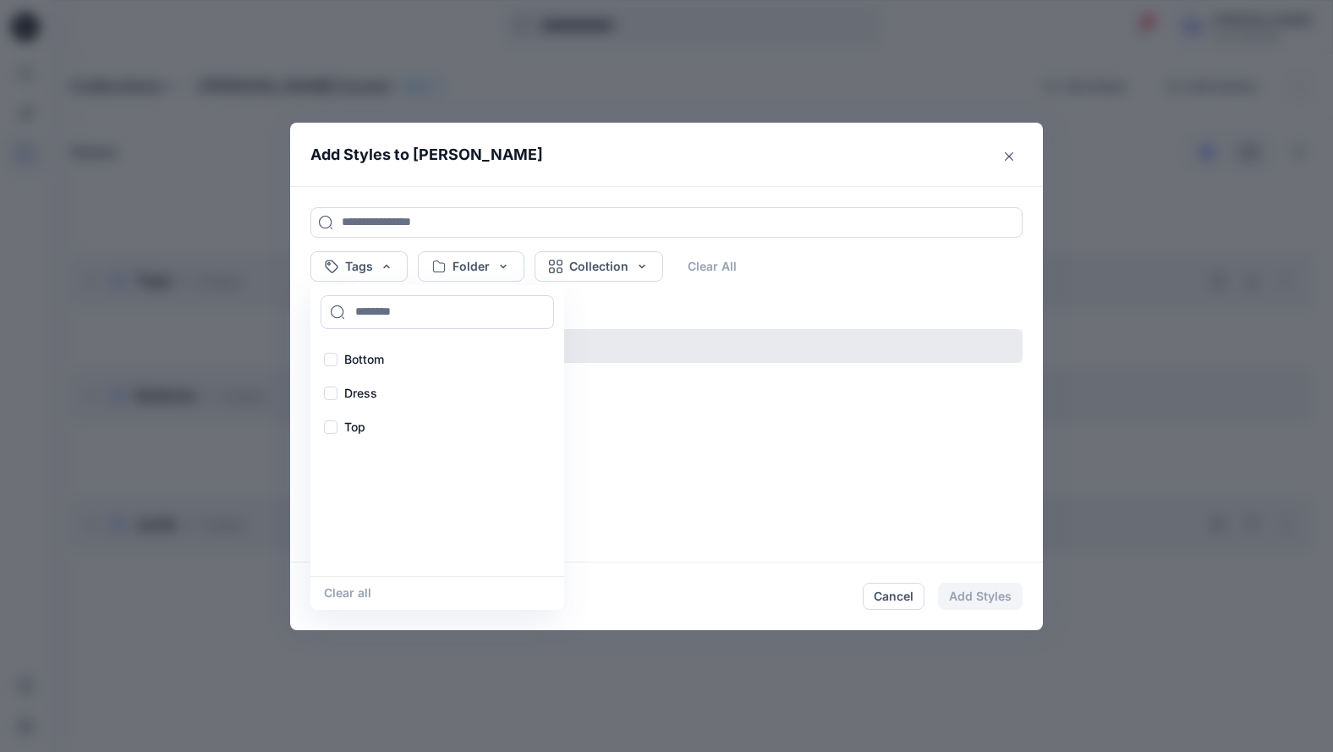
click at [640, 356] on button "button" at bounding box center [658, 346] width 729 height 34
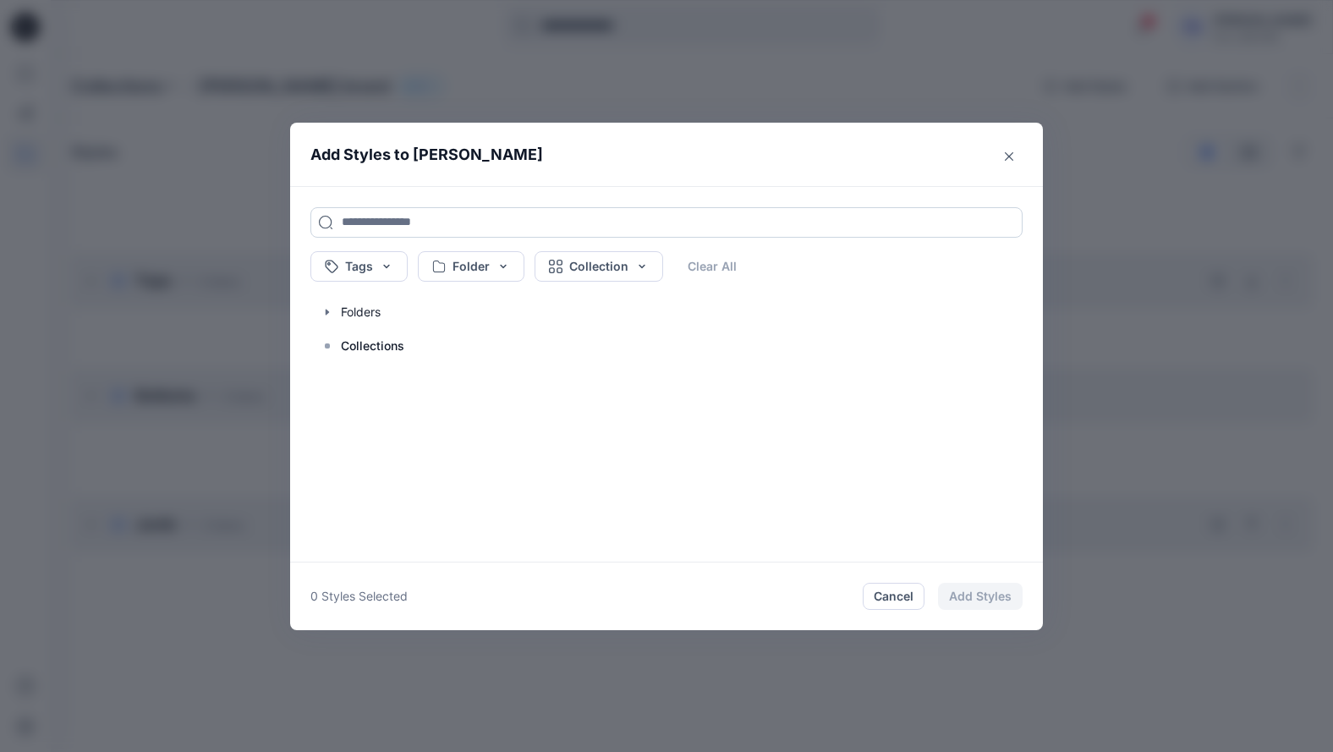
click at [397, 224] on input at bounding box center [666, 222] width 712 height 30
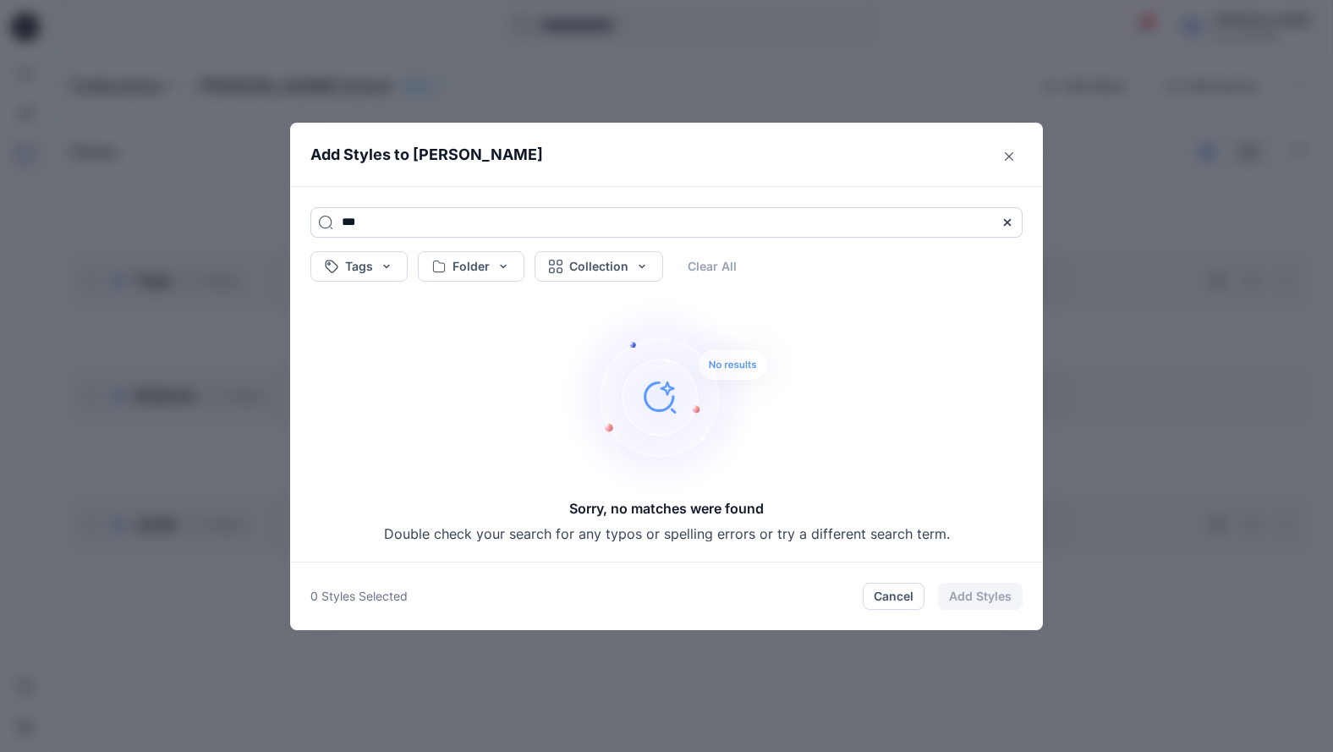
drag, startPoint x: 360, startPoint y: 222, endPoint x: 321, endPoint y: 220, distance: 38.1
click at [321, 220] on input "***" at bounding box center [666, 222] width 712 height 30
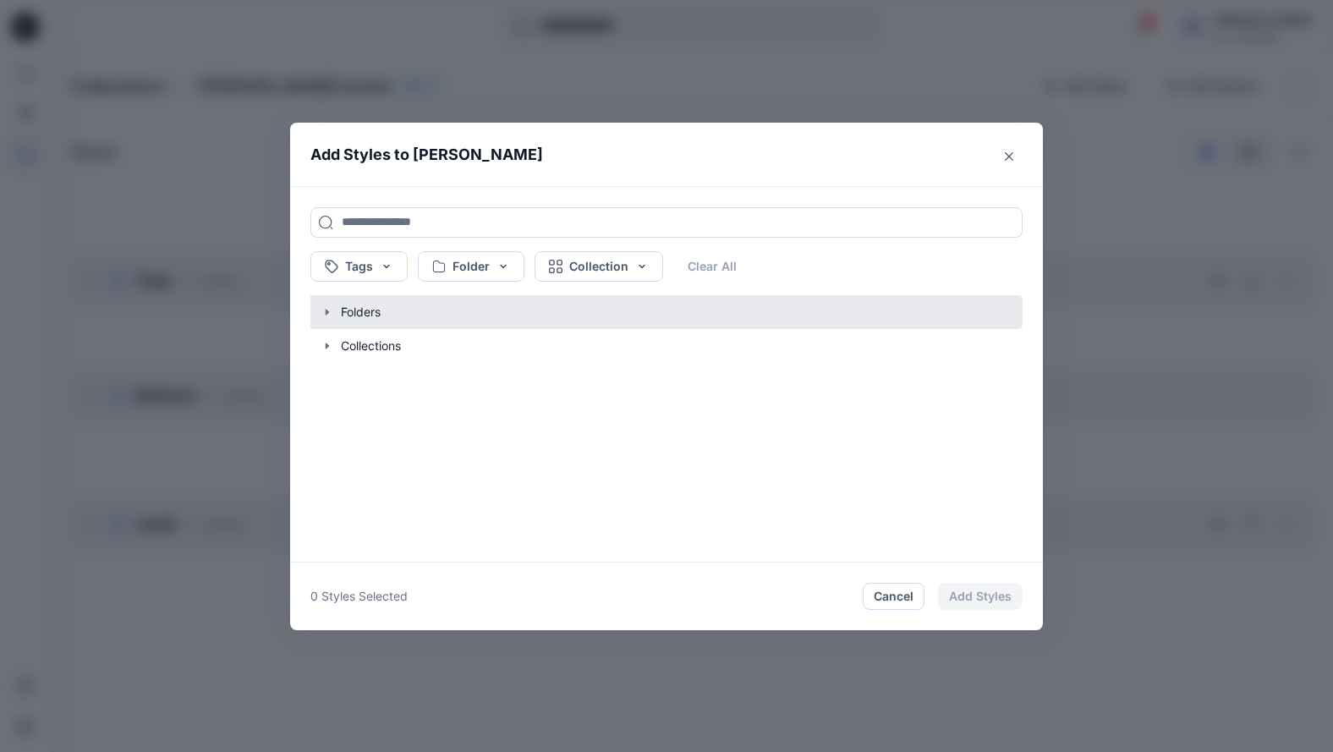
click at [371, 314] on button "button" at bounding box center [658, 312] width 729 height 34
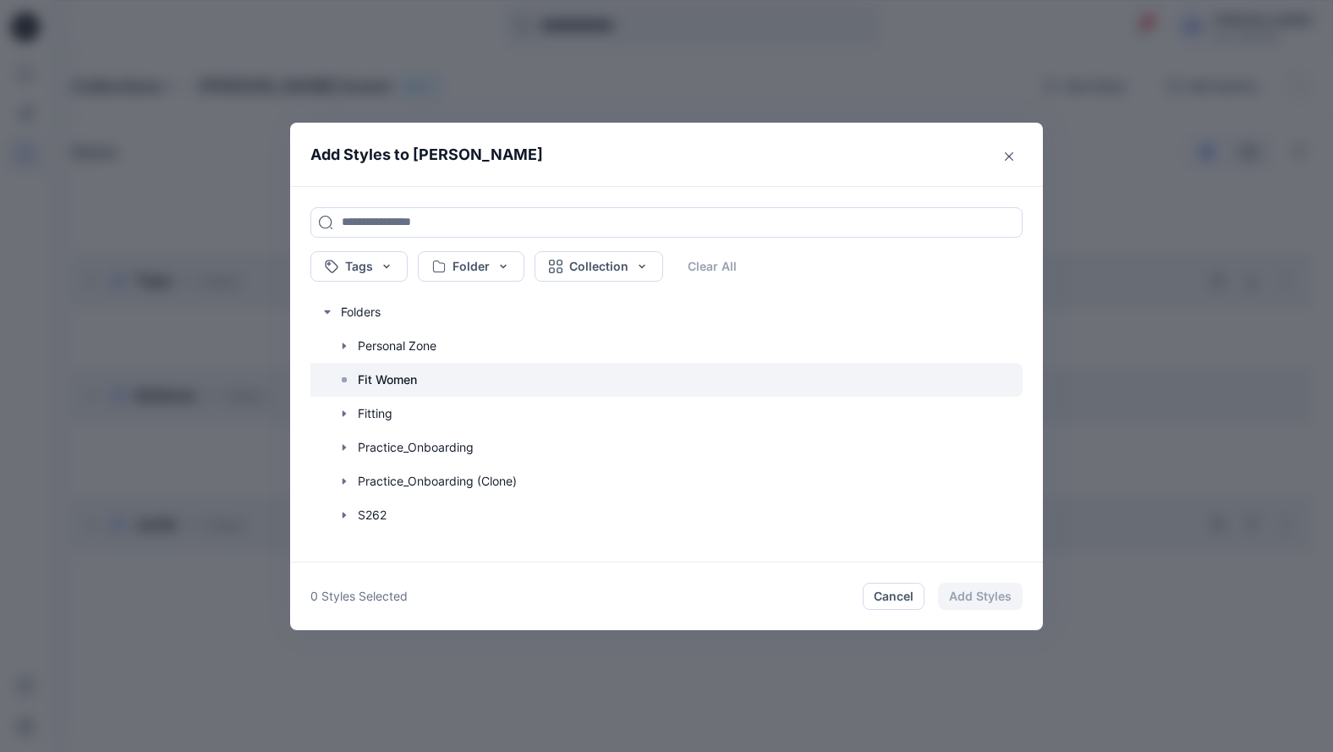
click at [376, 376] on p "Fit Women" at bounding box center [387, 380] width 59 height 20
click at [376, 377] on p "Fit Women" at bounding box center [387, 380] width 59 height 20
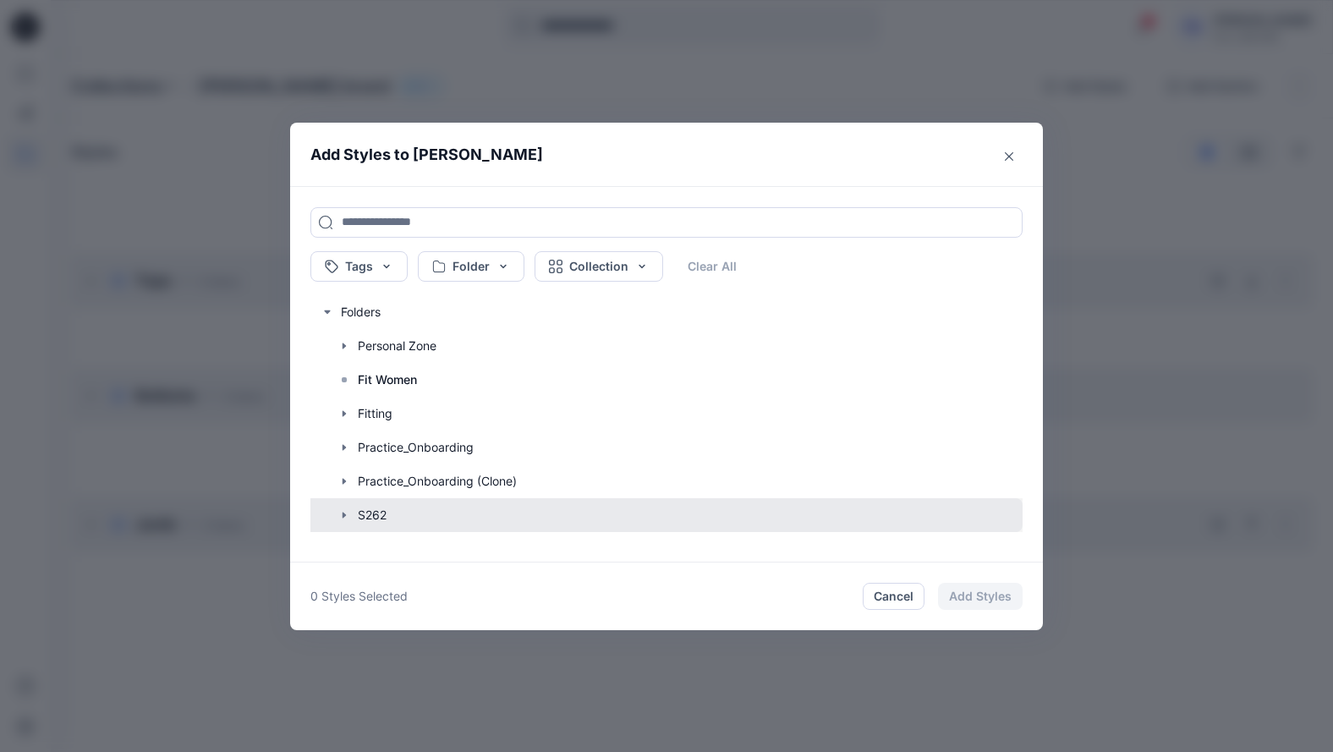
click at [377, 519] on button "button" at bounding box center [658, 515] width 729 height 34
click at [378, 518] on button "button" at bounding box center [658, 515] width 729 height 34
click at [386, 513] on button "button" at bounding box center [658, 515] width 729 height 34
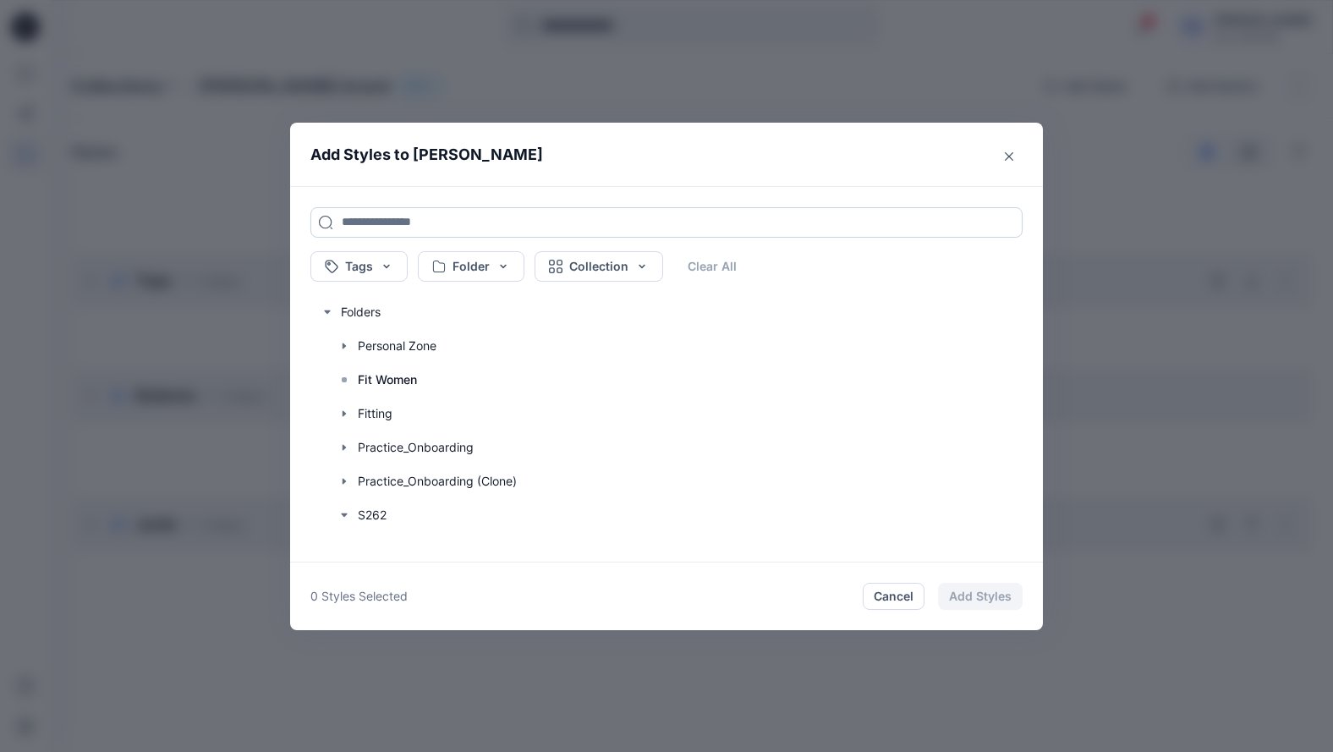
click at [392, 229] on input at bounding box center [666, 222] width 712 height 30
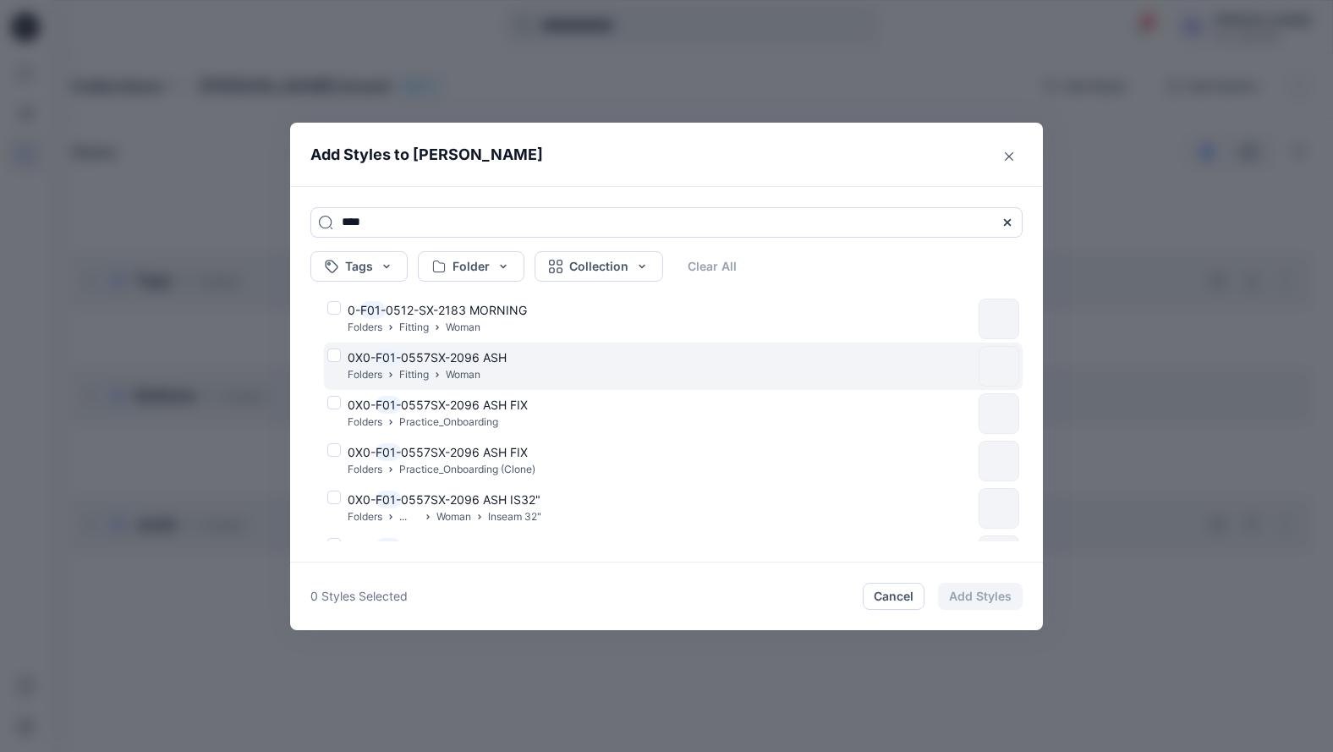
click at [329, 362] on div "0X0- F01- 0557SX-2096 ASH Folders Fitting Woman" at bounding box center [649, 367] width 645 height 36
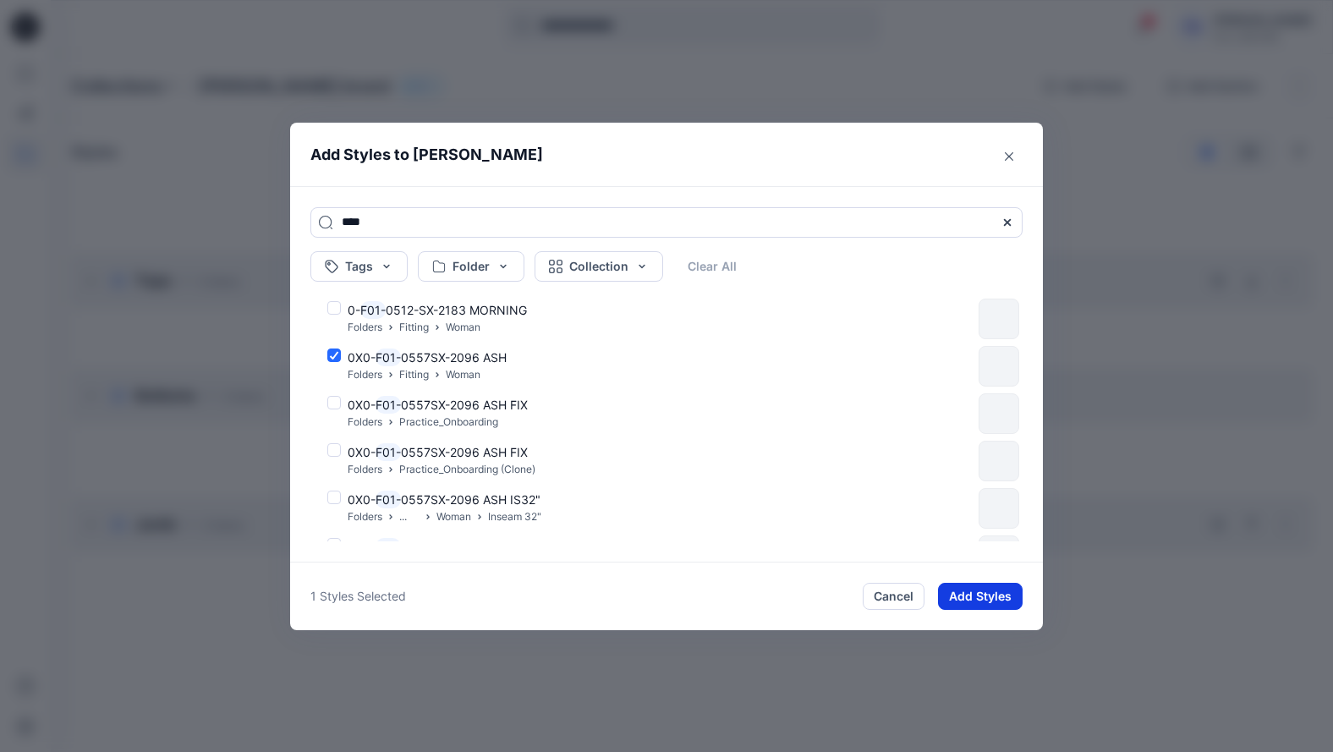
click at [958, 591] on button "Add Styles" at bounding box center [980, 596] width 85 height 27
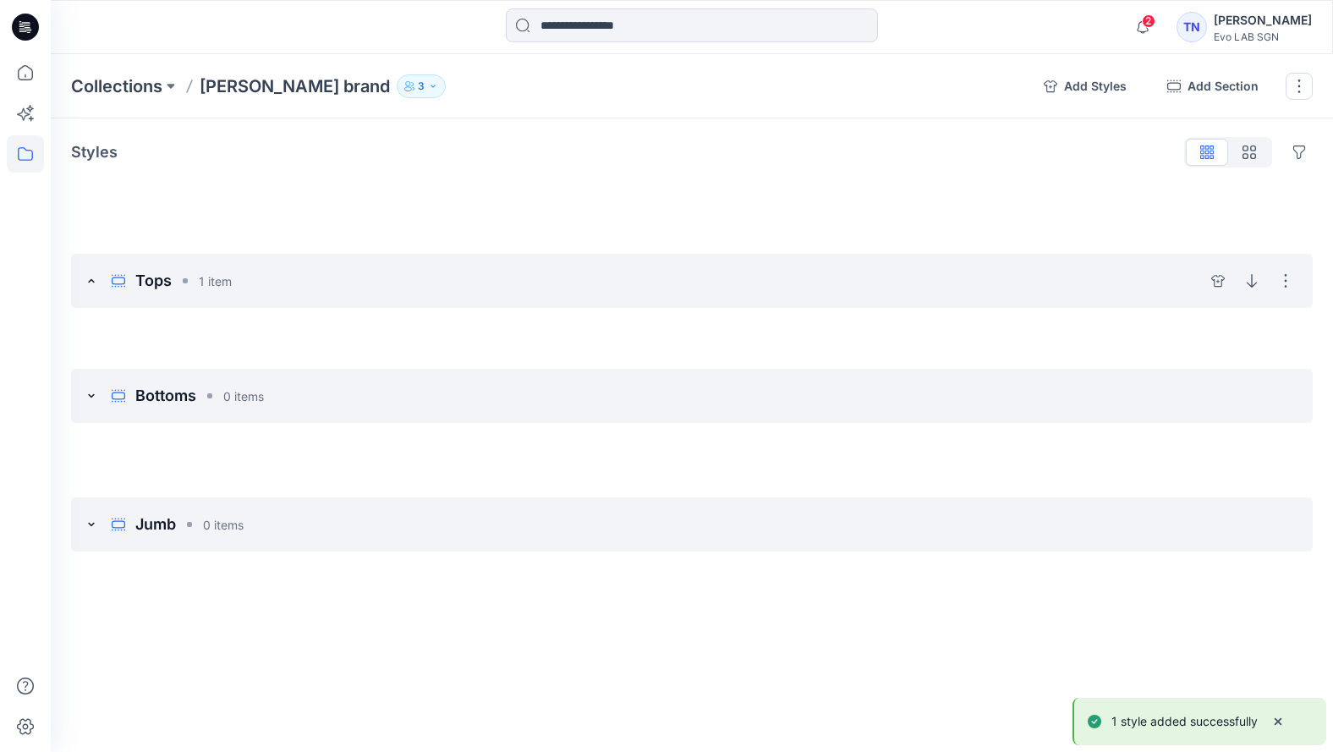
click at [211, 274] on p "1 item" at bounding box center [215, 281] width 33 height 18
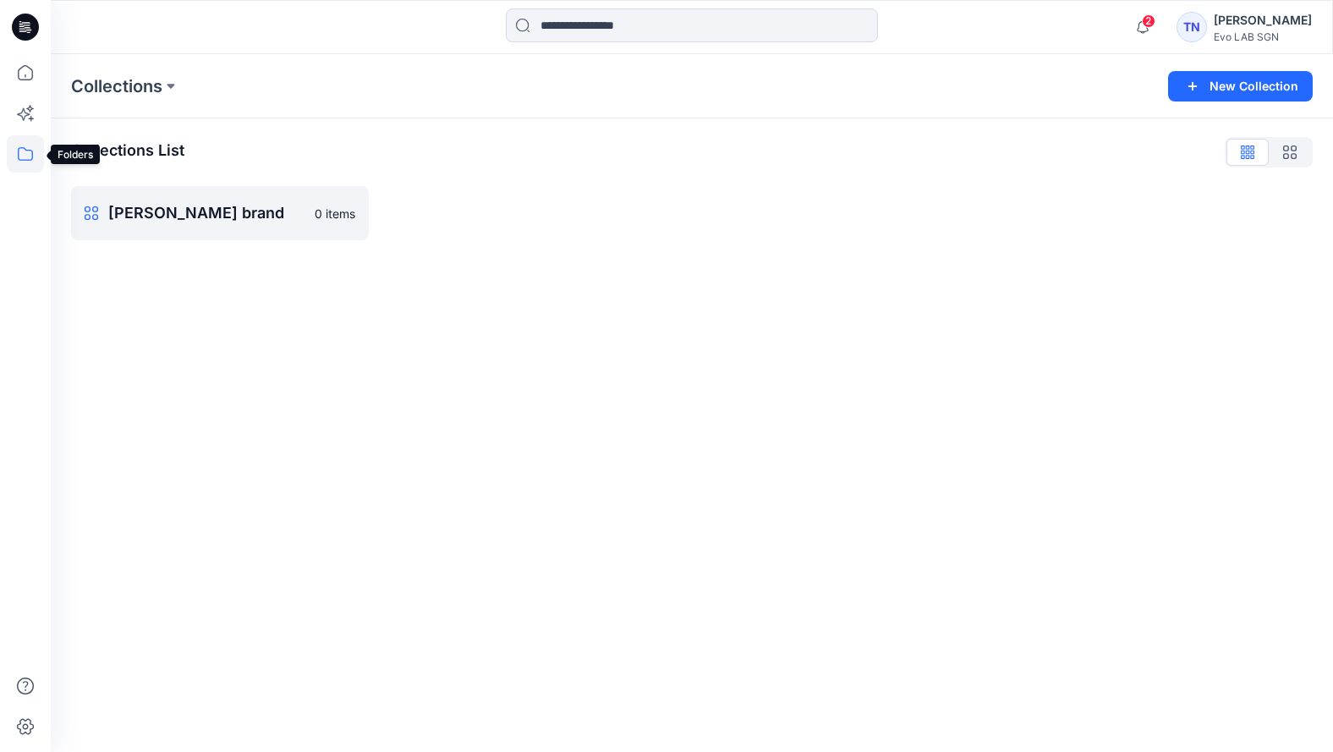
click at [28, 151] on icon at bounding box center [25, 153] width 37 height 37
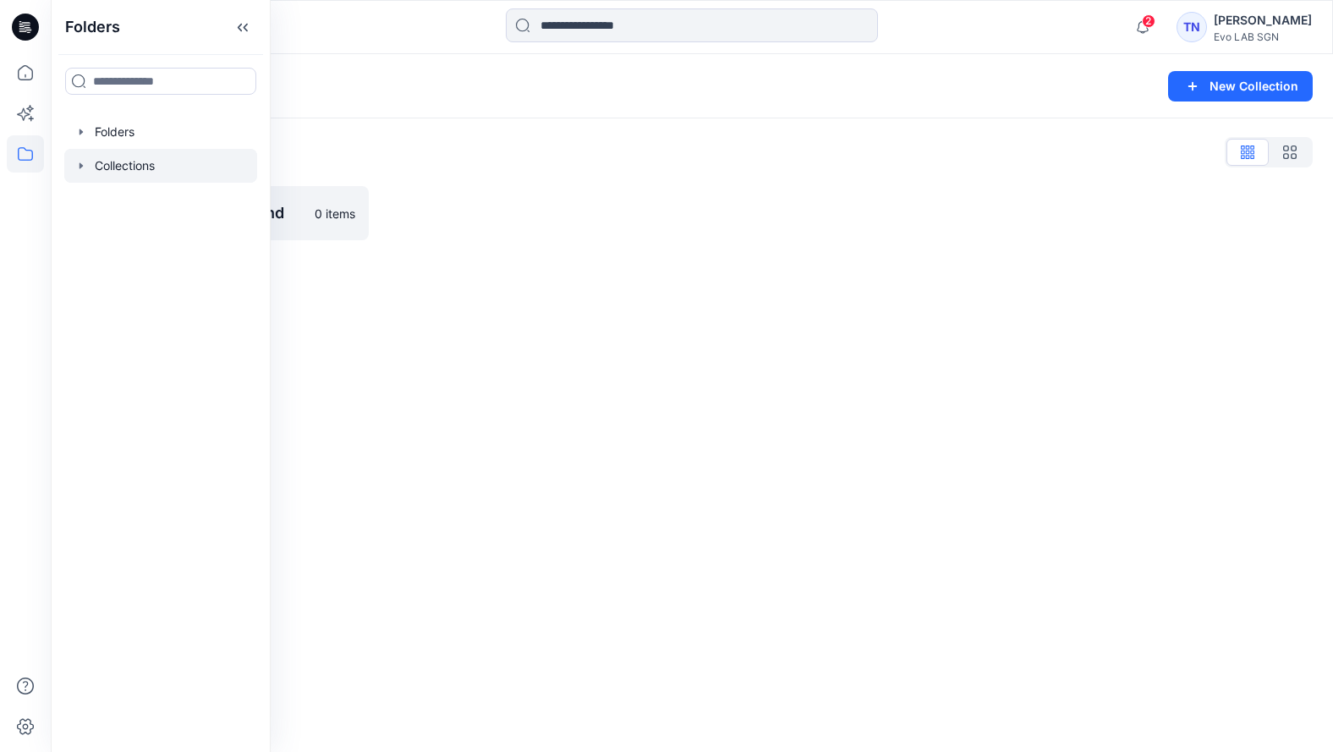
click at [165, 171] on div at bounding box center [160, 166] width 193 height 34
click at [178, 168] on div at bounding box center [160, 166] width 193 height 34
drag, startPoint x: 178, startPoint y: 168, endPoint x: 143, endPoint y: 167, distance: 35.6
click at [143, 167] on div at bounding box center [160, 166] width 193 height 34
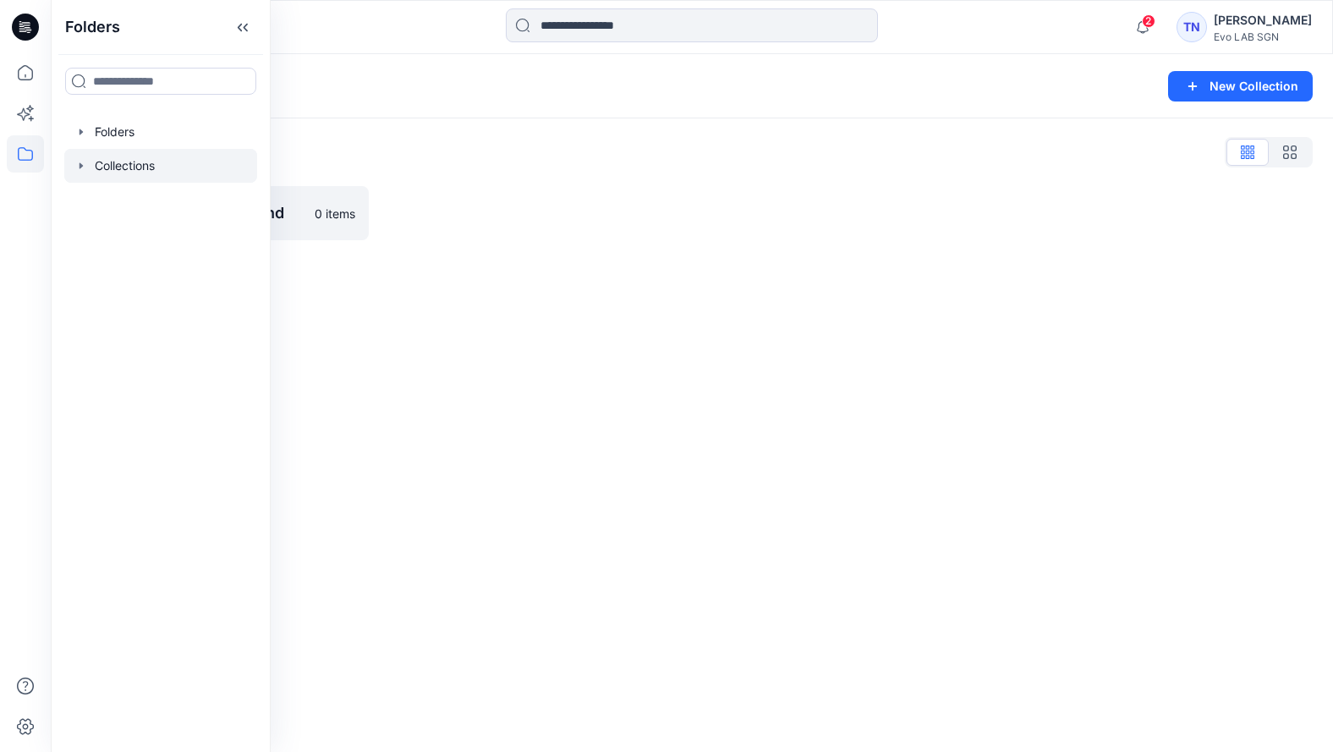
click at [143, 167] on div at bounding box center [160, 166] width 193 height 34
drag, startPoint x: 143, startPoint y: 167, endPoint x: 113, endPoint y: 133, distance: 45.5
click at [112, 133] on div at bounding box center [160, 132] width 193 height 34
click at [113, 133] on div at bounding box center [160, 132] width 193 height 34
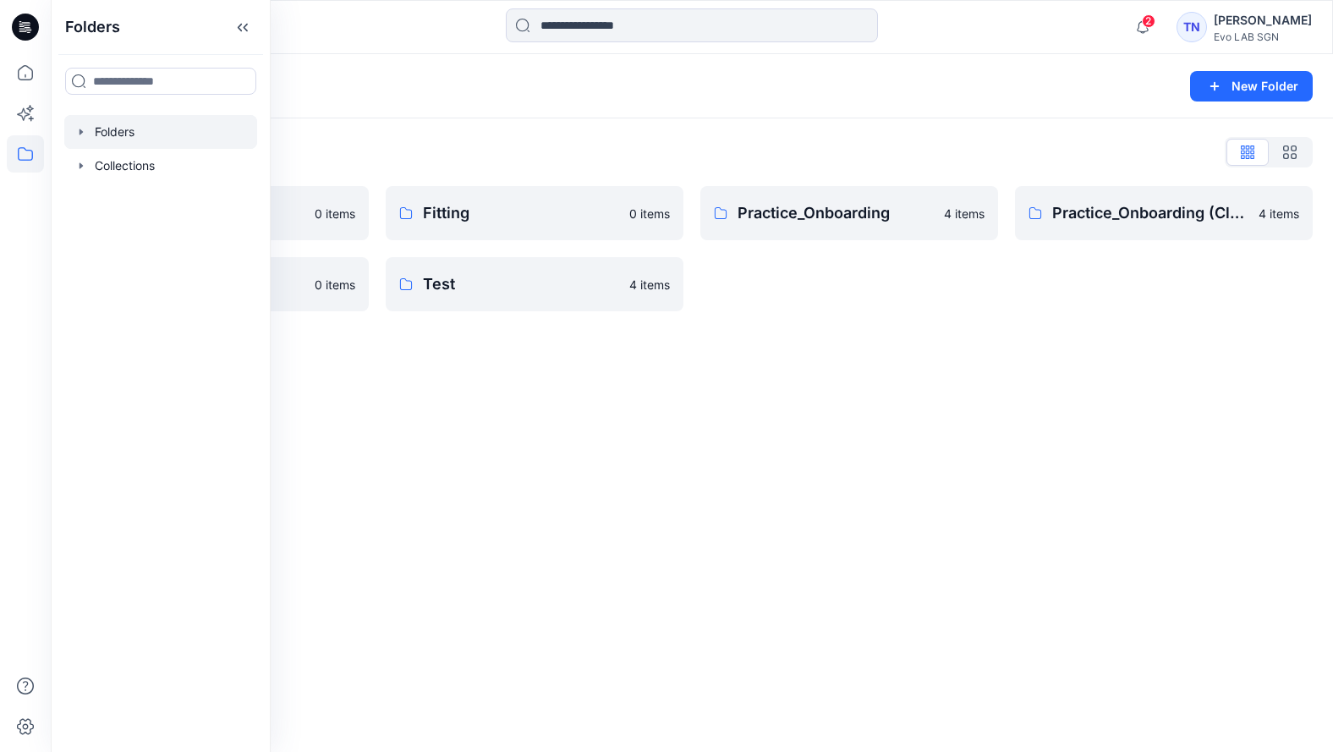
drag, startPoint x: 113, startPoint y: 133, endPoint x: 493, endPoint y: 382, distance: 455.2
click at [491, 382] on div "Folders New Folder Folders List Fit Women 0 items S262 0 items Fitting 0 items …" at bounding box center [692, 403] width 1282 height 698
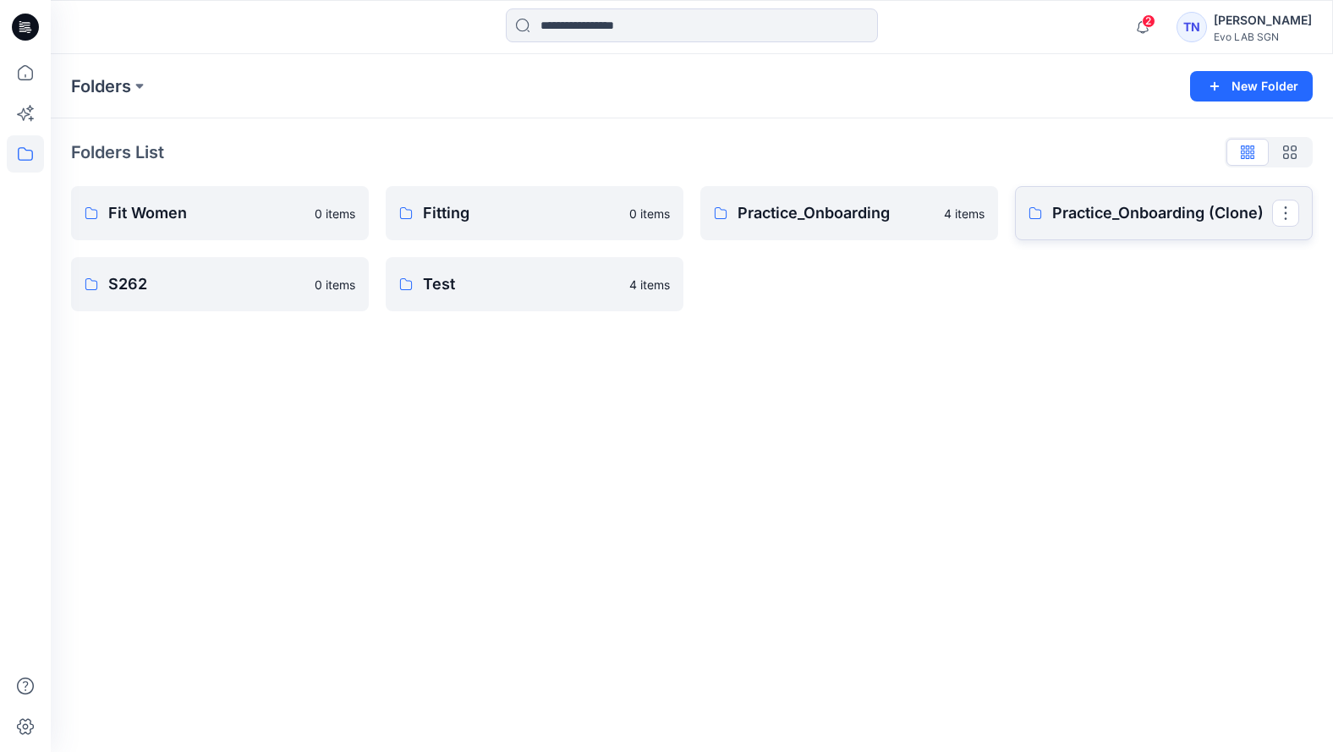
click at [1028, 216] on p "Practice_Onboarding (Clone)" at bounding box center [1162, 213] width 220 height 24
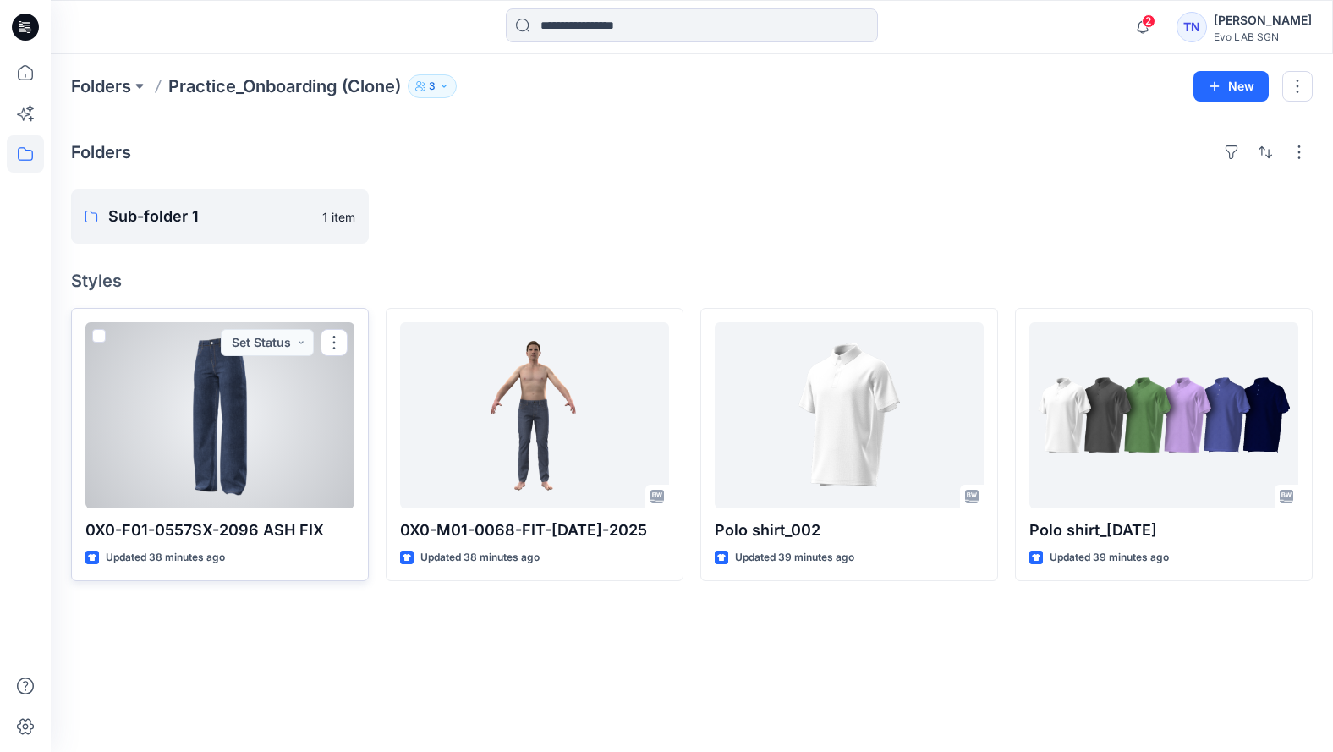
click at [226, 413] on div at bounding box center [219, 415] width 269 height 186
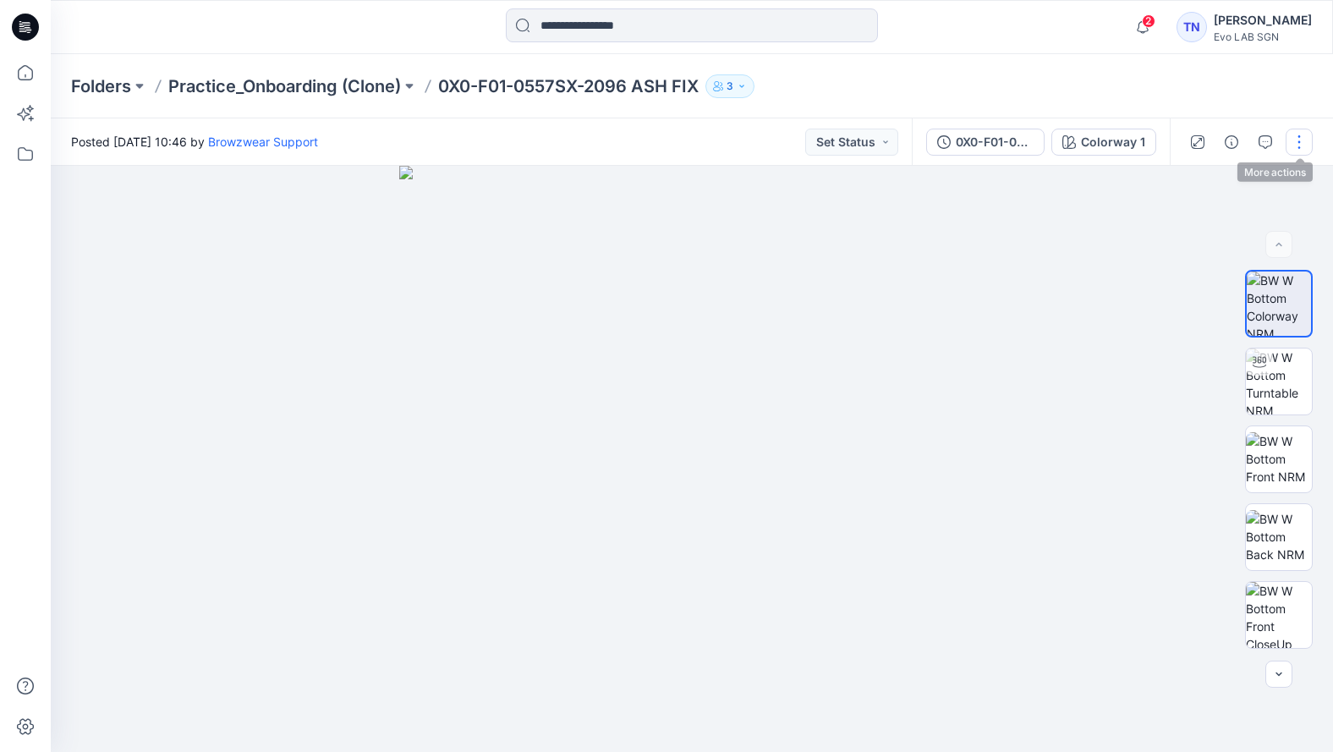
click at [1028, 144] on button "button" at bounding box center [1299, 142] width 27 height 27
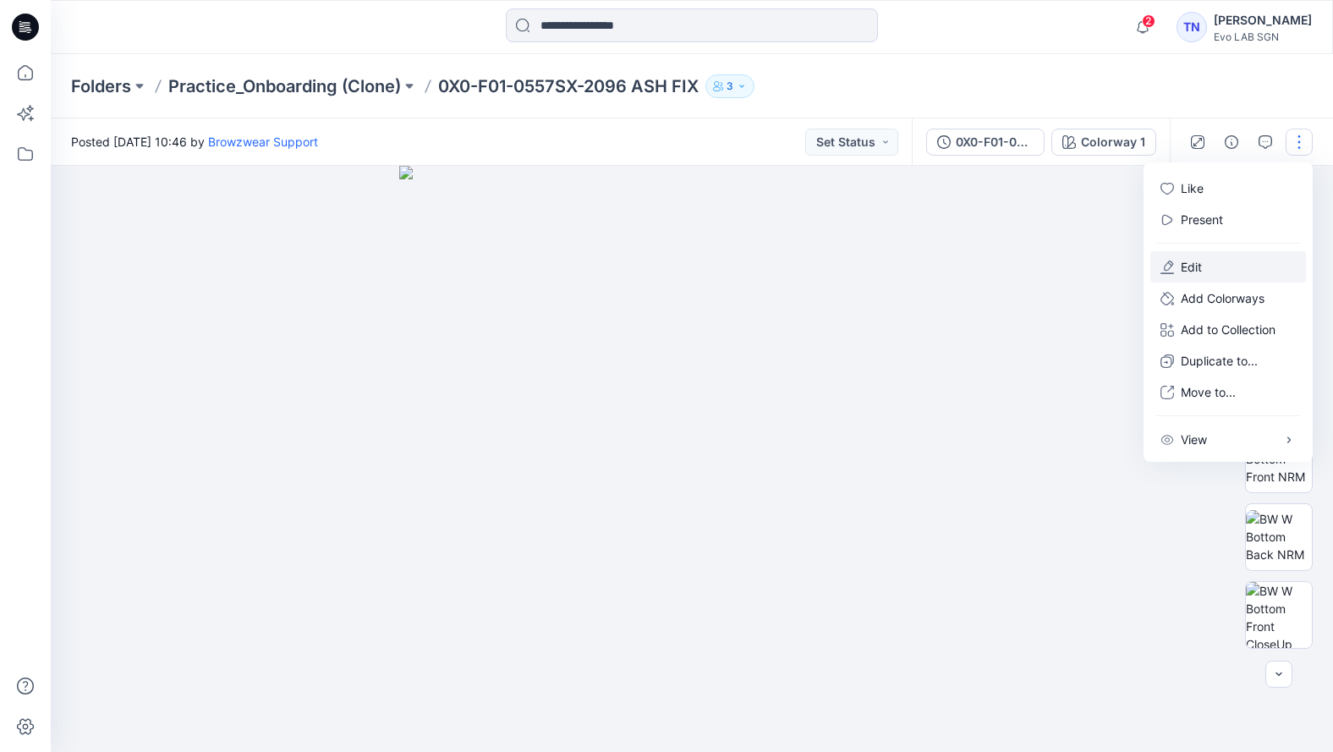
click at [1028, 262] on button "Edit" at bounding box center [1228, 266] width 156 height 31
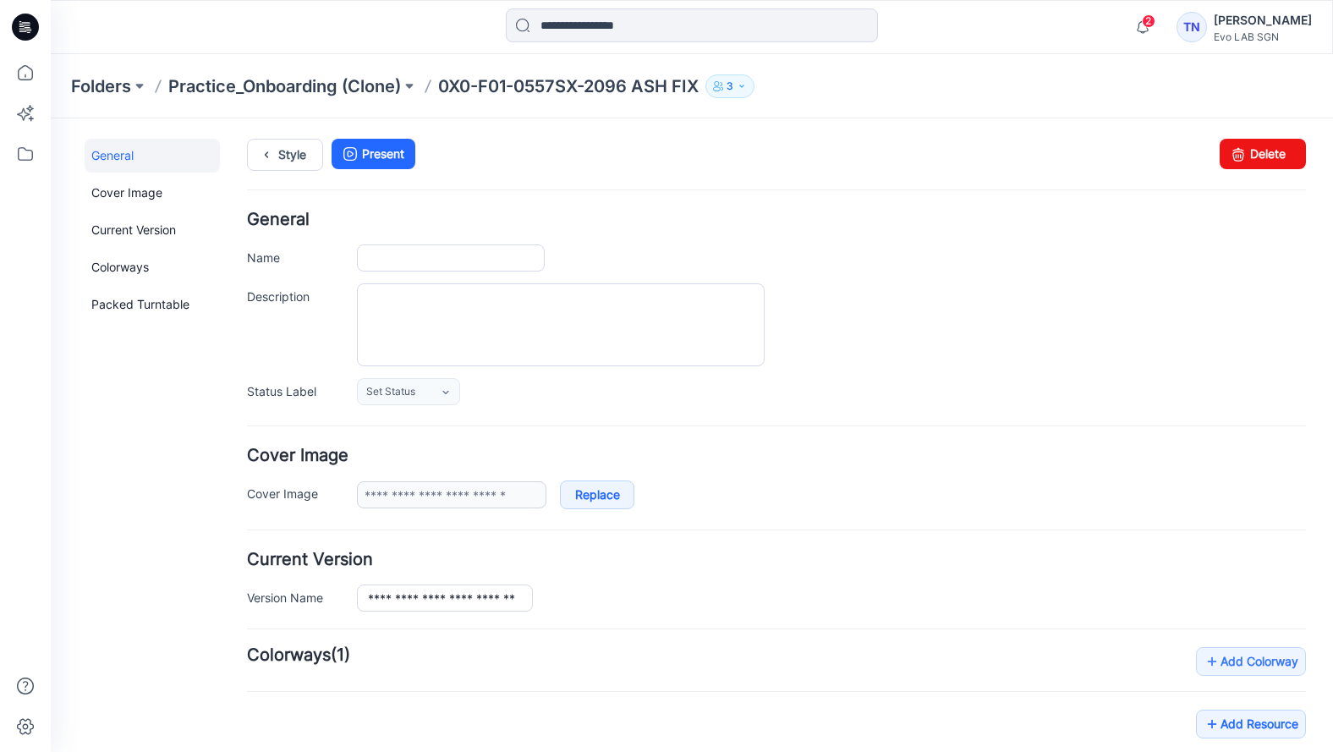
type input "**********"
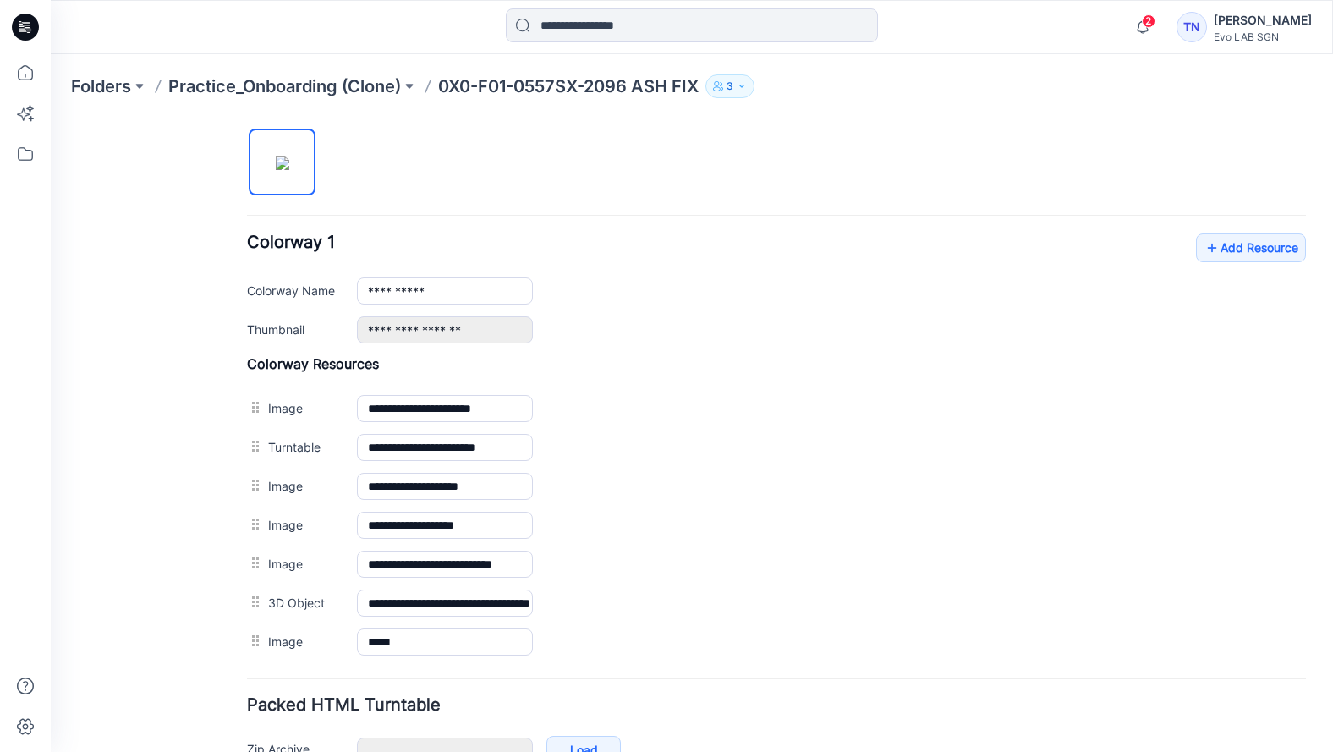
scroll to position [592, 0]
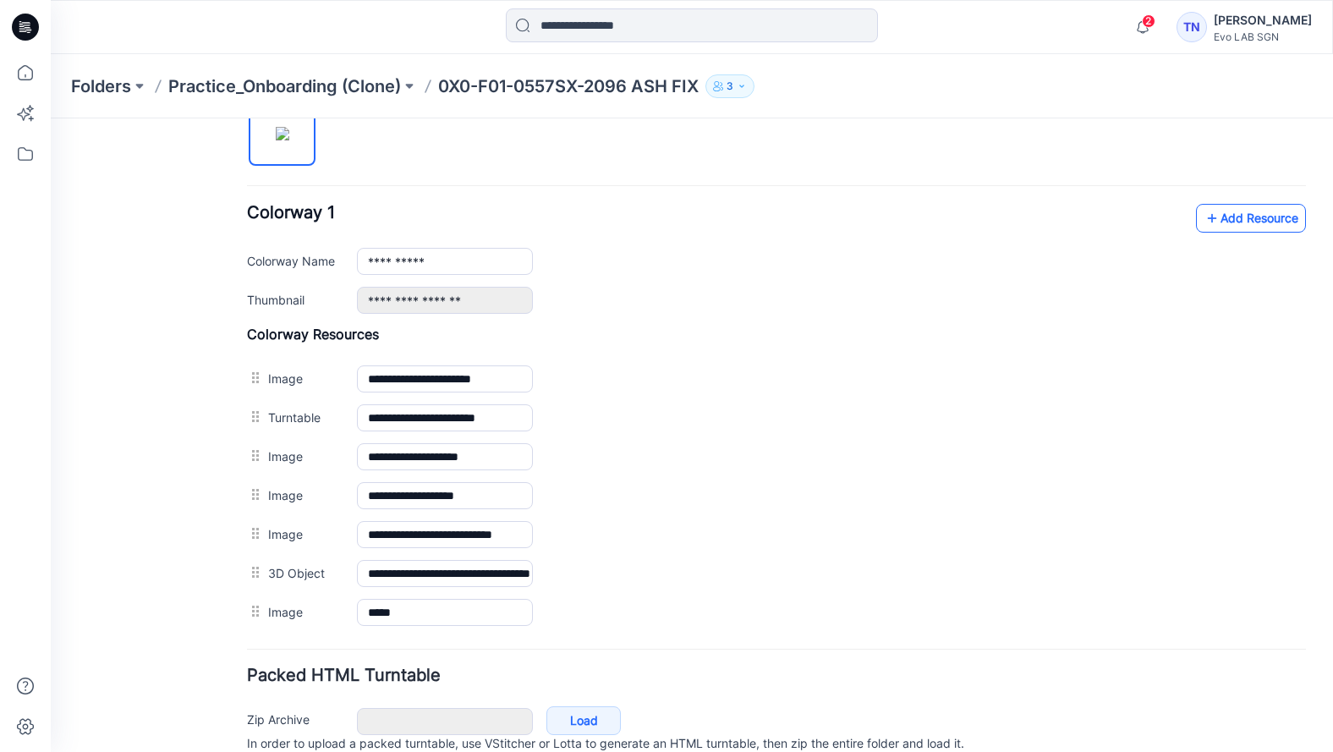
click at [1261, 217] on link "Add Resource" at bounding box center [1251, 218] width 110 height 29
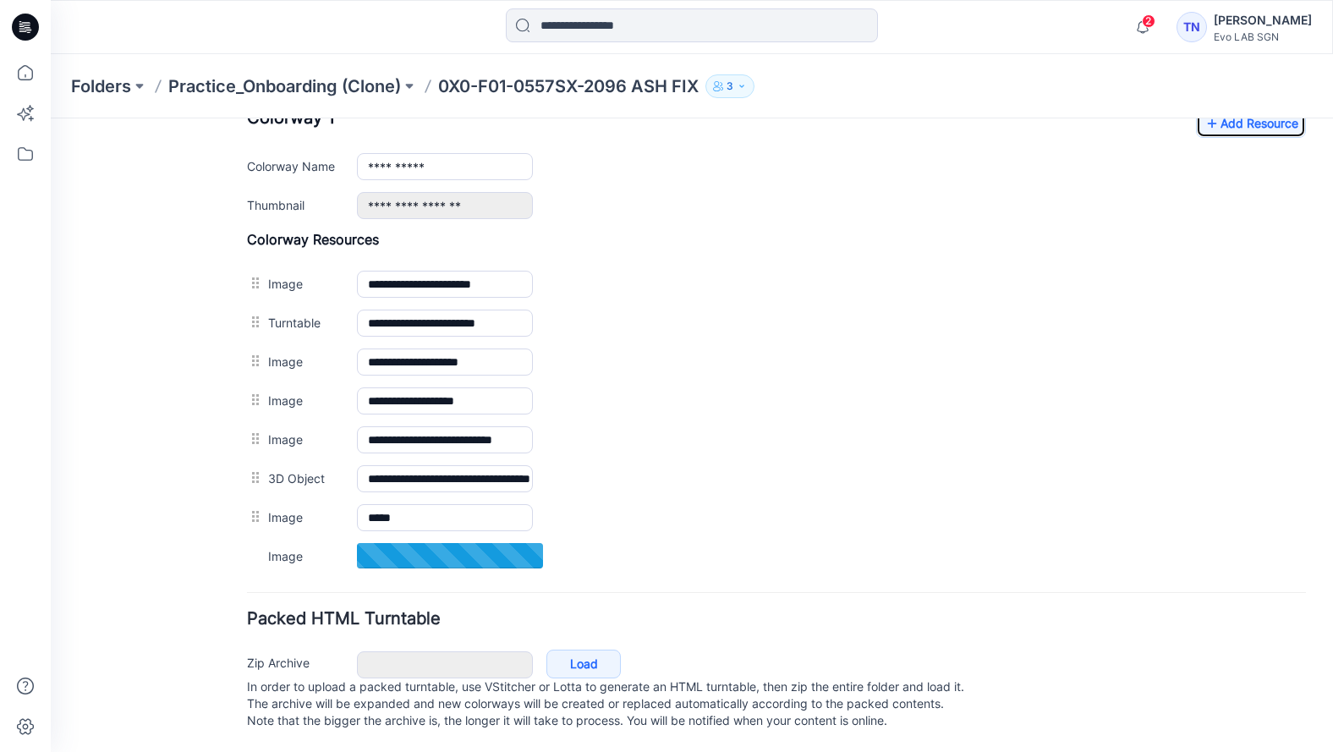
scroll to position [704, 0]
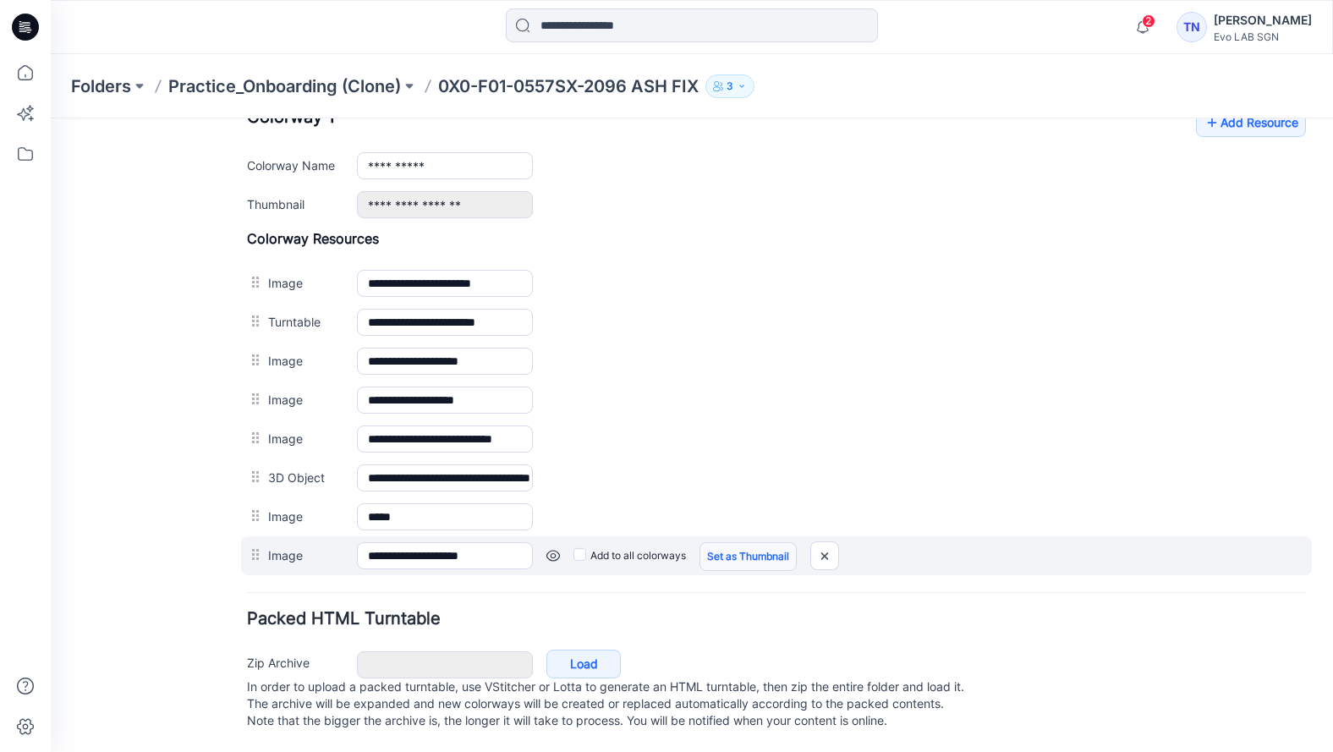
click at [757, 542] on link "Set as Thumbnail" at bounding box center [748, 556] width 97 height 29
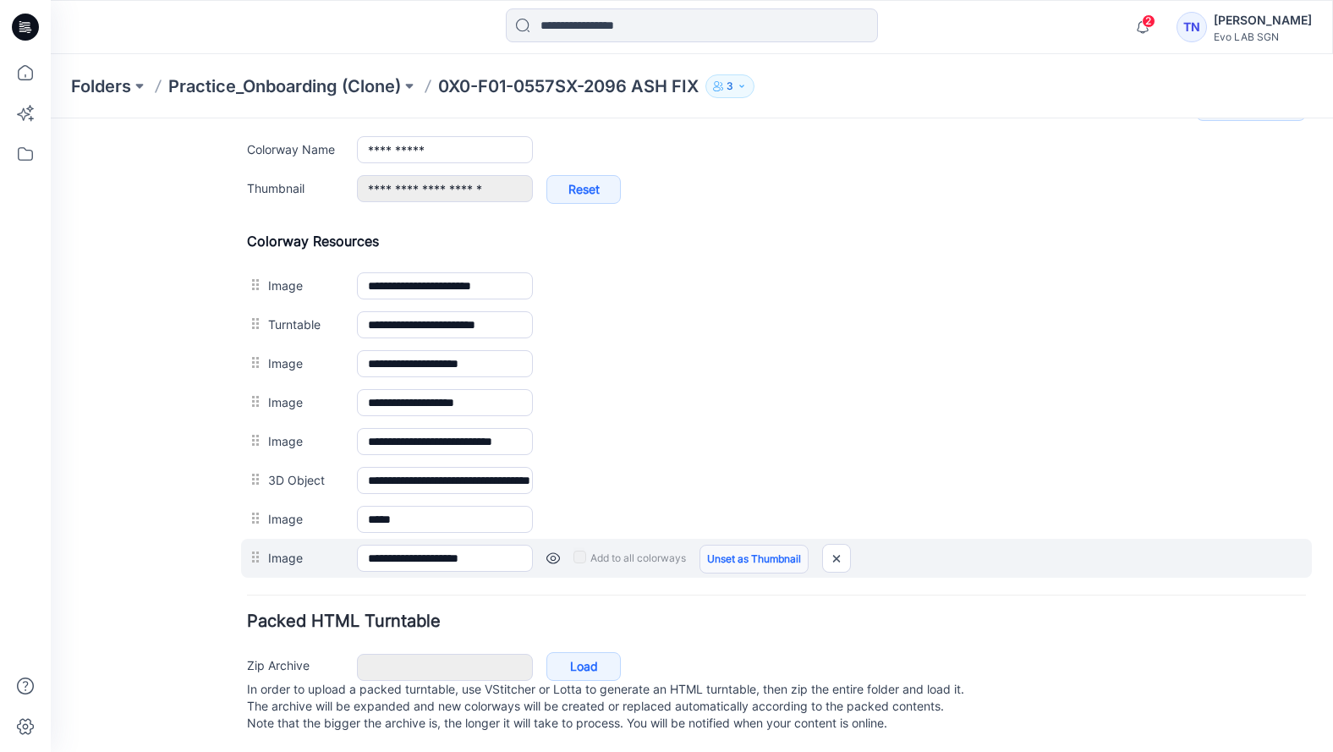
click at [764, 557] on link "Unset as Thumbnail" at bounding box center [754, 559] width 109 height 29
type input "**********"
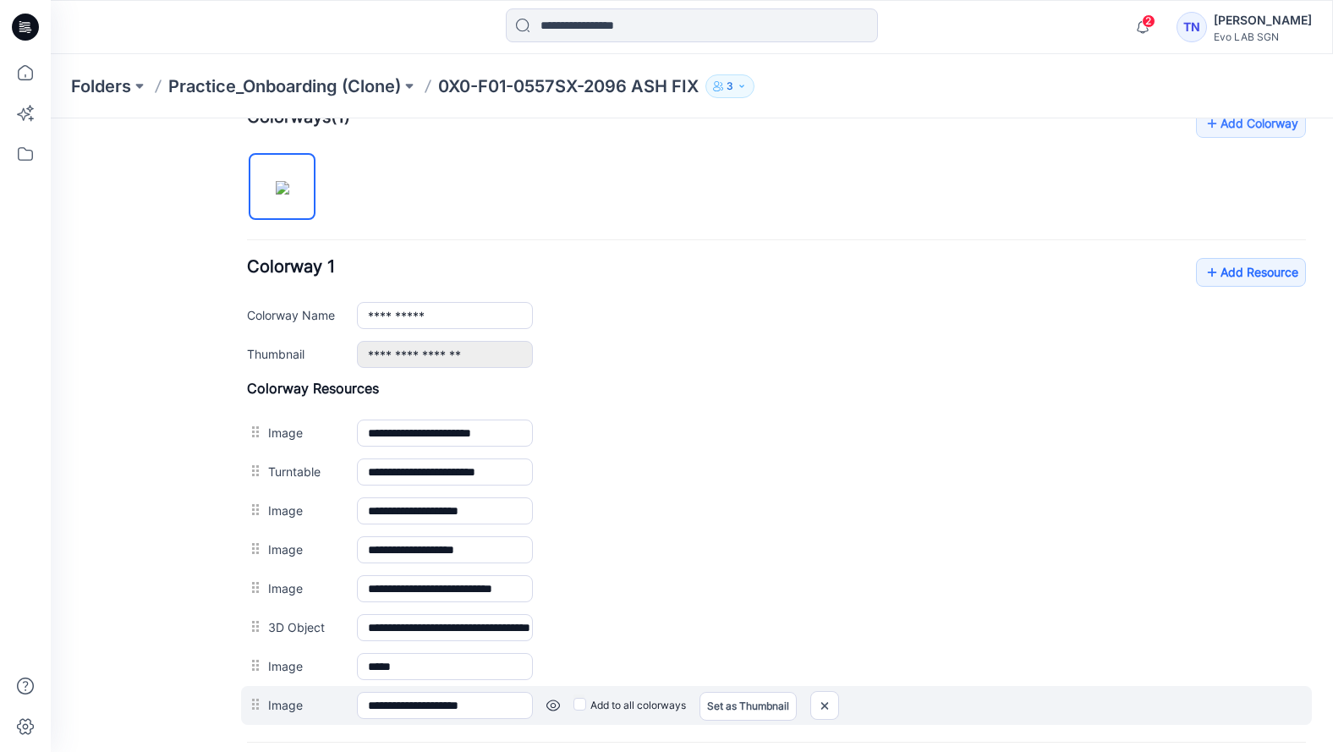
scroll to position [535, 0]
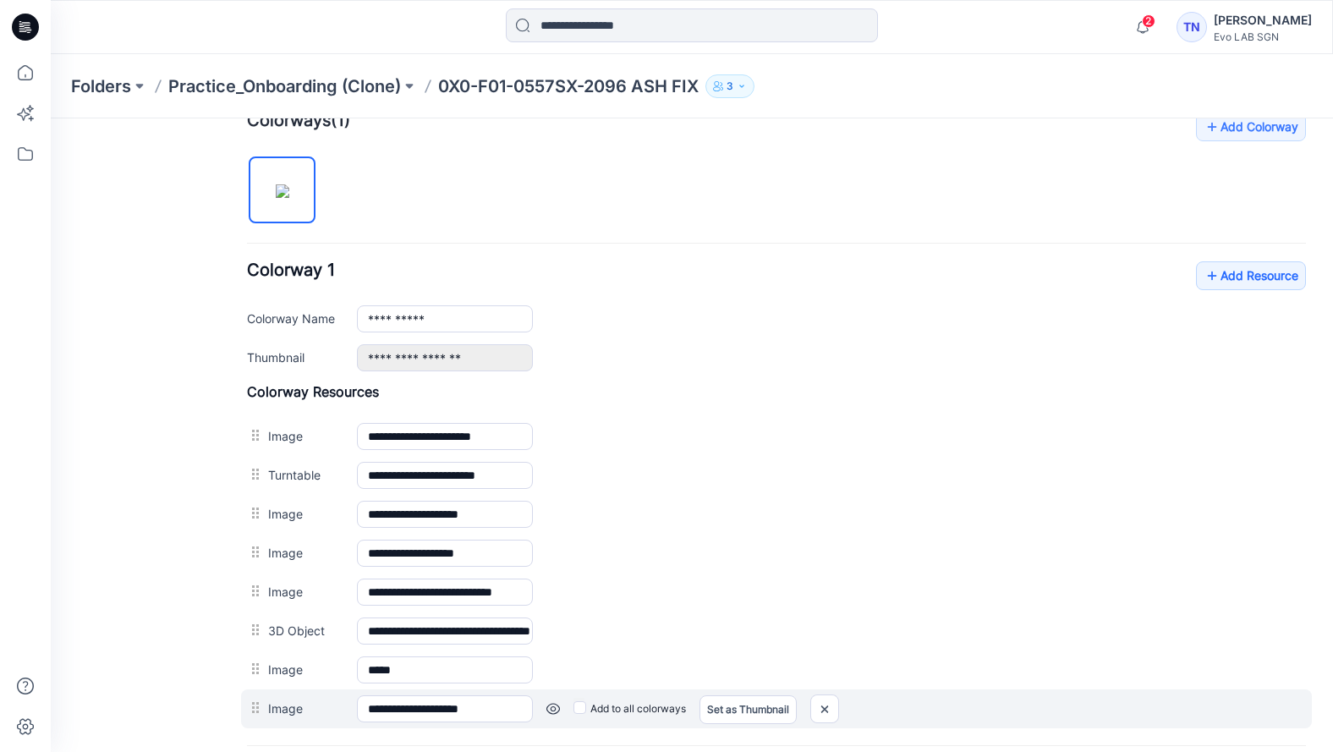
click at [739, 707] on div "Set as Thumbnail" at bounding box center [748, 708] width 97 height 27
click at [758, 707] on div "Set as Thumbnail" at bounding box center [748, 708] width 97 height 27
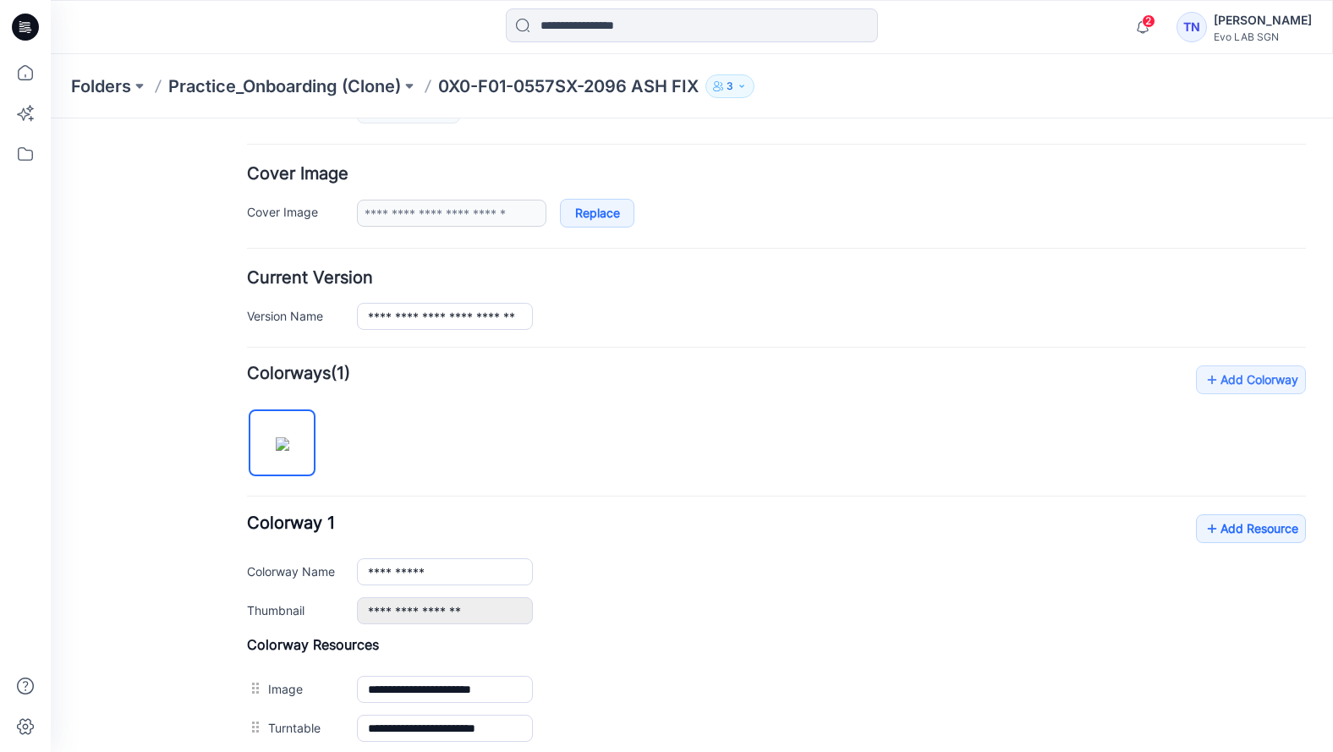
scroll to position [0, 0]
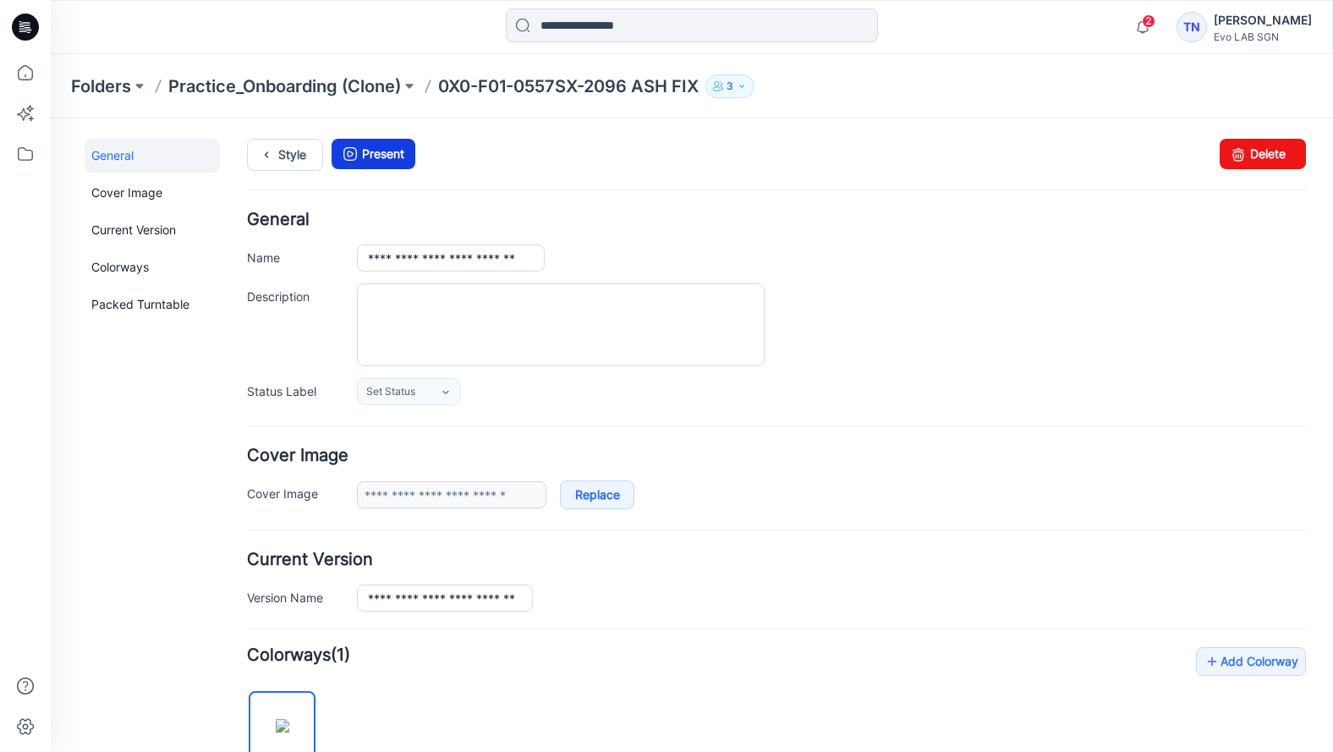
click at [361, 149] on icon at bounding box center [350, 154] width 24 height 30
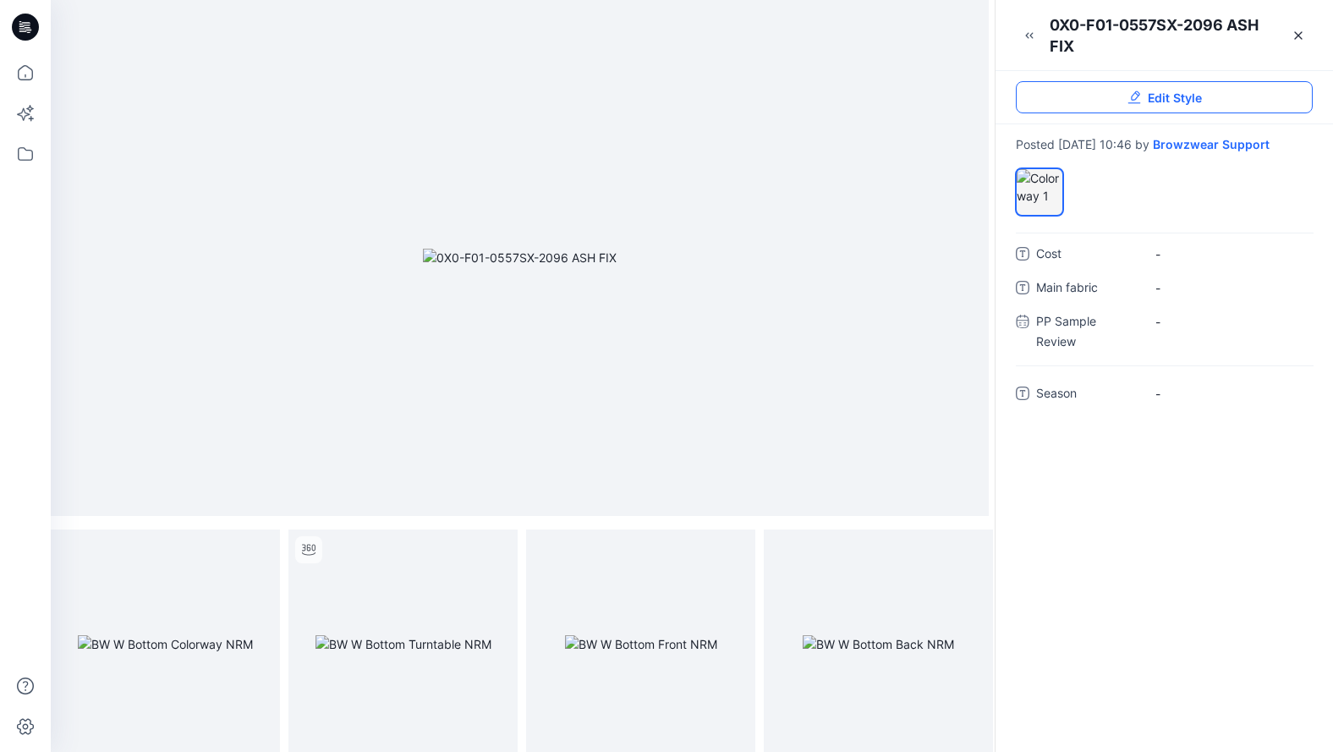
click at [1183, 102] on span "Edit Style" at bounding box center [1175, 98] width 54 height 18
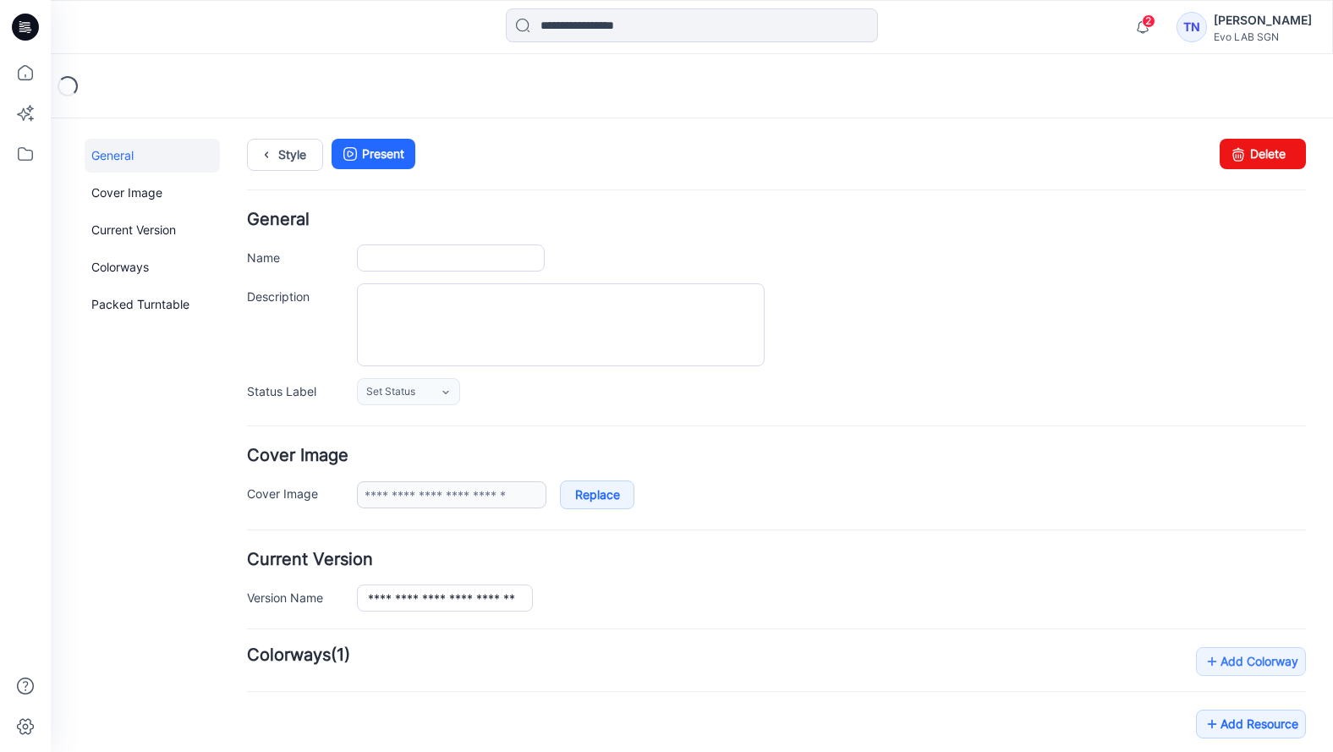
type input "**********"
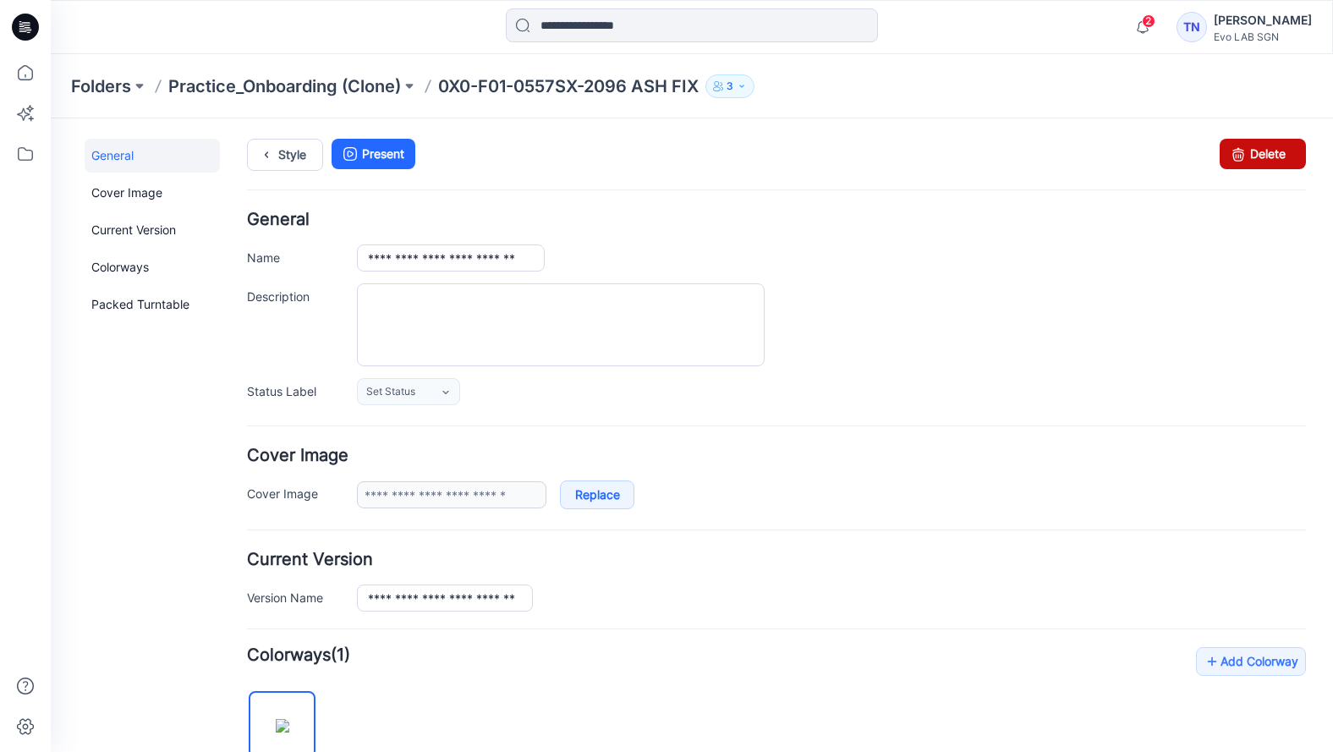
click at [1244, 150] on link "Delete" at bounding box center [1263, 154] width 86 height 30
